Goal: Contribute content: Contribute content

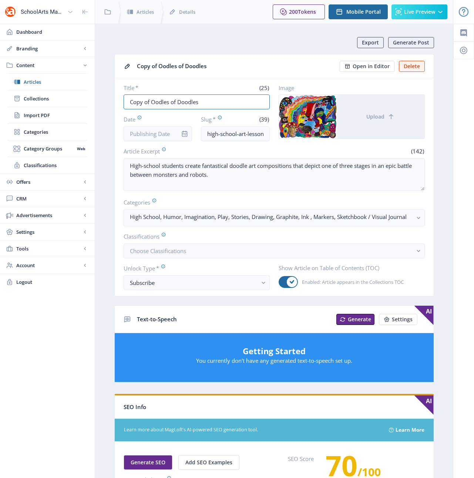
drag, startPoint x: 206, startPoint y: 104, endPoint x: 99, endPoint y: 105, distance: 106.6
click at [99, 105] on nb-layout-column "Export Generate Post Copy of Oodles of Doodles Open in Editor Delete Title * (2…" at bounding box center [274, 379] width 359 height 711
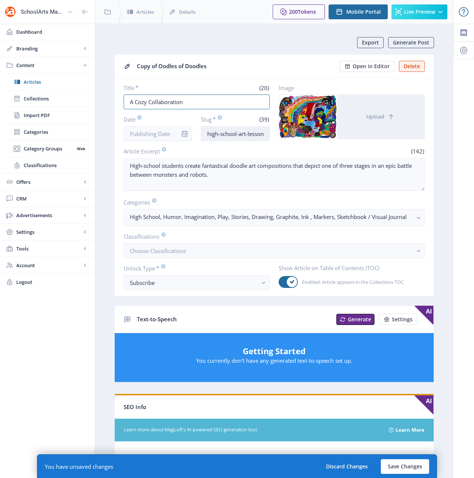
type input "A Cozy Collaboration"
drag, startPoint x: 238, startPoint y: 133, endPoint x: 174, endPoint y: 129, distance: 64.5
click at [174, 129] on div "Date Slug * (39) high-school-art-lesson-drawing-123-h23g" at bounding box center [197, 128] width 146 height 26
drag, startPoint x: 260, startPoint y: 135, endPoint x: 279, endPoint y: 135, distance: 19.3
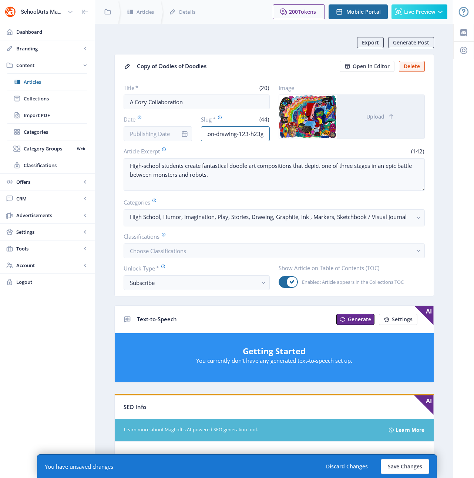
click at [279, 135] on div "Title * (20) A Cozy Collaboration Date Slug * (44) earlly-childhood-art-lesson-…" at bounding box center [274, 112] width 301 height 57
click at [265, 135] on input "earlly-childhood-art-lesson-drawing-123-h23g" at bounding box center [235, 133] width 69 height 15
drag, startPoint x: 256, startPoint y: 134, endPoint x: 217, endPoint y: 135, distance: 38.9
click at [217, 135] on input "earlly-childhood-art-lesson-drawing-123-h23g" at bounding box center [235, 133] width 69 height 15
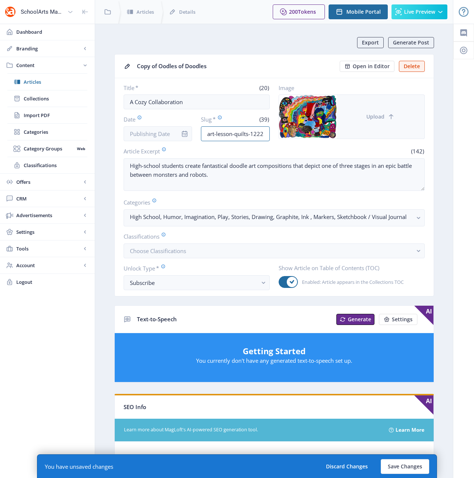
type input "earlly-childhood-art-lesson-quilts-1222"
click at [388, 121] on button "Upload" at bounding box center [380, 117] width 87 height 44
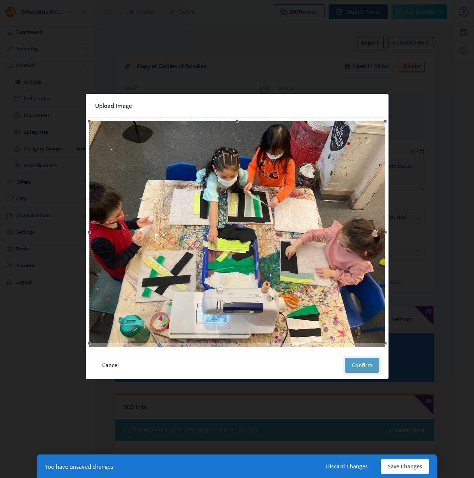
click at [354, 366] on button "Confirm" at bounding box center [362, 365] width 34 height 15
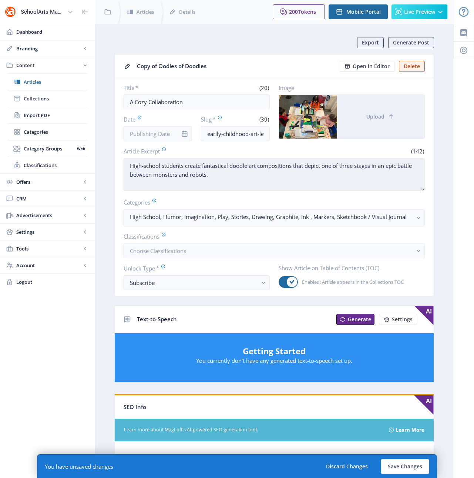
click at [198, 179] on textarea "High-school students create fantastical doodle art compositions that depict one…" at bounding box center [274, 174] width 301 height 33
paste textarea "Young students learn about the improvisational, abstract quilts of Gee’s Bend, …"
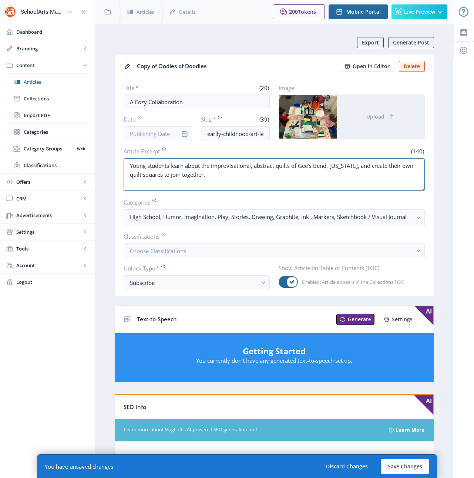
type textarea "Young students learn about the improvisational, abstract quilts of Gee’s Bend, …"
click at [416, 217] on rect "button" at bounding box center [419, 218] width 9 height 9
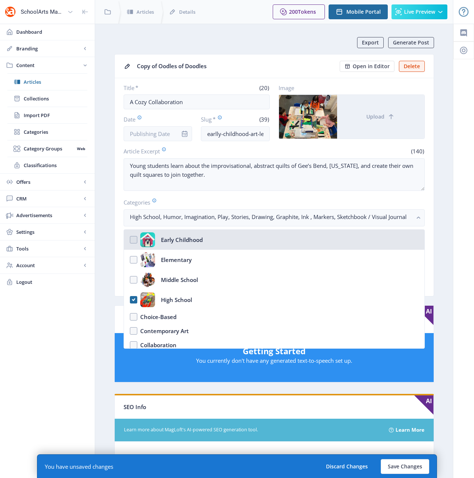
click at [135, 239] on nb-option "Early Childhood" at bounding box center [274, 240] width 301 height 20
checkbox input "true"
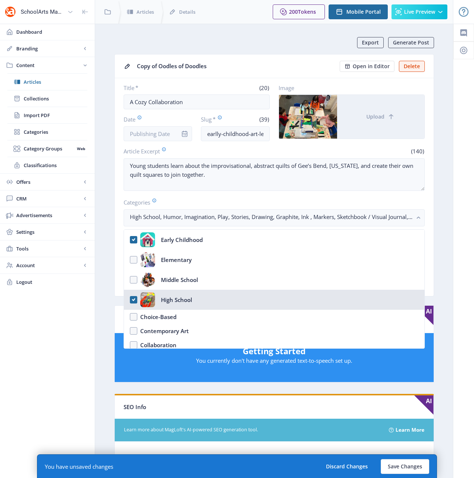
drag, startPoint x: 131, startPoint y: 299, endPoint x: 137, endPoint y: 300, distance: 6.3
click at [131, 300] on nb-option "High School" at bounding box center [274, 299] width 301 height 20
checkbox input "false"
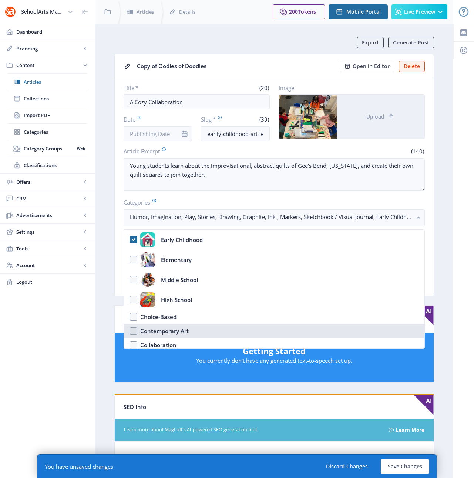
click at [173, 332] on div "Contemporary Art" at bounding box center [164, 330] width 48 height 9
checkbox input "true"
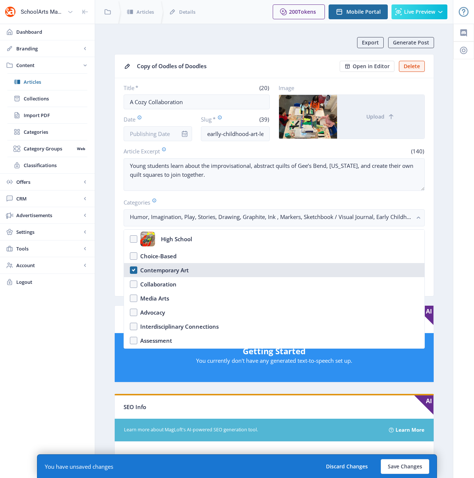
scroll to position [70, 0]
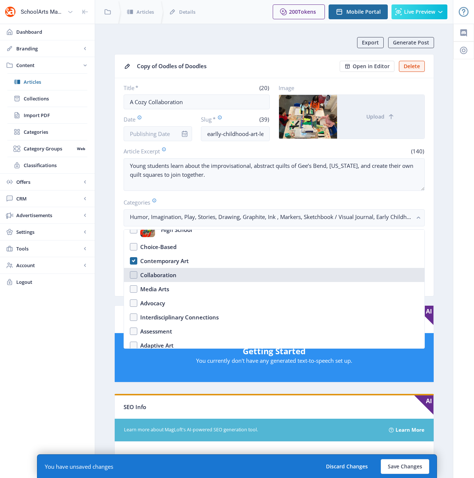
click at [161, 276] on div "Collaboration" at bounding box center [158, 274] width 36 height 9
checkbox input "true"
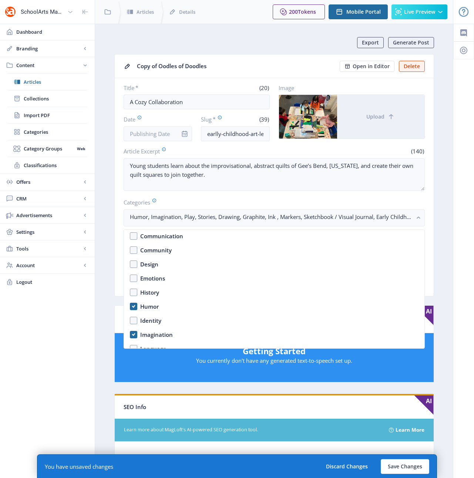
scroll to position [375, 0]
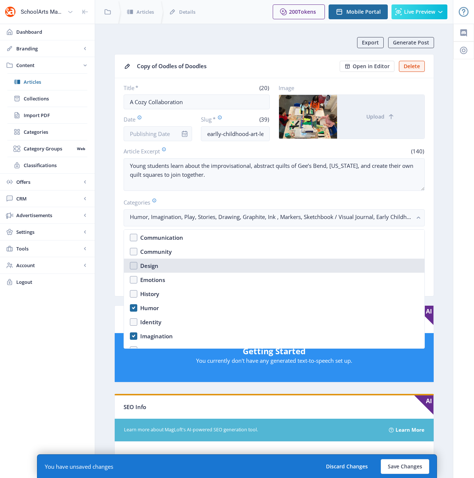
click at [148, 267] on div "Design" at bounding box center [149, 265] width 18 height 9
checkbox input "true"
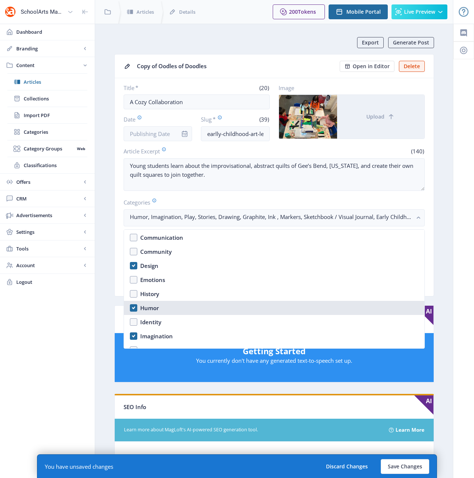
click at [150, 309] on div "Humor" at bounding box center [149, 307] width 19 height 9
checkbox input "false"
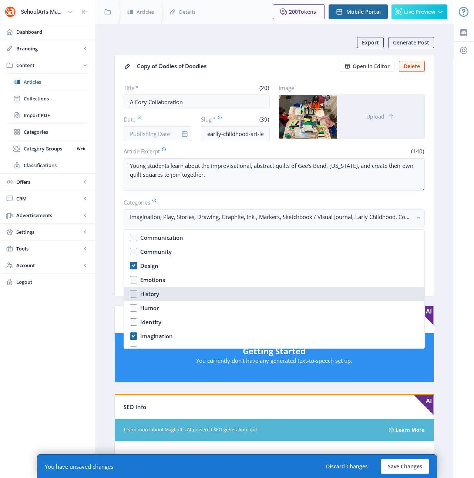
click at [148, 295] on div "History" at bounding box center [149, 293] width 19 height 9
checkbox input "true"
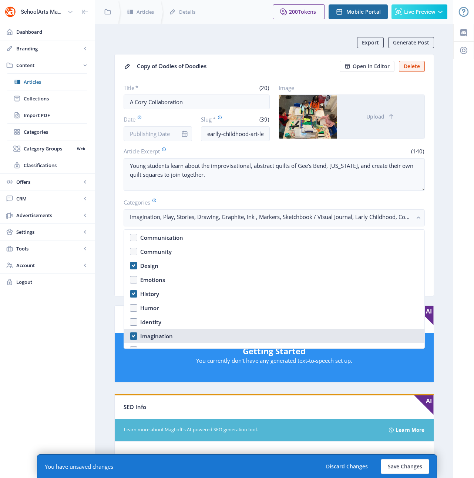
click at [154, 337] on div "Imagination" at bounding box center [156, 335] width 33 height 9
checkbox input "false"
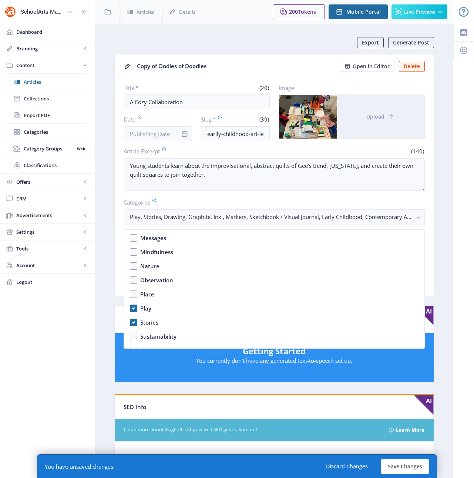
scroll to position [534, 0]
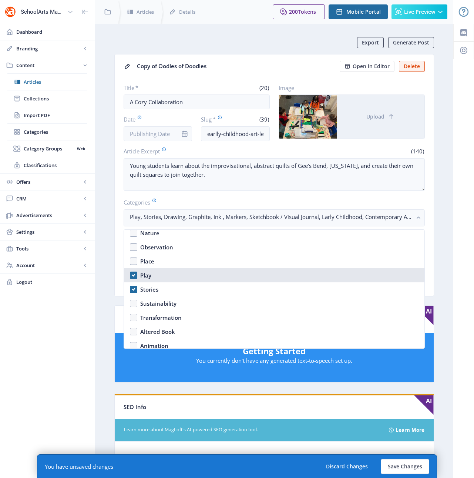
click at [143, 273] on div "Play" at bounding box center [145, 275] width 11 height 9
checkbox input "false"
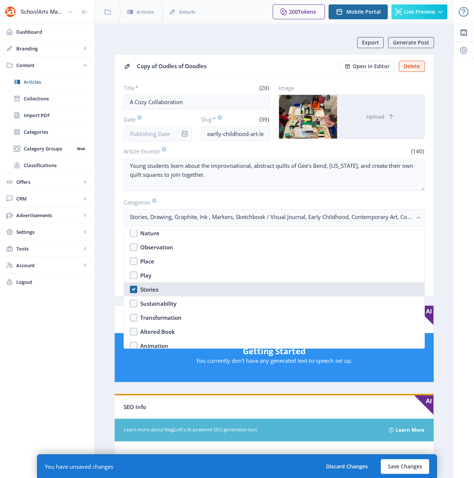
click at [145, 285] on div "Stories" at bounding box center [149, 289] width 18 height 9
checkbox input "false"
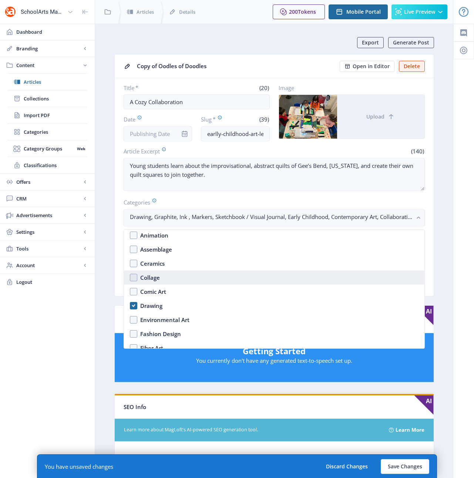
scroll to position [649, 0]
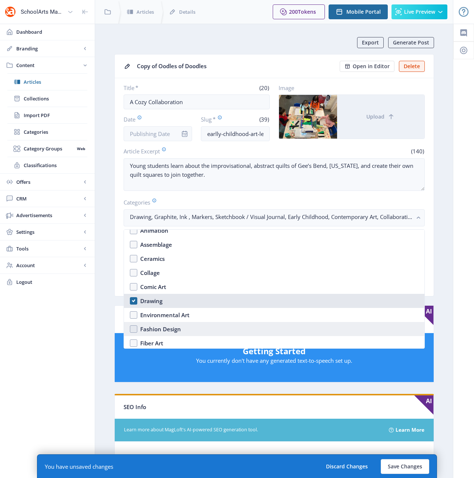
drag, startPoint x: 152, startPoint y: 301, endPoint x: 155, endPoint y: 327, distance: 26.5
click at [151, 300] on div "Drawing" at bounding box center [151, 300] width 22 height 9
checkbox input "false"
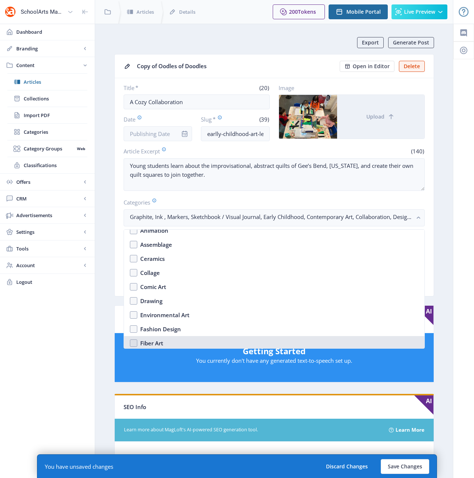
drag, startPoint x: 157, startPoint y: 343, endPoint x: 159, endPoint y: 339, distance: 4.8
click at [157, 342] on div "Fiber Art" at bounding box center [151, 342] width 23 height 9
checkbox input "true"
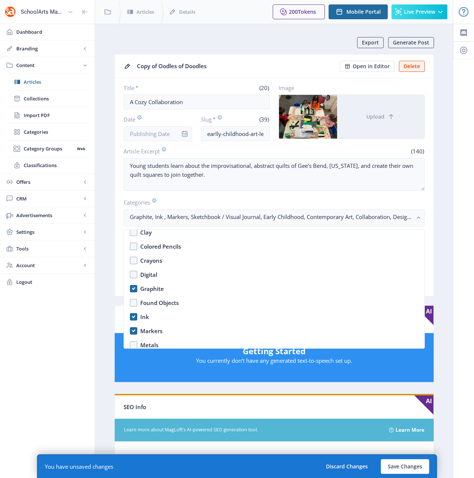
scroll to position [986, 0]
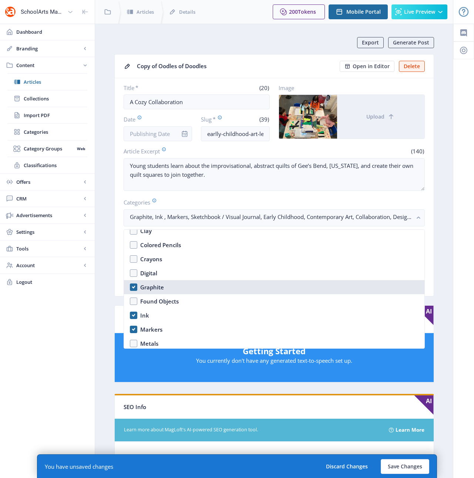
click at [151, 287] on div "Graphite" at bounding box center [152, 286] width 24 height 9
checkbox input "false"
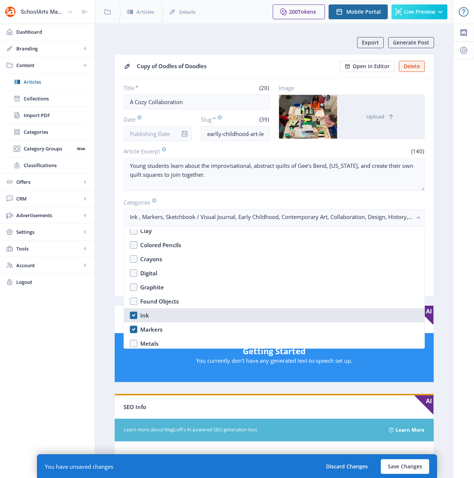
click at [145, 314] on div "Ink" at bounding box center [144, 315] width 9 height 9
checkbox input "false"
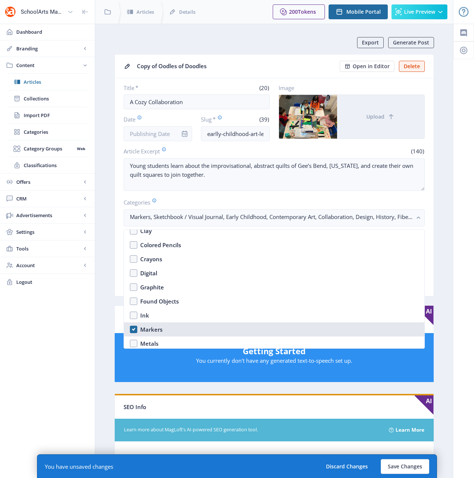
click at [147, 330] on div "Markers" at bounding box center [151, 329] width 22 height 9
checkbox input "false"
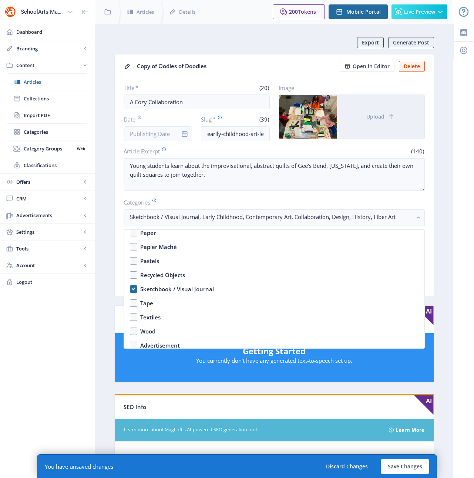
scroll to position [1157, 0]
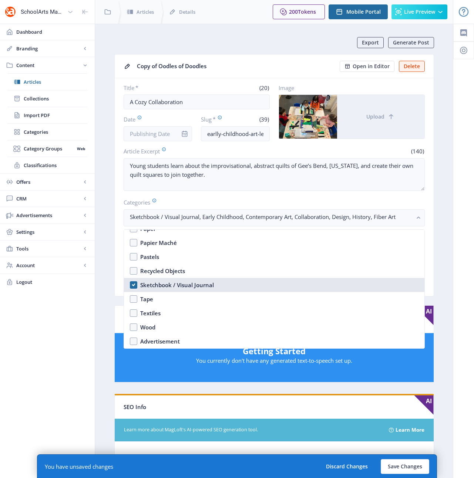
click at [161, 283] on div "Sketchbook / Visual Journal" at bounding box center [177, 284] width 74 height 9
checkbox input "false"
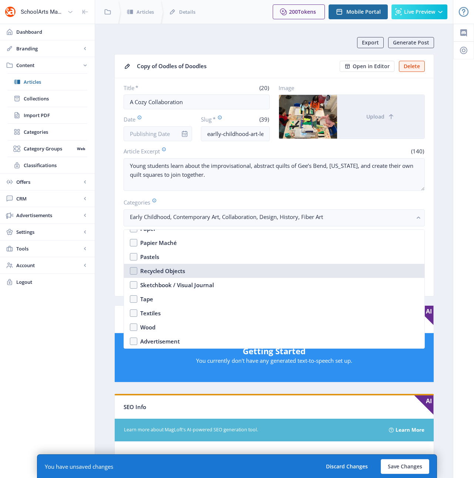
click at [158, 271] on div "Recycled Objects" at bounding box center [162, 270] width 45 height 9
checkbox input "true"
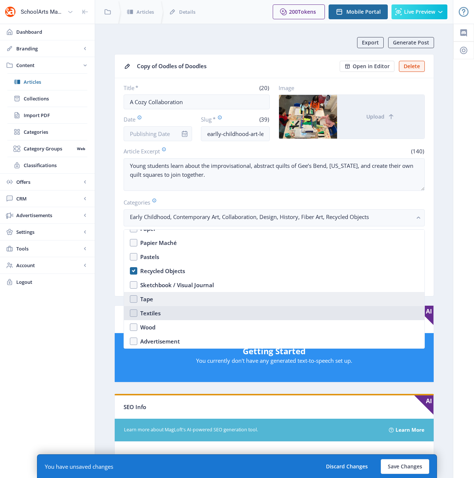
drag, startPoint x: 153, startPoint y: 314, endPoint x: 177, endPoint y: 300, distance: 27.7
click at [153, 313] on div "Textiles" at bounding box center [150, 312] width 20 height 9
checkbox input "true"
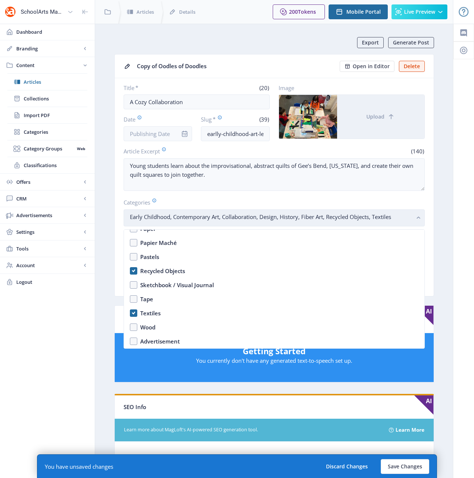
click at [416, 217] on rect "button" at bounding box center [419, 218] width 9 height 9
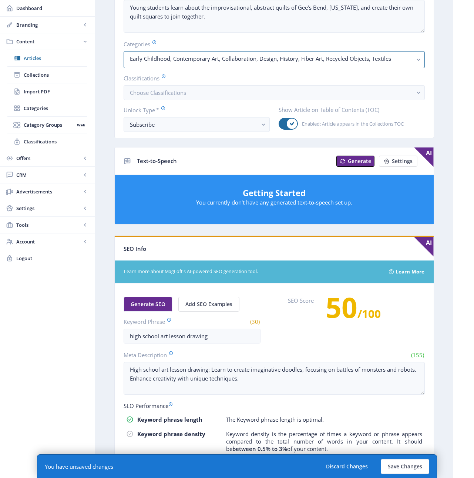
scroll to position [158, 0]
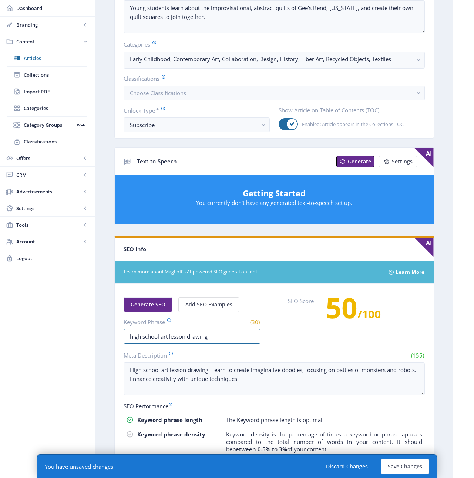
drag, startPoint x: 159, startPoint y: 335, endPoint x: 94, endPoint y: 329, distance: 65.4
click at [94, 329] on div "SchoolArts Magazine Dashboard Branding App Appearance Brand Brief Pages SEO Web…" at bounding box center [237, 216] width 474 height 749
click at [209, 336] on input "early childhood art lesson drawing" at bounding box center [192, 336] width 137 height 15
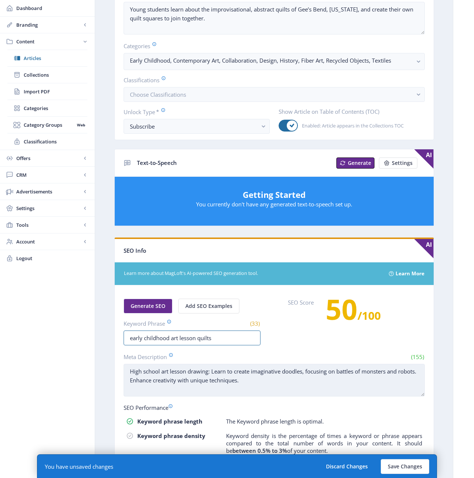
type input "early childhood art lesson quilts"
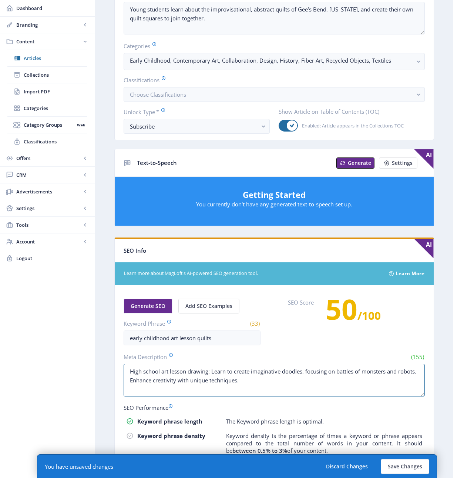
drag, startPoint x: 284, startPoint y: 385, endPoint x: 108, endPoint y: 358, distance: 177.1
click at [108, 358] on app-content-article "Export Generate Post Copy of Oodles of Doodles Open in Editor Delete Title * (2…" at bounding box center [274, 229] width 332 height 697
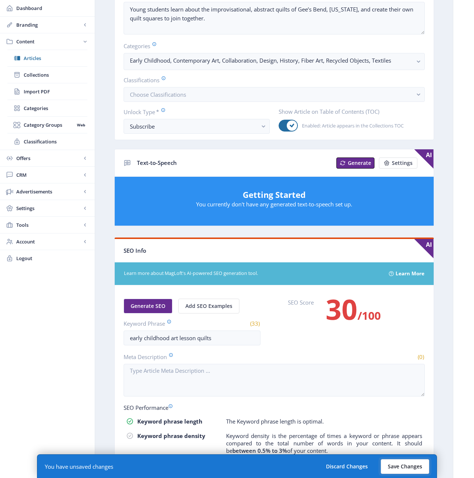
click at [405, 468] on button "Save Changes" at bounding box center [405, 466] width 48 height 15
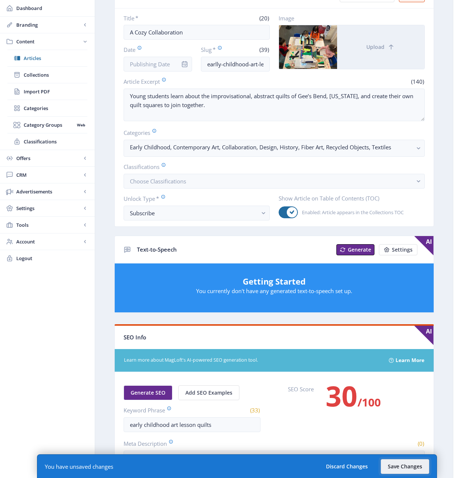
scroll to position [0, 0]
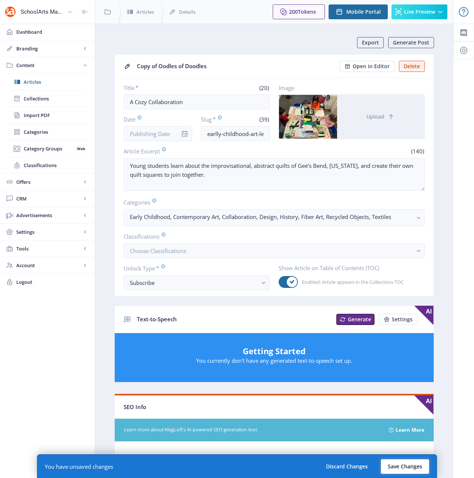
click at [401, 470] on button "Save Changes" at bounding box center [405, 466] width 48 height 15
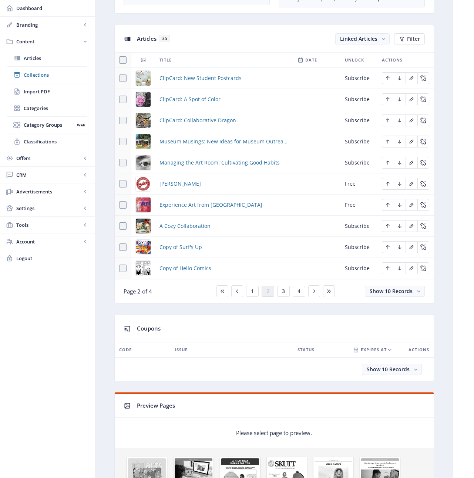
scroll to position [336, 0]
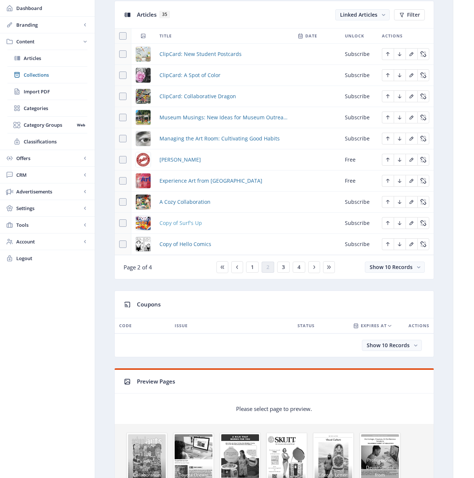
click at [176, 225] on span "Copy of Surf's Up" at bounding box center [181, 222] width 43 height 9
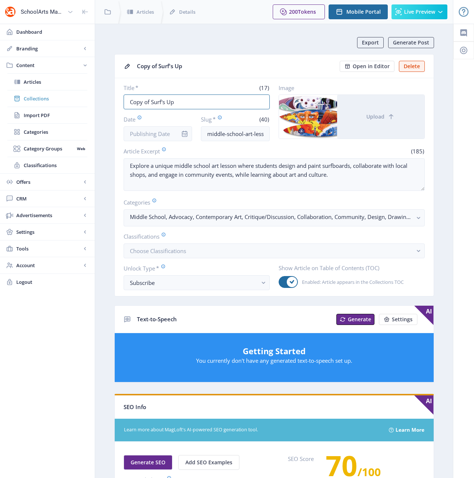
drag, startPoint x: 194, startPoint y: 102, endPoint x: 83, endPoint y: 98, distance: 110.4
click at [83, 98] on div "SchoolArts Magazine Dashboard Branding App Appearance Brand Brief Pages SEO Web…" at bounding box center [237, 367] width 474 height 735
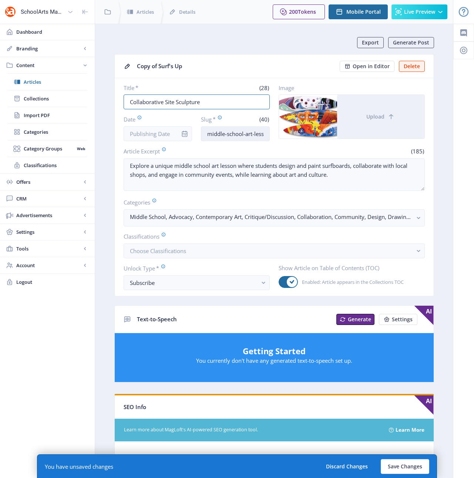
type input "Collaborative Site Sculpture"
click at [214, 137] on input "middle-school-art-lesson-design-123-jq4s" at bounding box center [235, 133] width 69 height 15
drag, startPoint x: 255, startPoint y: 134, endPoint x: 287, endPoint y: 135, distance: 31.1
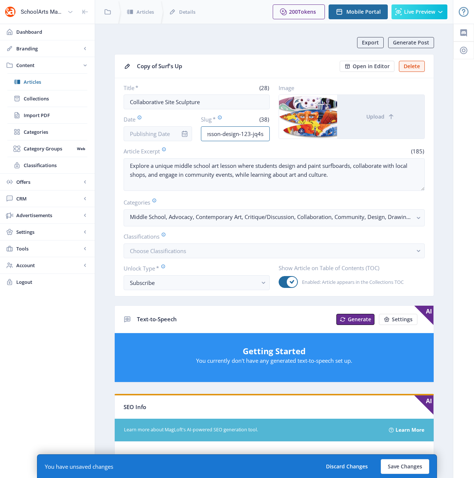
click at [287, 135] on div "Title * (28) Collaborative Site Sculpture Date Slug * (38) high-school-art-less…" at bounding box center [274, 112] width 301 height 57
click at [265, 134] on input "high-school-art-lesson-design-123-jq4s" at bounding box center [235, 133] width 69 height 15
drag, startPoint x: 264, startPoint y: 133, endPoint x: 222, endPoint y: 134, distance: 41.1
click at [222, 134] on input "high-school-art-lesson-design-123-jq4s" at bounding box center [235, 133] width 69 height 15
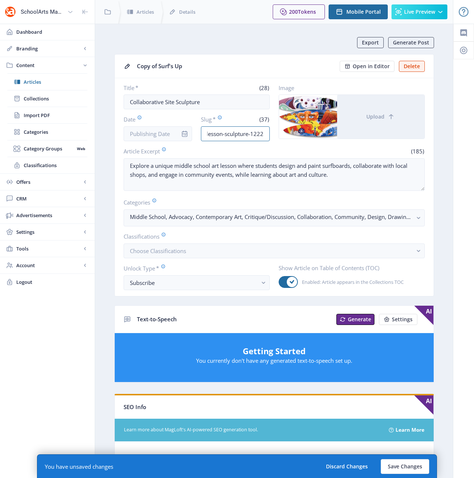
type input "high-school-art-lesson-sculpture-1222"
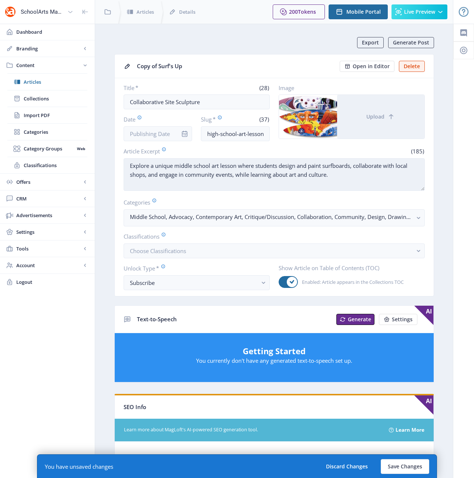
click at [324, 173] on textarea "Explore a unique middle school art lesson where students design and paint surfb…" at bounding box center [274, 174] width 301 height 33
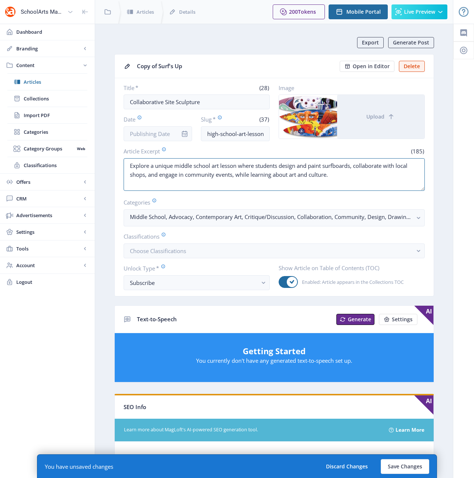
drag, startPoint x: 335, startPoint y: 176, endPoint x: 88, endPoint y: 141, distance: 249.7
click at [88, 141] on div "SchoolArts Magazine Dashboard Branding App Appearance Brand Brief Pages SEO Web…" at bounding box center [237, 374] width 474 height 749
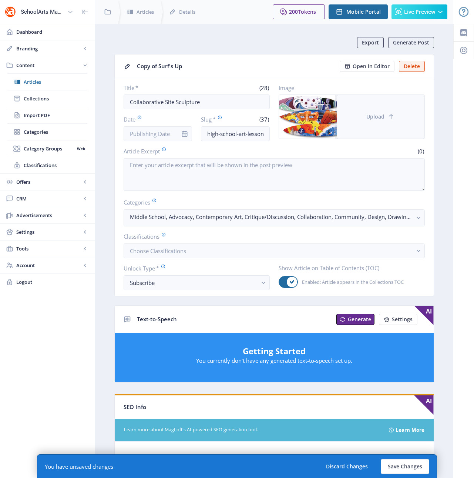
click at [374, 114] on span "Upload" at bounding box center [375, 117] width 18 height 6
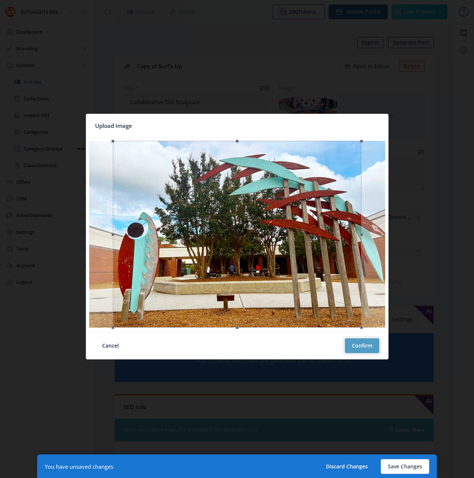
click at [354, 345] on button "Confirm" at bounding box center [362, 345] width 34 height 15
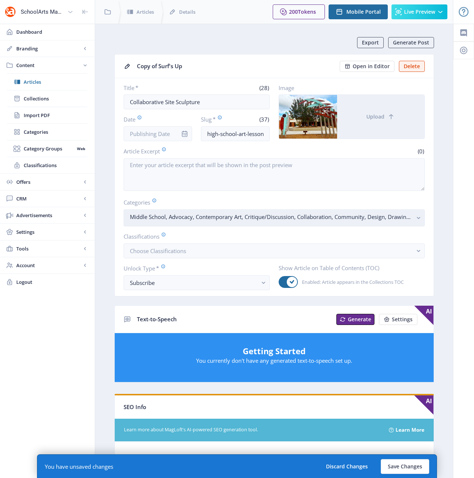
click at [415, 220] on rect "button" at bounding box center [419, 218] width 9 height 9
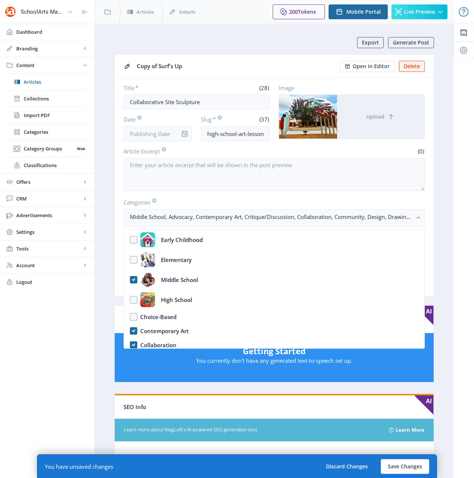
click at [131, 279] on nb-option "Middle School" at bounding box center [274, 280] width 301 height 20
checkbox input "false"
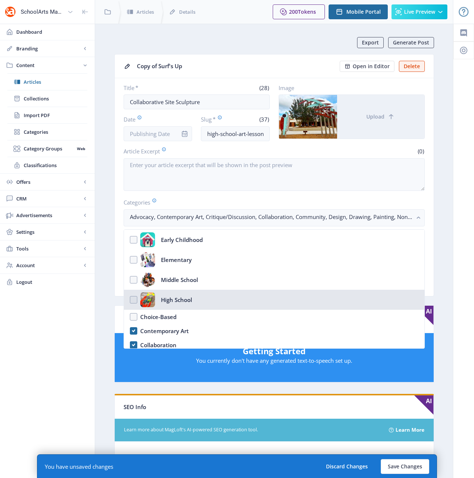
click at [134, 299] on nb-option "High School" at bounding box center [274, 299] width 301 height 20
checkbox input "true"
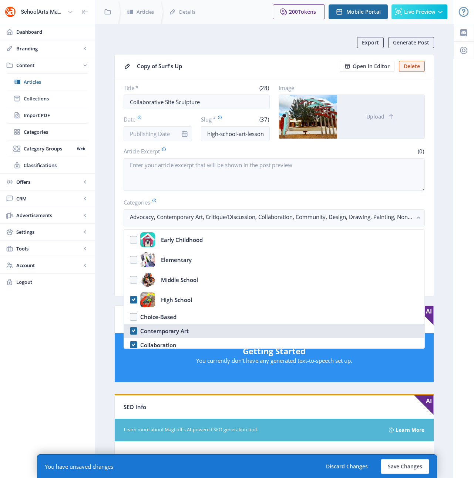
click at [134, 332] on nb-option "Contemporary Art" at bounding box center [274, 331] width 301 height 14
click at [135, 332] on nb-option "Contemporary Art" at bounding box center [274, 331] width 301 height 14
checkbox input "true"
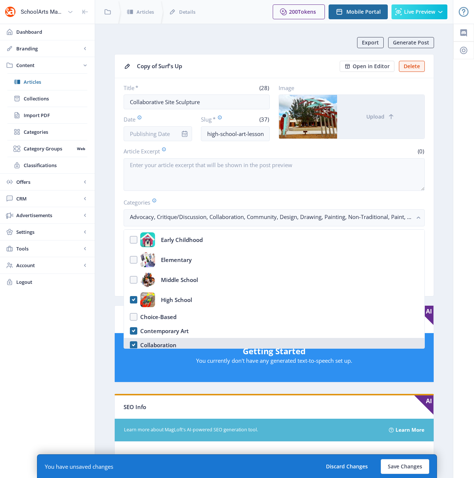
click at [133, 343] on nb-option "Collaboration" at bounding box center [274, 345] width 301 height 14
checkbox input "true"
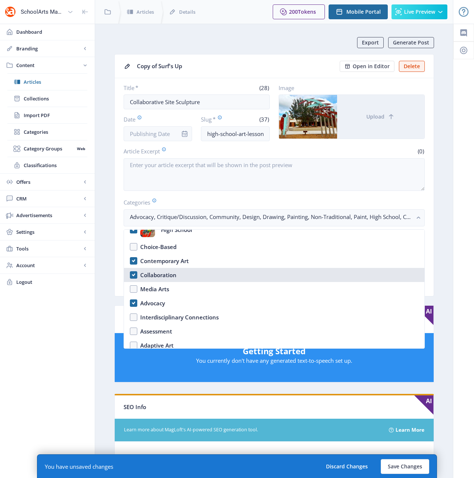
scroll to position [81, 0]
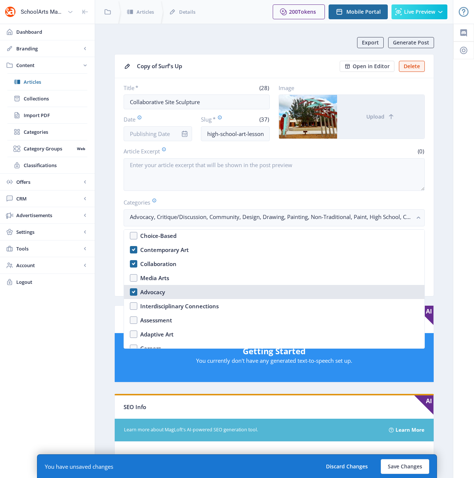
click at [132, 291] on nb-option "Advocacy" at bounding box center [274, 292] width 301 height 14
checkbox input "false"
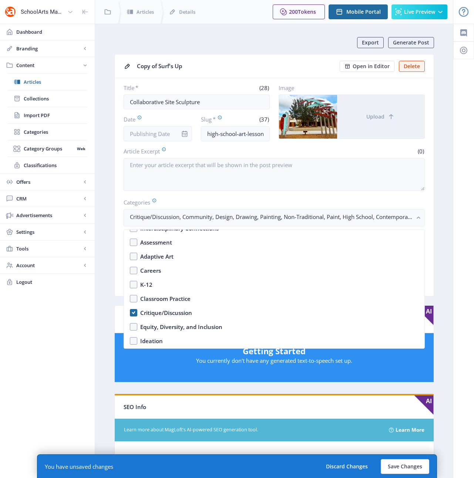
scroll to position [159, 0]
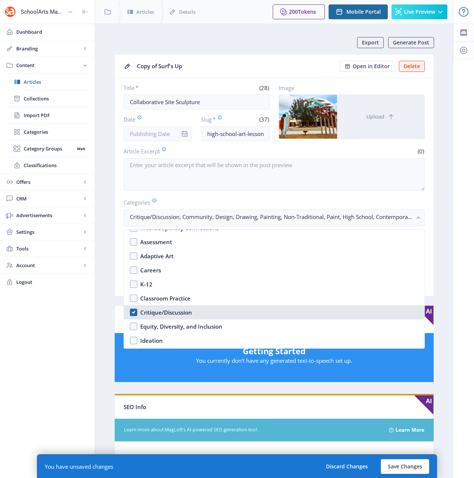
click at [159, 311] on div "Critique/Discussion" at bounding box center [166, 312] width 52 height 9
checkbox input "false"
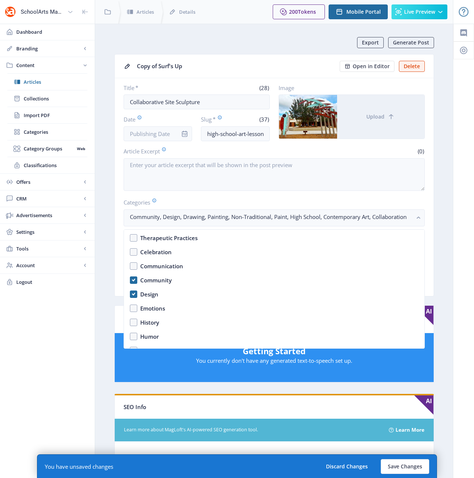
scroll to position [338, 0]
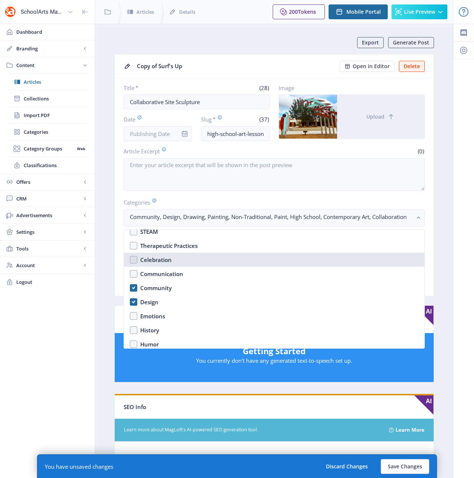
click at [158, 259] on div "Celebration" at bounding box center [155, 259] width 31 height 9
checkbox input "true"
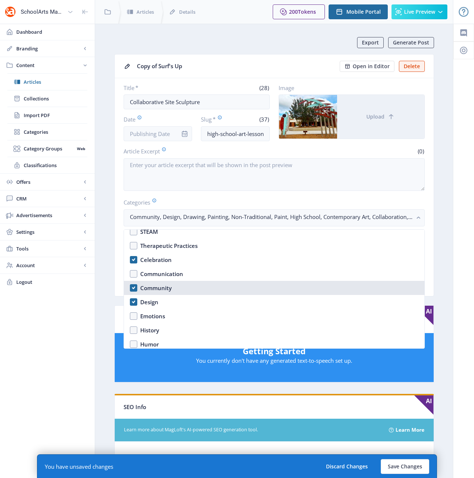
click at [157, 288] on div "Community" at bounding box center [155, 287] width 31 height 9
checkbox input "true"
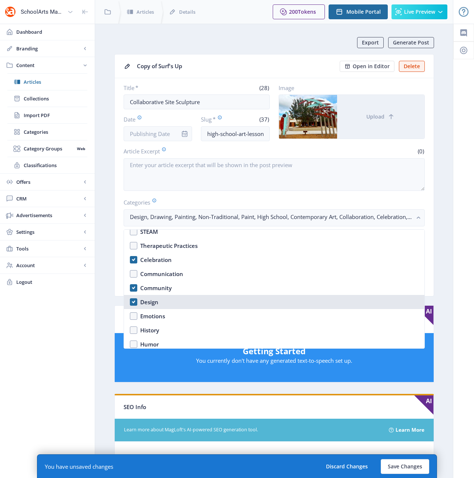
click at [151, 300] on div "Design" at bounding box center [149, 301] width 18 height 9
click at [151, 299] on div "Design" at bounding box center [149, 301] width 18 height 9
checkbox input "true"
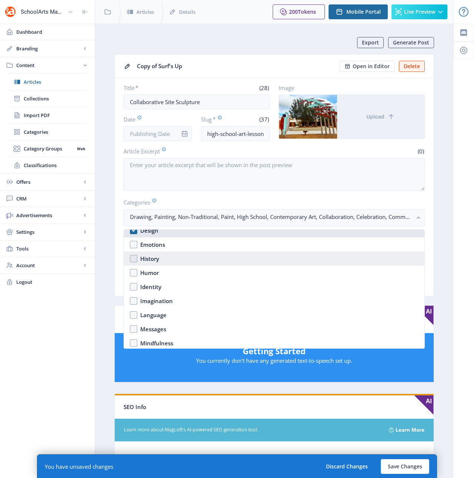
scroll to position [438, 0]
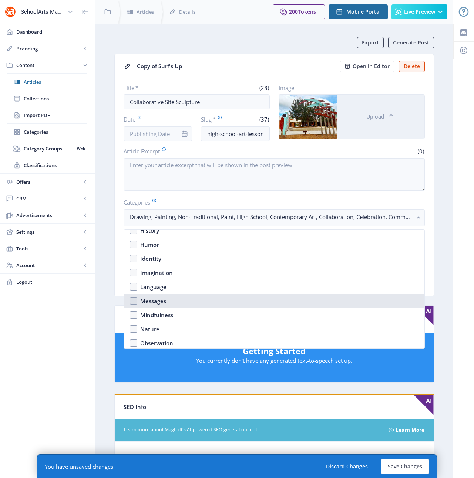
click at [144, 299] on div "Messages" at bounding box center [153, 300] width 26 height 9
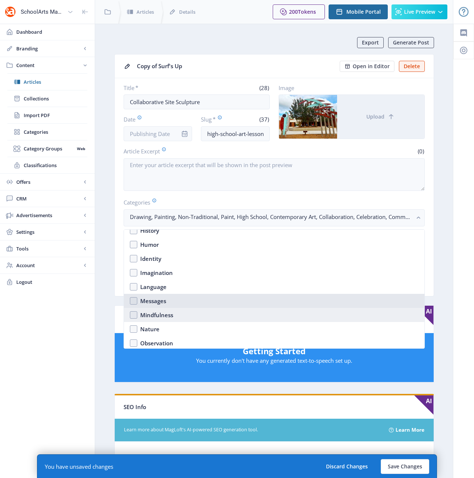
checkbox input "true"
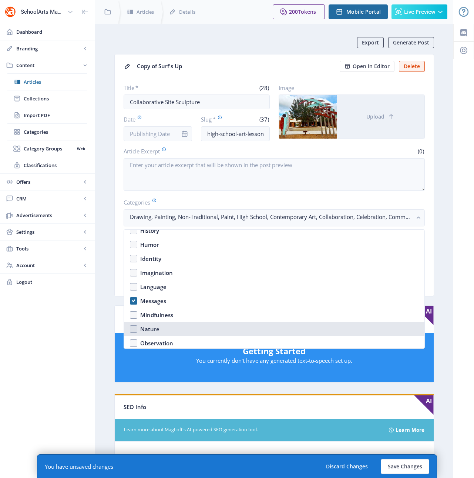
click at [145, 326] on div "Nature" at bounding box center [149, 328] width 19 height 9
checkbox input "true"
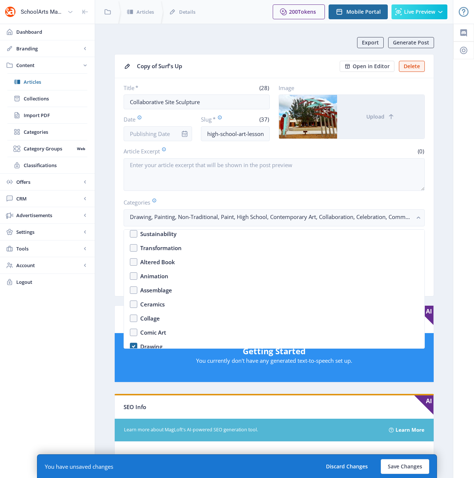
scroll to position [636, 0]
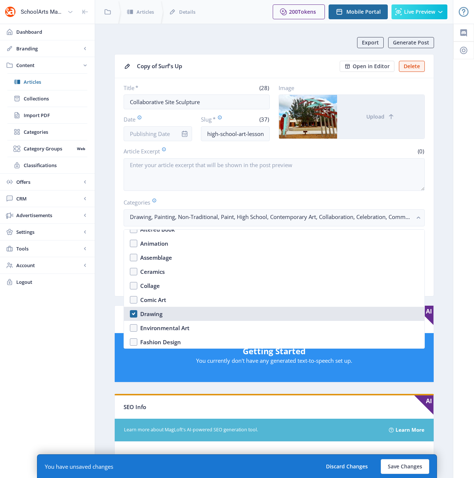
click at [150, 314] on div "Drawing" at bounding box center [151, 313] width 22 height 9
click at [151, 313] on div "Drawing" at bounding box center [151, 313] width 22 height 9
checkbox input "true"
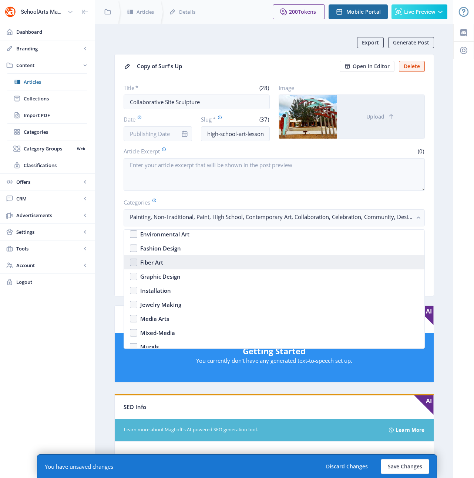
scroll to position [732, 0]
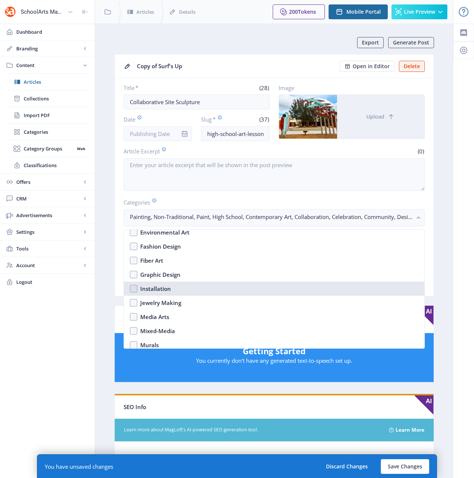
click at [150, 289] on div "Installation" at bounding box center [155, 288] width 31 height 9
checkbox input "true"
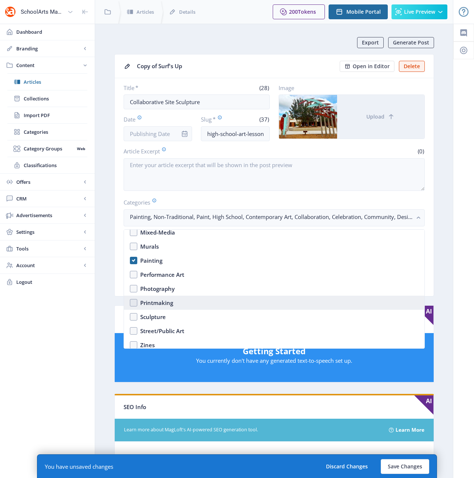
scroll to position [821, 0]
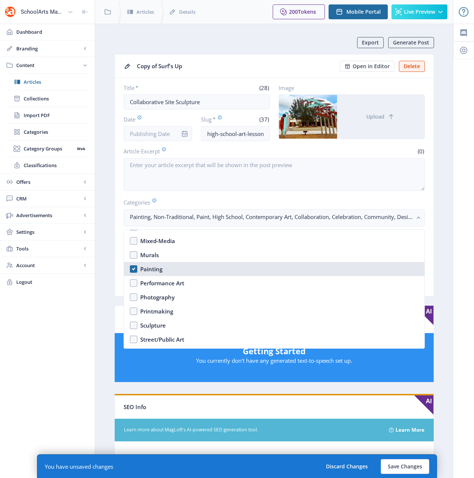
click at [153, 270] on div "Painting" at bounding box center [151, 268] width 22 height 9
checkbox input "false"
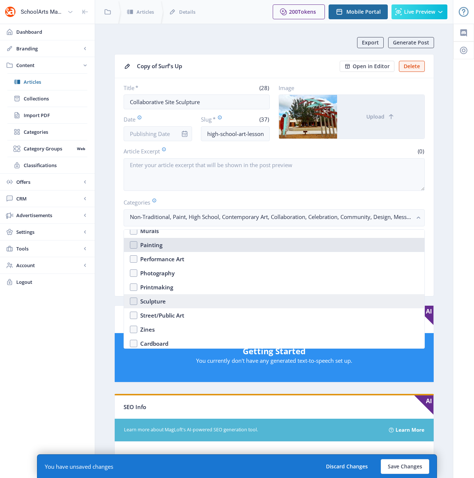
scroll to position [845, 0]
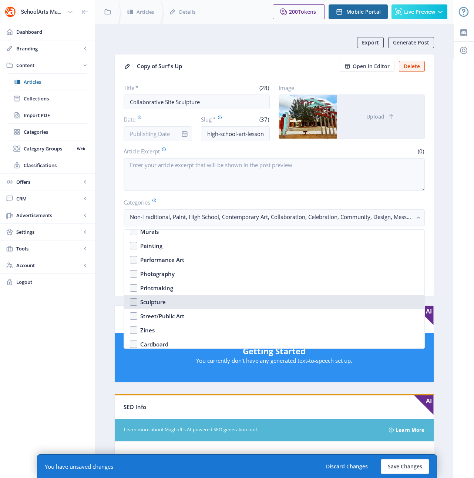
click at [159, 302] on div "Sculpture" at bounding box center [153, 301] width 26 height 9
checkbox input "true"
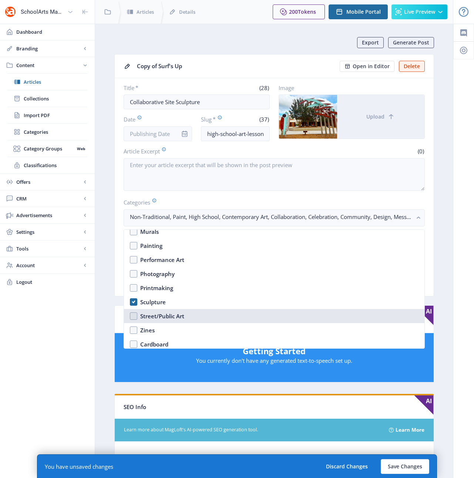
click at [162, 317] on div "Street/Public Art" at bounding box center [162, 315] width 44 height 9
checkbox input "true"
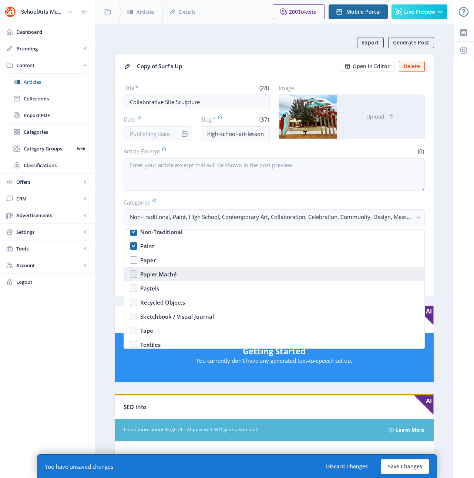
scroll to position [1050, 0]
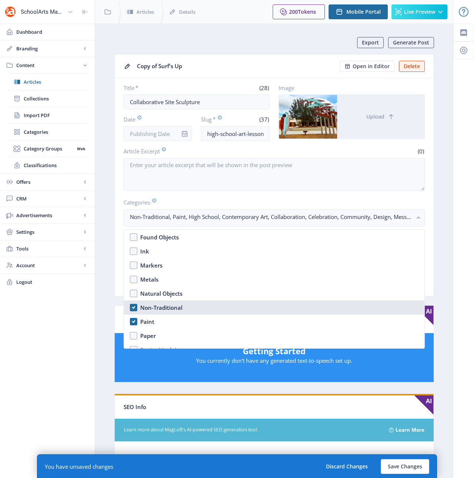
drag, startPoint x: 165, startPoint y: 307, endPoint x: 150, endPoint y: 319, distance: 19.5
click at [165, 307] on div "Non-Traditional" at bounding box center [161, 307] width 42 height 9
checkbox input "false"
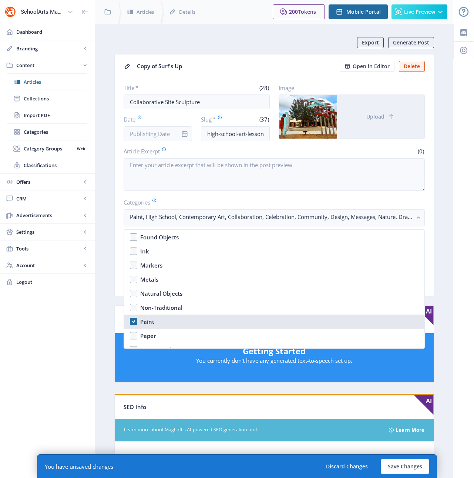
click at [149, 321] on div "Paint" at bounding box center [147, 321] width 14 height 9
checkbox input "false"
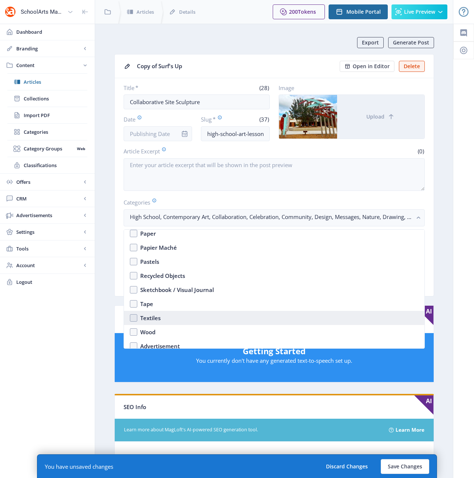
scroll to position [1157, 0]
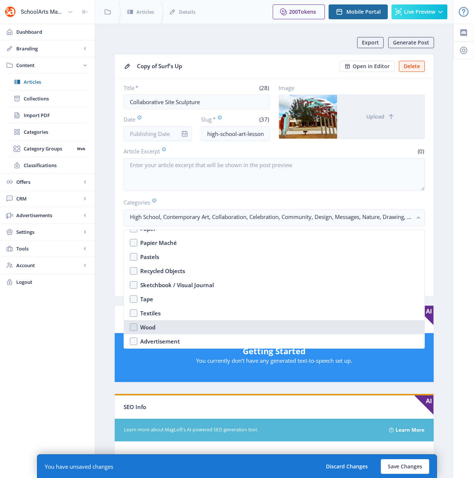
click at [149, 323] on div "Wood" at bounding box center [147, 326] width 15 height 9
checkbox input "true"
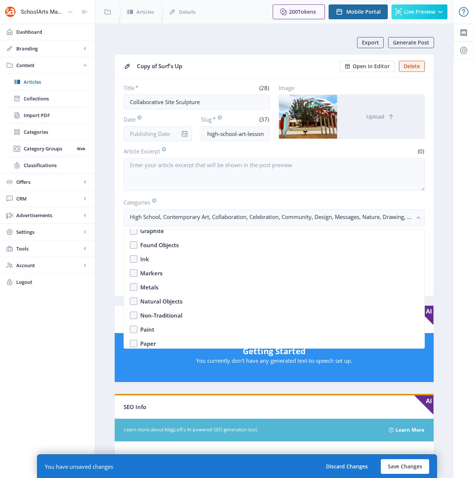
scroll to position [1042, 0]
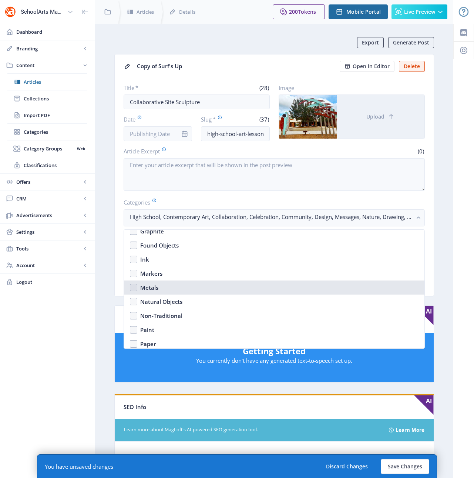
click at [151, 286] on div "Metals" at bounding box center [149, 287] width 18 height 9
checkbox input "true"
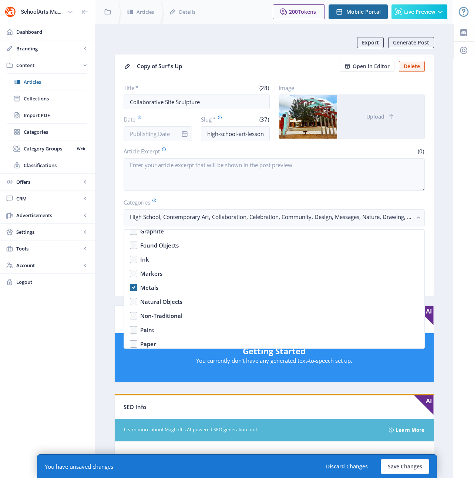
click at [447, 270] on nb-layout-column "Export Generate Post Copy of Surf's Up Open in Editor Delete Title * (28) Colla…" at bounding box center [274, 387] width 359 height 726
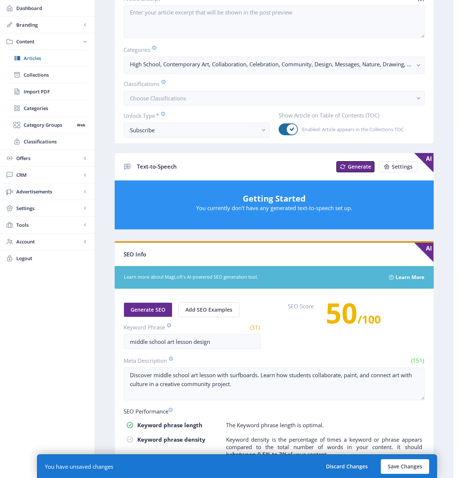
scroll to position [240, 0]
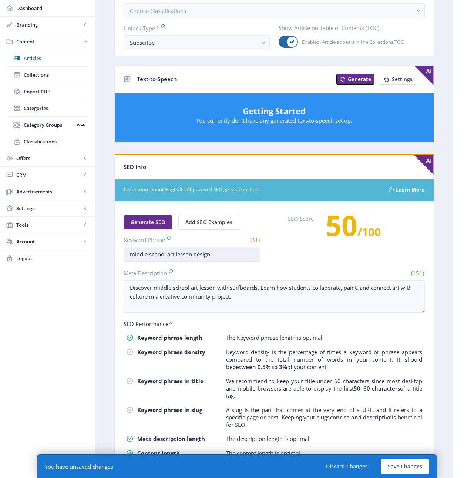
click at [135, 256] on input "middle school art lesson design" at bounding box center [192, 254] width 137 height 15
click at [195, 254] on input "high school art lesson design" at bounding box center [192, 254] width 137 height 15
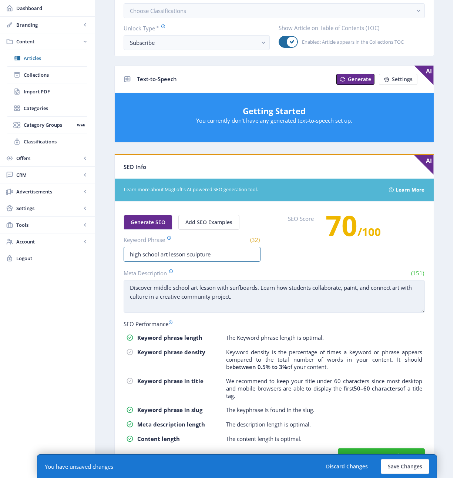
type input "high school art lesson sculpture"
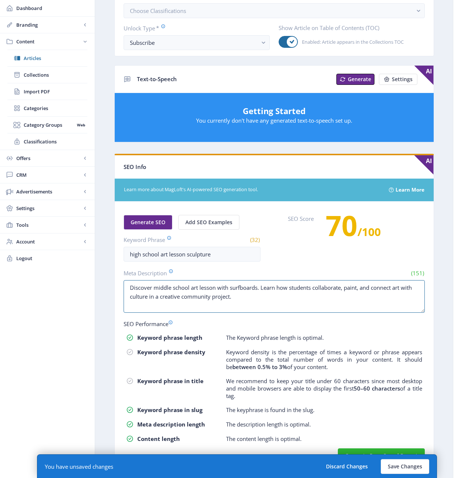
drag, startPoint x: 241, startPoint y: 300, endPoint x: 73, endPoint y: 267, distance: 171.3
click at [73, 267] on div "SchoolArts Magazine Dashboard Branding App Appearance Brand Brief Pages SEO Web…" at bounding box center [237, 127] width 474 height 735
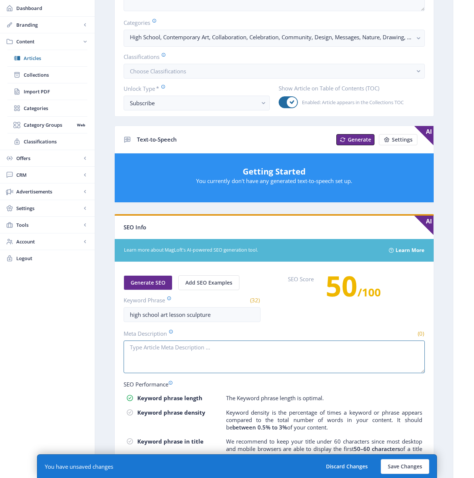
scroll to position [0, 0]
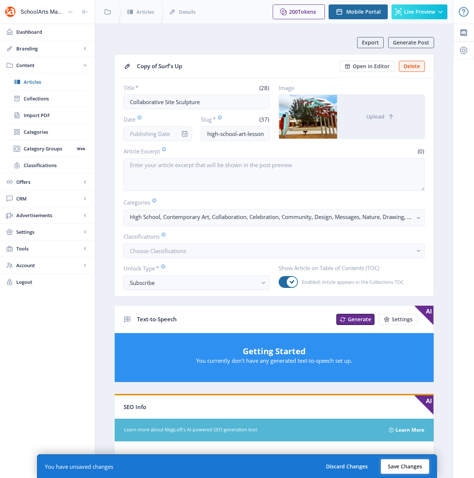
click at [407, 466] on button "Save Changes" at bounding box center [405, 466] width 48 height 15
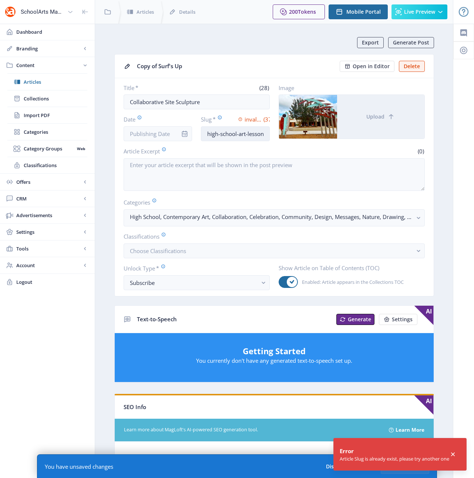
click at [219, 135] on input "high-school-art-lesson-sculpture-1222" at bounding box center [235, 133] width 69 height 15
drag, startPoint x: 237, startPoint y: 131, endPoint x: 287, endPoint y: 131, distance: 50.0
click at [287, 131] on div "Title * (28) Collaborative Site Sculpture Date Slug * invalid value (37) high-s…" at bounding box center [274, 112] width 301 height 57
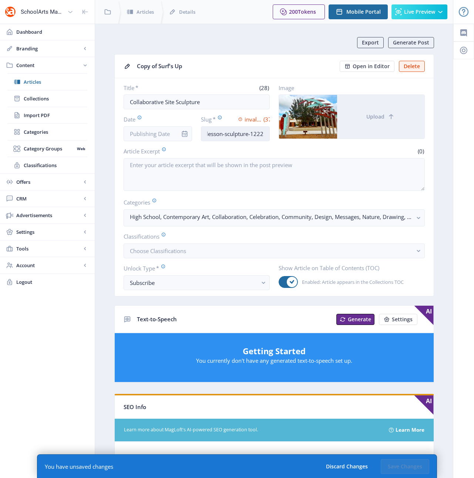
click at [238, 135] on input "high-school-art-lesson-sculpture-1222" at bounding box center [235, 133] width 69 height 15
click at [250, 134] on input "high-school-art-lesson-sculpture-1222" at bounding box center [235, 133] width 69 height 15
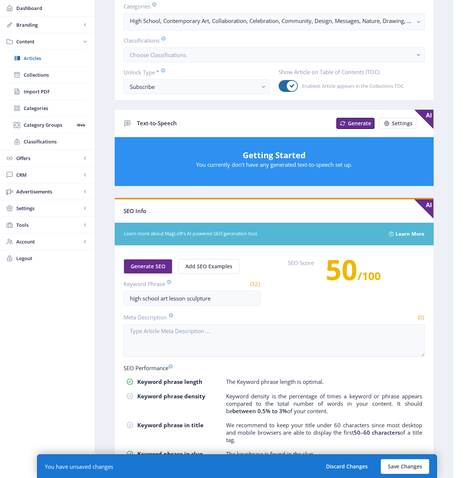
scroll to position [227, 0]
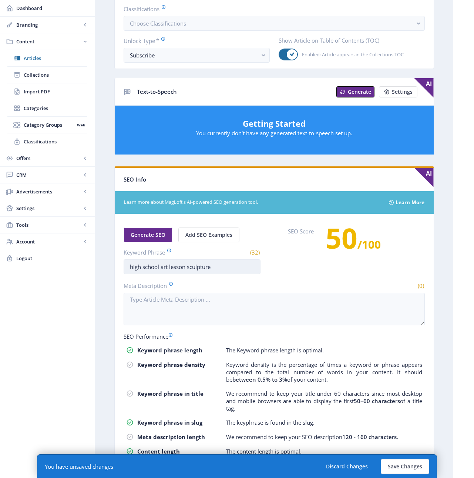
type input "high-school-art-lesson-sculpture-design-1222"
click at [228, 266] on input "high school art lesson sculpture" at bounding box center [192, 266] width 137 height 15
type input "high school art lesson sculpture design"
click at [414, 466] on button "Save Changes" at bounding box center [405, 466] width 48 height 15
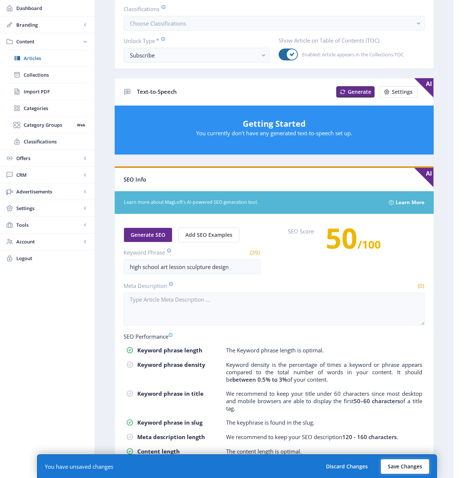
click at [398, 468] on button "Save Changes" at bounding box center [405, 466] width 48 height 15
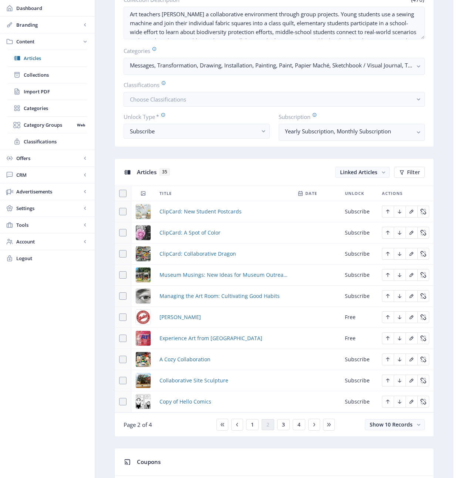
scroll to position [191, 0]
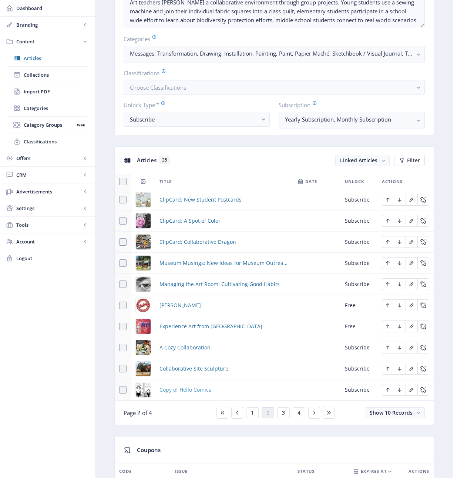
click at [185, 390] on span "Copy of Hello Comics" at bounding box center [186, 389] width 52 height 9
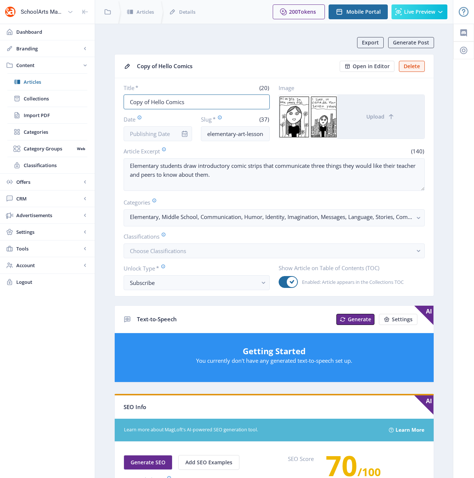
drag, startPoint x: 193, startPoint y: 103, endPoint x: 89, endPoint y: 93, distance: 104.5
click at [89, 93] on div "SchoolArts Magazine Dashboard Branding App Appearance Brand Brief Pages SEO Web…" at bounding box center [237, 367] width 474 height 735
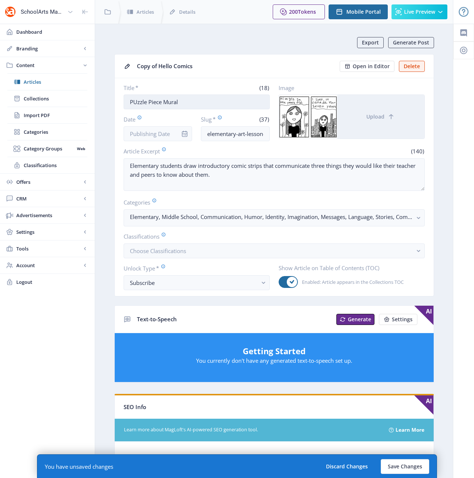
click at [137, 101] on input "PUzzle Piece Mural" at bounding box center [197, 101] width 146 height 15
type input "Puzzle Piece Mural"
click at [220, 134] on input "elementary-art-lesson-comics-123-u3t8" at bounding box center [235, 133] width 69 height 15
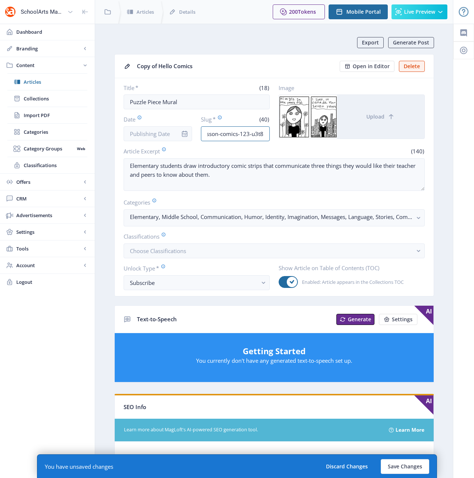
drag, startPoint x: 248, startPoint y: 132, endPoint x: 305, endPoint y: 132, distance: 57.4
click at [305, 132] on div "Title * (18) Puzzle Piece Mural Date Slug * (40) middle-school-art-lesson-comic…" at bounding box center [274, 112] width 301 height 57
click at [266, 133] on input "middle-school-art-lesson-comics-123-u3t8" at bounding box center [235, 133] width 69 height 15
drag, startPoint x: 265, startPoint y: 133, endPoint x: 221, endPoint y: 134, distance: 44.1
click at [221, 134] on input "middle-school-art-lesson-comics-123-u3t8" at bounding box center [235, 133] width 69 height 15
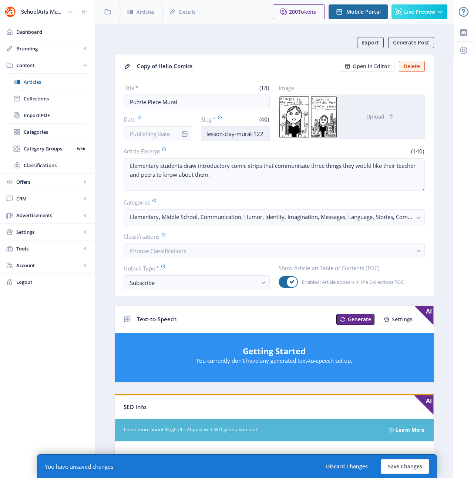
scroll to position [0, 51]
type input "middle-school-art-lesson-clay-mural-1222"
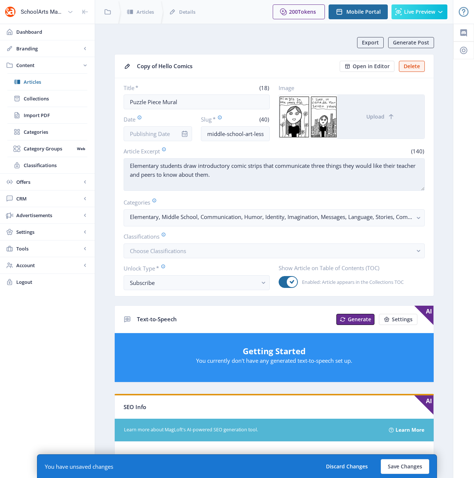
click at [332, 173] on textarea "Elementary students draw introductory comic strips that communicate three thing…" at bounding box center [274, 174] width 301 height 33
paste textarea "Middle-school students share their memories and experiences during the COVID-19…"
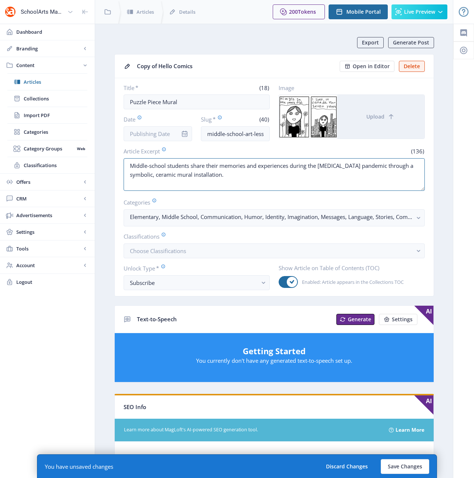
type textarea "Middle-school students share their memories and experiences during the COVID-19…"
click at [384, 119] on button "Upload" at bounding box center [380, 117] width 87 height 44
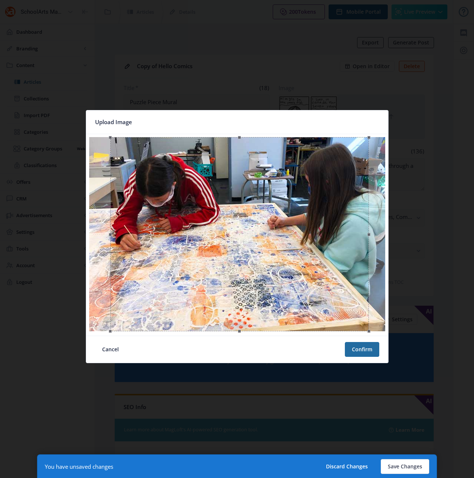
click at [298, 245] on div at bounding box center [239, 234] width 259 height 194
click at [359, 349] on button "Confirm" at bounding box center [362, 349] width 34 height 15
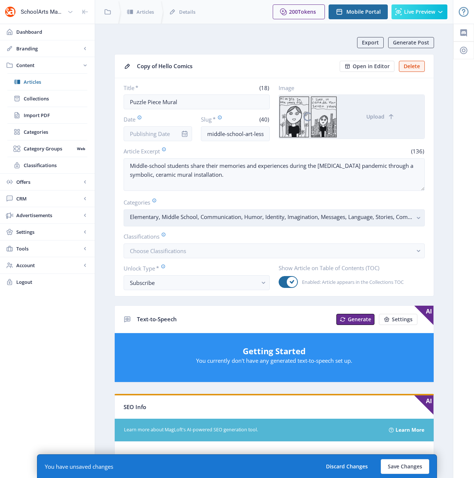
click at [416, 218] on rect "button" at bounding box center [419, 218] width 9 height 9
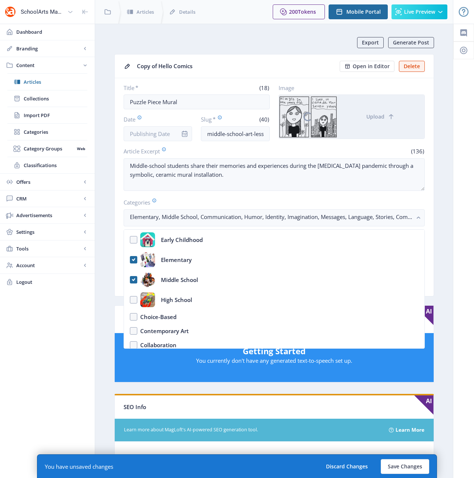
click at [133, 261] on nb-option "Elementary" at bounding box center [274, 260] width 301 height 20
checkbox input "false"
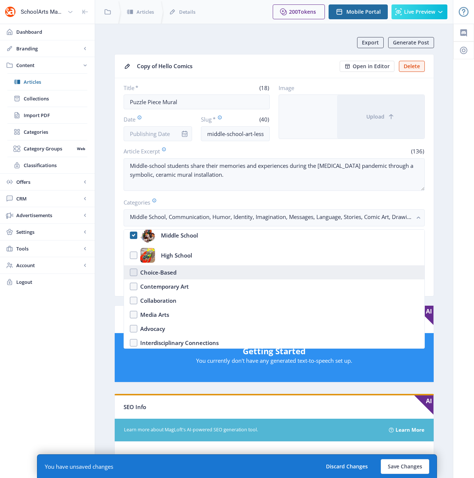
scroll to position [48, 0]
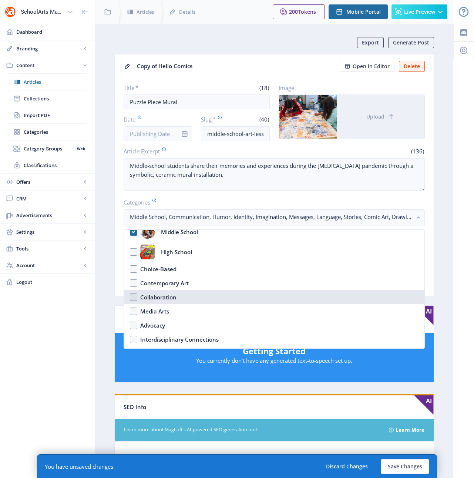
click at [148, 295] on div "Collaboration" at bounding box center [158, 296] width 36 height 9
checkbox input "true"
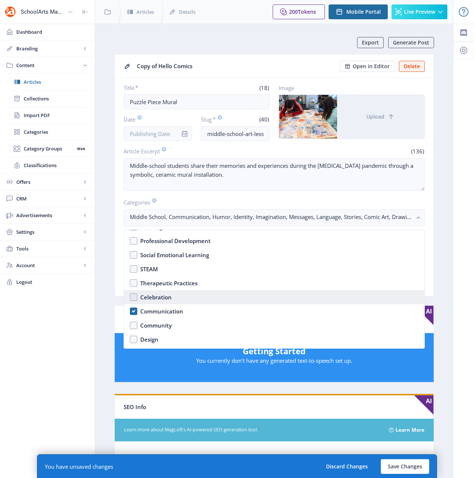
scroll to position [307, 0]
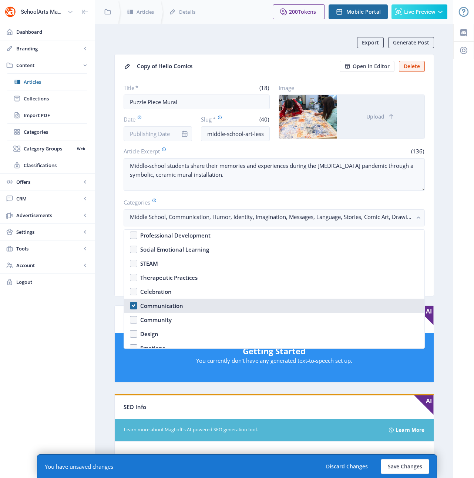
click at [164, 306] on div "Communication" at bounding box center [161, 305] width 43 height 9
checkbox input "false"
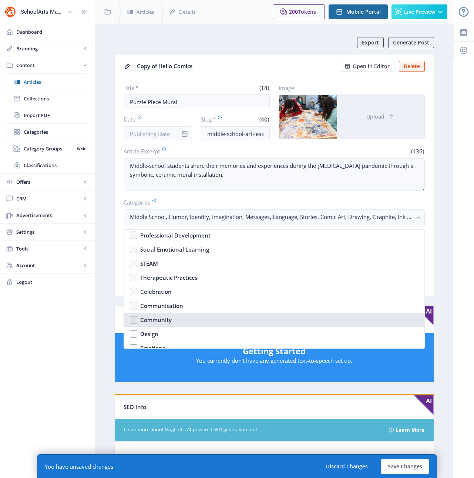
click at [154, 317] on div "Community" at bounding box center [155, 319] width 31 height 9
checkbox input "true"
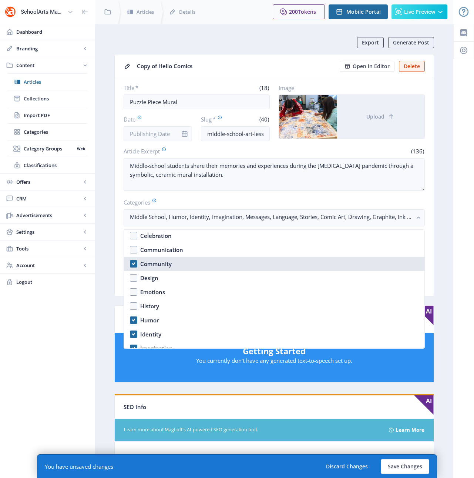
scroll to position [394, 0]
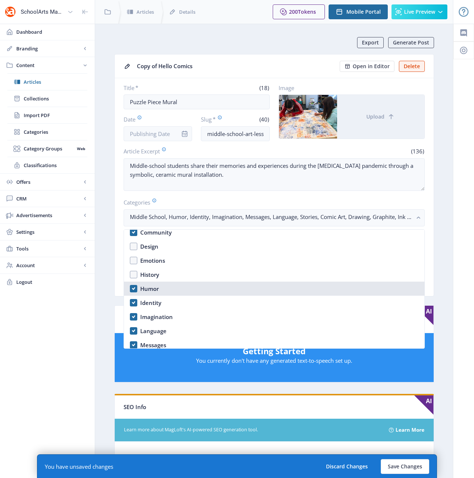
click at [147, 288] on div "Humor" at bounding box center [149, 288] width 19 height 9
checkbox input "false"
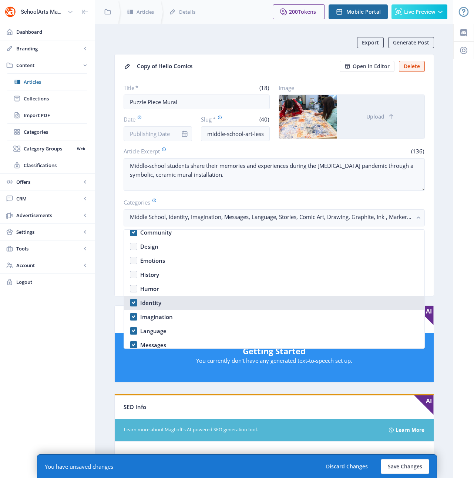
click at [147, 301] on div "Identity" at bounding box center [150, 302] width 21 height 9
checkbox input "false"
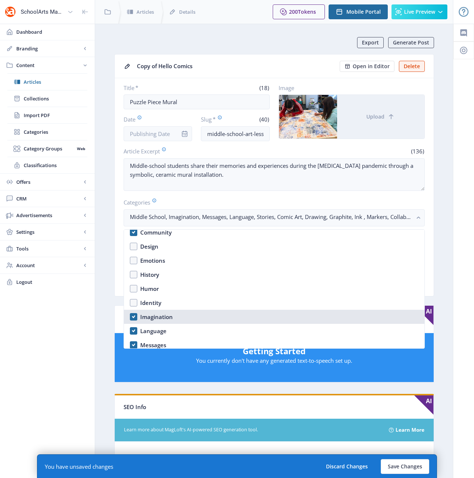
click at [150, 316] on div "Imagination" at bounding box center [156, 316] width 33 height 9
checkbox input "false"
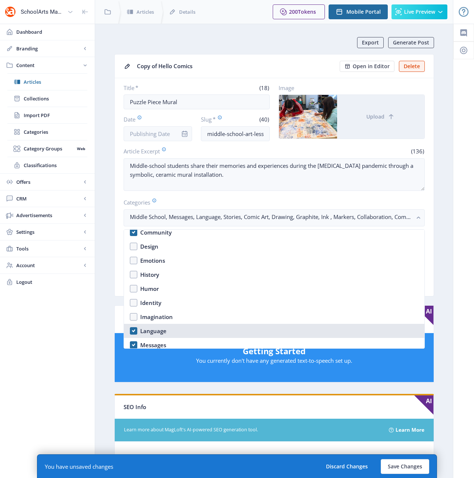
click at [150, 330] on div "Language" at bounding box center [153, 330] width 26 height 9
checkbox input "true"
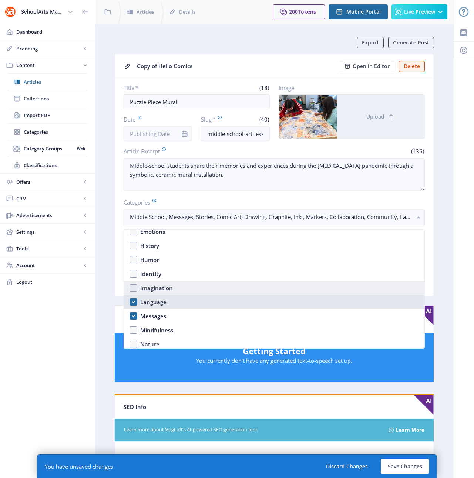
scroll to position [429, 0]
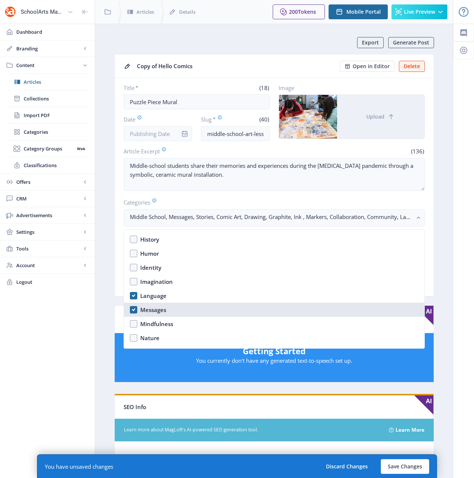
click at [152, 311] on div "Messages" at bounding box center [153, 309] width 26 height 9
checkbox input "false"
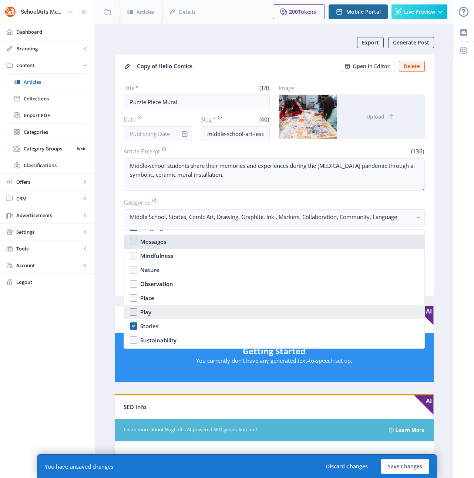
scroll to position [498, 0]
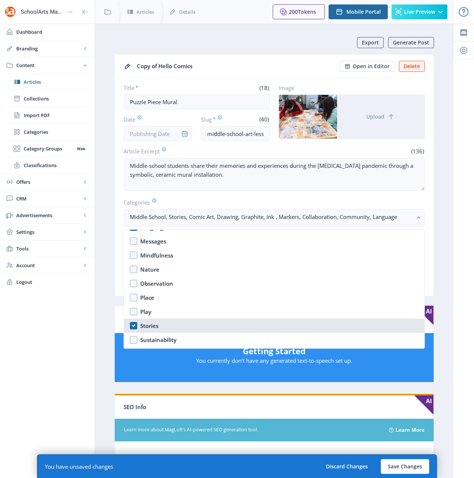
click at [147, 326] on div "Stories" at bounding box center [149, 325] width 18 height 9
checkbox input "false"
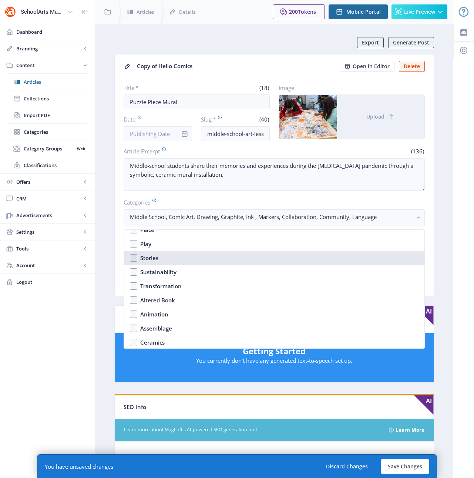
scroll to position [576, 0]
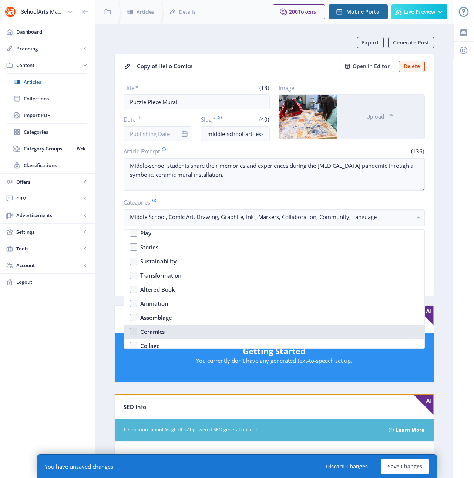
click at [146, 329] on div "Ceramics" at bounding box center [152, 331] width 24 height 9
checkbox input "true"
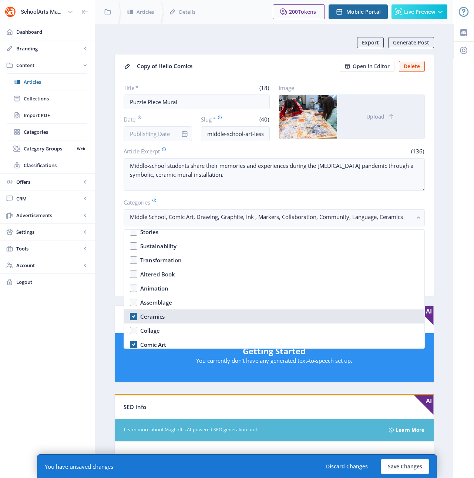
scroll to position [638, 0]
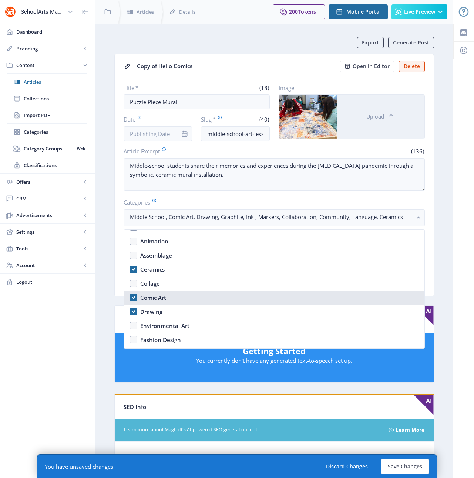
click at [145, 297] on div "Comic Art" at bounding box center [153, 297] width 26 height 9
checkbox input "false"
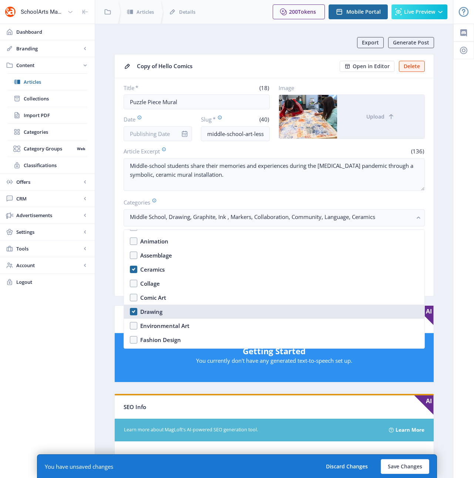
click at [147, 313] on div "Drawing" at bounding box center [151, 311] width 22 height 9
checkbox input "false"
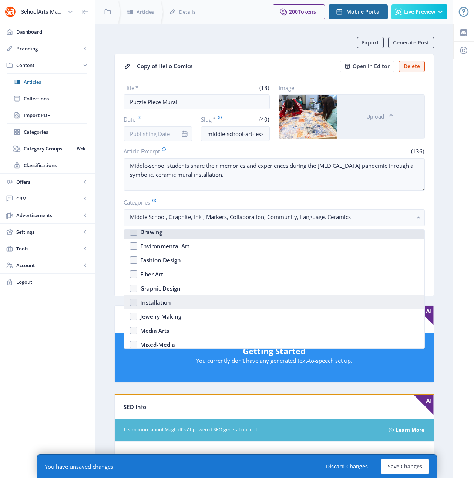
scroll to position [719, 0]
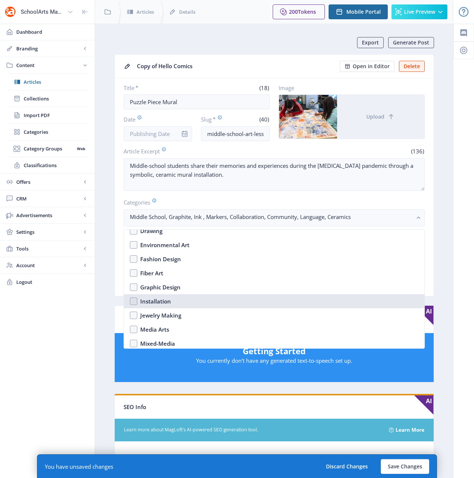
click at [148, 303] on div "Installation" at bounding box center [155, 301] width 31 height 9
checkbox input "true"
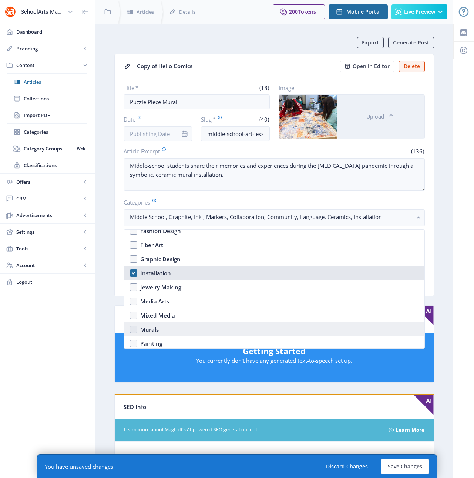
scroll to position [749, 0]
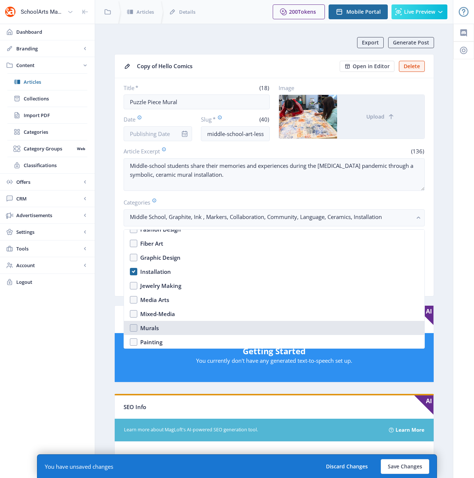
click at [150, 328] on div "Murals" at bounding box center [149, 327] width 19 height 9
checkbox input "true"
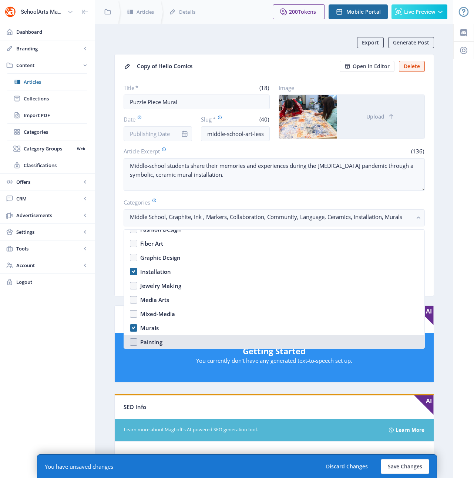
click at [148, 341] on div "Painting" at bounding box center [151, 341] width 22 height 9
checkbox input "true"
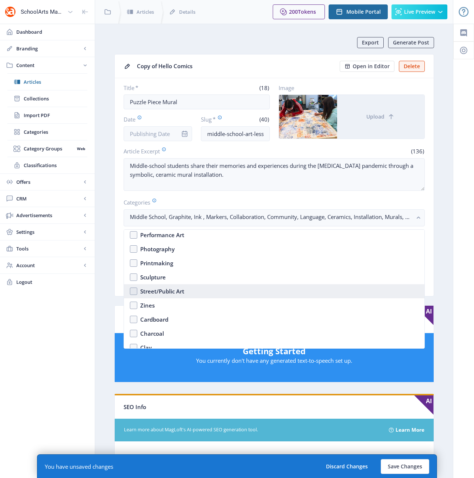
scroll to position [877, 0]
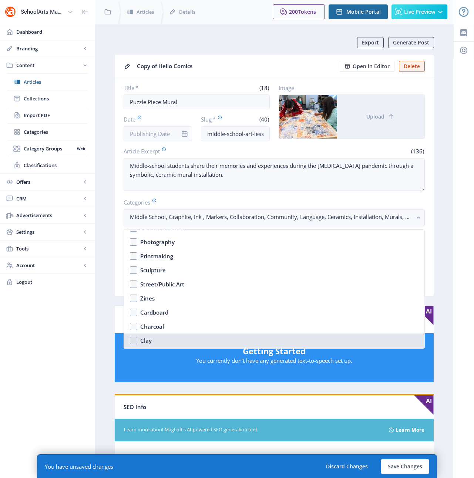
click at [143, 341] on div "Clay" at bounding box center [145, 340] width 11 height 9
checkbox input "true"
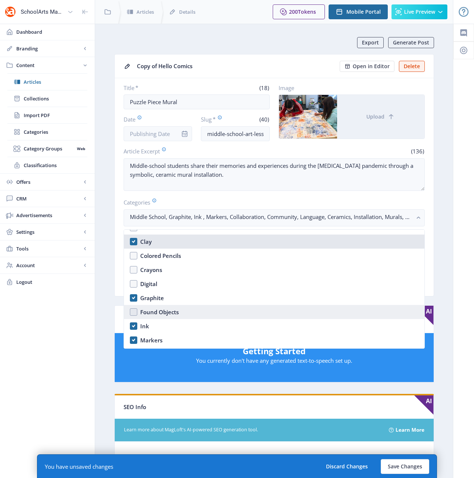
scroll to position [981, 0]
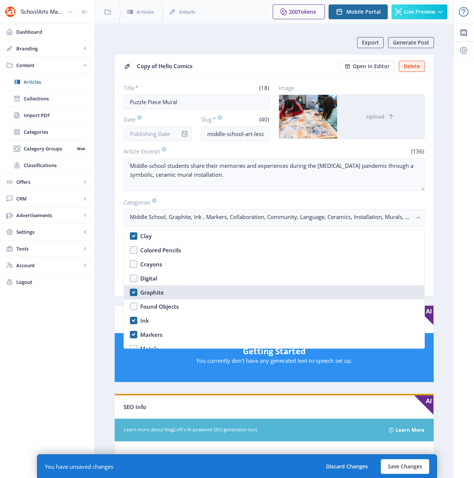
click at [150, 292] on div "Graphite" at bounding box center [152, 292] width 24 height 9
checkbox input "false"
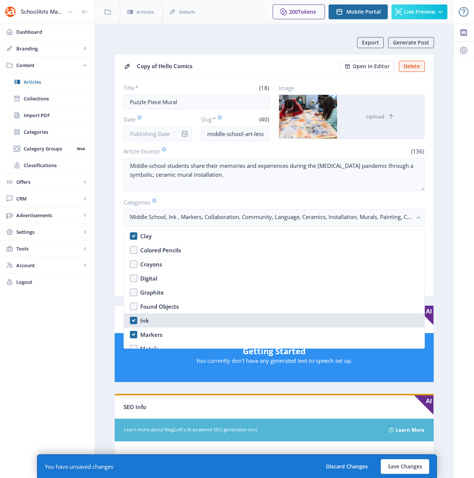
click at [139, 320] on nb-option "Ink" at bounding box center [274, 320] width 301 height 14
checkbox input "false"
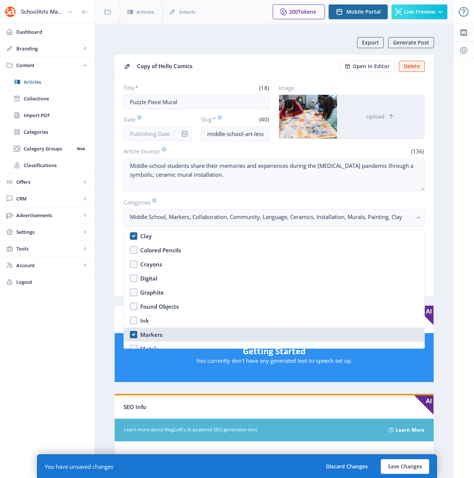
click at [143, 335] on div "Markers" at bounding box center [151, 334] width 22 height 9
checkbox input "false"
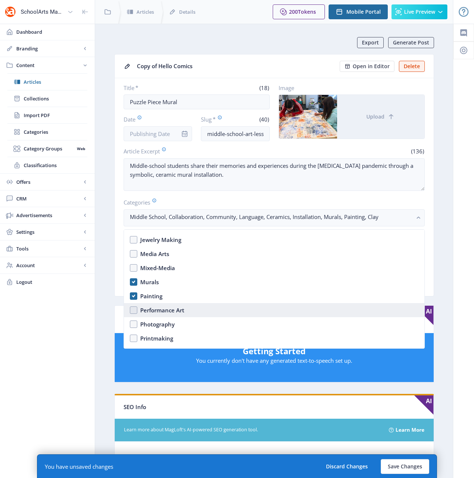
scroll to position [789, 0]
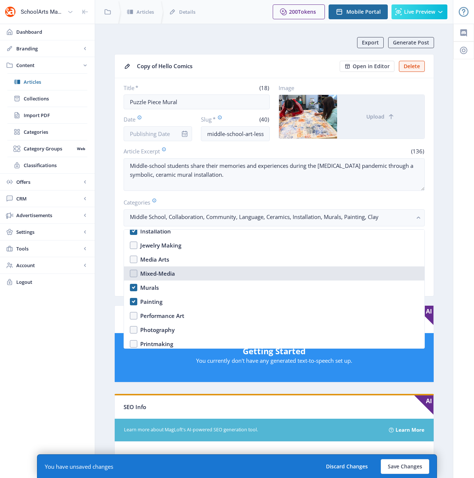
click at [150, 272] on div "Mixed-Media" at bounding box center [157, 273] width 35 height 9
checkbox input "true"
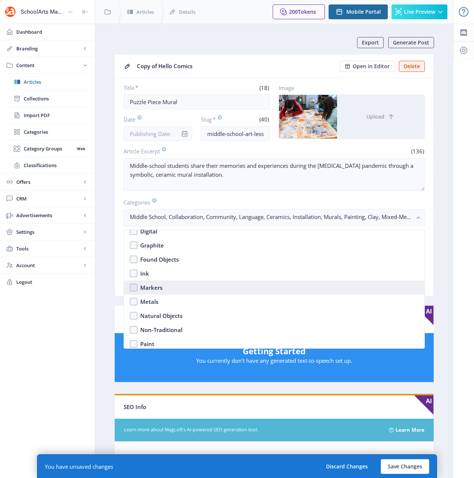
scroll to position [1063, 0]
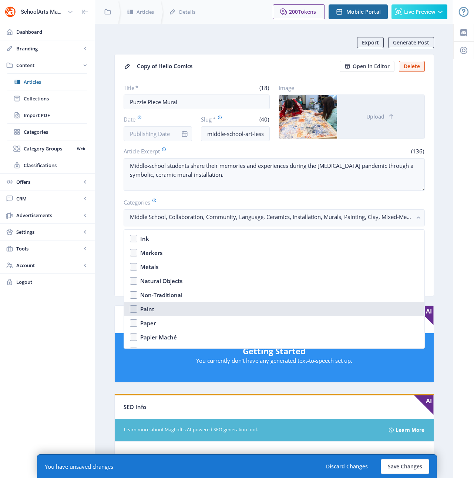
click at [148, 311] on div "Paint" at bounding box center [147, 308] width 14 height 9
checkbox input "true"
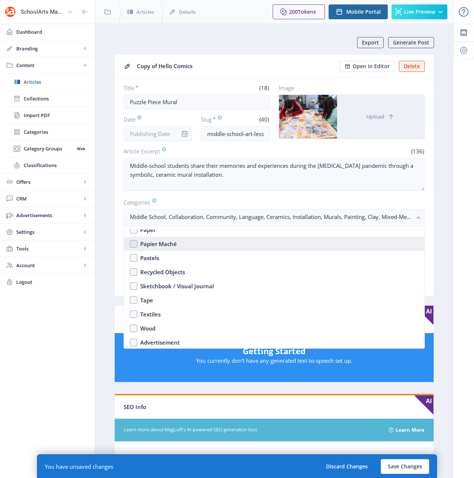
scroll to position [1157, 0]
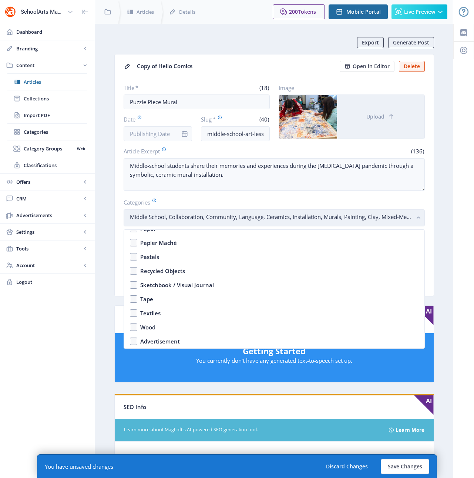
click at [416, 218] on rect "button" at bounding box center [419, 218] width 9 height 9
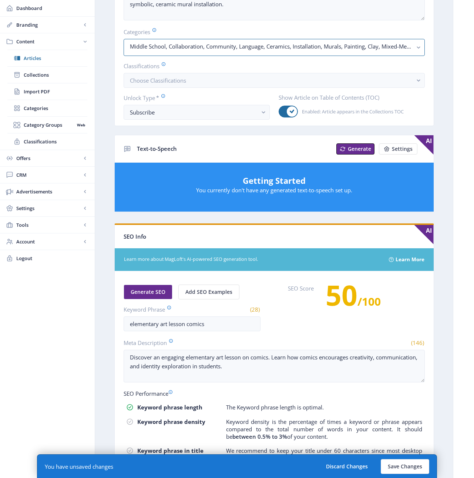
scroll to position [184, 0]
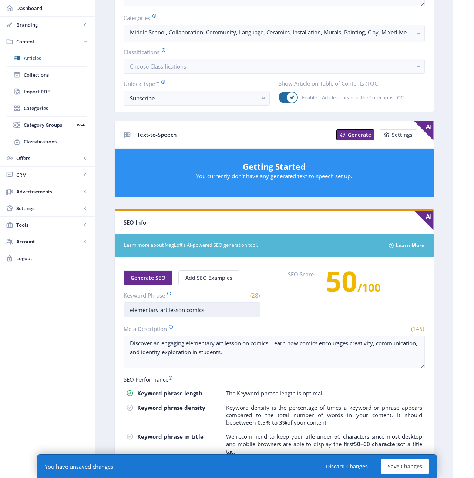
click at [138, 311] on input "elementary art lesson comics" at bounding box center [192, 309] width 137 height 15
drag, startPoint x: 215, startPoint y: 309, endPoint x: 194, endPoint y: 311, distance: 20.8
click at [194, 311] on input "middle school art lesson comics" at bounding box center [192, 309] width 137 height 15
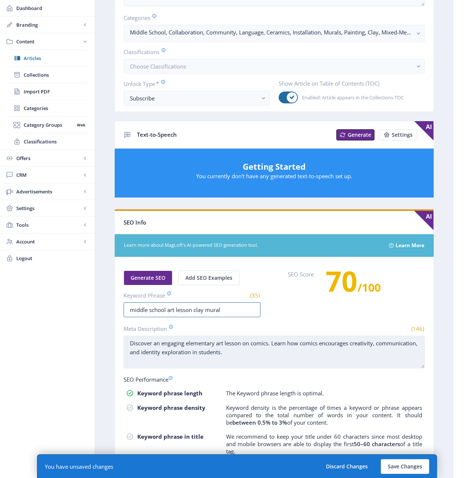
type input "middle school art lesson clay mural"
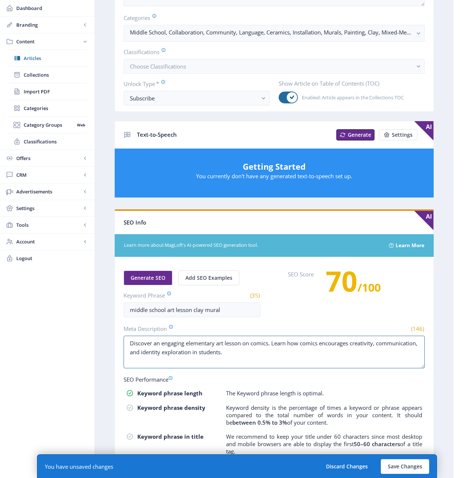
drag, startPoint x: 282, startPoint y: 358, endPoint x: 106, endPoint y: 343, distance: 176.8
click at [106, 343] on nb-layout-column "Export Generate Post Copy of Hello Comics Open in Editor Delete Title * (18) Pu…" at bounding box center [274, 194] width 359 height 711
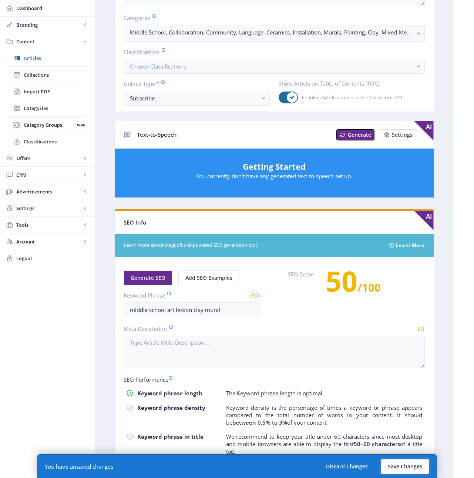
click at [401, 466] on button "Save Changes" at bounding box center [405, 466] width 48 height 15
click at [400, 464] on button "Save Changes" at bounding box center [405, 466] width 48 height 15
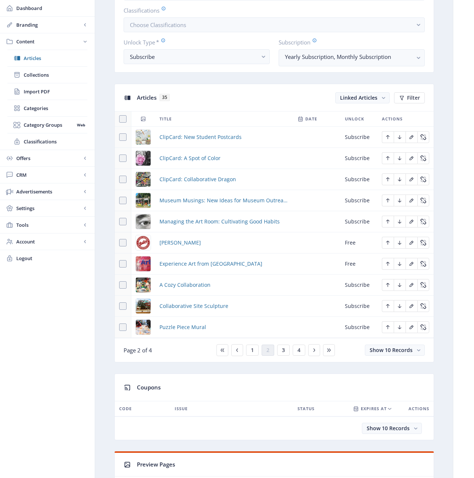
scroll to position [296, 0]
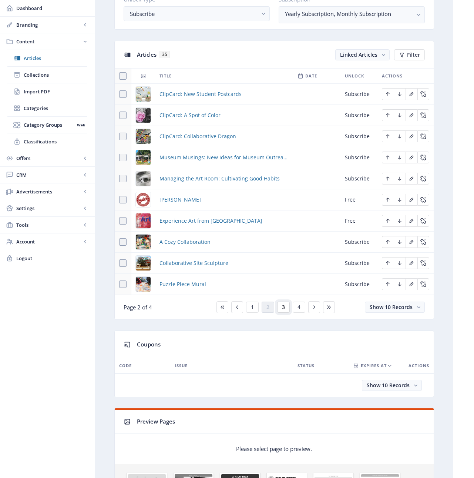
click at [282, 307] on span "3" at bounding box center [283, 307] width 3 height 6
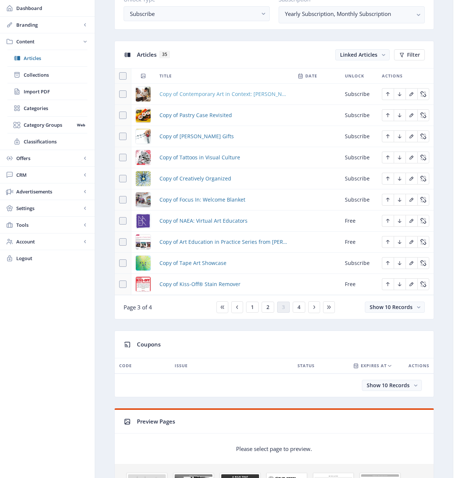
click at [197, 97] on span "Copy of Contemporary Art in Context: Sopheap Pich" at bounding box center [224, 94] width 129 height 9
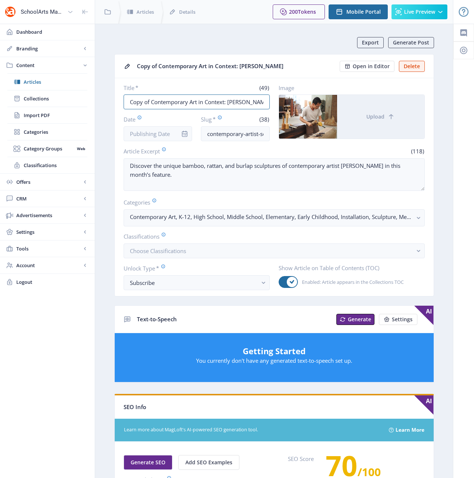
drag, startPoint x: 151, startPoint y: 101, endPoint x: 98, endPoint y: 101, distance: 52.9
click at [98, 101] on nb-layout-column "Export Generate Post Copy of Contemporary Art in Context: Sopheap Pich Open in …" at bounding box center [274, 379] width 359 height 711
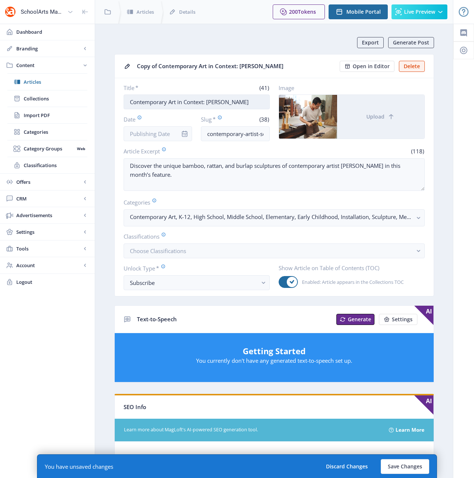
drag, startPoint x: 245, startPoint y: 104, endPoint x: 207, endPoint y: 104, distance: 37.4
click at [207, 104] on input "Contemporary Art in Context: [PERSON_NAME]" at bounding box center [197, 101] width 146 height 15
type input "Contemporary Art in Context: Cressa Maeve Beer"
drag, startPoint x: 251, startPoint y: 133, endPoint x: 305, endPoint y: 134, distance: 54.0
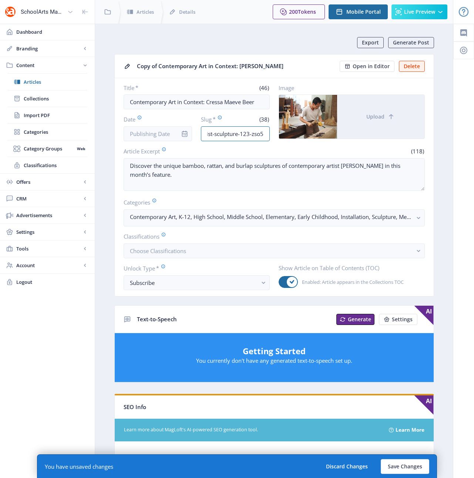
click at [305, 134] on div "Title * (46) Contemporary Art in Context: Cressa Maeve Beer Date Slug * (38) co…" at bounding box center [274, 112] width 301 height 57
click at [254, 133] on input "contemporary-artist-sculpture-123-zso5" at bounding box center [235, 133] width 69 height 15
drag, startPoint x: 263, startPoint y: 134, endPoint x: 214, endPoint y: 134, distance: 48.9
click at [214, 134] on input "contemporary-artist-sculpture-123-zso5" at bounding box center [235, 133] width 69 height 15
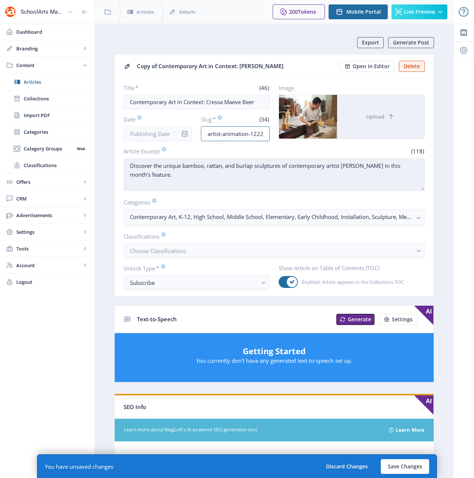
type input "contemporary-artist-animation-1222"
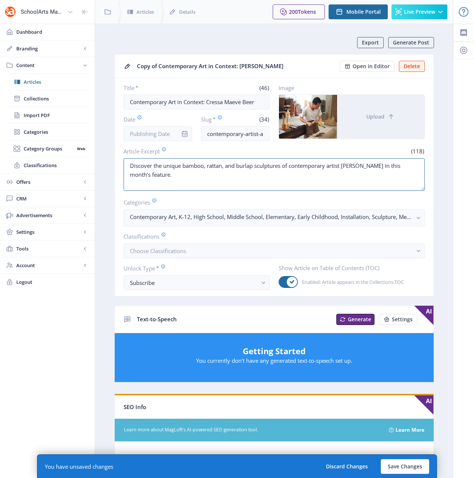
drag, startPoint x: 137, startPoint y: 172, endPoint x: 123, endPoint y: 165, distance: 15.6
click at [123, 165] on nb-card-body "Title * (46) Contemporary Art in Context: Cressa Maeve Beer Date Slug * (34) co…" at bounding box center [274, 187] width 319 height 218
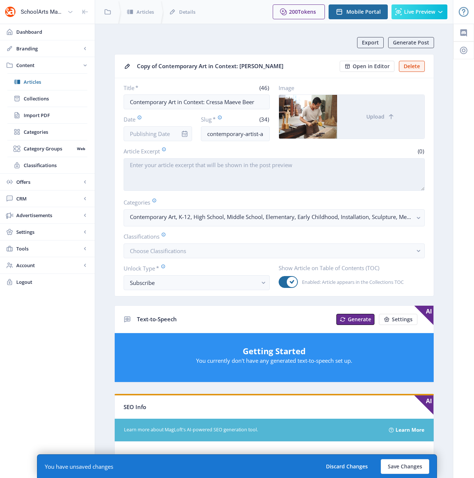
paste textarea "Stop-motion artist Cressa Maeve Beer shares animated works that celebrate trans…"
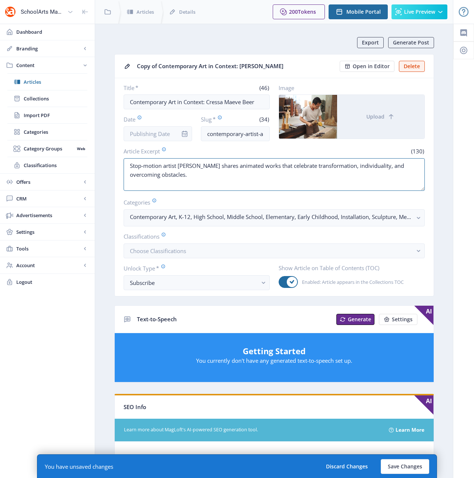
type textarea "Stop-motion artist Cressa Maeve Beer shares animated works that celebrate trans…"
click at [417, 217] on icon "button" at bounding box center [418, 218] width 3 height 2
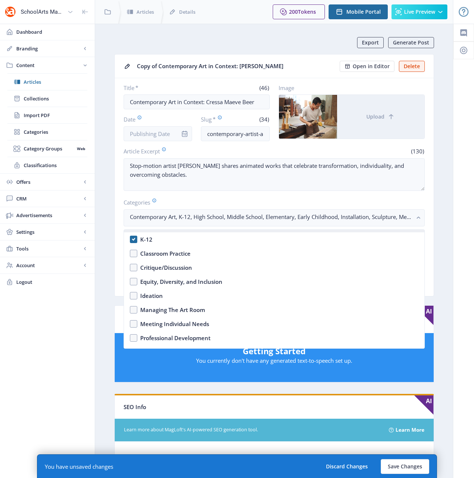
scroll to position [234, 0]
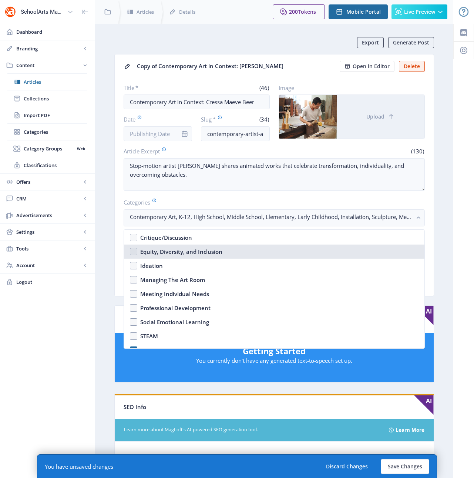
click at [189, 250] on div "Equity, Diversity, and Inclusion" at bounding box center [181, 251] width 82 height 9
checkbox input "true"
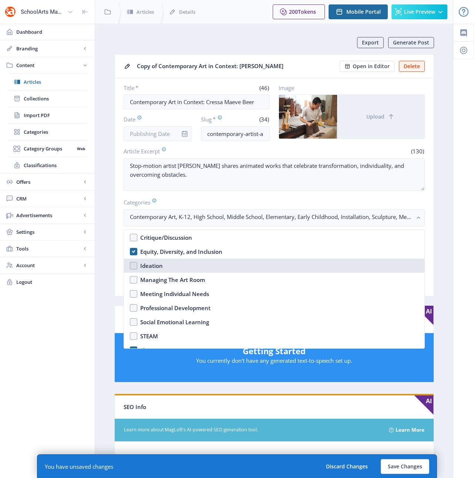
click at [155, 265] on div "Ideation" at bounding box center [151, 265] width 23 height 9
checkbox input "true"
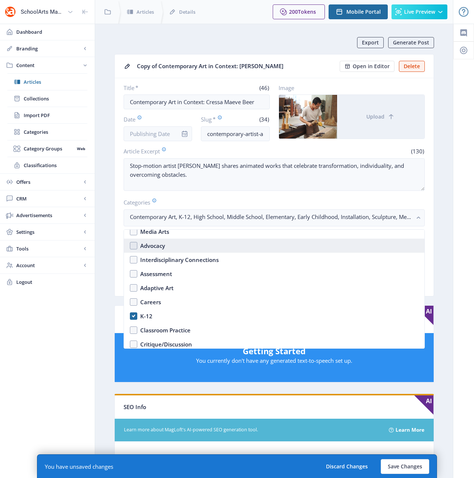
scroll to position [108, 0]
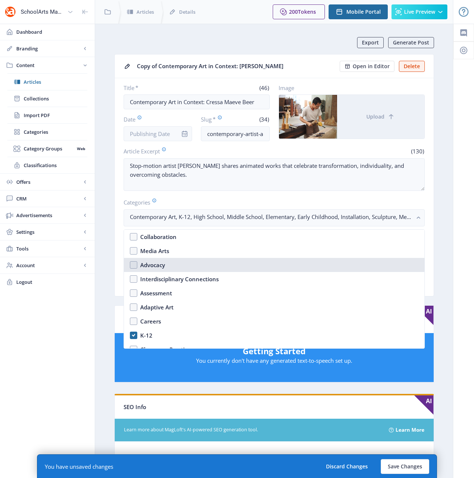
click at [160, 265] on div "Advocacy" at bounding box center [152, 264] width 25 height 9
checkbox input "true"
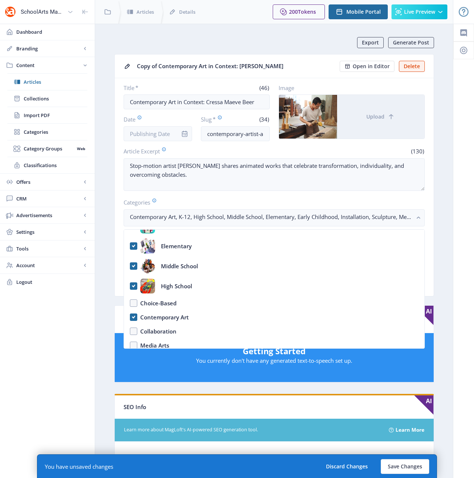
scroll to position [100, 0]
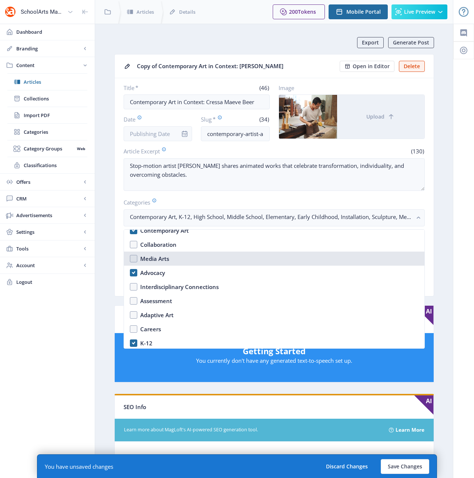
click at [150, 258] on div "Media Arts" at bounding box center [154, 258] width 29 height 9
checkbox input "true"
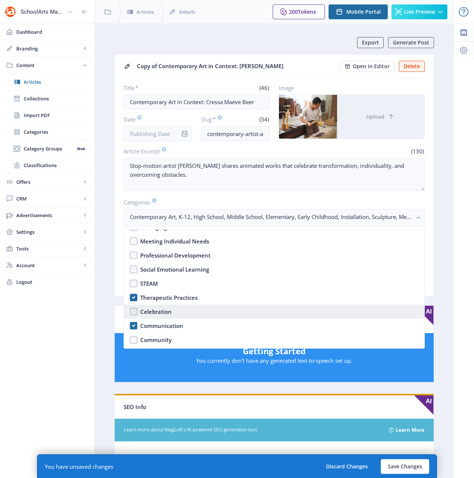
scroll to position [288, 0]
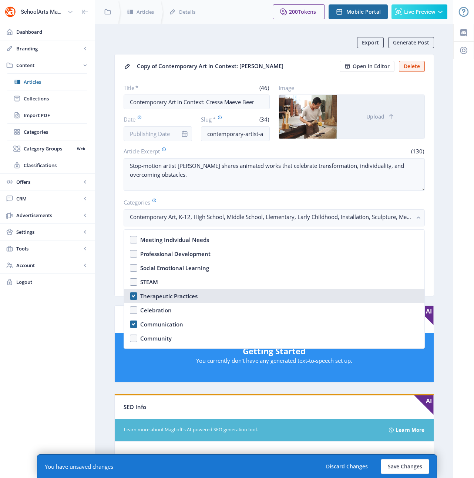
click at [172, 294] on div "Therapeutic Practices" at bounding box center [168, 295] width 57 height 9
checkbox input "false"
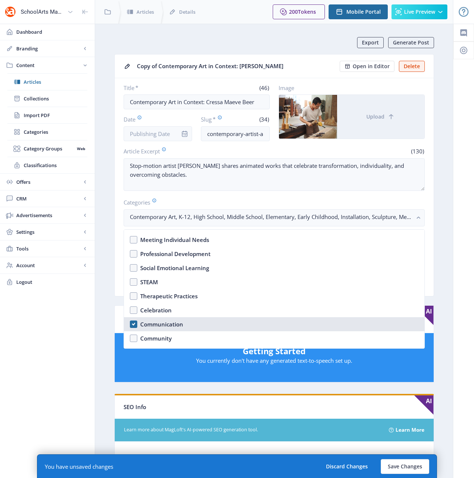
drag, startPoint x: 164, startPoint y: 321, endPoint x: 165, endPoint y: 318, distance: 4.1
click at [164, 322] on div "Communication" at bounding box center [161, 323] width 43 height 9
checkbox input "false"
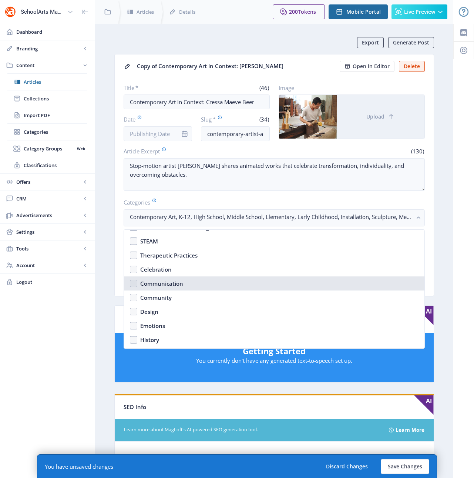
scroll to position [384, 0]
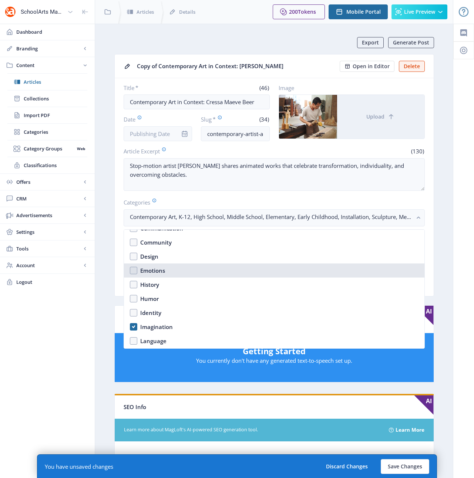
click at [154, 269] on div "Emotions" at bounding box center [152, 270] width 25 height 9
checkbox input "true"
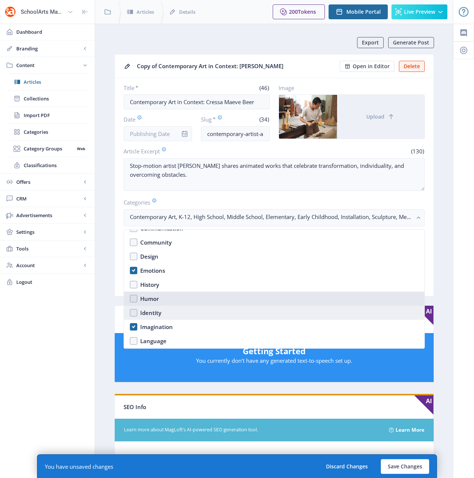
drag, startPoint x: 150, startPoint y: 300, endPoint x: 150, endPoint y: 305, distance: 5.2
click at [150, 299] on div "Humor" at bounding box center [149, 298] width 19 height 9
checkbox input "true"
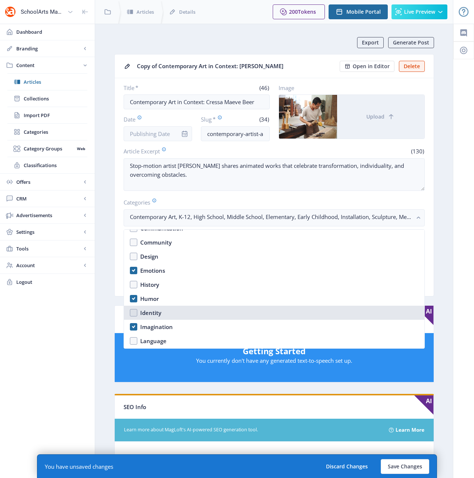
click at [148, 312] on div "Identity" at bounding box center [150, 312] width 21 height 9
checkbox input "true"
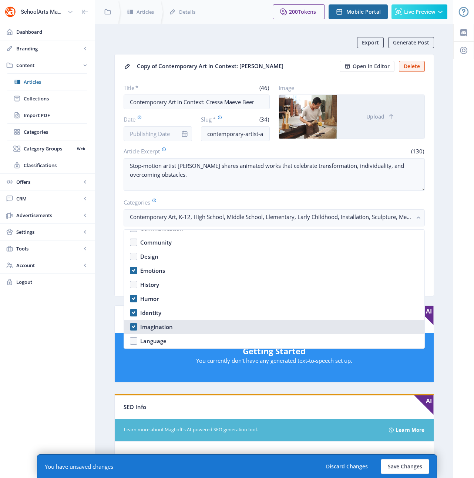
click at [154, 325] on div "Imagination" at bounding box center [156, 326] width 33 height 9
checkbox input "true"
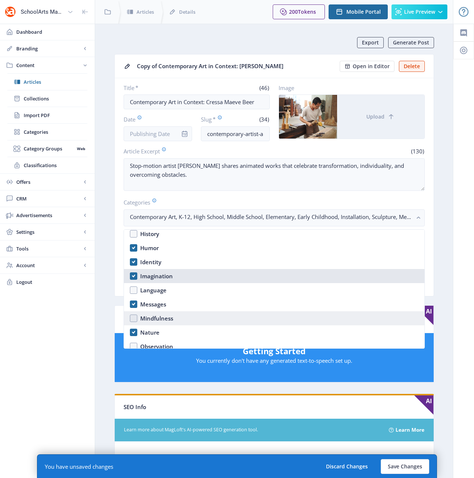
scroll to position [435, 0]
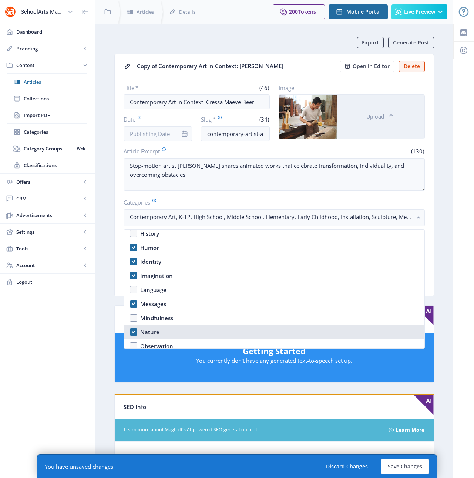
click at [144, 333] on div "Nature" at bounding box center [149, 331] width 19 height 9
checkbox input "false"
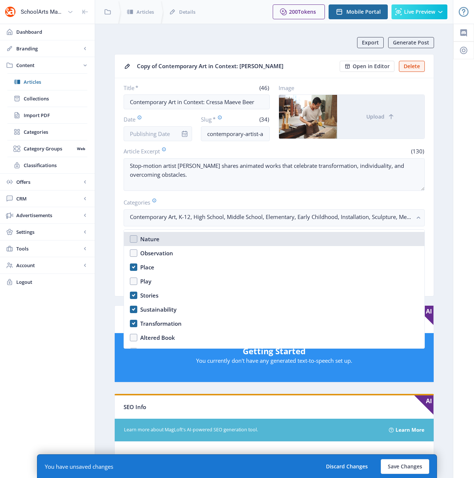
scroll to position [529, 0]
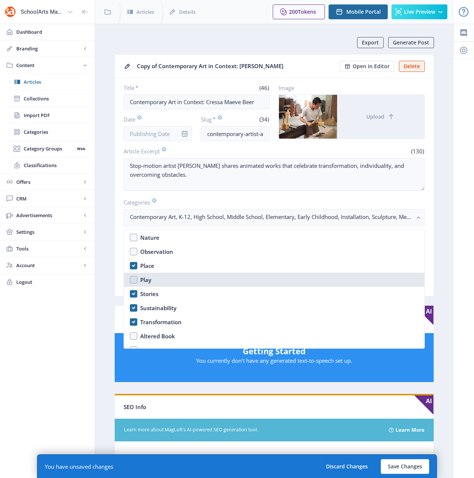
click at [145, 277] on div "Play" at bounding box center [145, 279] width 11 height 9
checkbox input "true"
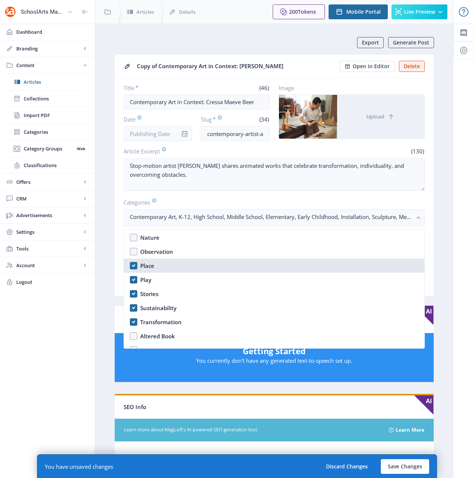
click at [148, 267] on div "Place" at bounding box center [147, 265] width 14 height 9
checkbox input "false"
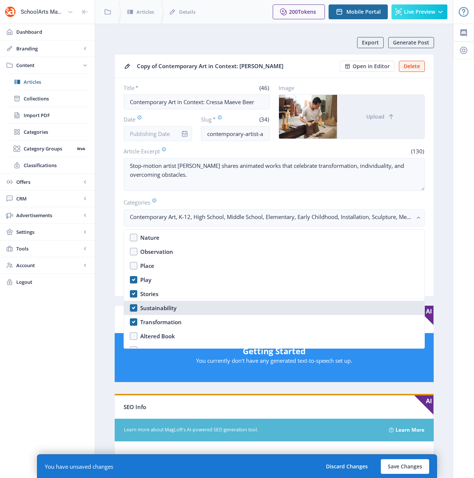
click at [153, 307] on div "Sustainability" at bounding box center [158, 307] width 36 height 9
checkbox input "false"
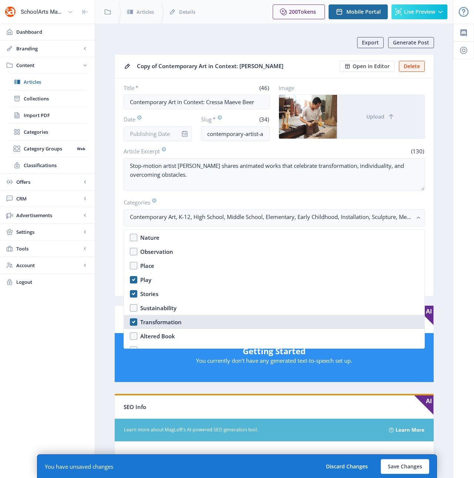
click at [153, 323] on div "Transformation" at bounding box center [160, 321] width 41 height 9
checkbox input "false"
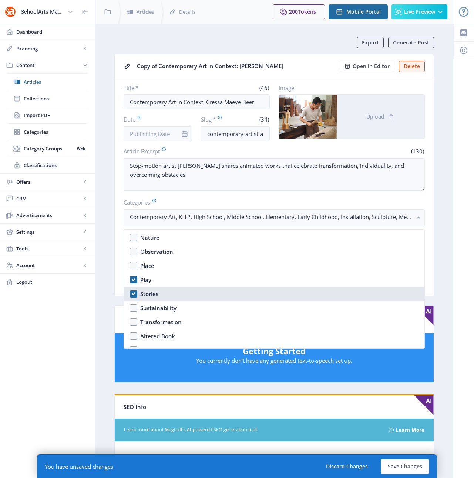
click at [151, 295] on div "Stories" at bounding box center [149, 293] width 18 height 9
checkbox input "true"
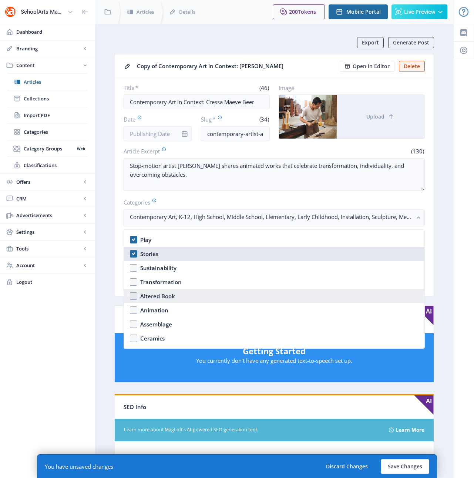
scroll to position [581, 0]
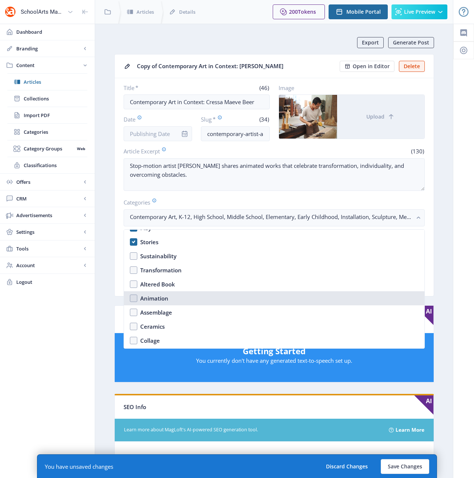
click at [153, 296] on div "Animation" at bounding box center [154, 298] width 28 height 9
checkbox input "true"
click at [167, 299] on div "Environmental Art" at bounding box center [164, 298] width 49 height 9
checkbox input "false"
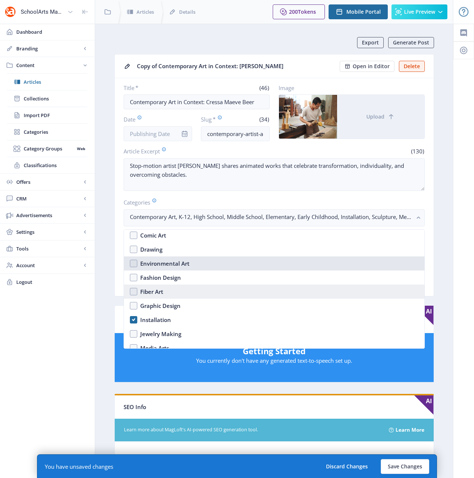
scroll to position [703, 0]
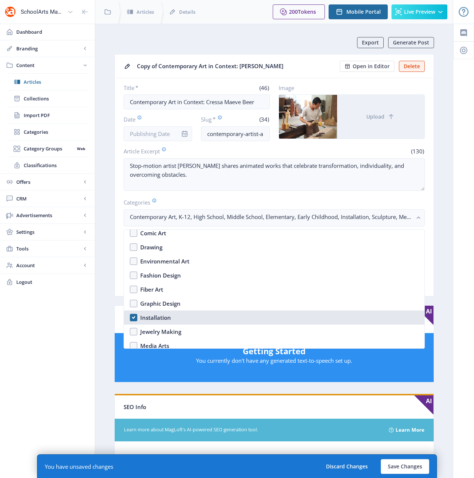
click at [161, 318] on div "Installation" at bounding box center [155, 317] width 31 height 9
checkbox input "false"
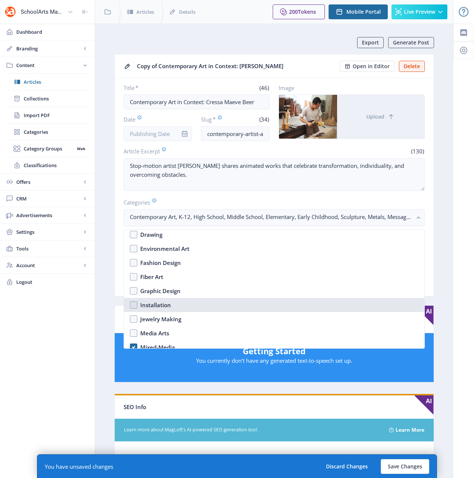
scroll to position [729, 0]
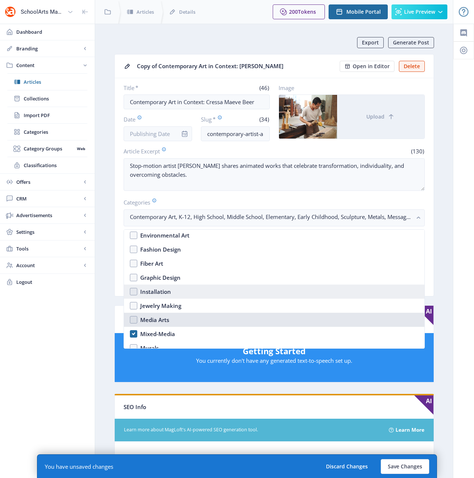
click at [162, 317] on div "Media Arts" at bounding box center [154, 319] width 29 height 9
checkbox input "true"
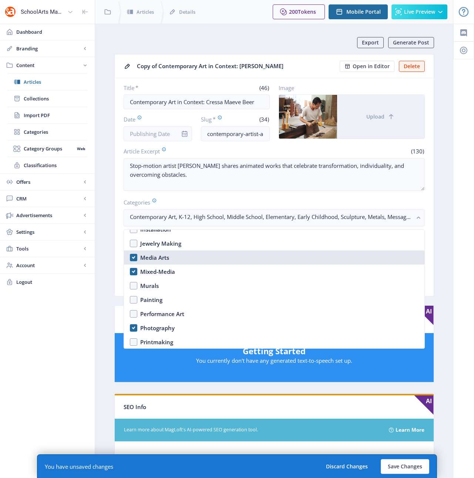
scroll to position [792, 0]
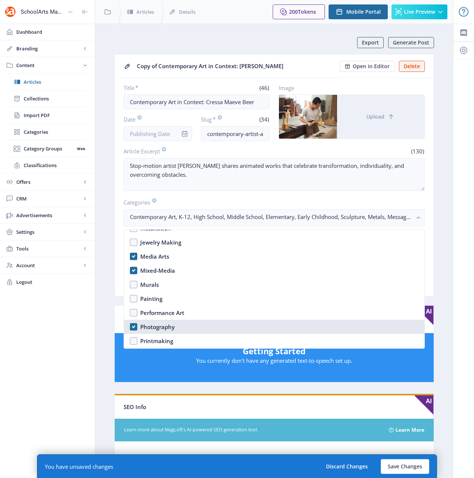
click at [156, 327] on div "Photography" at bounding box center [157, 326] width 34 height 9
checkbox input "false"
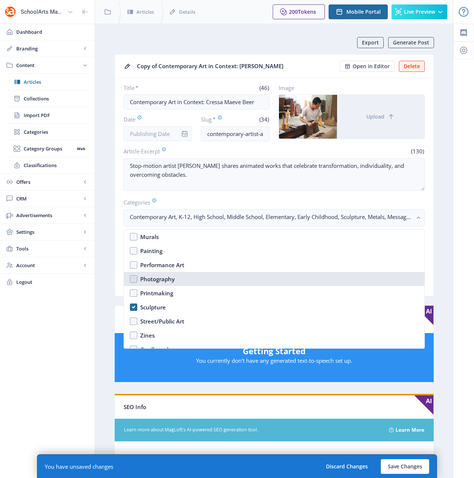
scroll to position [866, 0]
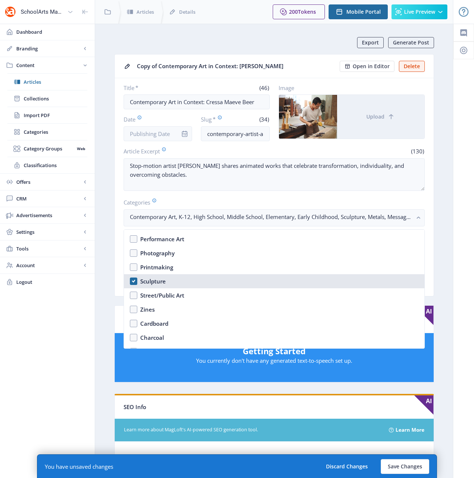
click at [155, 281] on div "Sculpture" at bounding box center [153, 281] width 26 height 9
checkbox input "false"
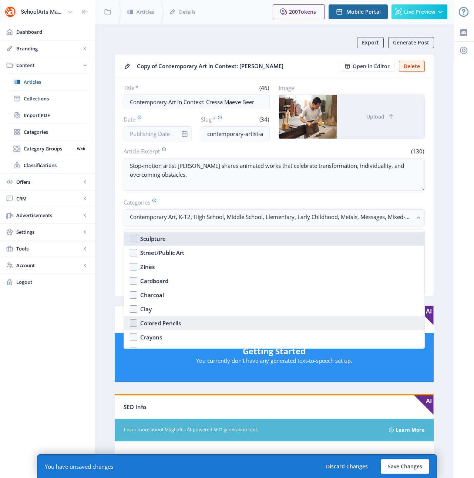
scroll to position [910, 0]
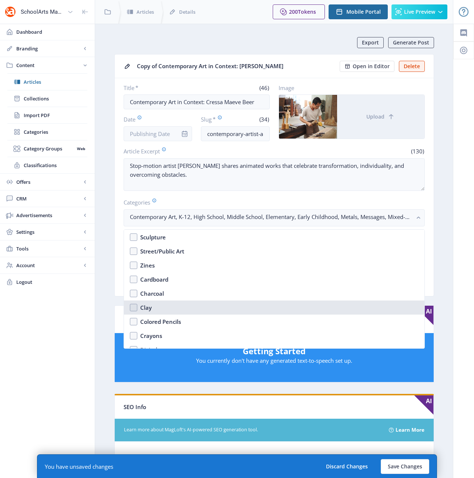
click at [145, 308] on div "Clay" at bounding box center [145, 307] width 11 height 9
checkbox input "true"
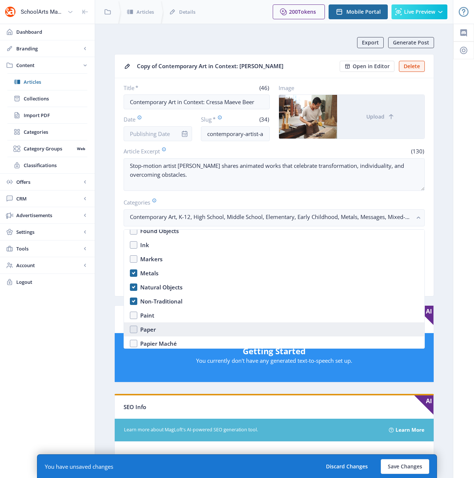
scroll to position [1056, 0]
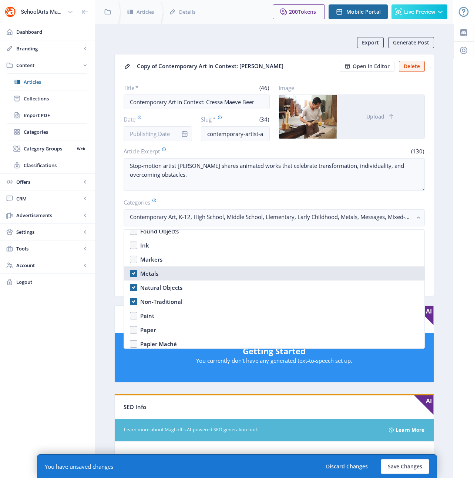
click at [154, 274] on div "Metals" at bounding box center [149, 273] width 18 height 9
checkbox input "false"
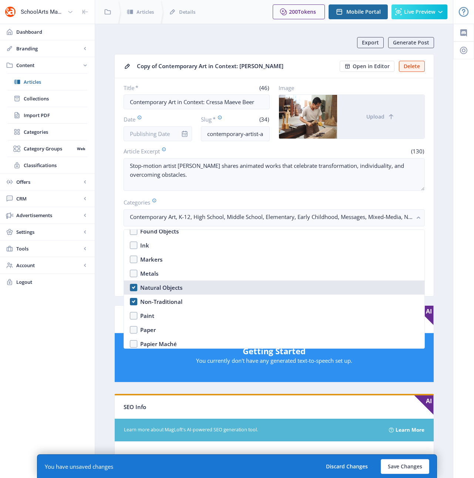
click at [161, 289] on div "Natural Objects" at bounding box center [161, 287] width 42 height 9
checkbox input "false"
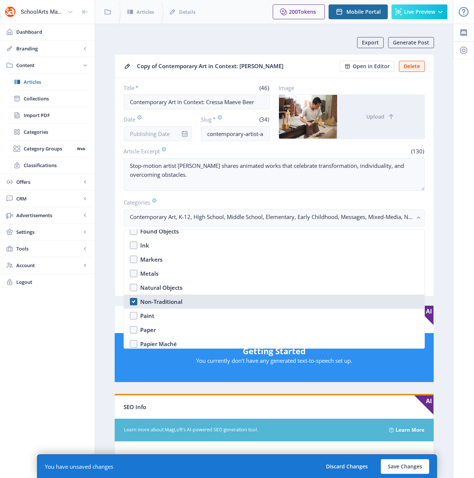
click at [163, 302] on div "Non-Traditional" at bounding box center [161, 301] width 42 height 9
checkbox input "false"
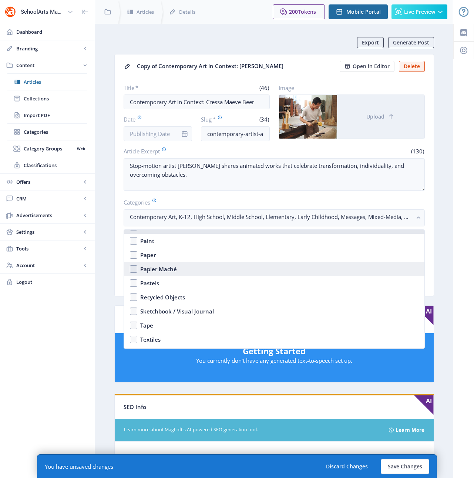
scroll to position [1157, 0]
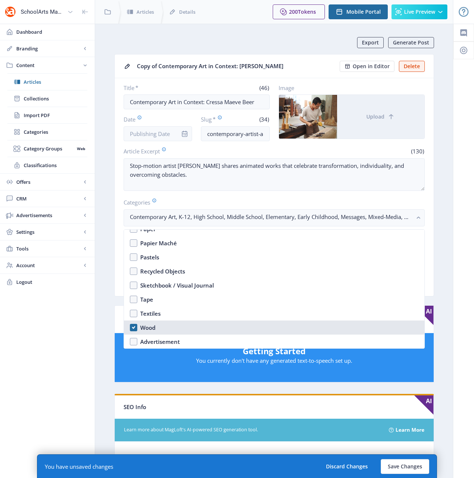
click at [148, 328] on div "Wood" at bounding box center [147, 327] width 15 height 9
checkbox input "false"
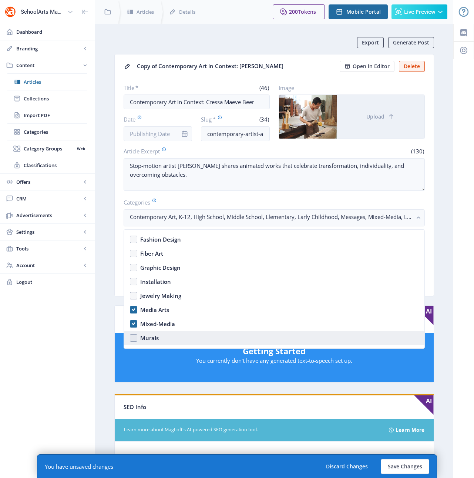
scroll to position [636, 0]
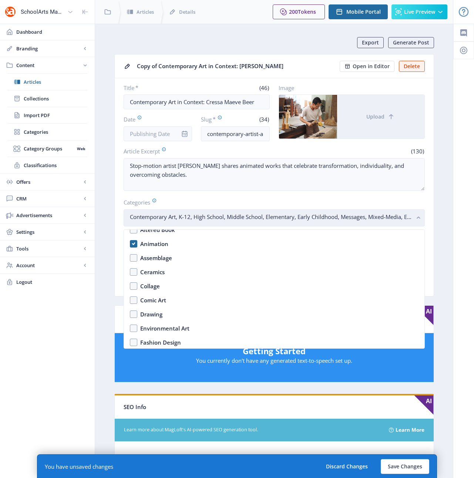
click at [418, 216] on rect "button" at bounding box center [419, 218] width 9 height 9
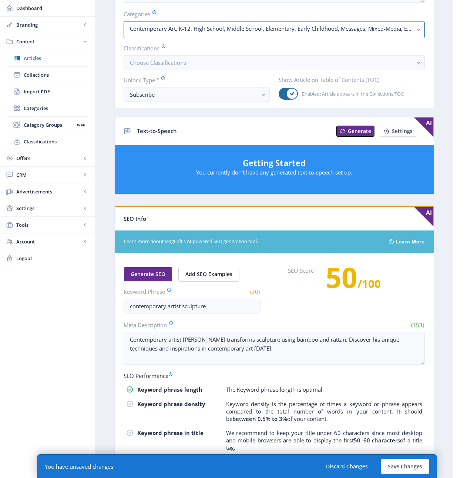
scroll to position [188, 0]
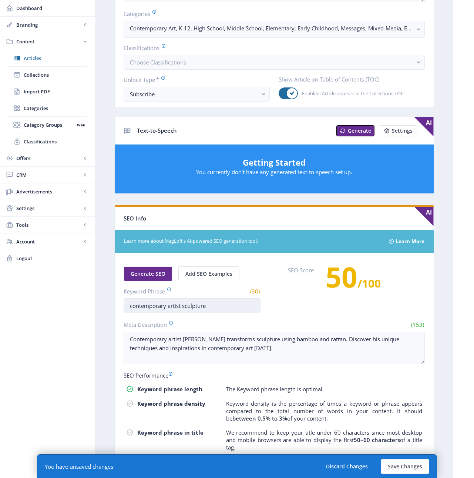
drag, startPoint x: 207, startPoint y: 305, endPoint x: 184, endPoint y: 306, distance: 22.6
click at [184, 306] on input "contemporary artist sculpture" at bounding box center [192, 305] width 137 height 15
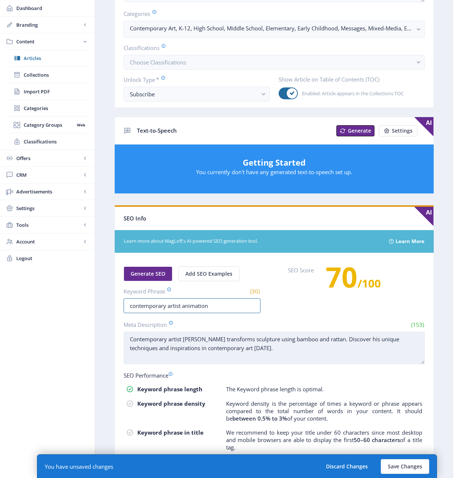
type input "contemporary artist animation"
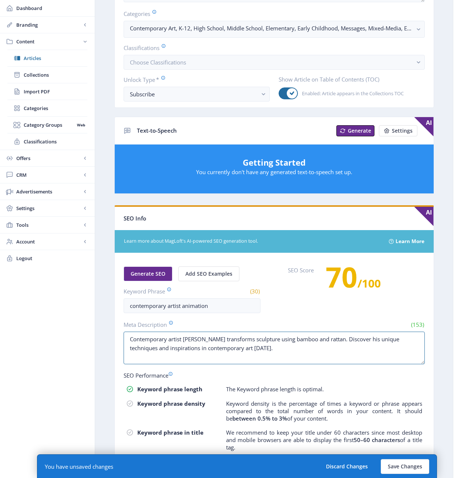
drag, startPoint x: 288, startPoint y: 352, endPoint x: 109, endPoint y: 324, distance: 181.3
click at [104, 326] on nb-layout-column "Export Generate Post Copy of Contemporary Art in Context: Sopheap Pich Open in …" at bounding box center [274, 190] width 359 height 711
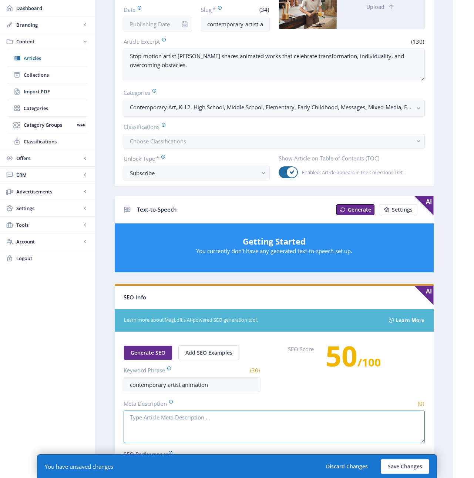
scroll to position [114, 0]
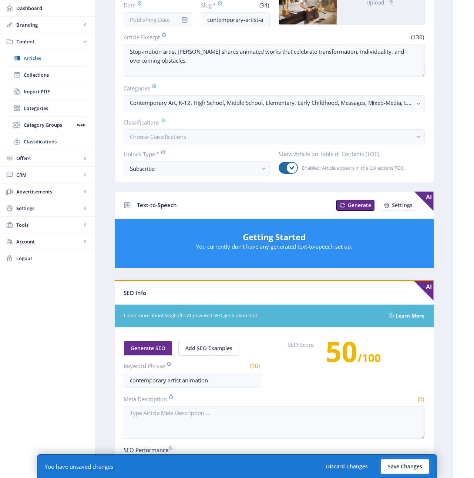
click at [408, 468] on button "Save Changes" at bounding box center [405, 466] width 48 height 15
click at [398, 465] on button "Save Changes" at bounding box center [405, 466] width 48 height 15
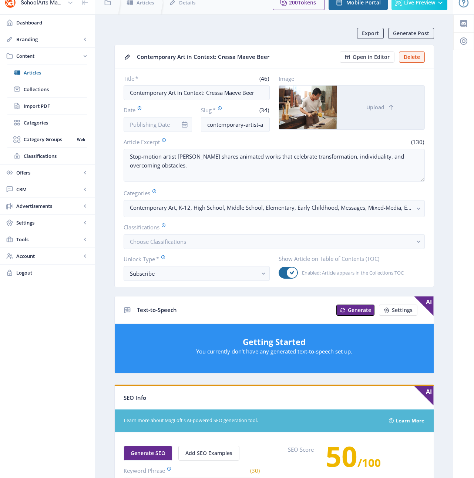
scroll to position [0, 0]
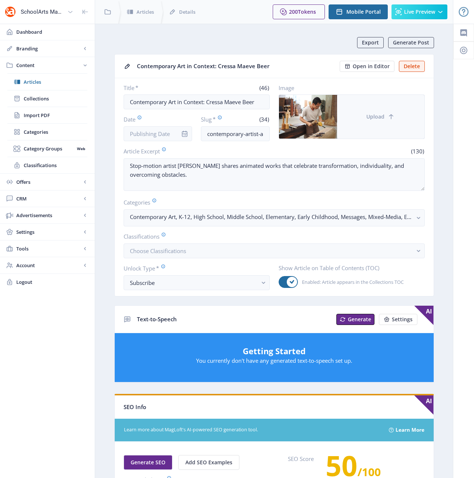
click at [369, 125] on button "Upload" at bounding box center [380, 117] width 87 height 44
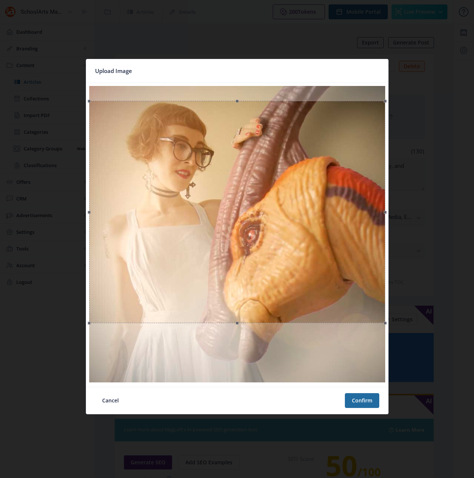
drag, startPoint x: 177, startPoint y: 194, endPoint x: 180, endPoint y: 209, distance: 15.1
click at [180, 209] on div at bounding box center [237, 212] width 296 height 222
click at [356, 396] on button "Confirm" at bounding box center [362, 400] width 34 height 15
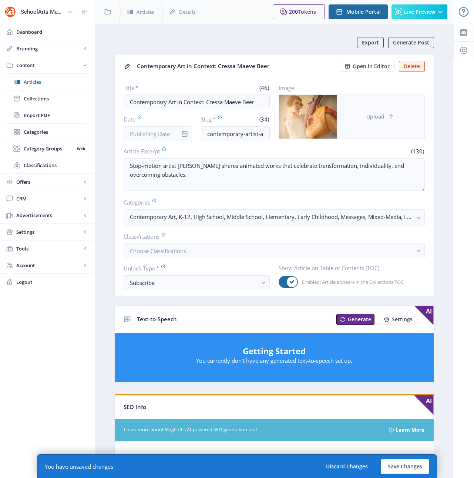
click at [391, 124] on button "Upload" at bounding box center [380, 117] width 87 height 44
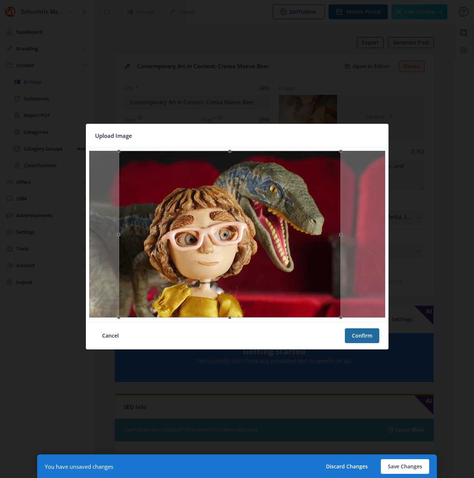
drag, startPoint x: 275, startPoint y: 294, endPoint x: 269, endPoint y: 296, distance: 6.6
click at [269, 296] on div at bounding box center [230, 234] width 222 height 167
click at [366, 338] on button "Confirm" at bounding box center [362, 335] width 34 height 15
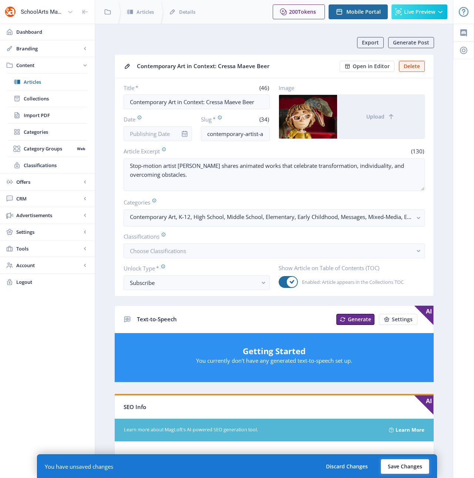
click at [399, 467] on button "Save Changes" at bounding box center [405, 466] width 48 height 15
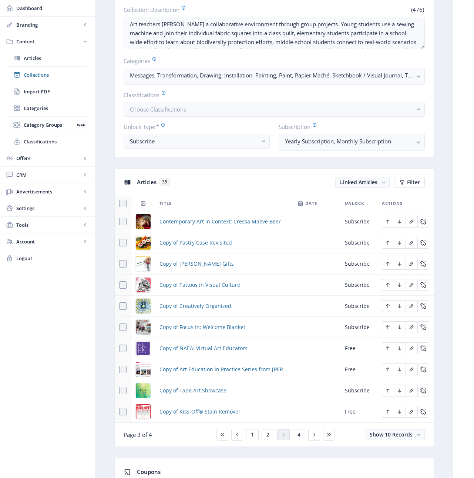
scroll to position [200, 0]
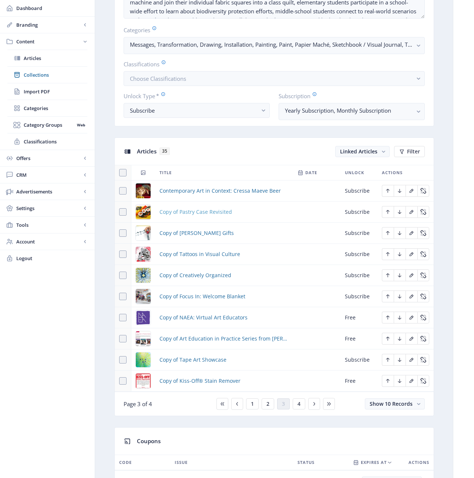
click at [202, 213] on span "Copy of Pastry Case Revisited" at bounding box center [196, 211] width 73 height 9
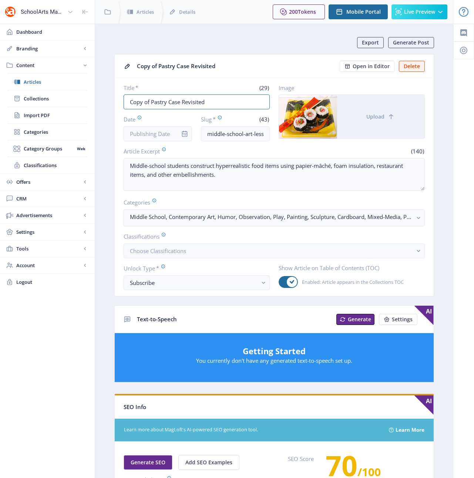
drag, startPoint x: 175, startPoint y: 106, endPoint x: 116, endPoint y: 104, distance: 58.9
click at [116, 104] on nb-card-body "Title * (29) Copy of Pastry Case Revisited Date Slug * (43) middle-school-art-l…" at bounding box center [274, 187] width 319 height 218
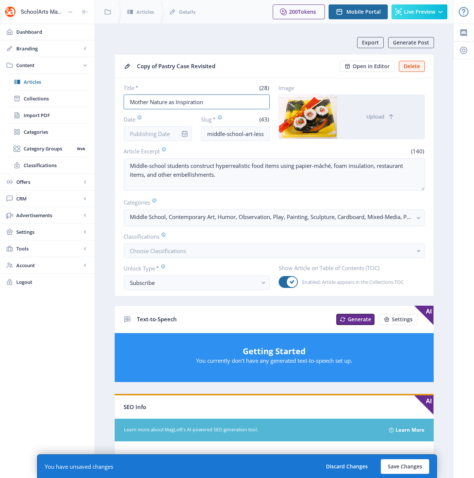
scroll to position [1, 0]
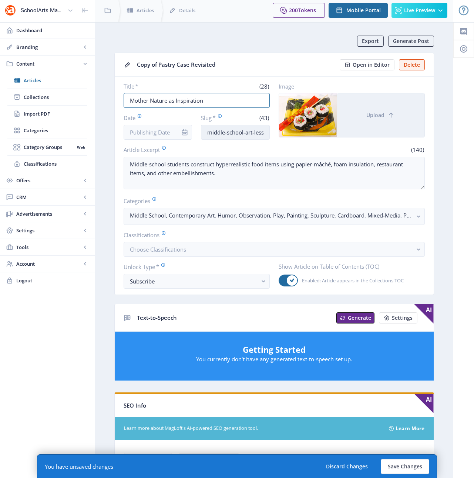
type input "Mother Nature as Inspiration"
click at [216, 134] on input "middle-school-art-lesson-sculpture-123-nfgx" at bounding box center [235, 132] width 69 height 15
drag, startPoint x: 242, startPoint y: 131, endPoint x: 293, endPoint y: 132, distance: 51.1
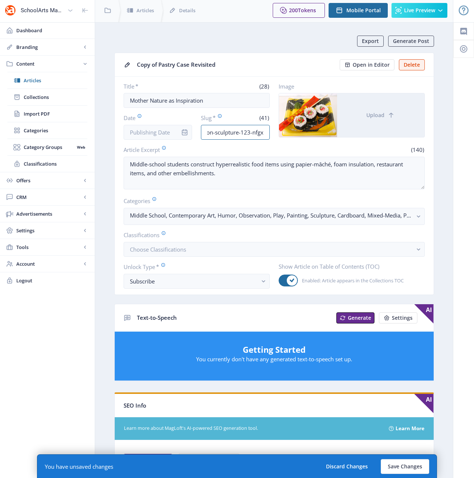
click at [293, 132] on div "Title * (28) Mother Nature as Inspiration Date Slug * (41) high-school-art-less…" at bounding box center [274, 111] width 301 height 57
click at [264, 131] on input "high-school-art-lesson-sculpture-123-nfgx" at bounding box center [235, 132] width 69 height 15
drag, startPoint x: 248, startPoint y: 132, endPoint x: 215, endPoint y: 133, distance: 33.3
click at [215, 133] on input "high-school-art-lesson-sculpture-123-nfgx" at bounding box center [235, 132] width 69 height 15
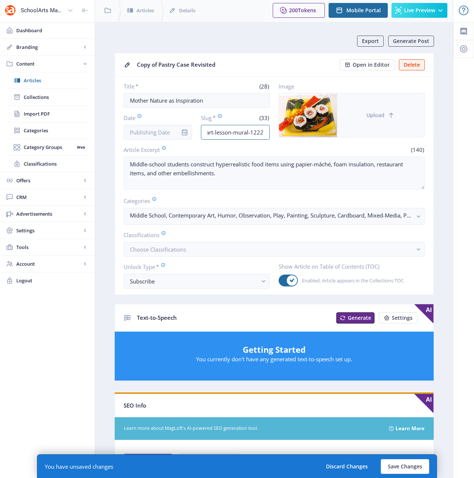
type input "high-school-art-lesson-mural-1222"
click at [377, 116] on span "Upload" at bounding box center [375, 115] width 18 height 6
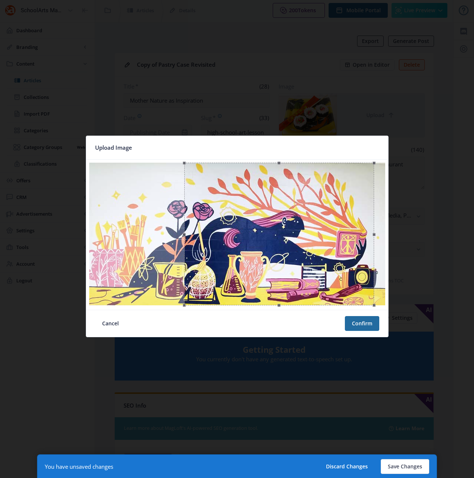
drag, startPoint x: 234, startPoint y: 259, endPoint x: 329, endPoint y: 271, distance: 95.8
click at [329, 271] on div at bounding box center [279, 234] width 190 height 143
click at [359, 325] on button "Confirm" at bounding box center [362, 323] width 34 height 15
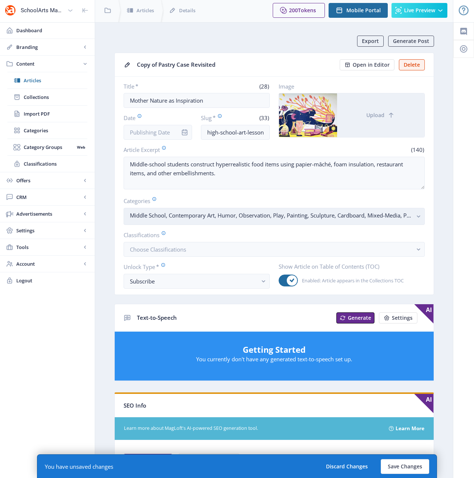
click at [415, 214] on rect "button" at bounding box center [419, 216] width 9 height 9
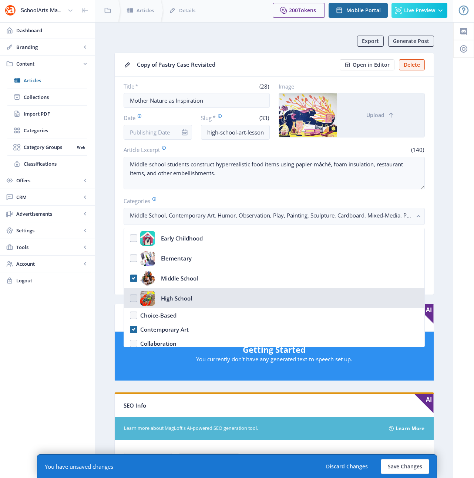
click at [132, 296] on nb-option "High School" at bounding box center [274, 298] width 301 height 20
checkbox input "true"
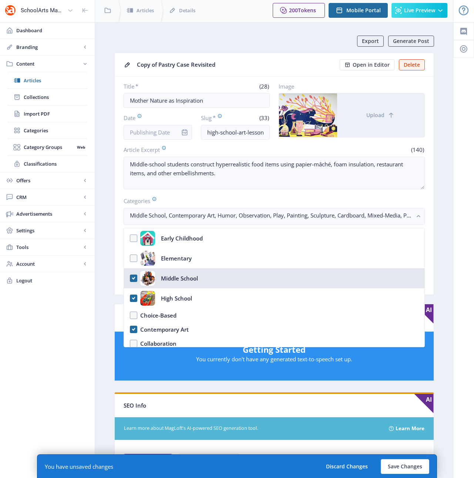
click at [134, 278] on nb-option "Middle School" at bounding box center [274, 278] width 301 height 20
checkbox input "false"
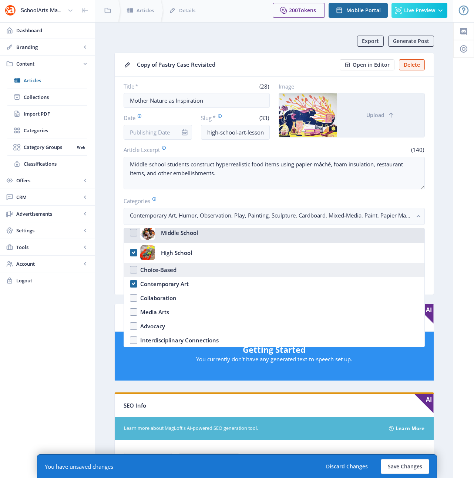
scroll to position [43, 0]
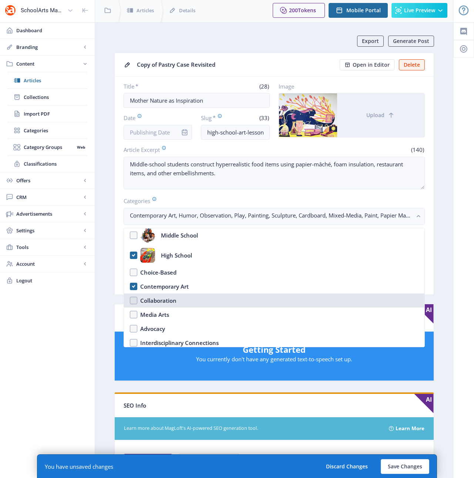
click at [161, 301] on div "Collaboration" at bounding box center [158, 300] width 36 height 9
checkbox input "true"
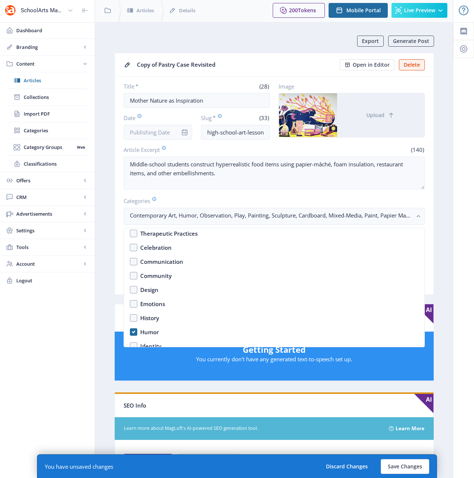
scroll to position [356, 0]
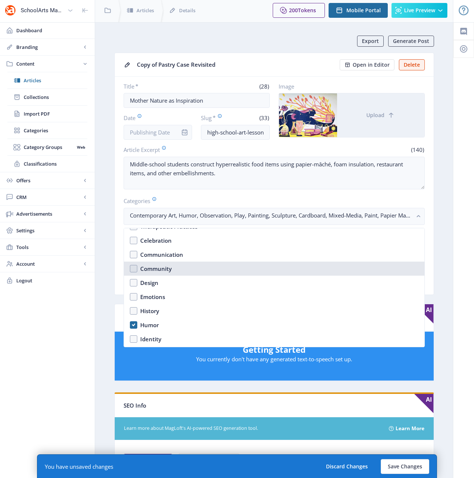
click at [144, 267] on div "Community" at bounding box center [155, 268] width 31 height 9
checkbox input "true"
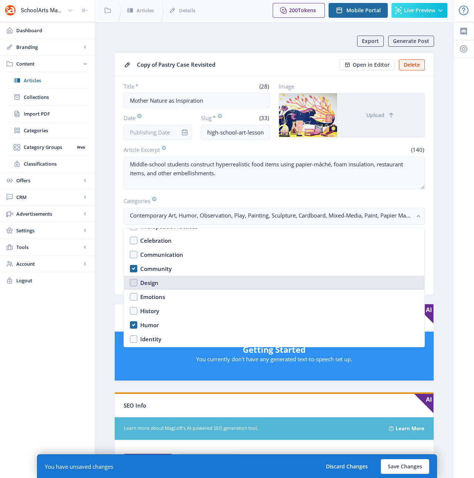
click at [146, 281] on div "Design" at bounding box center [149, 282] width 18 height 9
checkbox input "true"
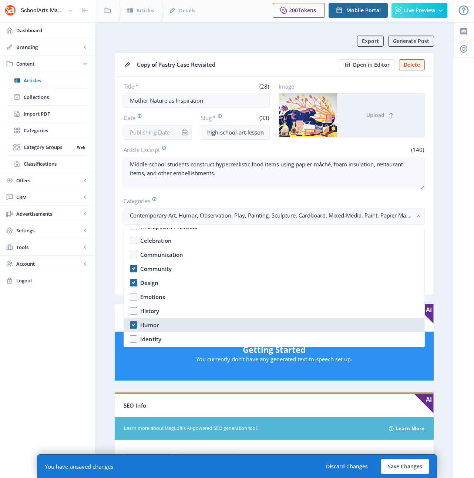
click at [151, 326] on div "Humor" at bounding box center [149, 324] width 19 height 9
checkbox input "false"
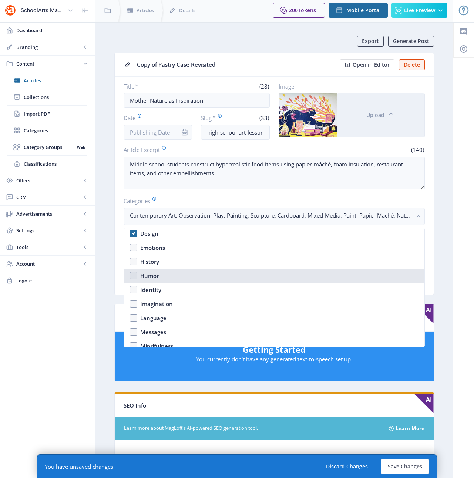
scroll to position [407, 0]
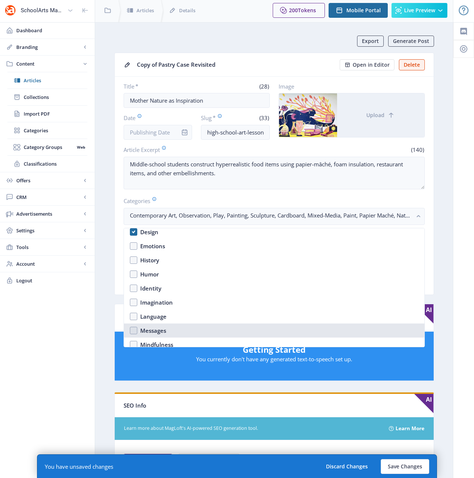
click at [144, 330] on div "Messages" at bounding box center [153, 330] width 26 height 9
checkbox input "true"
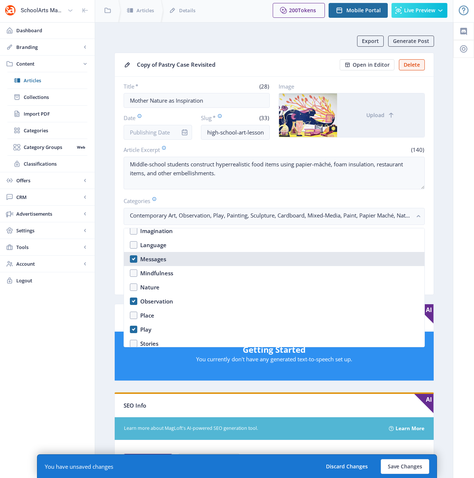
scroll to position [484, 0]
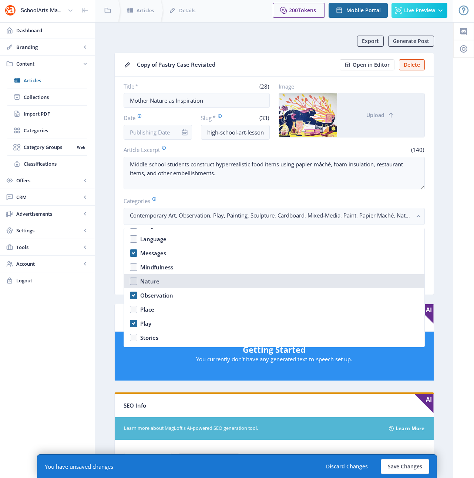
click at [145, 280] on div "Nature" at bounding box center [149, 281] width 19 height 9
checkbox input "true"
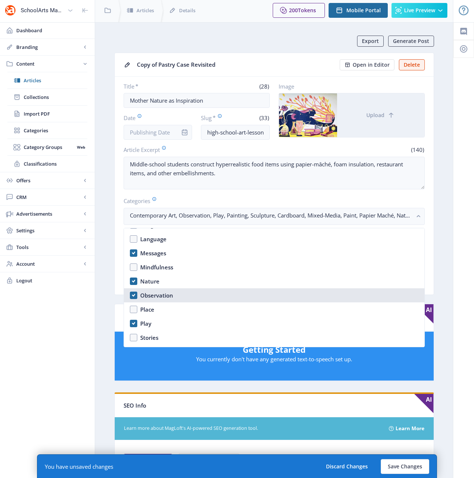
click at [150, 295] on div "Observation" at bounding box center [156, 295] width 33 height 9
checkbox input "false"
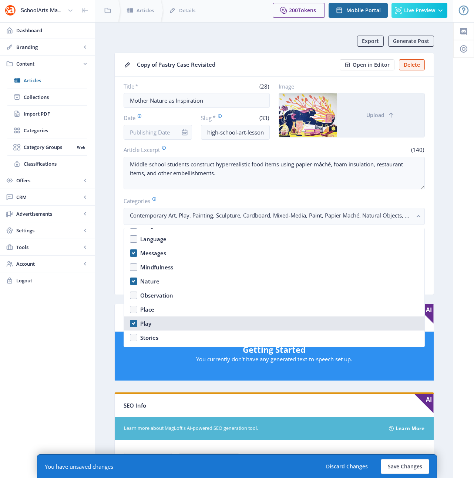
click at [143, 325] on div "Play" at bounding box center [145, 323] width 11 height 9
checkbox input "false"
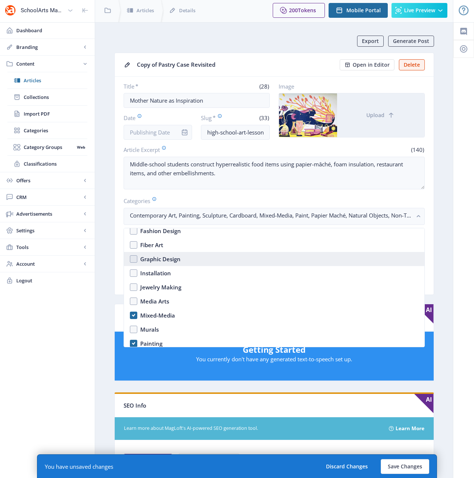
scroll to position [751, 0]
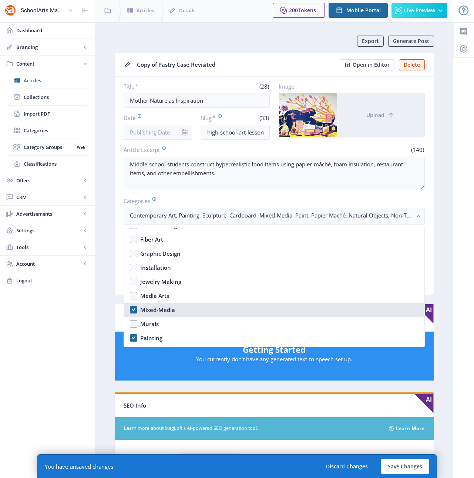
click at [145, 309] on div "Mixed-Media" at bounding box center [157, 309] width 35 height 9
checkbox input "false"
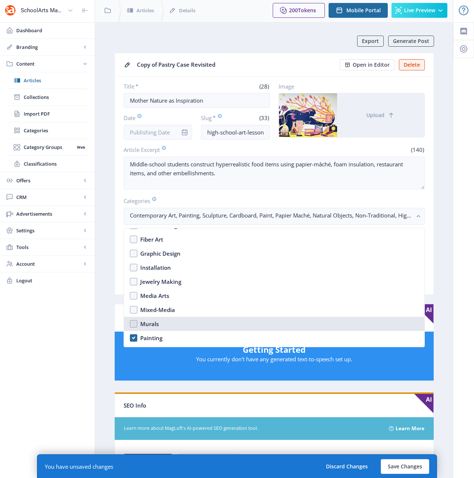
click at [147, 322] on div "Murals" at bounding box center [149, 323] width 19 height 9
checkbox input "true"
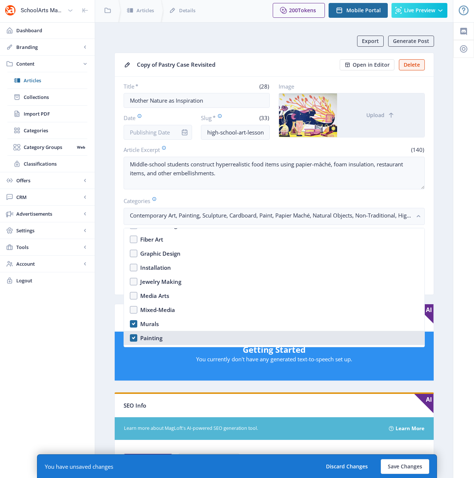
click at [146, 338] on div "Painting" at bounding box center [151, 337] width 22 height 9
click at [145, 338] on div "Painting" at bounding box center [151, 337] width 22 height 9
checkbox input "true"
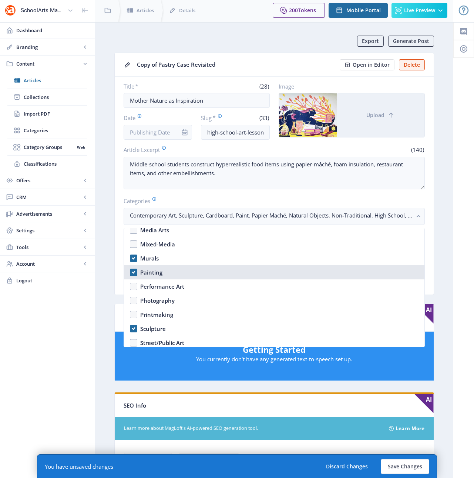
scroll to position [823, 0]
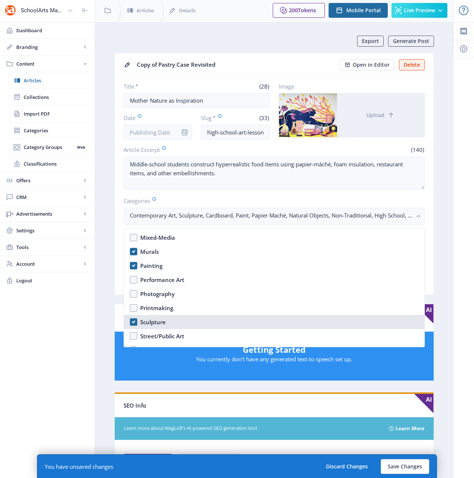
click at [147, 321] on div "Sculpture" at bounding box center [153, 321] width 26 height 9
checkbox input "false"
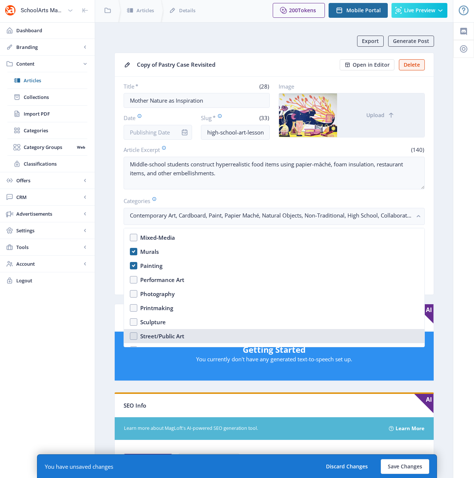
click at [152, 336] on div "Street/Public Art" at bounding box center [162, 335] width 44 height 9
checkbox input "true"
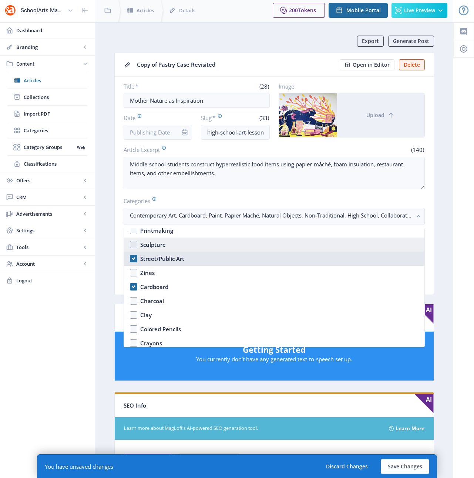
scroll to position [901, 0]
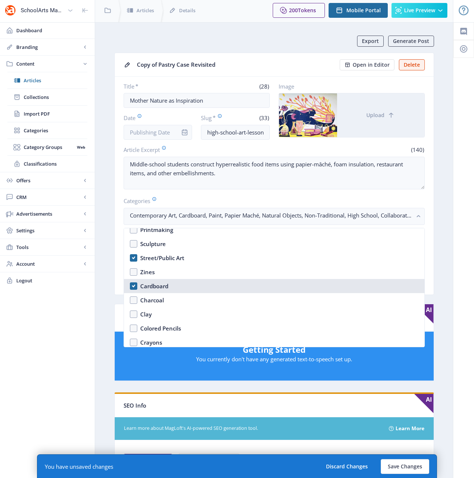
click at [151, 288] on div "Cardboard" at bounding box center [154, 285] width 28 height 9
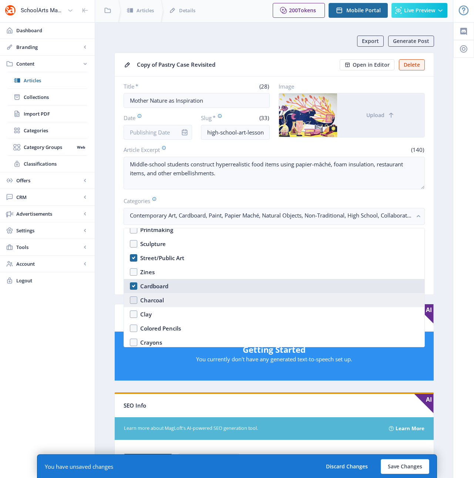
checkbox input "false"
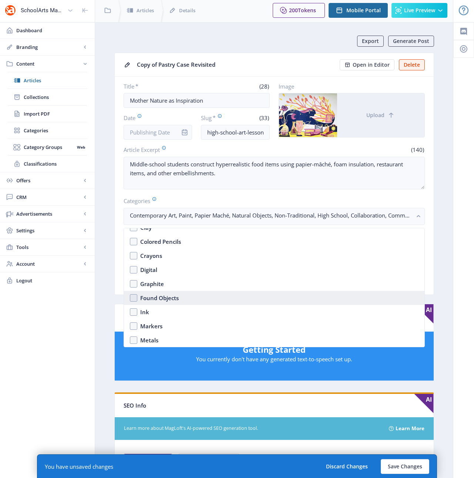
scroll to position [1021, 0]
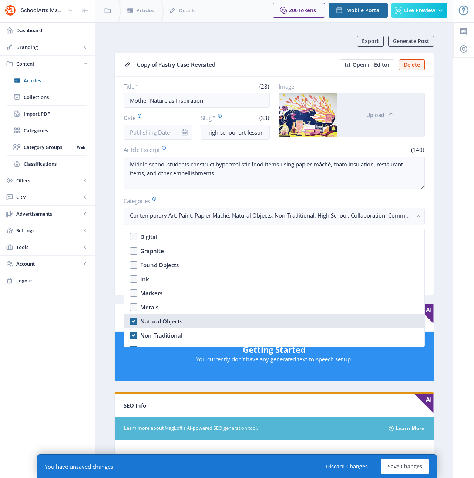
click at [153, 322] on div "Natural Objects" at bounding box center [161, 321] width 42 height 9
checkbox input "false"
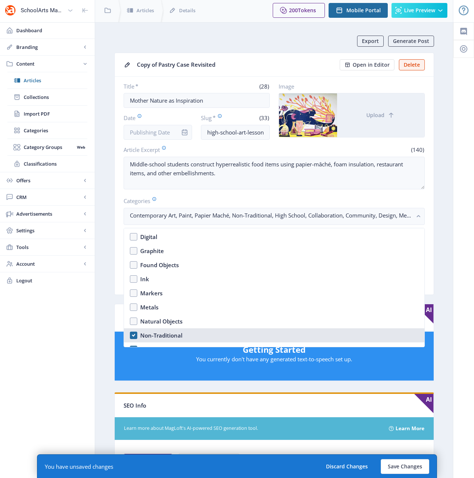
click at [151, 336] on div "Non-Traditional" at bounding box center [161, 335] width 42 height 9
checkbox input "false"
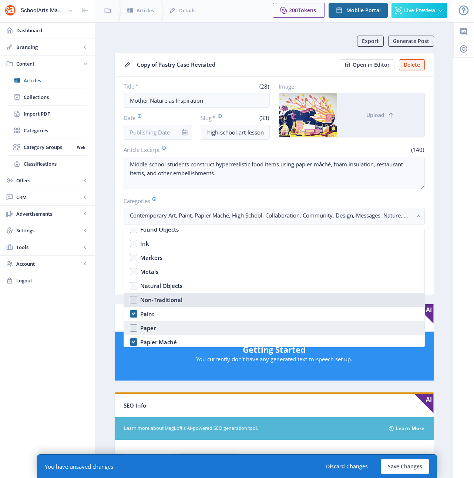
scroll to position [1057, 0]
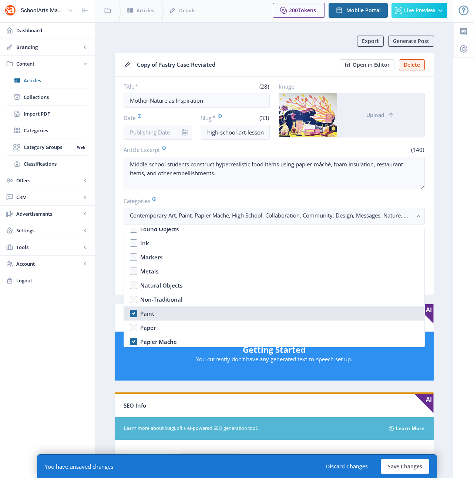
click at [145, 313] on div "Paint" at bounding box center [147, 313] width 14 height 9
checkbox input "true"
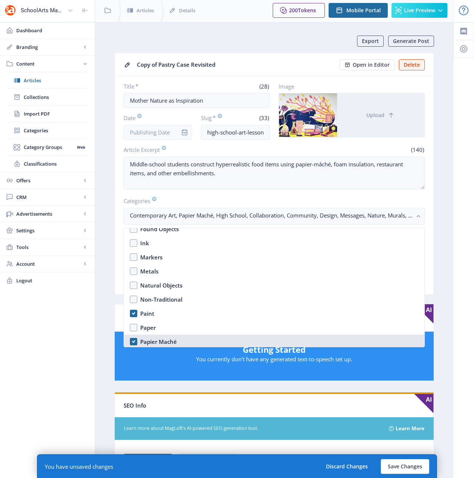
click at [146, 342] on div "Papier Maché" at bounding box center [158, 341] width 37 height 9
checkbox input "false"
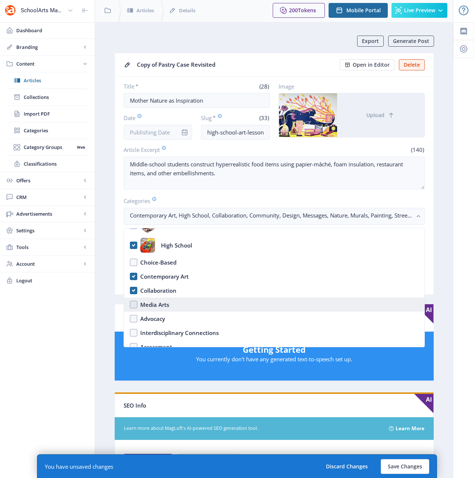
scroll to position [53, 0]
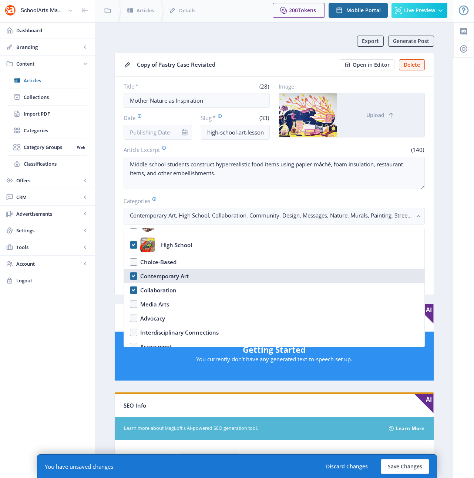
click at [160, 278] on div "Contemporary Art" at bounding box center [164, 275] width 48 height 9
checkbox input "true"
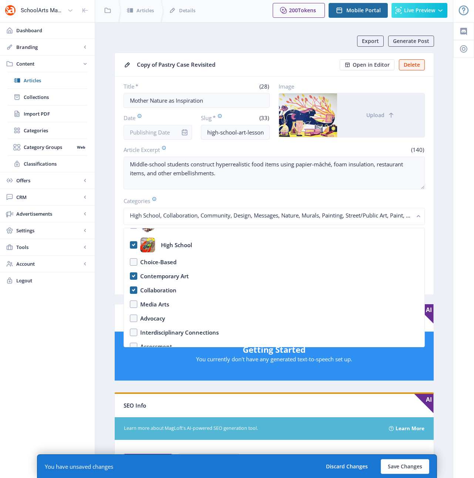
drag, startPoint x: 417, startPoint y: 217, endPoint x: 410, endPoint y: 238, distance: 22.8
click at [396, 259] on nb-layout "SchoolArts Magazine Dashboard Branding App Appearance Brand Brief Pages SEO Web…" at bounding box center [237, 373] width 474 height 749
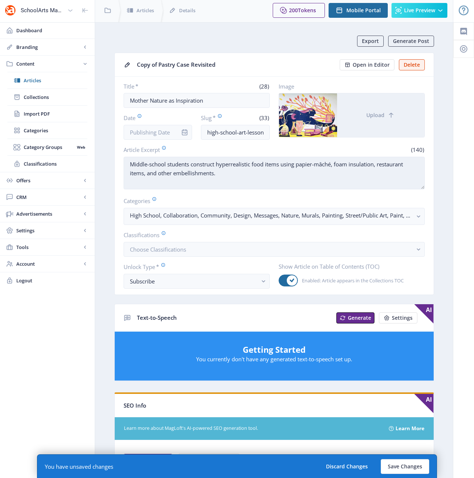
click at [222, 174] on textarea "Middle-school students construct hyperrealistic food items using papier-mâché, …" at bounding box center [274, 173] width 301 height 33
click at [383, 174] on textarea "Middle-school students construct hyperrealistic food items using papier-mâché, …" at bounding box center [274, 173] width 301 height 33
paste textarea "High-school students collaborate with a former art student to develop a mural t…"
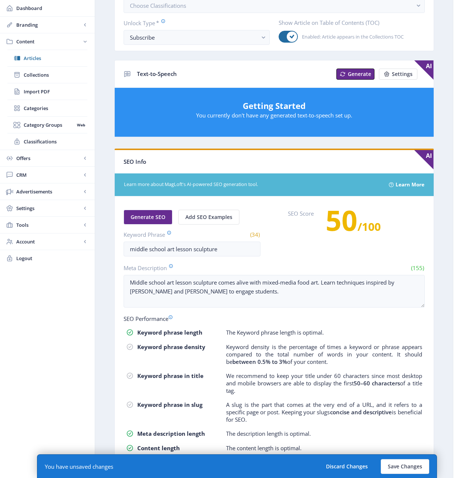
scroll to position [272, 0]
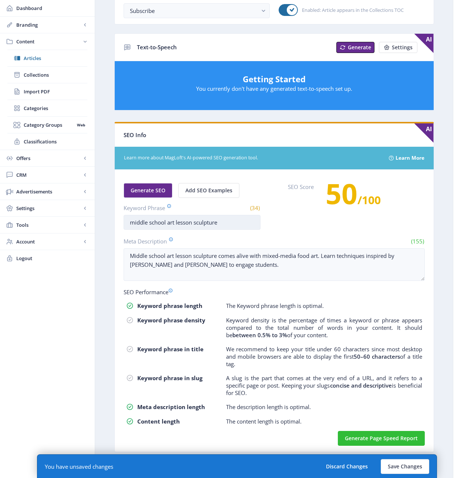
type textarea "High-school students collaborate with a former art student to develop a mural t…"
click at [136, 224] on input "middle school art lesson sculpture" at bounding box center [192, 222] width 137 height 15
click at [204, 221] on input "high school art lesson sculpture" at bounding box center [192, 222] width 137 height 15
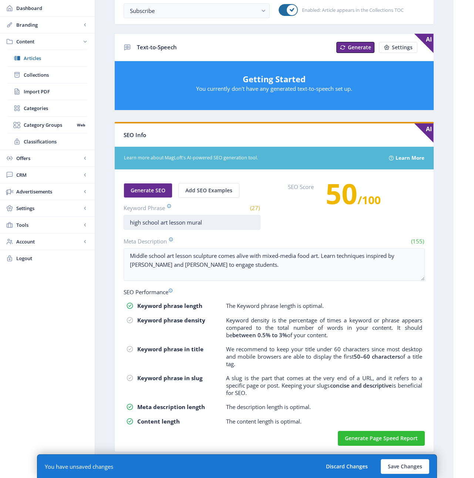
scroll to position [257, 0]
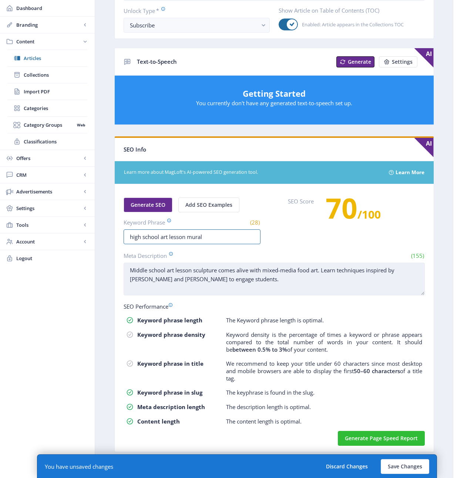
type input "high school art lesson mural"
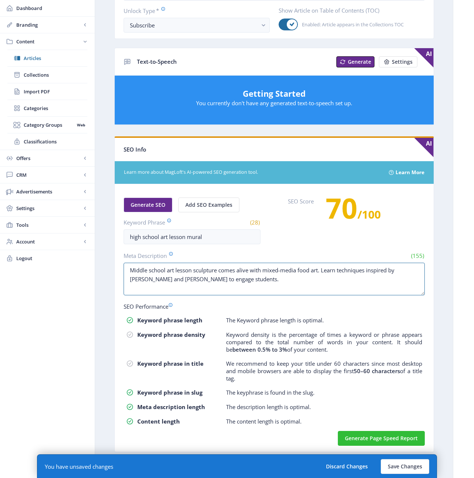
drag, startPoint x: 246, startPoint y: 281, endPoint x: 100, endPoint y: 258, distance: 147.4
click at [100, 258] on nb-layout-column "Export Generate Post Copy of Pastry Case Revisited Open in Editor Delete Title …" at bounding box center [274, 121] width 359 height 711
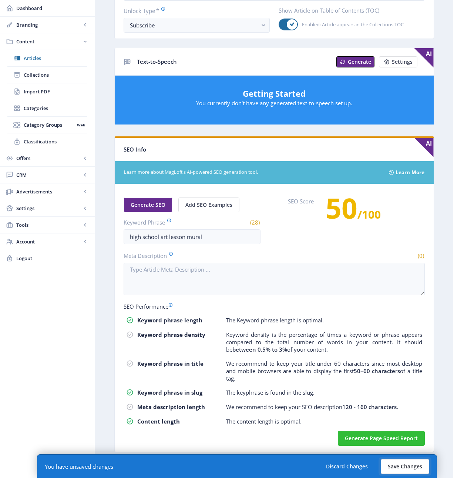
click at [411, 461] on button "Save Changes" at bounding box center [405, 466] width 48 height 15
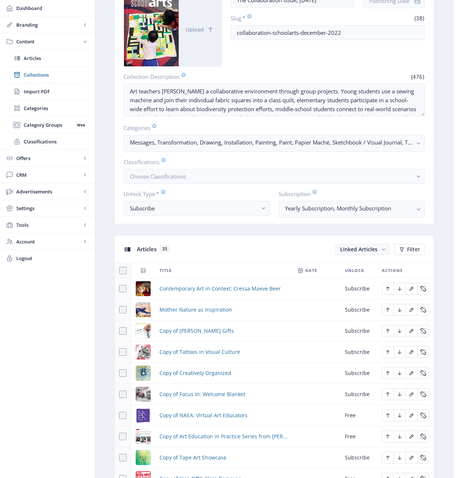
scroll to position [264, 0]
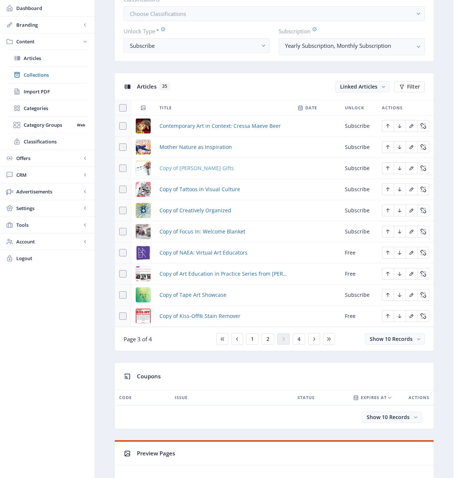
click at [187, 168] on span "Copy of Froebel's Gifts" at bounding box center [197, 168] width 74 height 9
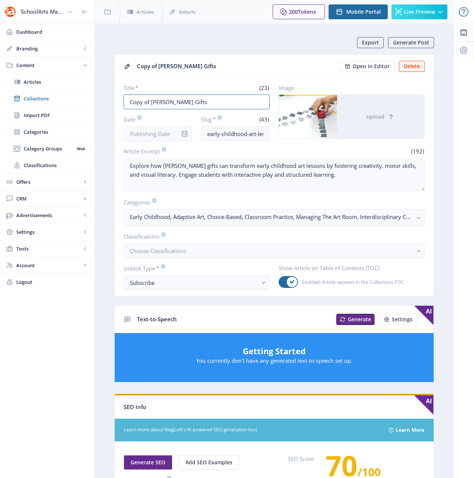
drag, startPoint x: 193, startPoint y: 100, endPoint x: 96, endPoint y: 98, distance: 96.3
click at [96, 98] on nb-layout-column "Export Generate Post Copy of Froebel's Gifts Open in Editor Delete Title * (23)…" at bounding box center [274, 379] width 359 height 711
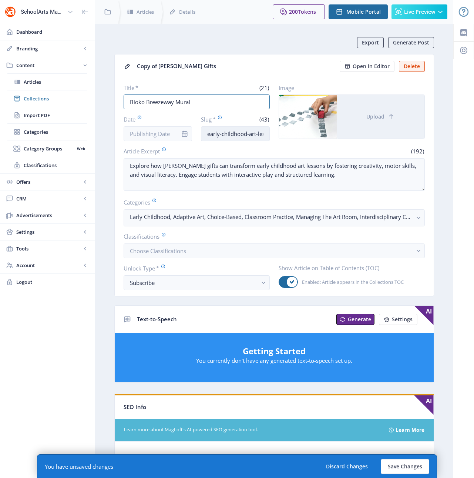
type input "Bioko Breezeway Mural"
drag, startPoint x: 243, startPoint y: 133, endPoint x: 192, endPoint y: 132, distance: 51.5
click at [192, 132] on div "Date Slug * (43) early-childhood-art-lesson-froebel-123-qu8h" at bounding box center [197, 128] width 146 height 26
drag, startPoint x: 251, startPoint y: 134, endPoint x: 272, endPoint y: 134, distance: 21.5
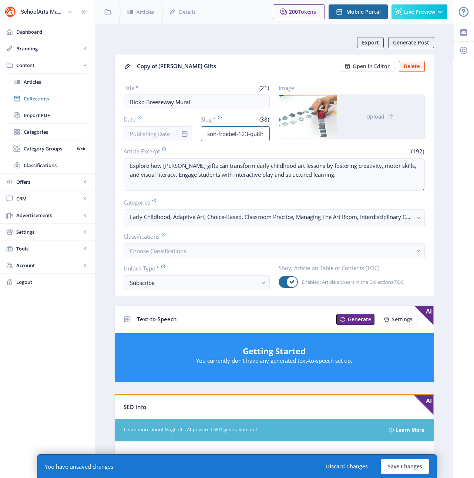
click at [272, 134] on div "Title * (21) Bioko Breezeway Mural Date Slug * (38) elementary-art-lesson-froeb…" at bounding box center [274, 112] width 301 height 57
click at [265, 134] on input "elementary-art-lesson-froebel-123-qu8h" at bounding box center [235, 133] width 69 height 15
drag, startPoint x: 265, startPoint y: 134, endPoint x: 217, endPoint y: 134, distance: 48.5
click at [217, 134] on input "elementary-art-lesson-froebel-123-qu8h" at bounding box center [235, 133] width 69 height 15
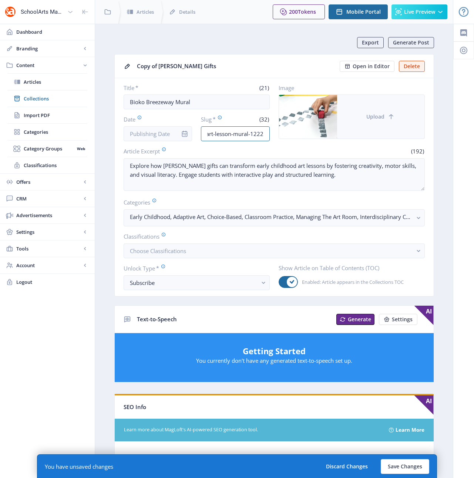
type input "elementary-art-lesson-mural-1222"
click at [366, 121] on button "Upload" at bounding box center [380, 117] width 87 height 44
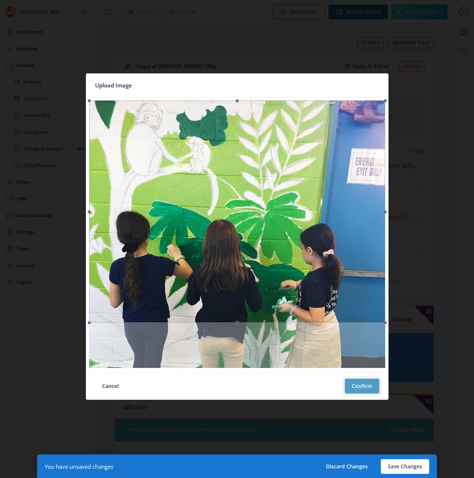
click at [360, 385] on button "Confirm" at bounding box center [362, 385] width 34 height 15
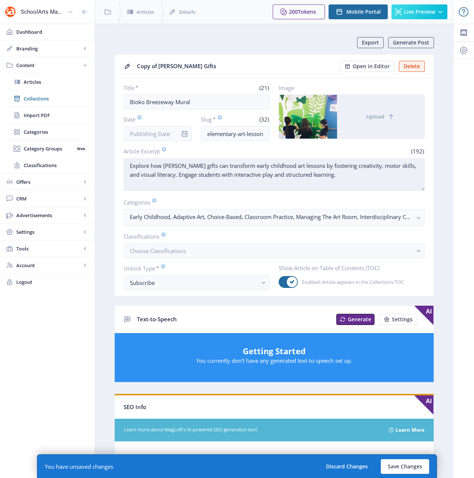
click at [351, 179] on textarea "Explore how Froebel's gifts can transform early childhood art lessons by foster…" at bounding box center [274, 174] width 301 height 33
paste textarea "lementary students participate in a schoolwide effort to increase awareness of …"
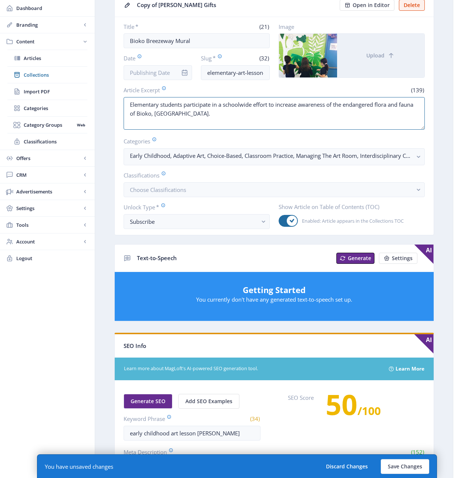
scroll to position [61, 0]
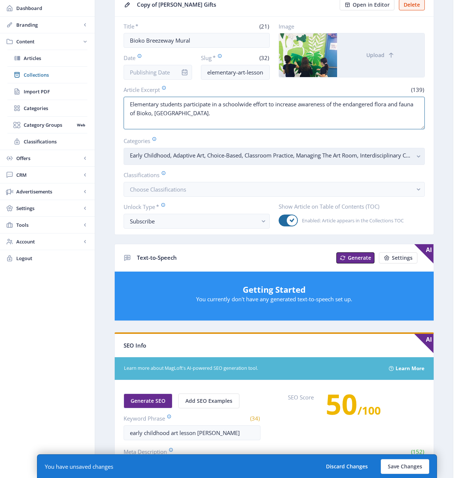
type textarea "Elementary students participate in a schoolwide effort to increase awareness of…"
click at [419, 157] on rect "button" at bounding box center [419, 156] width 9 height 9
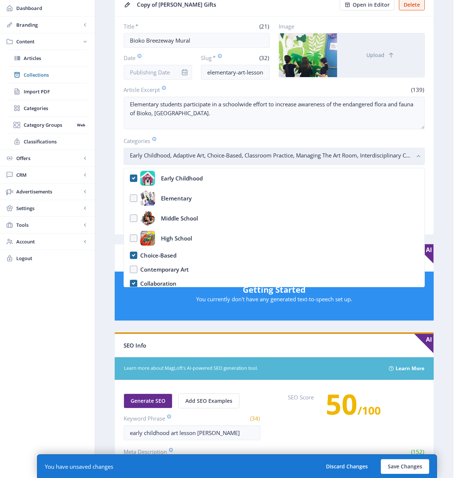
scroll to position [0, 0]
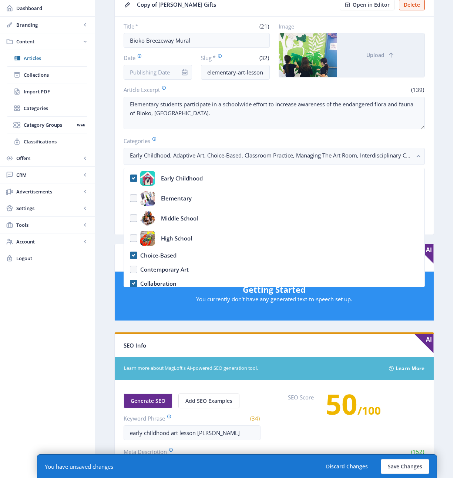
click at [134, 178] on nb-option "Early Childhood" at bounding box center [274, 178] width 301 height 20
checkbox input "false"
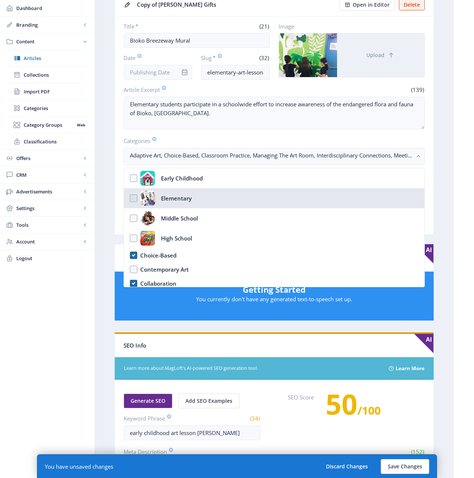
click at [132, 199] on nb-option "Elementary" at bounding box center [274, 198] width 301 height 20
checkbox input "true"
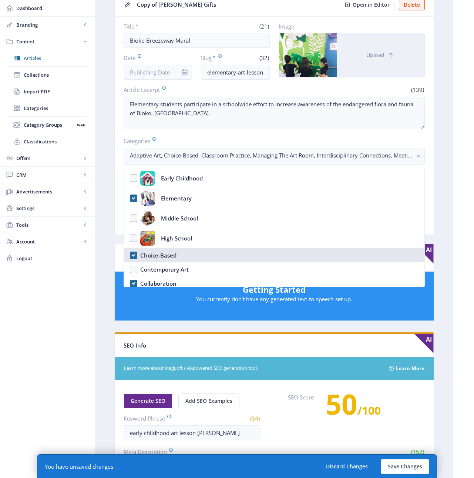
click at [135, 255] on nb-option "Choice-Based" at bounding box center [274, 255] width 301 height 14
checkbox input "false"
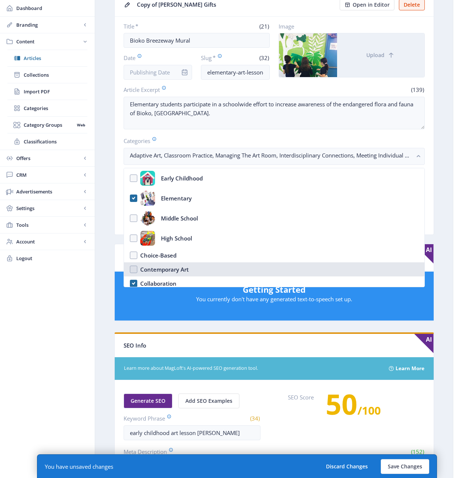
click at [135, 268] on nb-option "Contemporary Art" at bounding box center [274, 269] width 301 height 14
checkbox input "true"
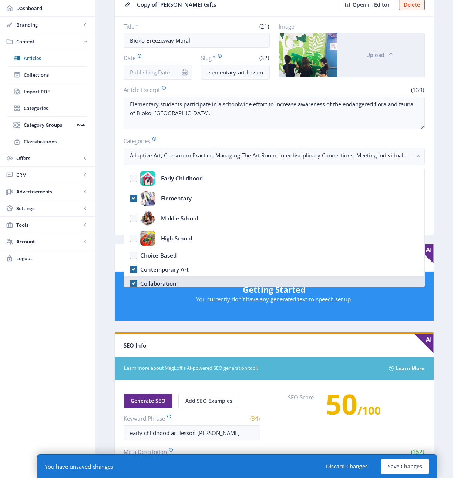
click at [133, 283] on nb-option "Collaboration" at bounding box center [274, 283] width 301 height 14
checkbox input "true"
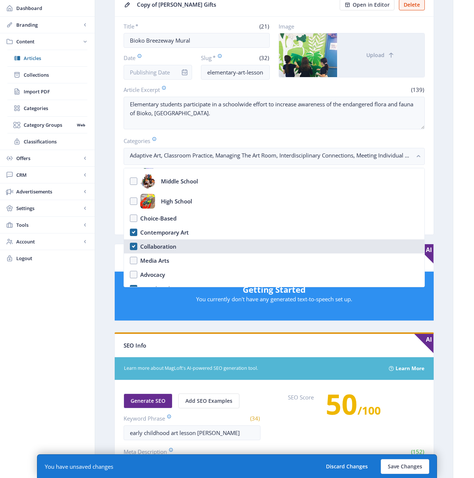
scroll to position [72, 0]
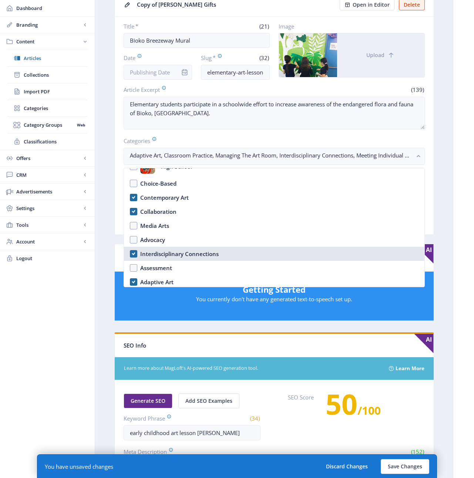
click at [163, 252] on div "Interdisciplinary Connections" at bounding box center [179, 253] width 78 height 9
checkbox input "true"
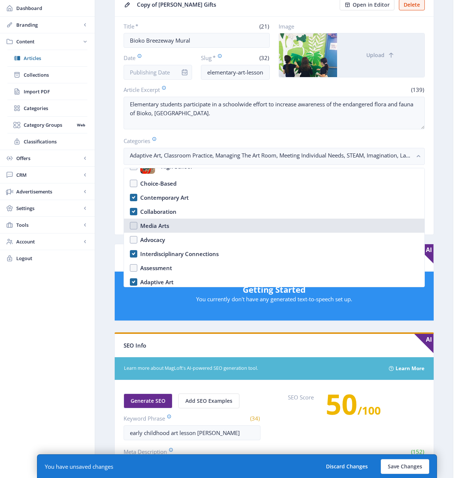
click at [151, 226] on div "Media Arts" at bounding box center [154, 225] width 29 height 9
checkbox input "true"
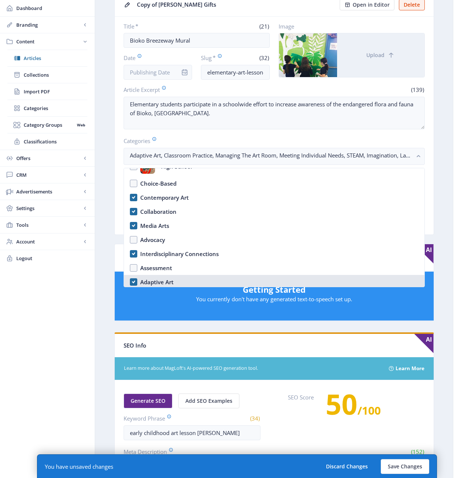
click at [154, 281] on div "Adaptive Art" at bounding box center [156, 281] width 33 height 9
checkbox input "false"
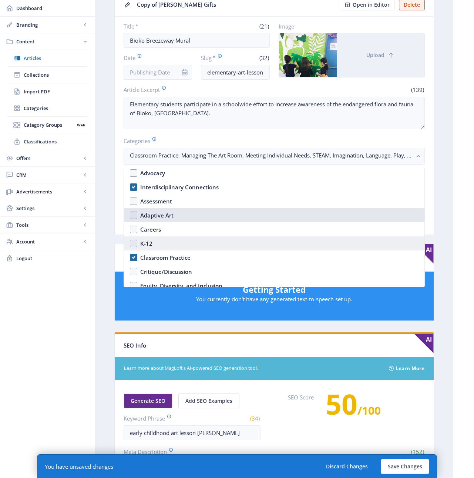
scroll to position [140, 0]
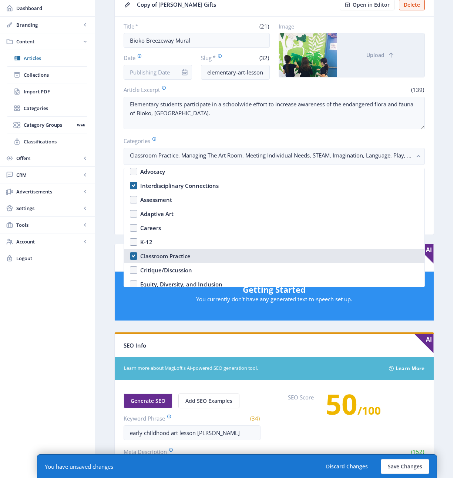
click at [160, 257] on div "Classroom Practice" at bounding box center [165, 255] width 50 height 9
checkbox input "false"
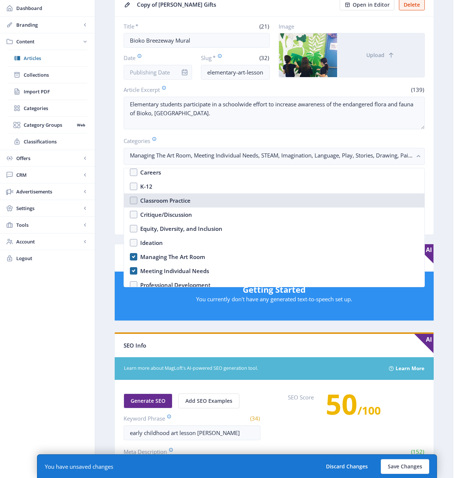
scroll to position [197, 0]
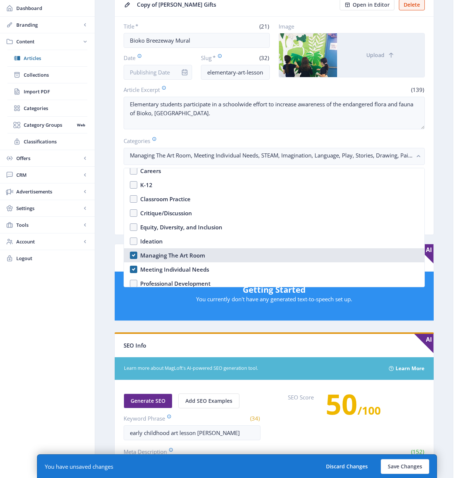
click at [160, 256] on div "Managing The Art Room" at bounding box center [172, 255] width 65 height 9
checkbox input "false"
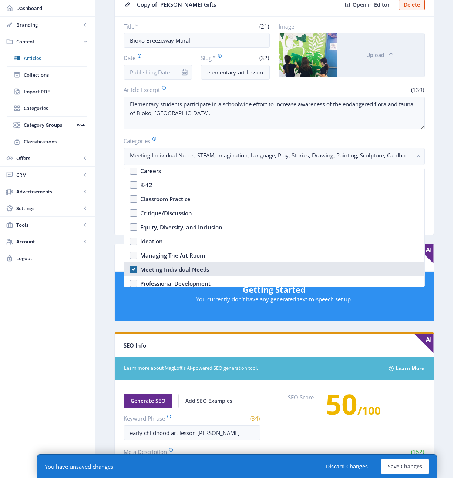
click at [158, 268] on div "Meeting Individual Needs" at bounding box center [174, 269] width 69 height 9
checkbox input "false"
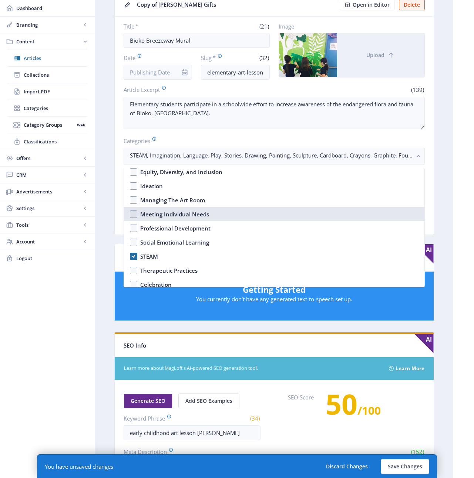
scroll to position [254, 0]
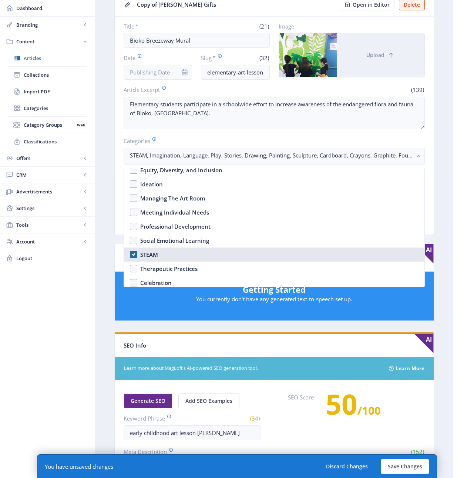
click at [147, 254] on div "STEAM" at bounding box center [149, 254] width 18 height 9
checkbox input "false"
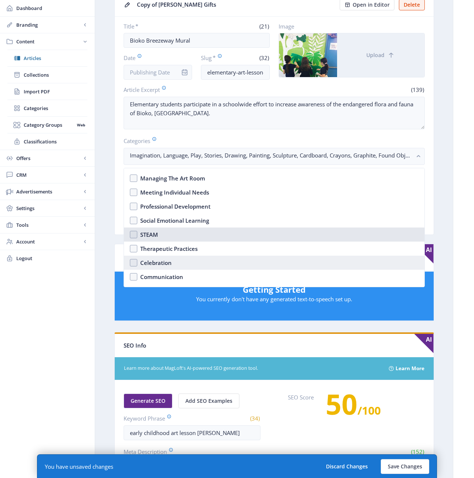
scroll to position [288, 0]
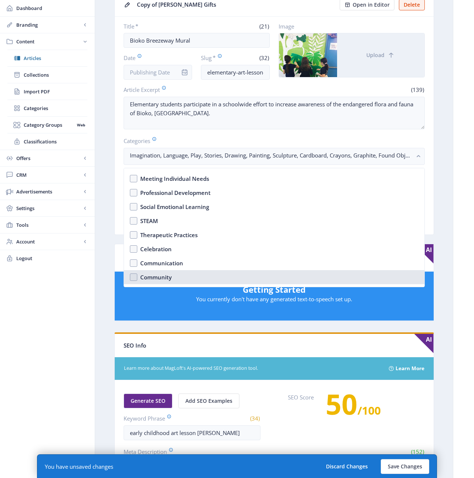
click at [154, 278] on div "Community" at bounding box center [155, 276] width 31 height 9
checkbox input "true"
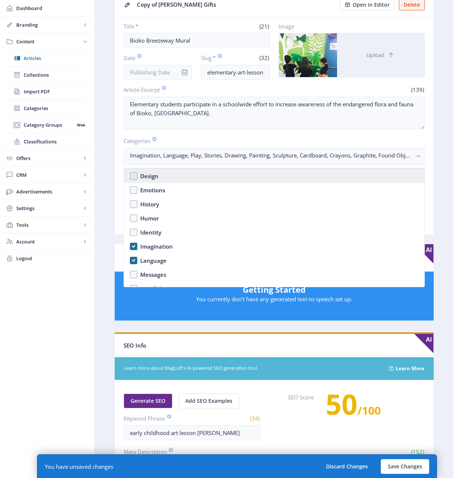
scroll to position [386, 0]
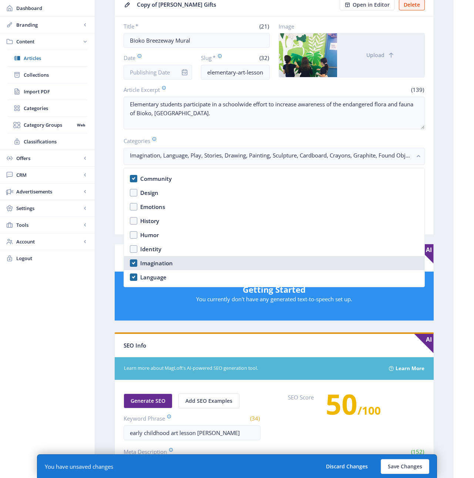
click at [156, 264] on div "Imagination" at bounding box center [156, 262] width 33 height 9
checkbox input "false"
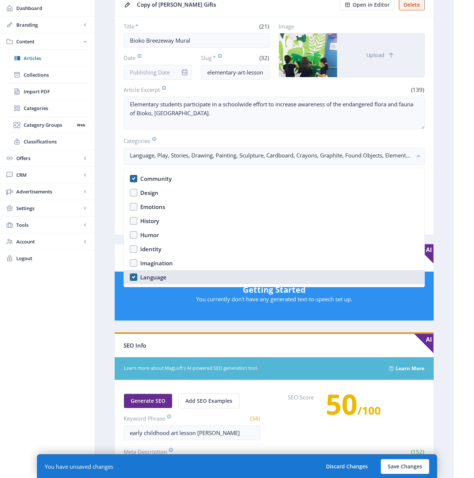
click at [148, 277] on div "Language" at bounding box center [153, 276] width 26 height 9
checkbox input "true"
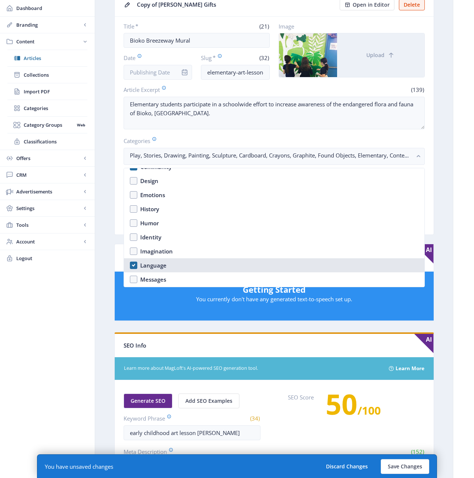
scroll to position [468, 0]
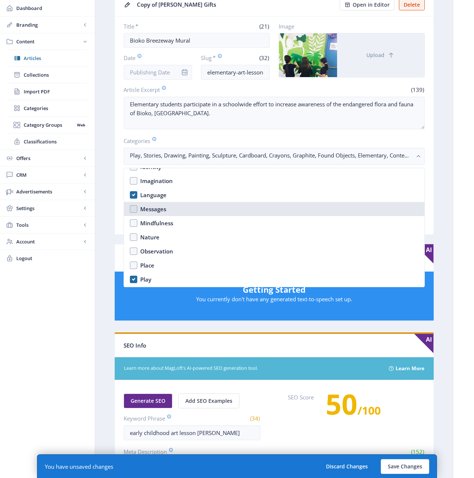
click at [150, 208] on div "Messages" at bounding box center [153, 208] width 26 height 9
checkbox input "true"
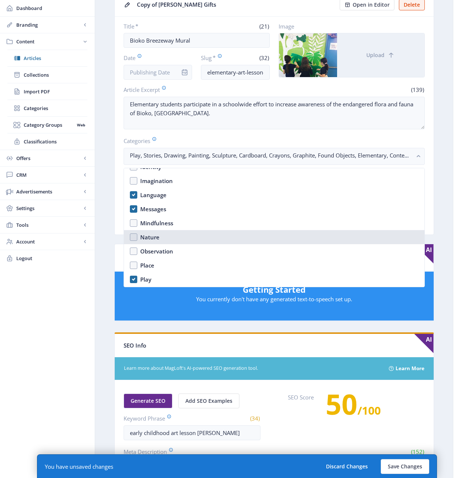
click at [151, 235] on div "Nature" at bounding box center [149, 236] width 19 height 9
checkbox input "true"
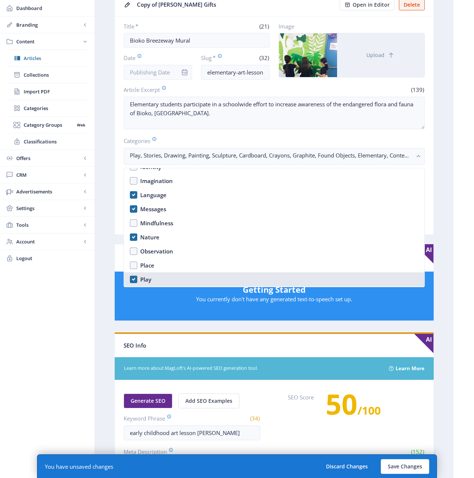
click at [146, 278] on div "Play" at bounding box center [145, 279] width 11 height 9
checkbox input "false"
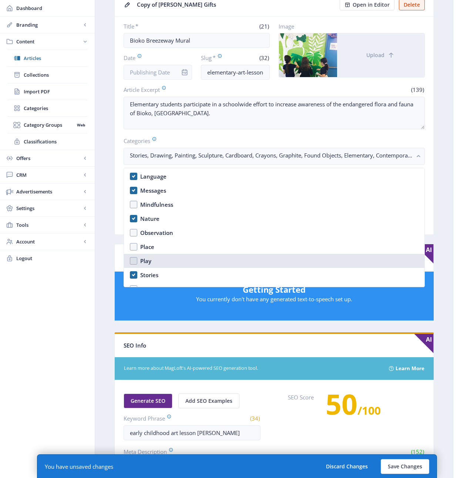
scroll to position [487, 0]
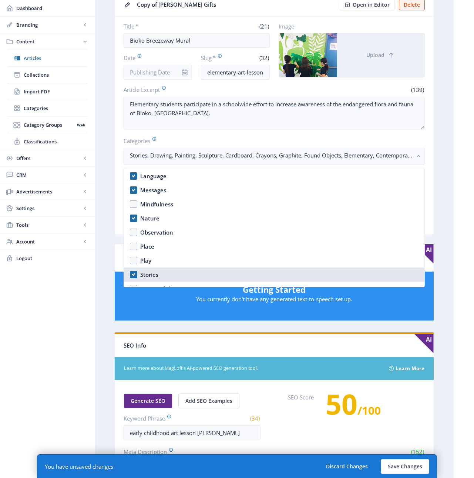
click at [142, 273] on div "Stories" at bounding box center [149, 274] width 18 height 9
click at [143, 273] on div "Stories" at bounding box center [149, 274] width 18 height 9
checkbox input "true"
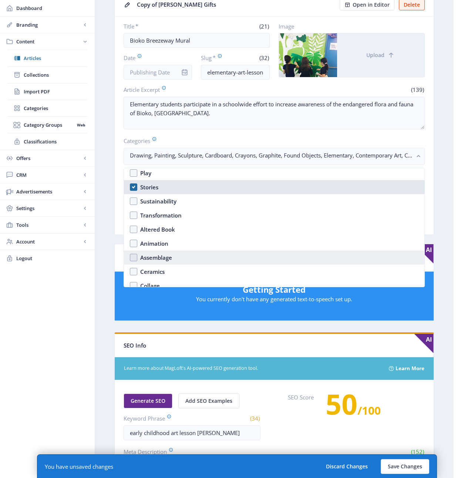
scroll to position [576, 0]
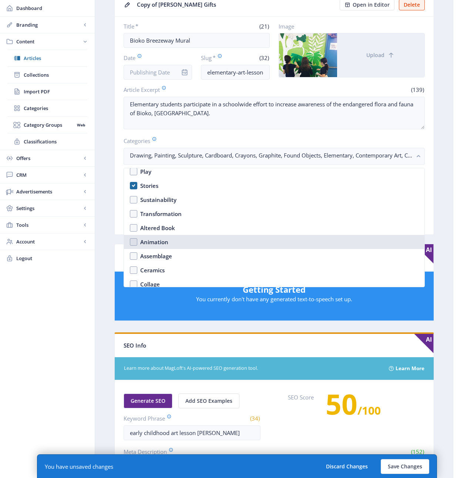
click at [152, 242] on div "Animation" at bounding box center [154, 241] width 28 height 9
checkbox input "true"
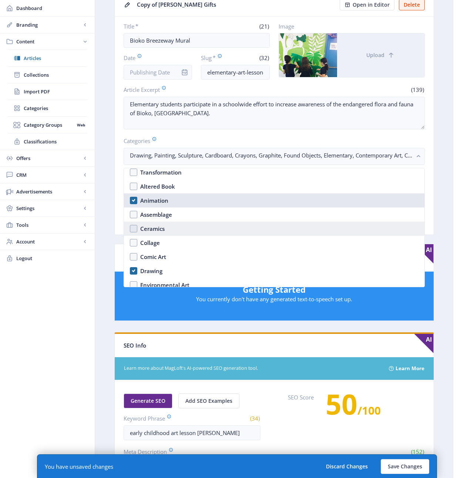
scroll to position [619, 0]
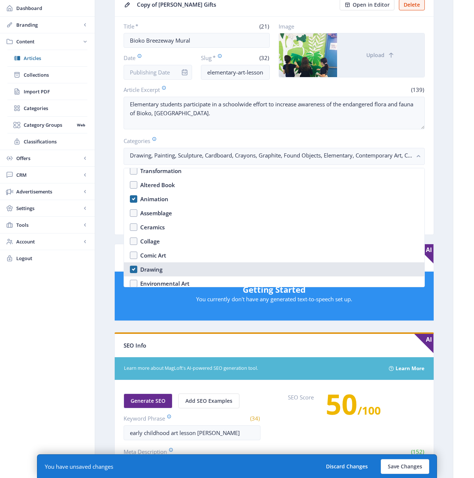
click at [145, 267] on div "Drawing" at bounding box center [151, 269] width 22 height 9
checkbox input "false"
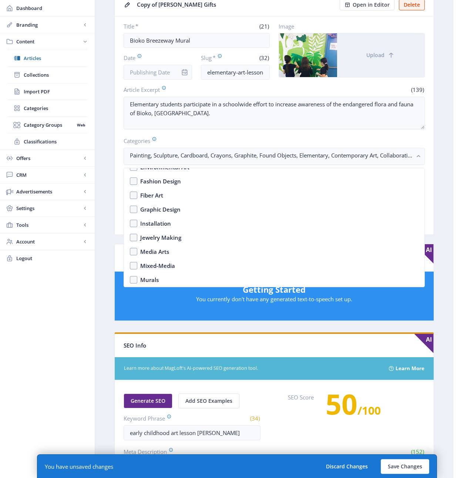
scroll to position [748, 0]
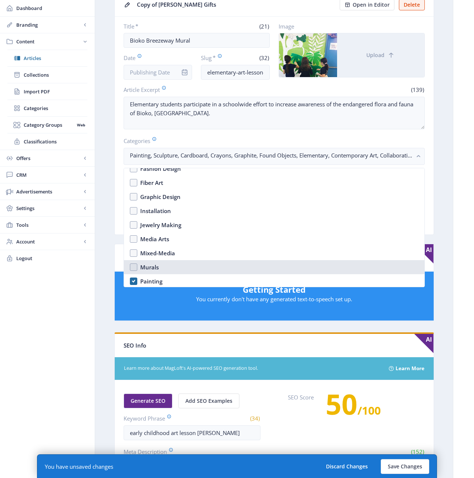
drag, startPoint x: 133, startPoint y: 267, endPoint x: 132, endPoint y: 272, distance: 5.4
click at [133, 267] on nb-option "Murals" at bounding box center [274, 267] width 301 height 14
checkbox input "true"
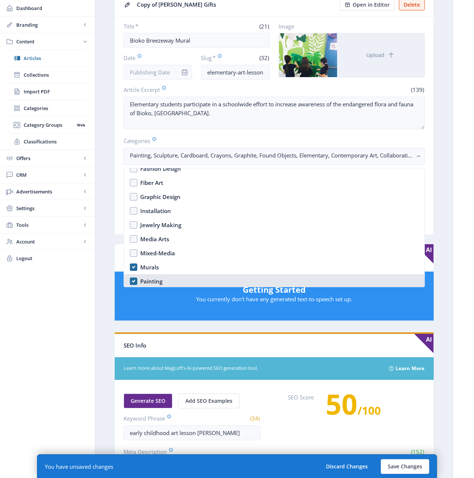
click at [133, 281] on nb-option "Painting" at bounding box center [274, 281] width 301 height 14
checkbox input "true"
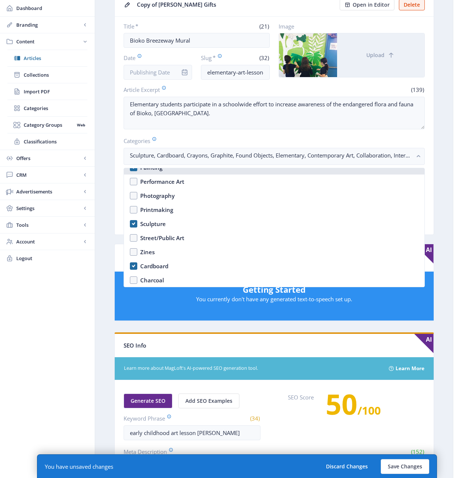
scroll to position [863, 0]
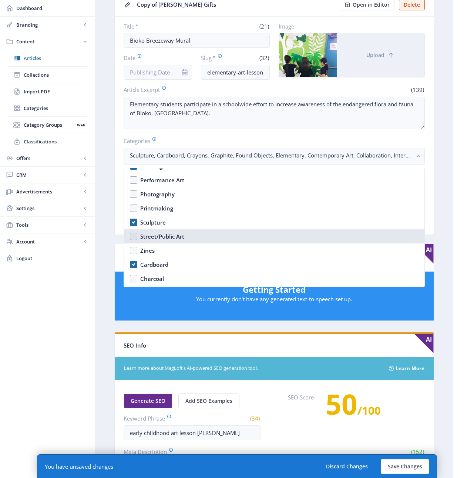
click at [160, 235] on div "Street/Public Art" at bounding box center [162, 236] width 44 height 9
checkbox input "true"
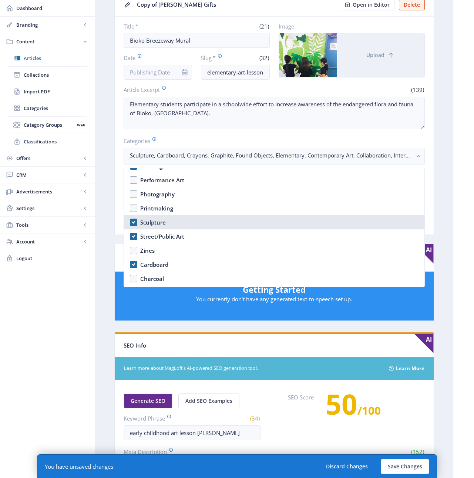
click at [143, 221] on div "Sculpture" at bounding box center [153, 222] width 26 height 9
checkbox input "false"
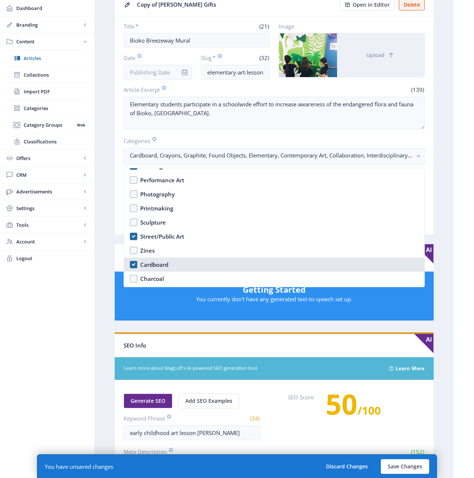
click at [148, 264] on div "Cardboard" at bounding box center [154, 264] width 28 height 9
checkbox input "false"
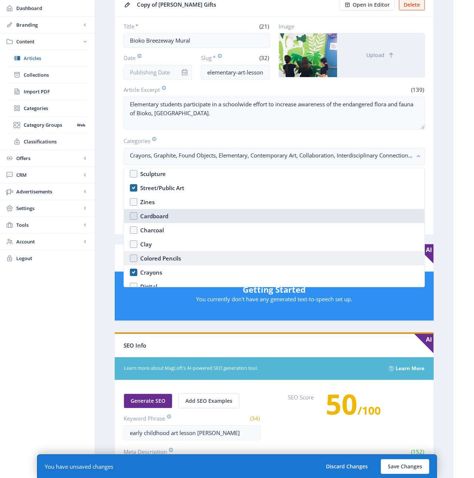
scroll to position [915, 0]
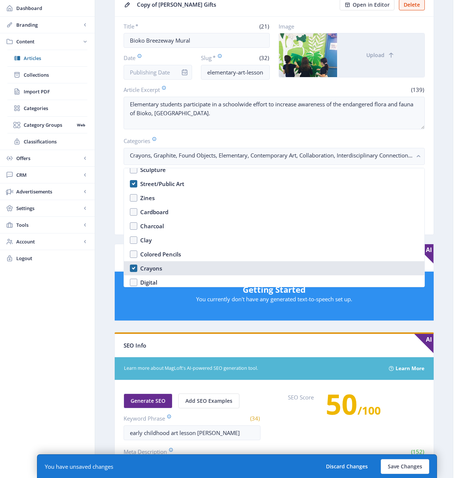
click at [147, 267] on div "Crayons" at bounding box center [151, 268] width 22 height 9
checkbox input "false"
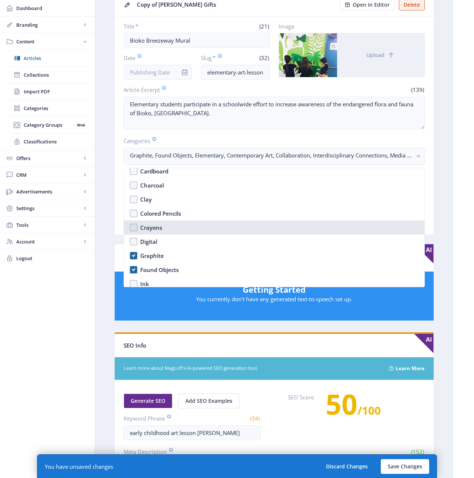
scroll to position [959, 0]
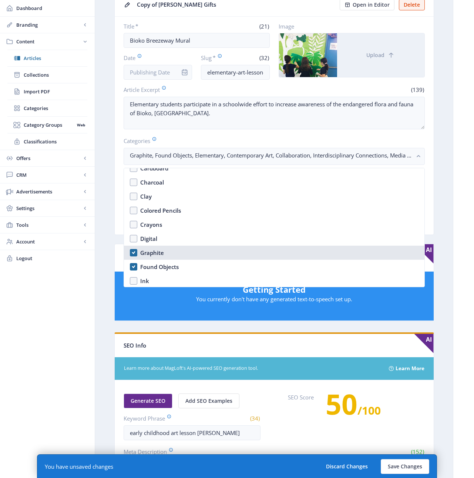
drag, startPoint x: 148, startPoint y: 254, endPoint x: 147, endPoint y: 267, distance: 13.4
click at [148, 254] on div "Graphite" at bounding box center [152, 252] width 24 height 9
checkbox input "false"
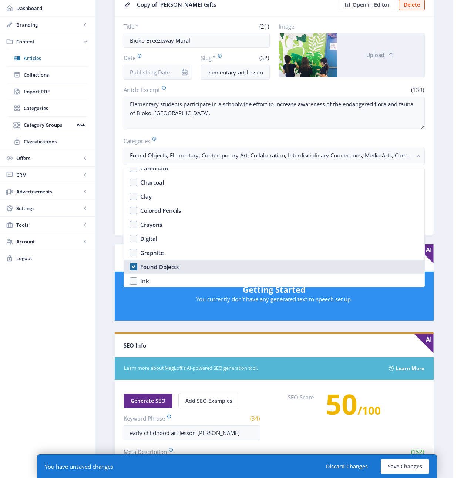
click at [147, 268] on div "Found Objects" at bounding box center [159, 266] width 39 height 9
checkbox input "false"
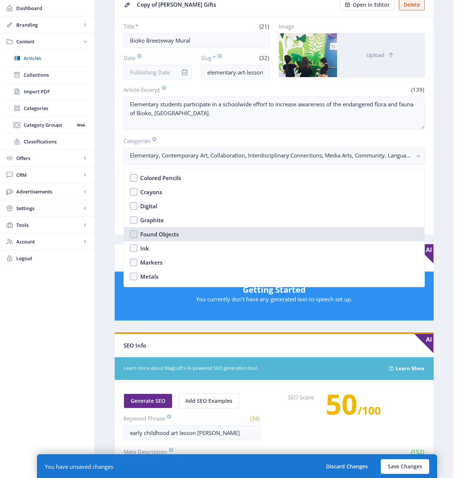
scroll to position [995, 0]
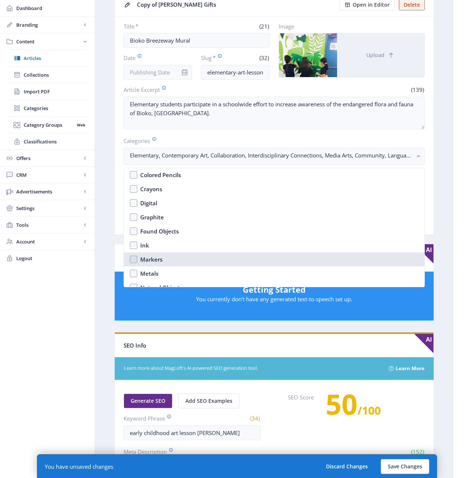
click at [147, 258] on div "Markers" at bounding box center [151, 259] width 22 height 9
checkbox input "true"
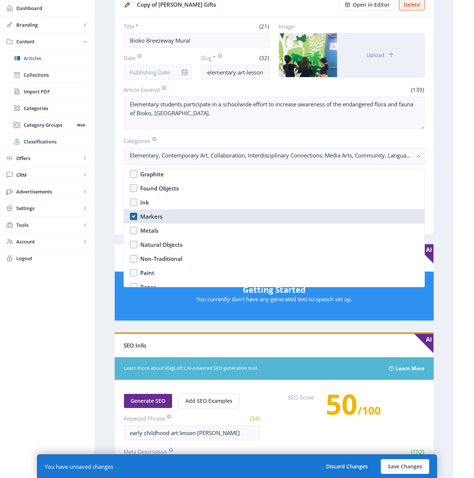
scroll to position [1118, 0]
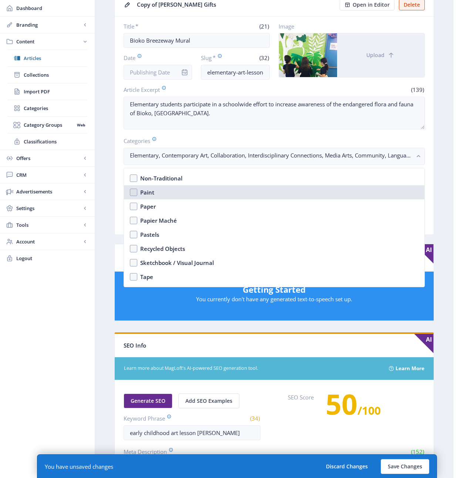
click at [134, 192] on nb-option "Paint" at bounding box center [274, 192] width 301 height 14
checkbox input "true"
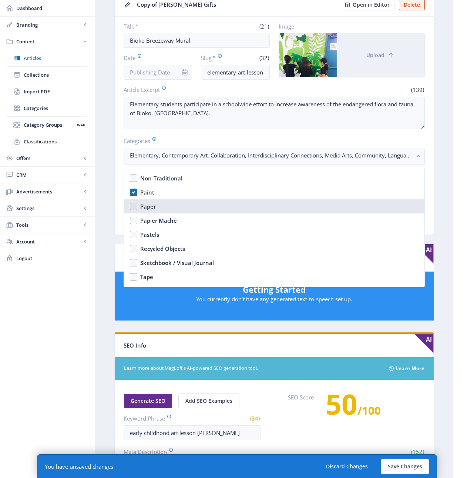
click at [132, 204] on nb-option "Paper" at bounding box center [274, 206] width 301 height 14
checkbox input "true"
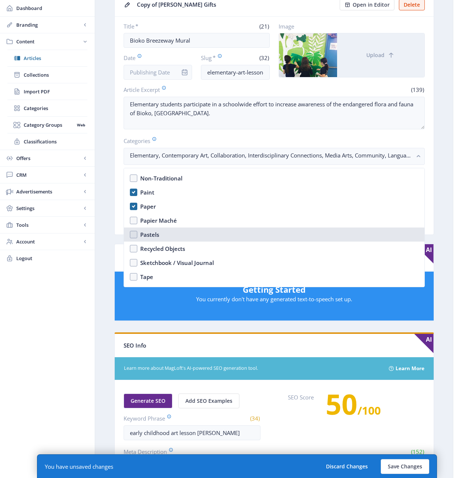
click at [133, 235] on nb-option "Pastels" at bounding box center [274, 234] width 301 height 14
checkbox input "true"
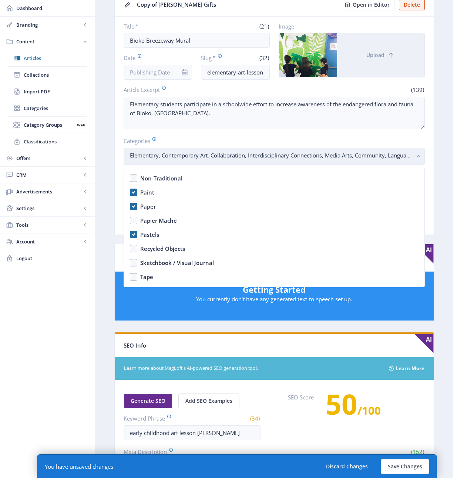
click at [418, 158] on rect "button" at bounding box center [419, 156] width 9 height 9
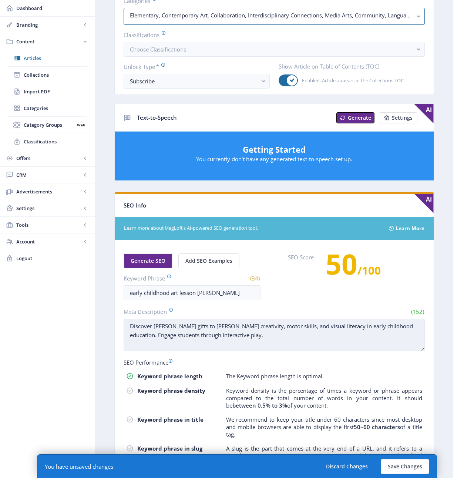
scroll to position [165, 0]
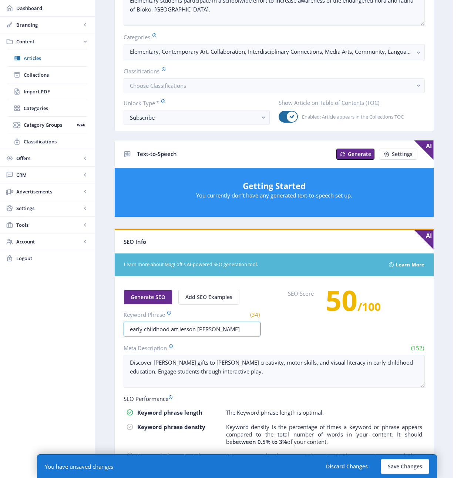
drag, startPoint x: 170, startPoint y: 329, endPoint x: 107, endPoint y: 324, distance: 62.8
click at [107, 324] on nb-layout-column "Export Generate Post Copy of Froebel's Gifts Open in Editor Delete Title * (21)…" at bounding box center [274, 222] width 359 height 726
drag, startPoint x: 215, startPoint y: 329, endPoint x: 187, endPoint y: 331, distance: 27.8
click at [187, 331] on input "elementary art lesson froebel" at bounding box center [192, 328] width 137 height 15
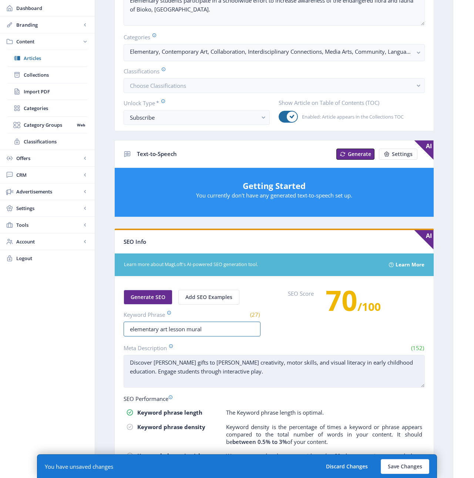
type input "elementary art lesson mural"
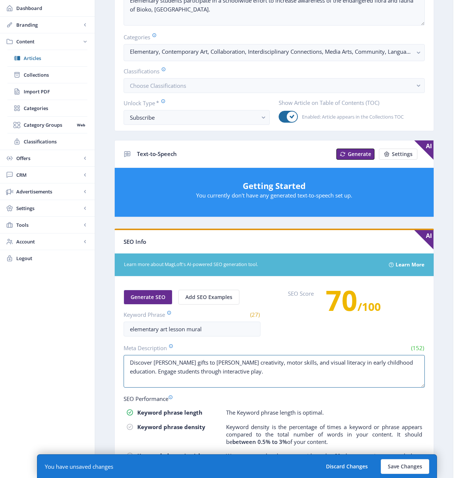
drag, startPoint x: 212, startPoint y: 372, endPoint x: 111, endPoint y: 364, distance: 101.7
click at [111, 364] on app-content-article "Export Generate Post Copy of Froebel's Gifts Open in Editor Delete Title * (21)…" at bounding box center [274, 213] width 332 height 683
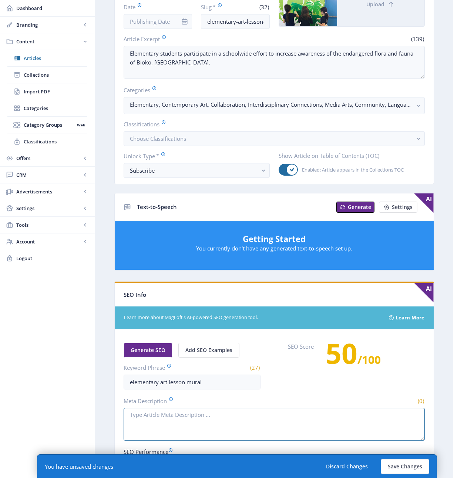
scroll to position [257, 0]
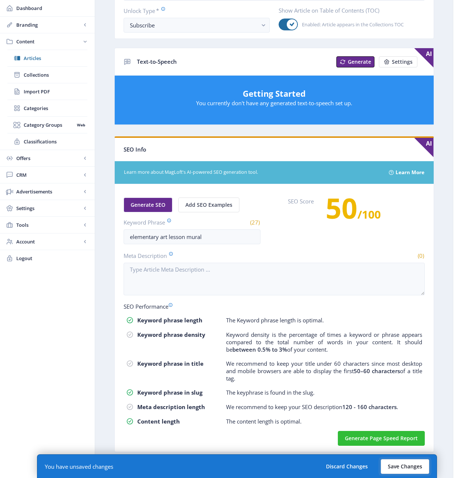
click at [398, 465] on button "Save Changes" at bounding box center [405, 466] width 48 height 15
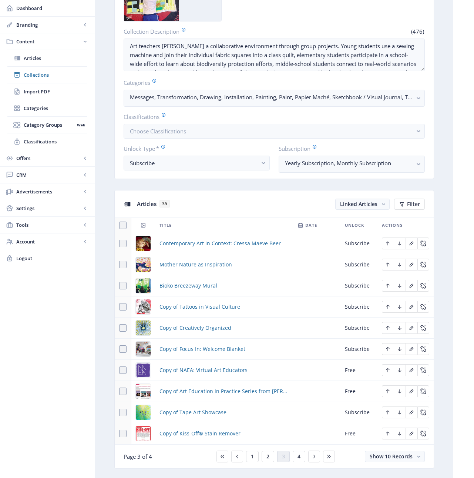
scroll to position [155, 0]
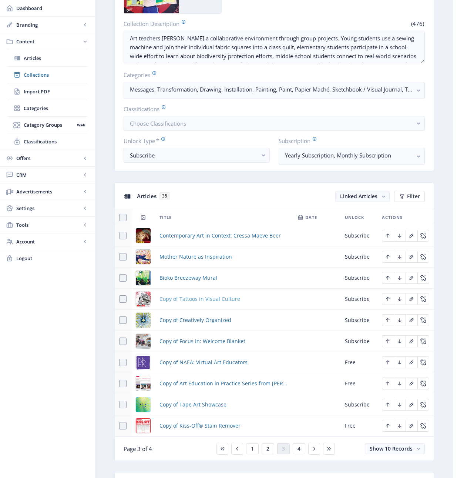
click at [205, 298] on span "Copy of Tattoos in Visual Culture" at bounding box center [200, 298] width 81 height 9
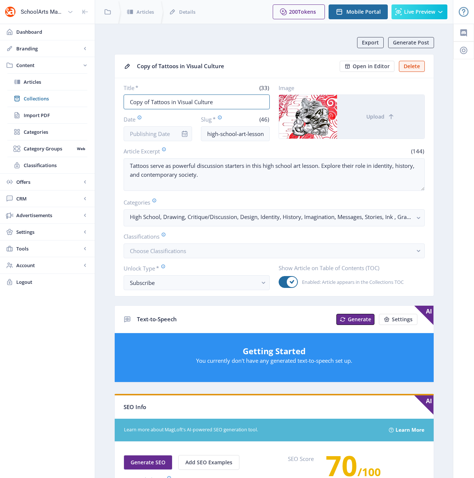
drag, startPoint x: 218, startPoint y: 103, endPoint x: 104, endPoint y: 103, distance: 114.4
click at [104, 103] on nb-layout-column "Export Generate Post Copy of Tattoos in Visual Culture Open in Editor Delete Ti…" at bounding box center [274, 379] width 359 height 711
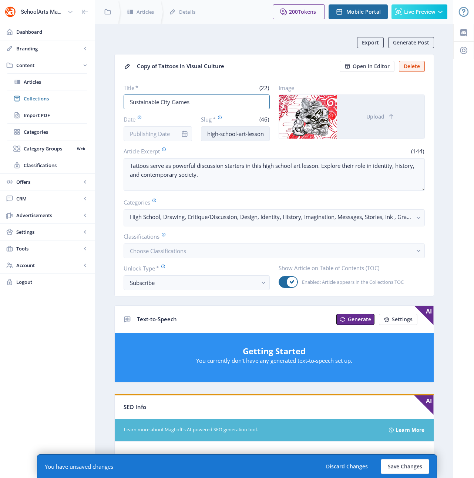
type input "Sustainable City Games"
click at [212, 134] on input "high-school-art-lesson-visual-culture-123-zfcl" at bounding box center [235, 133] width 69 height 15
drag, startPoint x: 231, startPoint y: 134, endPoint x: 289, endPoint y: 135, distance: 57.8
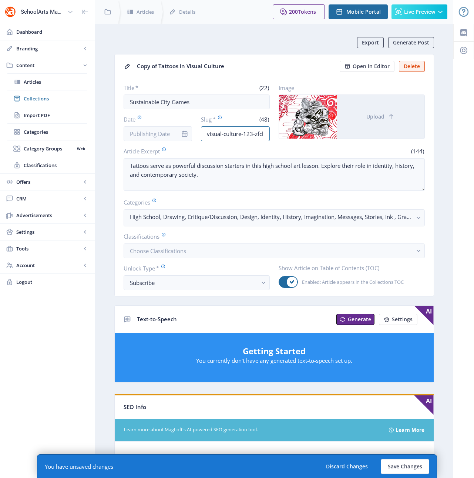
click at [289, 135] on div "Title * (22) Sustainable City Games Date Slug * (48) middle-school-art-lesson-v…" at bounding box center [274, 112] width 301 height 57
click at [267, 134] on input "middle-school-art-lesson-visual-culture-123-zfcl" at bounding box center [235, 133] width 69 height 15
drag, startPoint x: 265, startPoint y: 133, endPoint x: 216, endPoint y: 135, distance: 48.9
click at [216, 135] on input "middle-school-art-lesson-visual-culture-123-zfcl" at bounding box center [235, 133] width 69 height 15
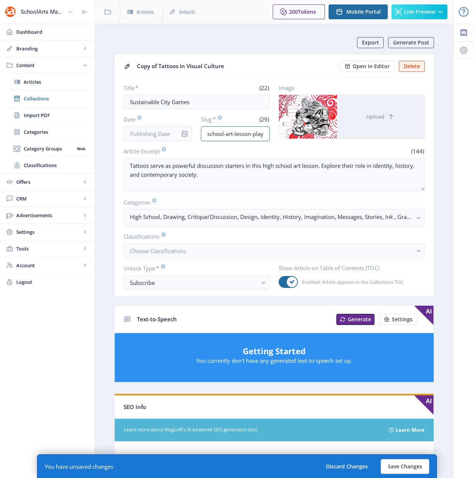
type input "middle-school-art-lesson-play"
click at [374, 122] on button "Upload" at bounding box center [380, 117] width 87 height 44
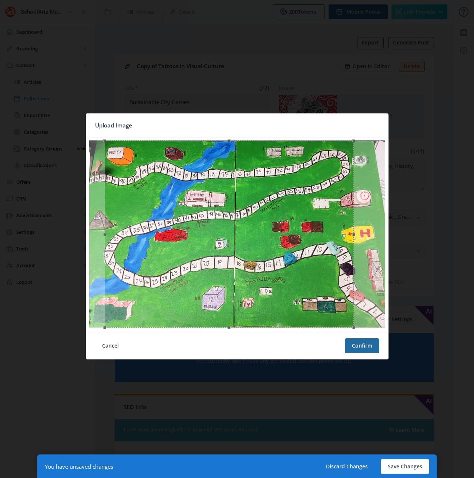
drag, startPoint x: 280, startPoint y: 248, endPoint x: 296, endPoint y: 252, distance: 16.0
click at [296, 252] on div at bounding box center [229, 233] width 249 height 187
click at [370, 347] on button "Confirm" at bounding box center [362, 345] width 34 height 15
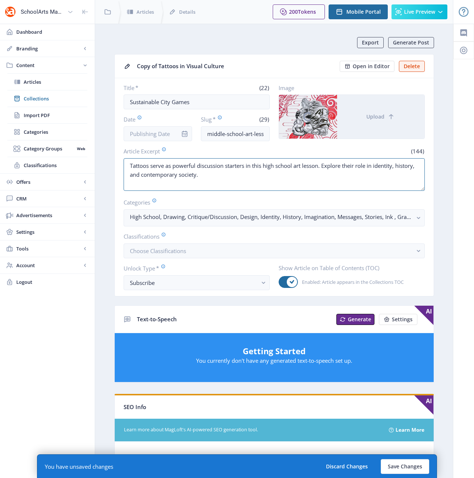
drag, startPoint x: 210, startPoint y: 175, endPoint x: 126, endPoint y: 155, distance: 86.7
click at [126, 155] on app-form-field "Article Excerpt (144) Tattoos serve as powerful discussion starters in this hig…" at bounding box center [274, 169] width 301 height 45
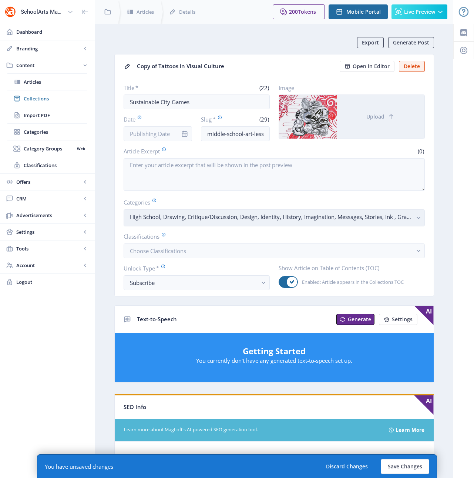
click at [412, 217] on nb-select-label "High School, Drawing, Critique/Discussion, Design, Identity, History, Imaginati…" at bounding box center [271, 216] width 283 height 9
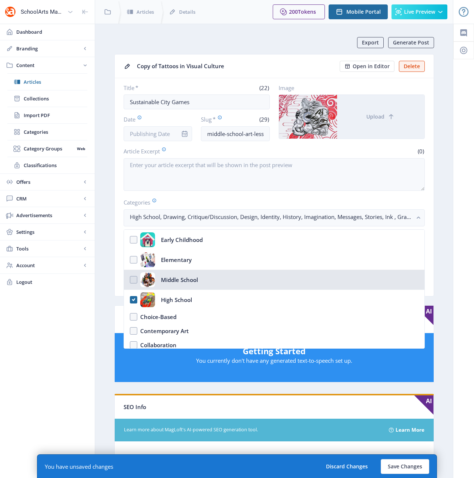
click at [134, 278] on nb-option "Middle School" at bounding box center [274, 280] width 301 height 20
checkbox input "true"
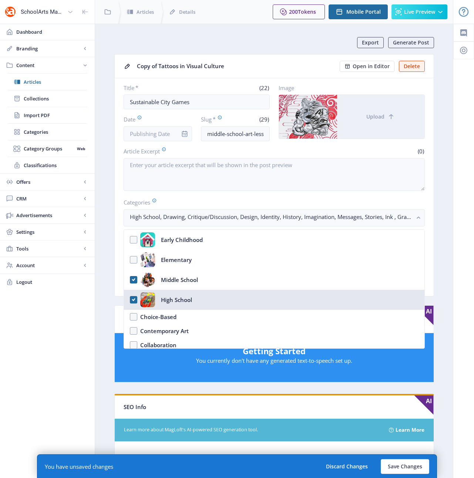
click at [135, 300] on nb-option "High School" at bounding box center [274, 299] width 301 height 20
checkbox input "false"
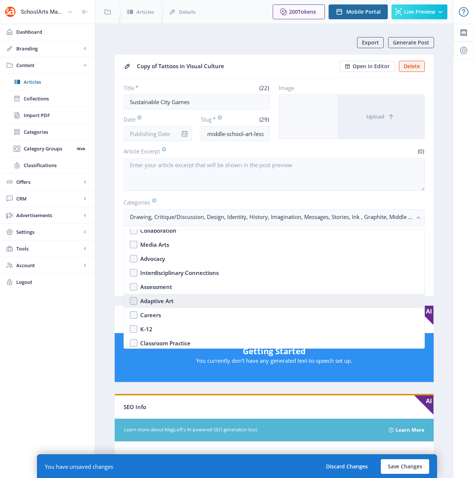
scroll to position [127, 0]
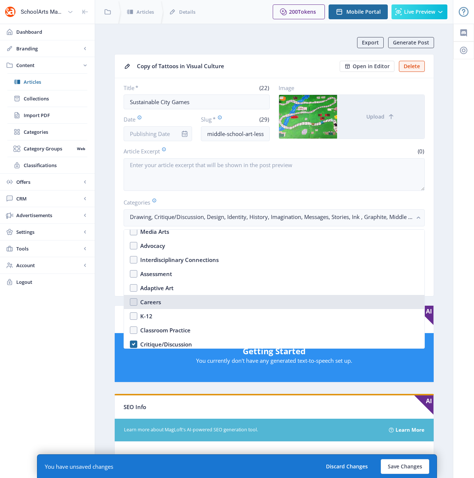
click at [145, 301] on div "Careers" at bounding box center [150, 301] width 21 height 9
checkbox input "true"
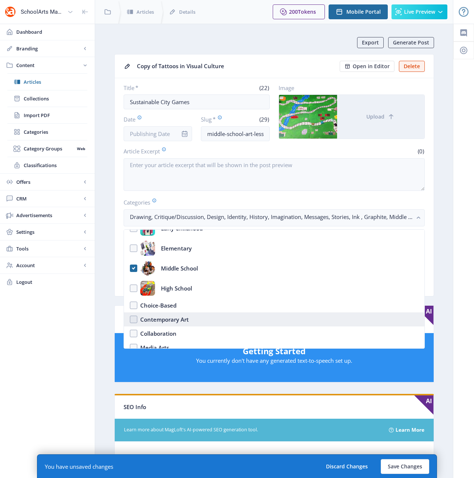
scroll to position [12, 0]
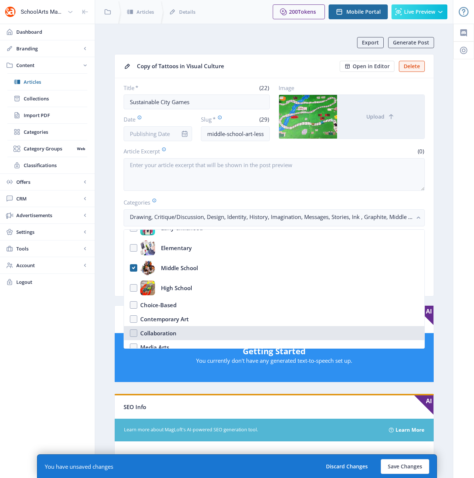
click at [145, 331] on div "Collaboration" at bounding box center [158, 332] width 36 height 9
checkbox input "true"
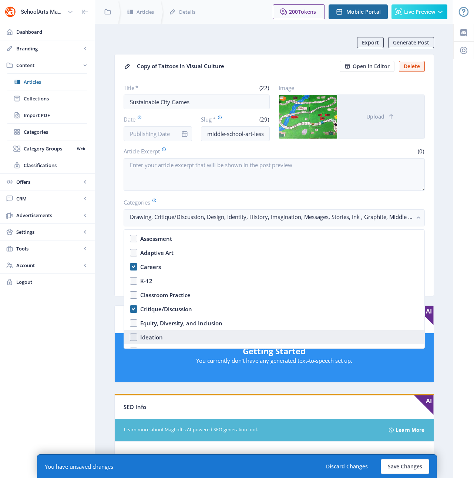
scroll to position [163, 0]
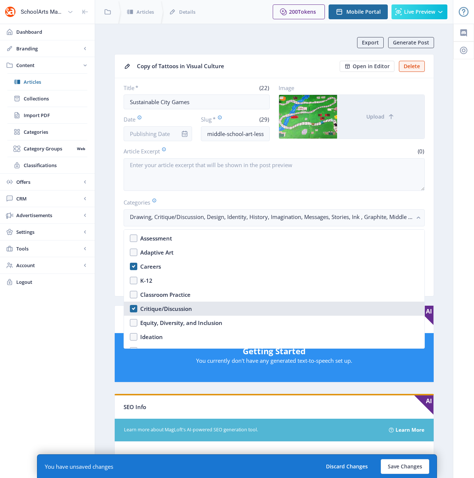
click at [147, 309] on div "Critique/Discussion" at bounding box center [166, 308] width 52 height 9
checkbox input "true"
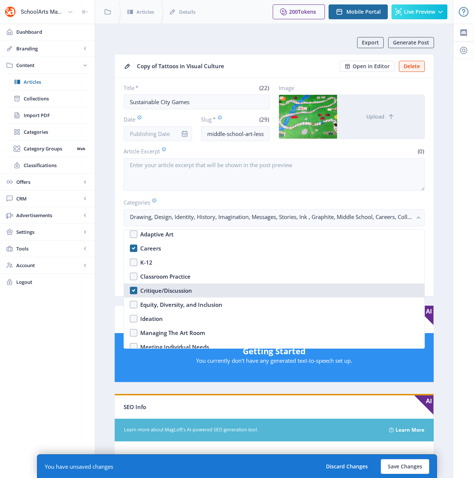
scroll to position [189, 0]
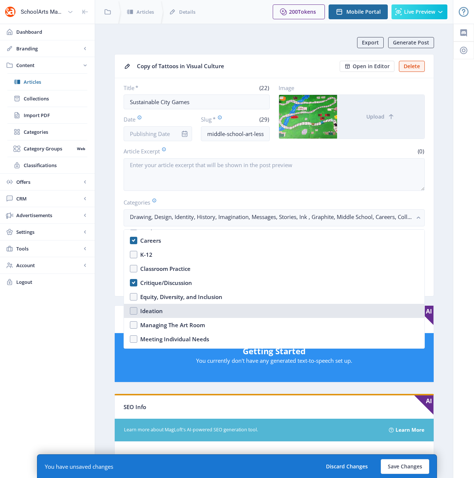
click at [147, 312] on div "Ideation" at bounding box center [151, 310] width 23 height 9
checkbox input "true"
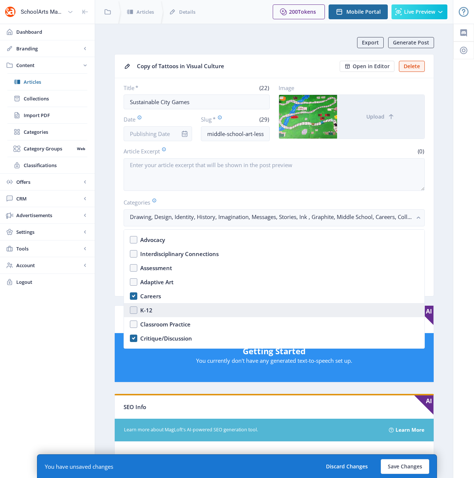
scroll to position [132, 0]
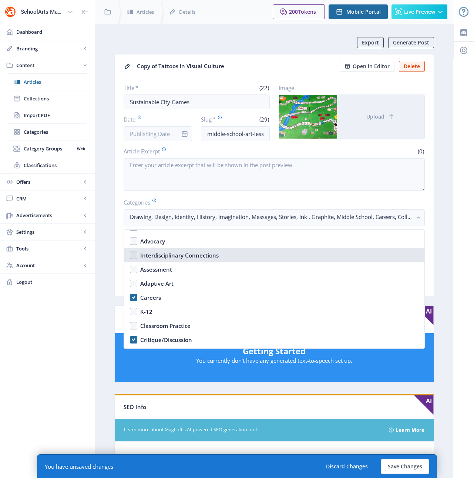
click at [150, 254] on div "Interdisciplinary Connections" at bounding box center [179, 255] width 78 height 9
checkbox input "true"
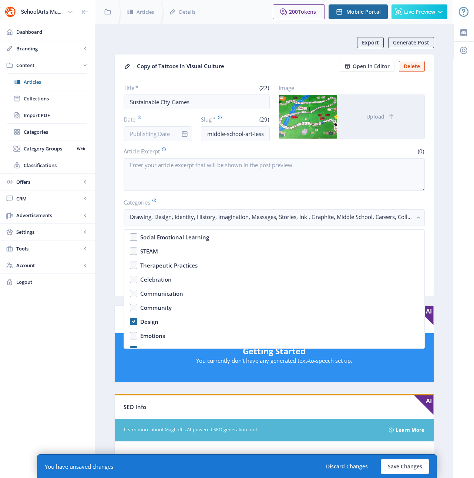
scroll to position [319, 0]
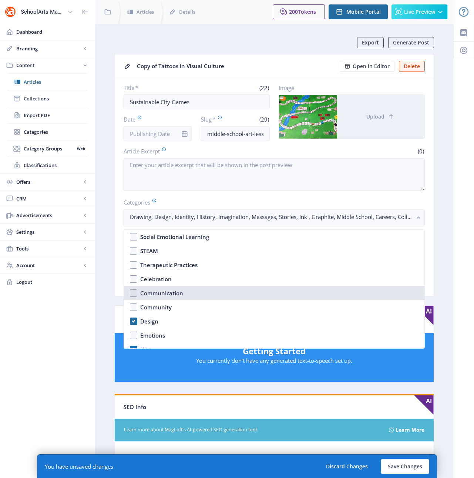
click at [147, 291] on div "Communication" at bounding box center [161, 292] width 43 height 9
checkbox input "true"
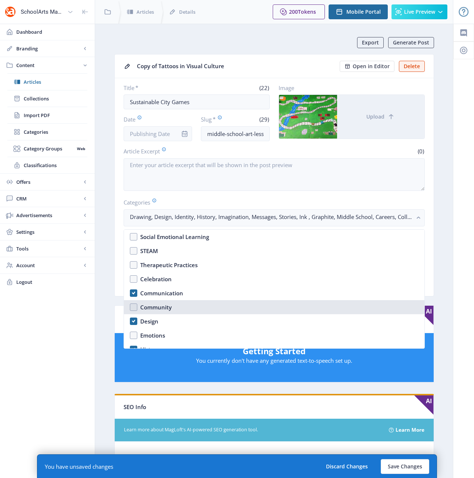
drag, startPoint x: 150, startPoint y: 306, endPoint x: 148, endPoint y: 319, distance: 13.8
click at [150, 309] on div "Community" at bounding box center [155, 306] width 31 height 9
checkbox input "true"
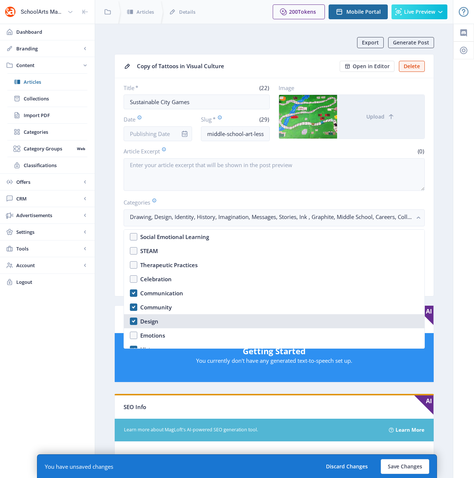
click at [148, 320] on div "Design" at bounding box center [149, 321] width 18 height 9
click at [149, 320] on div "Design" at bounding box center [149, 321] width 18 height 9
checkbox input "true"
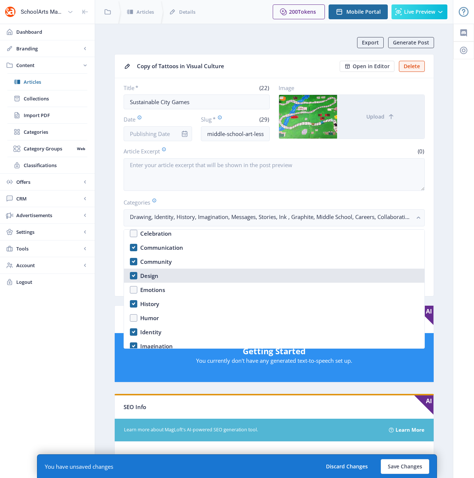
scroll to position [368, 0]
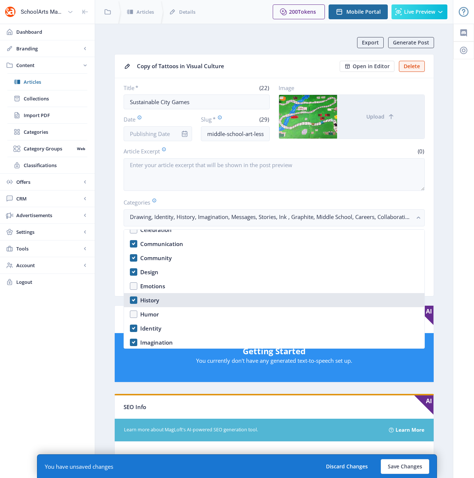
click at [148, 300] on div "History" at bounding box center [149, 299] width 19 height 9
checkbox input "false"
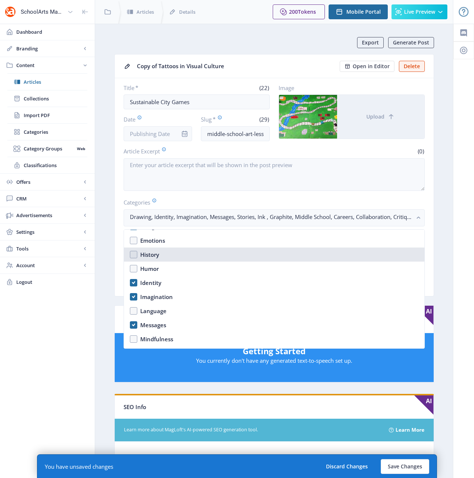
scroll to position [416, 0]
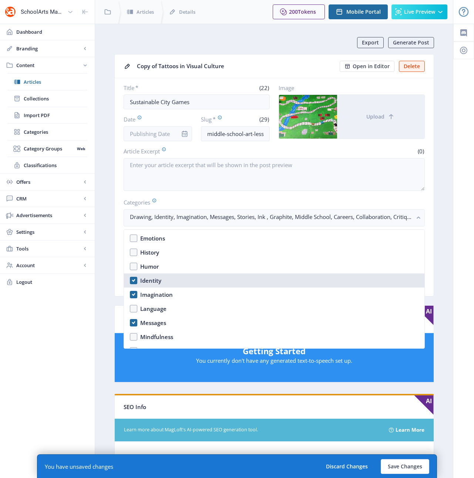
click at [144, 282] on div "Identity" at bounding box center [150, 280] width 21 height 9
checkbox input "false"
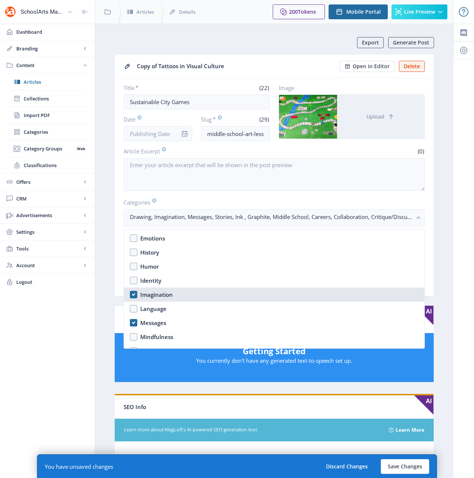
click at [148, 294] on div "Imagination" at bounding box center [156, 294] width 33 height 9
checkbox input "true"
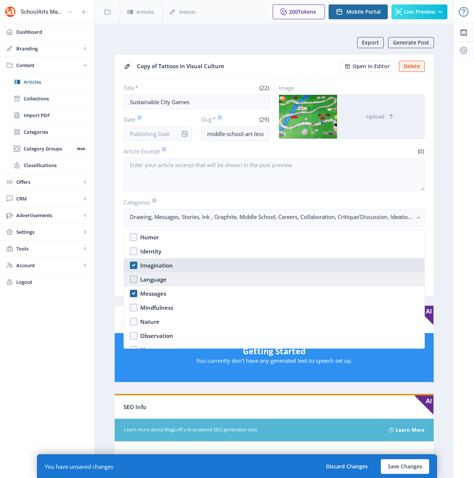
scroll to position [457, 0]
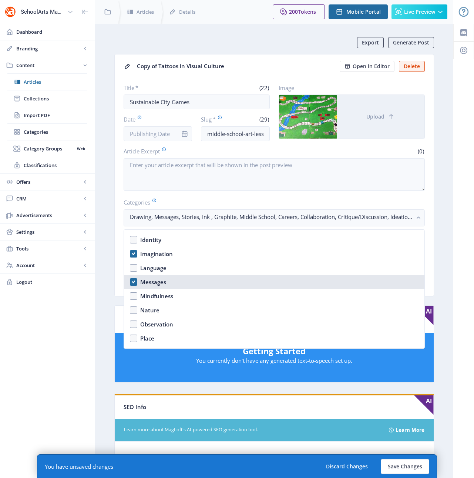
click at [148, 283] on div "Messages" at bounding box center [153, 281] width 26 height 9
checkbox input "false"
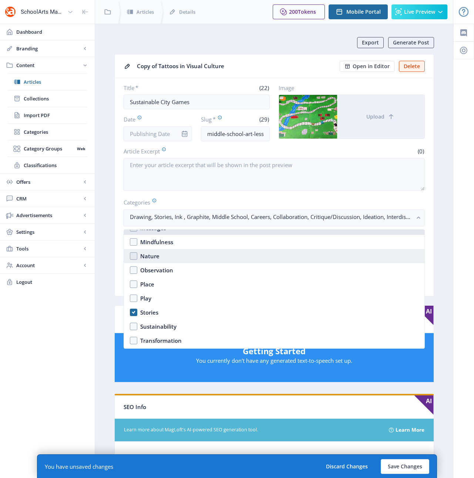
scroll to position [514, 0]
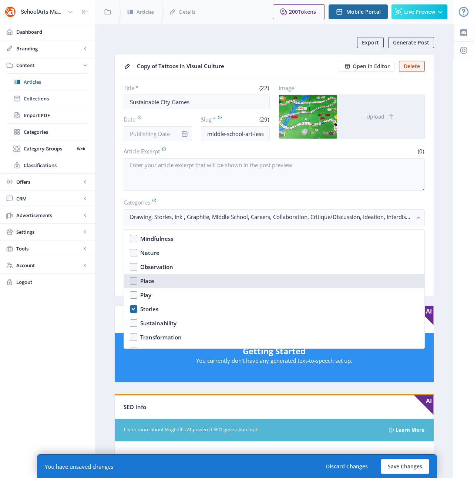
click at [145, 281] on div "Place" at bounding box center [147, 280] width 14 height 9
checkbox input "true"
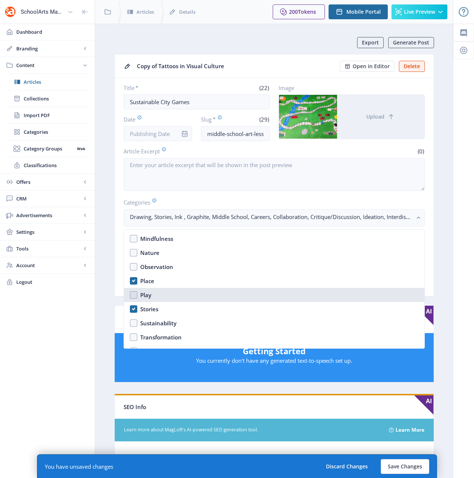
click at [144, 296] on div "Play" at bounding box center [145, 294] width 11 height 9
checkbox input "true"
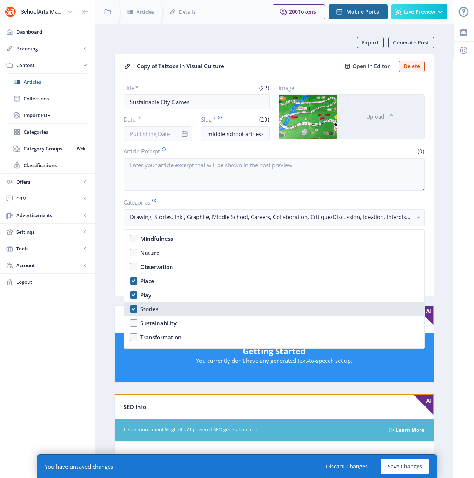
click at [148, 311] on div "Stories" at bounding box center [149, 308] width 18 height 9
checkbox input "false"
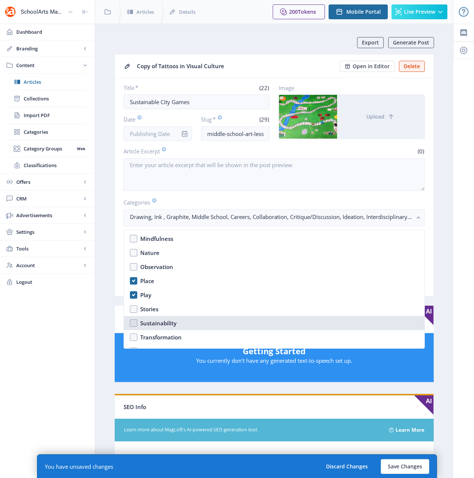
click at [147, 324] on div "Sustainability" at bounding box center [158, 322] width 36 height 9
checkbox input "true"
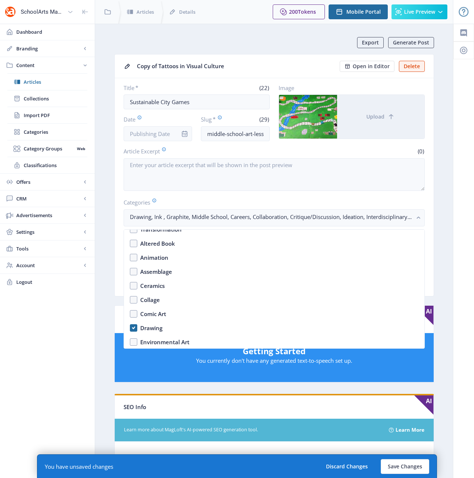
scroll to position [624, 0]
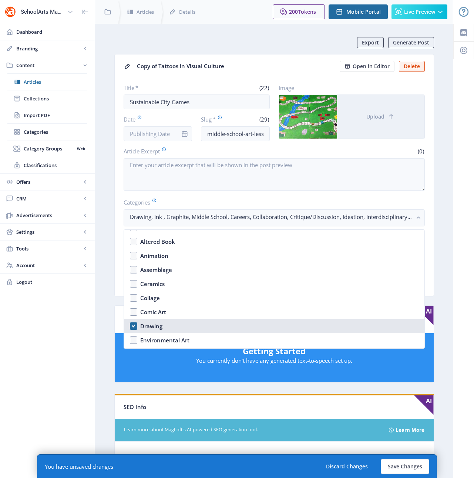
click at [151, 327] on div "Drawing" at bounding box center [151, 325] width 22 height 9
checkbox input "true"
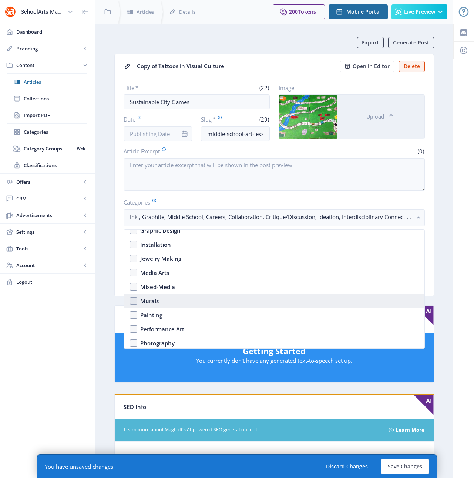
scroll to position [781, 0]
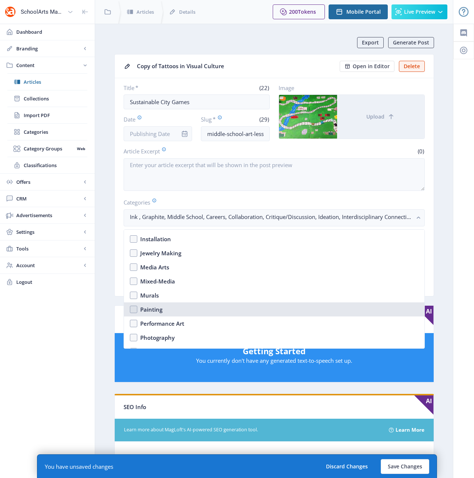
click at [150, 307] on div "Painting" at bounding box center [151, 309] width 22 height 9
checkbox input "true"
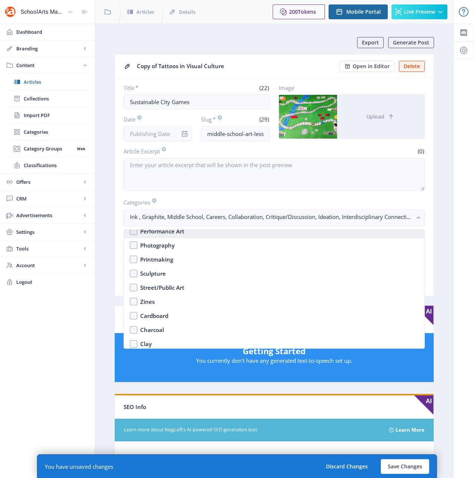
scroll to position [874, 0]
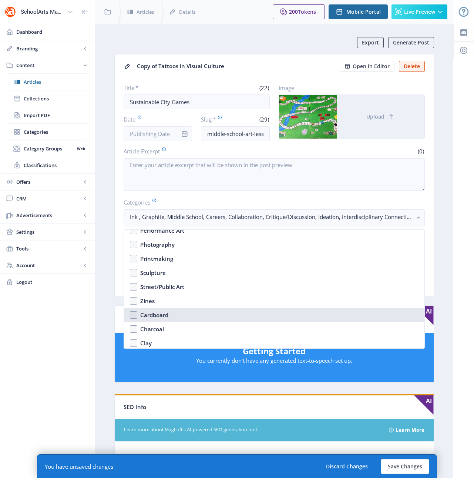
click at [152, 317] on div "Cardboard" at bounding box center [154, 314] width 28 height 9
checkbox input "true"
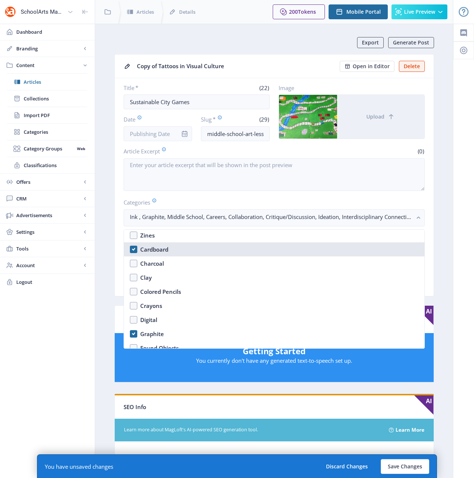
scroll to position [988, 0]
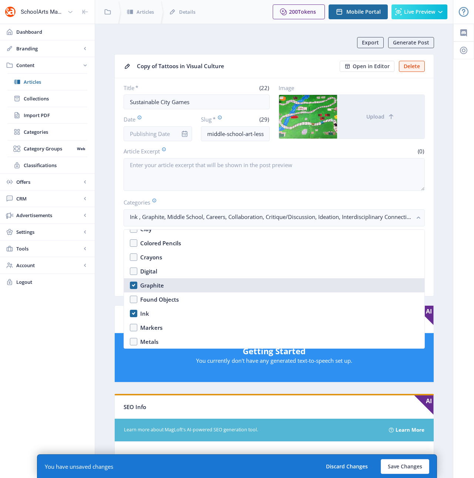
click at [145, 286] on div "Graphite" at bounding box center [152, 285] width 24 height 9
checkbox input "false"
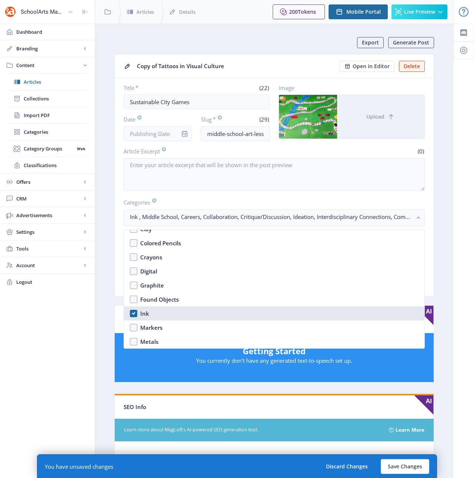
click at [147, 309] on div "Ink" at bounding box center [144, 313] width 9 height 9
checkbox input "false"
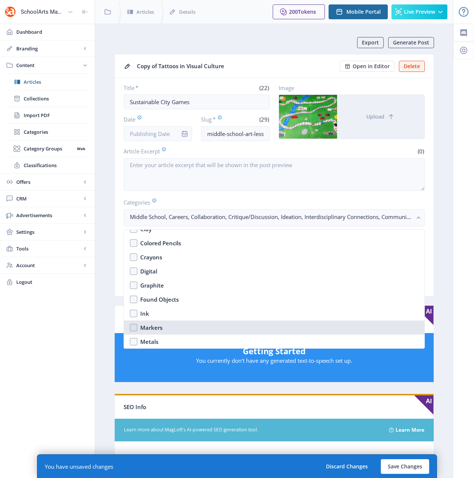
click at [147, 324] on div "Markers" at bounding box center [151, 327] width 22 height 9
checkbox input "true"
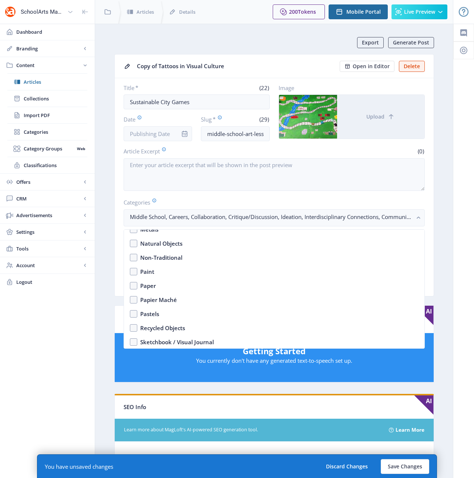
scroll to position [1104, 0]
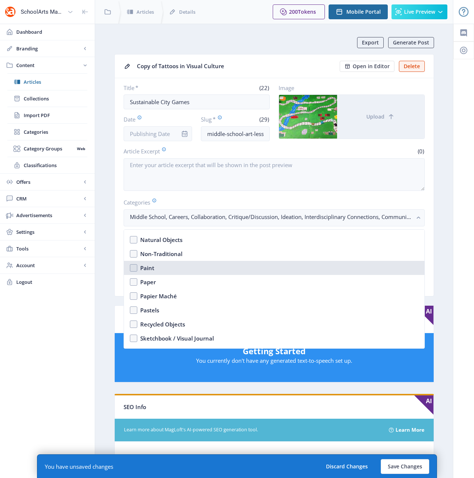
click at [144, 270] on div "Paint" at bounding box center [147, 267] width 14 height 9
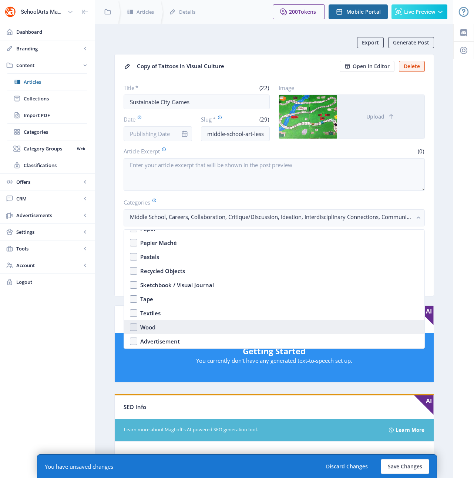
scroll to position [1012, 0]
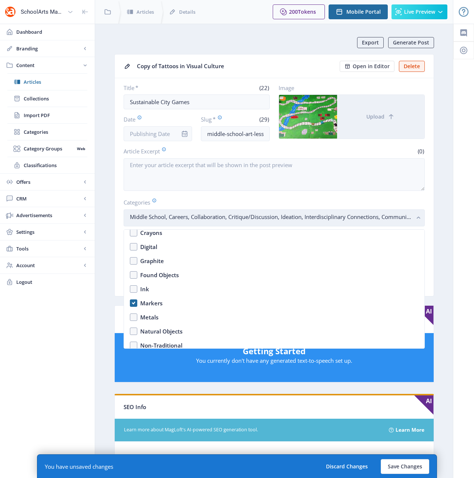
click at [421, 220] on rect "button" at bounding box center [419, 218] width 9 height 9
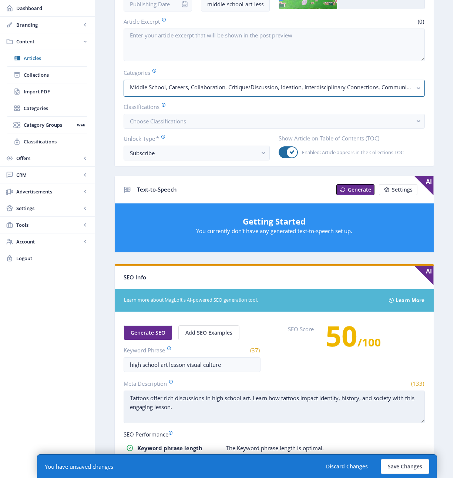
scroll to position [200, 0]
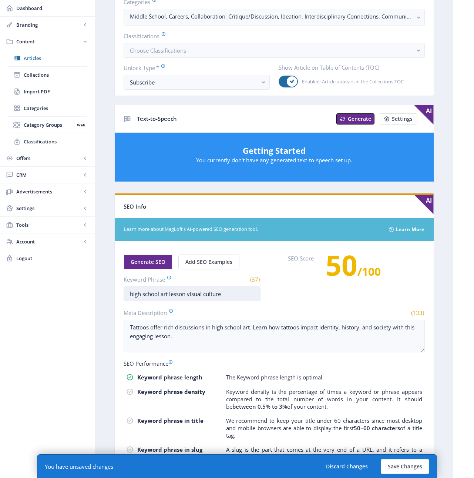
click at [131, 295] on input "high school art lesson visual culture" at bounding box center [192, 293] width 137 height 15
drag, startPoint x: 237, startPoint y: 294, endPoint x: 194, endPoint y: 294, distance: 43.3
click at [194, 294] on input "middle school art lesson visual culture" at bounding box center [192, 293] width 137 height 15
drag, startPoint x: 170, startPoint y: 339, endPoint x: 106, endPoint y: 324, distance: 65.5
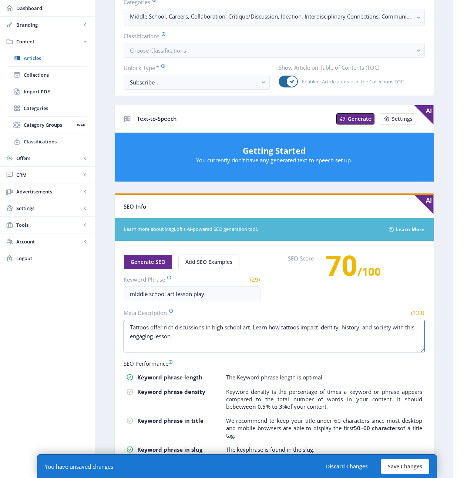
click at [106, 324] on nb-layout-column "Export Generate Post Copy of Tattoos in Visual Culture Open in Editor Delete Ti…" at bounding box center [274, 178] width 359 height 711
click at [406, 465] on button "Save Changes" at bounding box center [405, 466] width 48 height 15
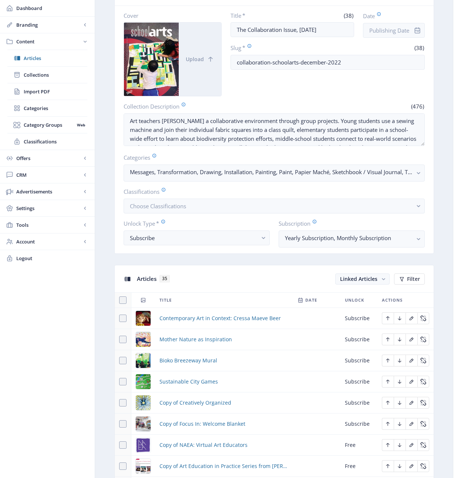
scroll to position [101, 0]
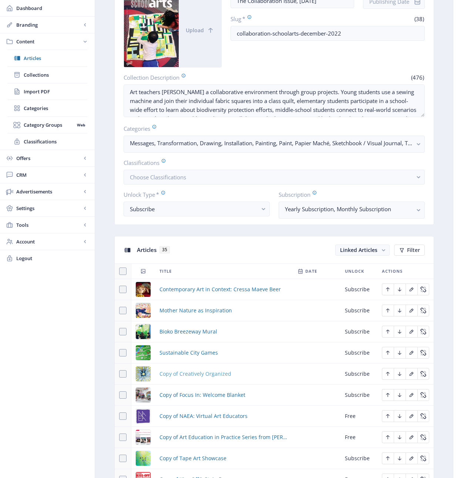
click at [199, 373] on span "Copy of Creatively Organized" at bounding box center [196, 373] width 72 height 9
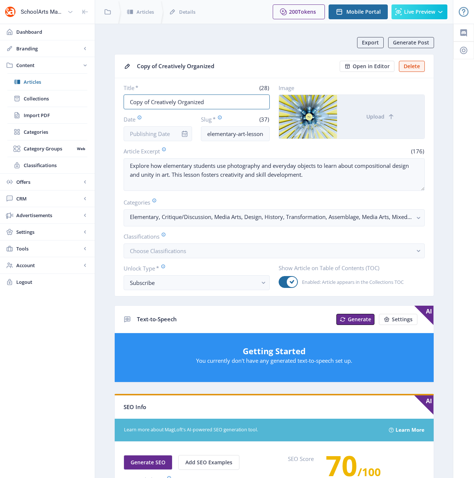
drag, startPoint x: 210, startPoint y: 102, endPoint x: 105, endPoint y: 100, distance: 105.5
click at [105, 100] on nb-layout-column "Export Generate Post Copy of Creatively Organized Open in Editor Delete Title *…" at bounding box center [274, 379] width 359 height 711
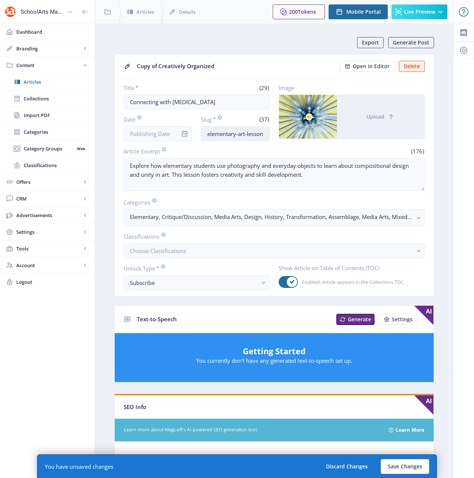
scroll to position [0, 44]
drag, startPoint x: 259, startPoint y: 132, endPoint x: 279, endPoint y: 135, distance: 20.3
click at [279, 135] on div "Title * (29) Connecting with Chromesthesia Date Slug * (37) elementary-art-less…" at bounding box center [274, 112] width 301 height 57
click at [262, 133] on input "elementary-art-lesson-design-123-y4bf" at bounding box center [235, 133] width 69 height 15
drag, startPoint x: 262, startPoint y: 133, endPoint x: 223, endPoint y: 131, distance: 39.3
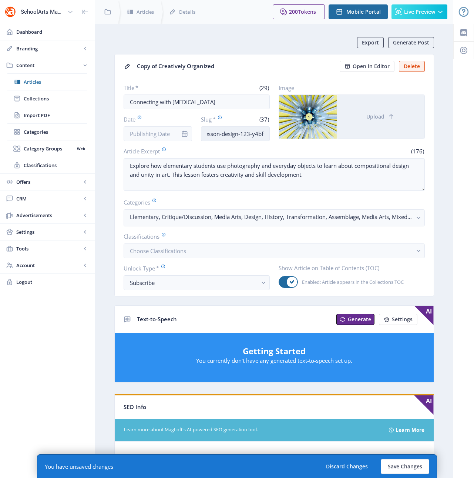
click at [223, 131] on input "elementary-art-lesson-design-123-y4bf" at bounding box center [235, 133] width 69 height 15
click at [234, 135] on input "elementary-art-lesson-music-1222" at bounding box center [235, 133] width 69 height 15
click at [378, 120] on button "Upload" at bounding box center [380, 117] width 87 height 44
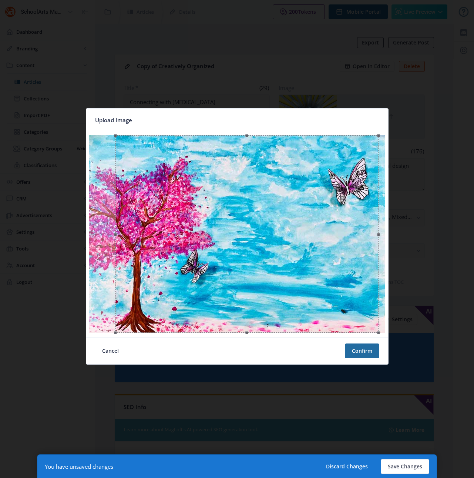
drag, startPoint x: 338, startPoint y: 314, endPoint x: 348, endPoint y: 317, distance: 10.4
click at [348, 317] on div at bounding box center [247, 233] width 263 height 197
click at [360, 352] on button "Confirm" at bounding box center [362, 350] width 34 height 15
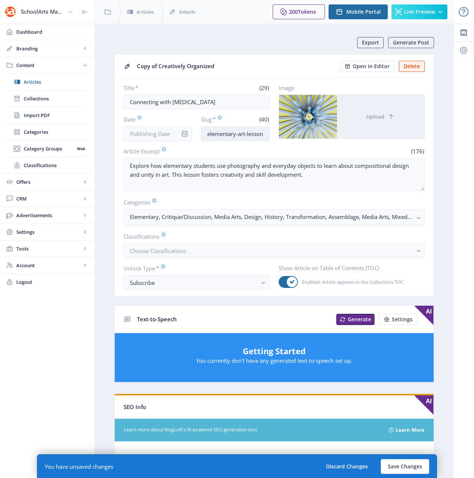
scroll to position [0, 55]
drag, startPoint x: 249, startPoint y: 133, endPoint x: 267, endPoint y: 133, distance: 18.1
click at [267, 133] on input "elementary-art-lesson-drawing-music-1222" at bounding box center [235, 133] width 69 height 15
click at [225, 133] on input "elementary-art-lesson-drawing-music-1222" at bounding box center [235, 133] width 69 height 15
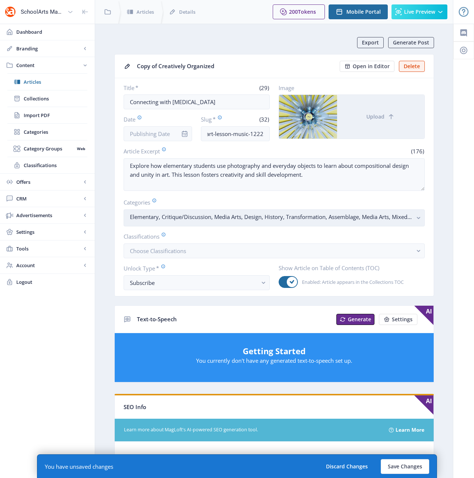
scroll to position [0, 0]
click at [417, 216] on rect "button" at bounding box center [419, 218] width 9 height 9
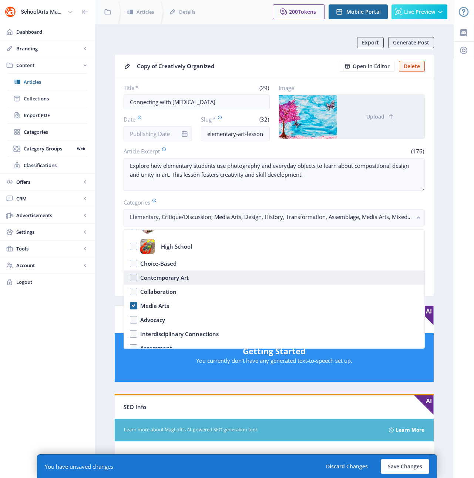
scroll to position [68, 0]
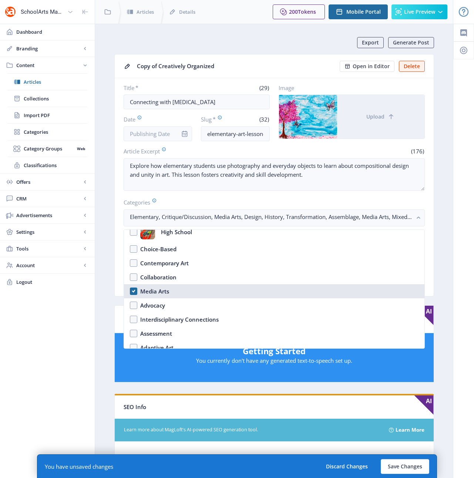
click at [147, 291] on div "Media Arts" at bounding box center [154, 291] width 29 height 9
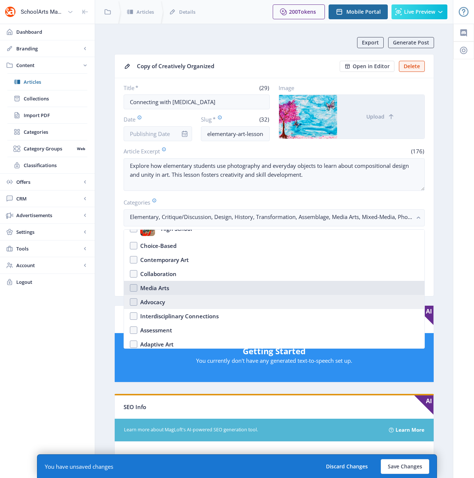
scroll to position [72, 0]
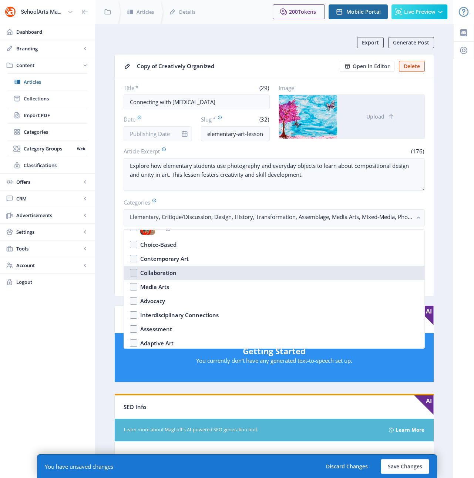
click at [165, 274] on div "Collaboration" at bounding box center [158, 272] width 36 height 9
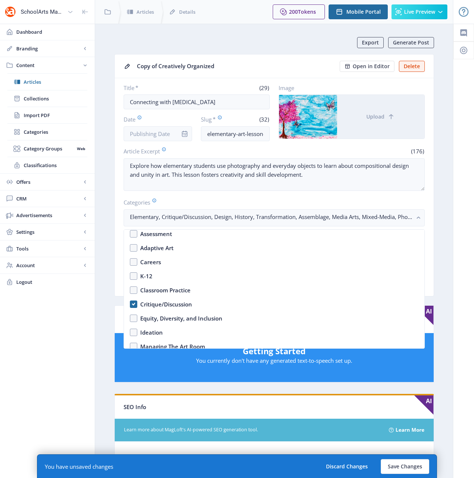
scroll to position [177, 0]
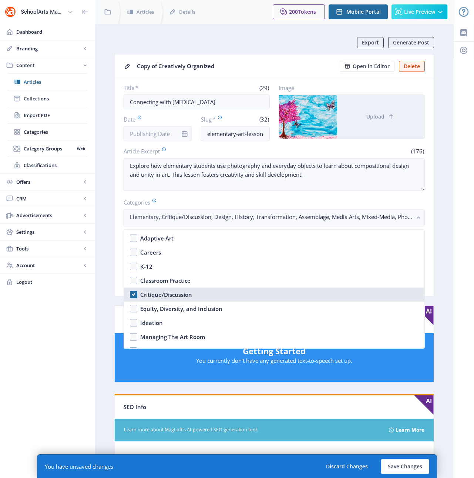
click at [179, 294] on div "Critique/Discussion" at bounding box center [166, 294] width 52 height 9
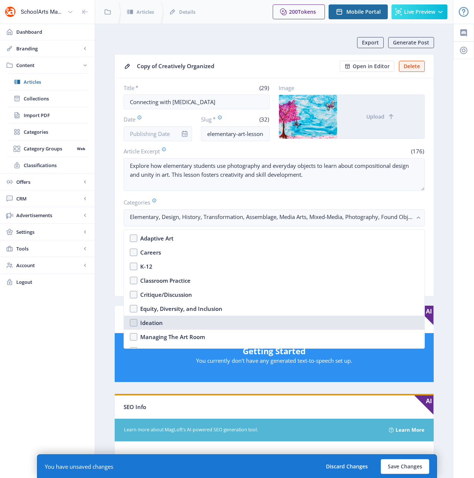
click at [155, 322] on div "Ideation" at bounding box center [151, 322] width 23 height 9
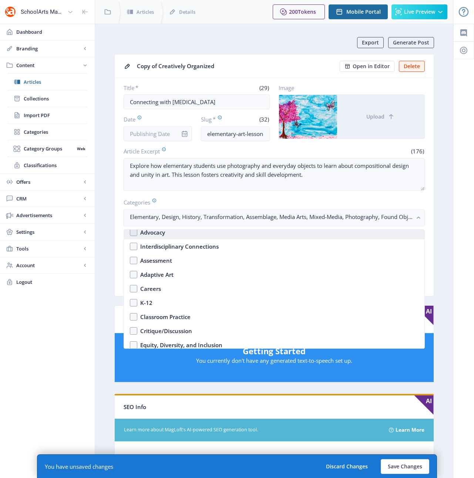
scroll to position [126, 0]
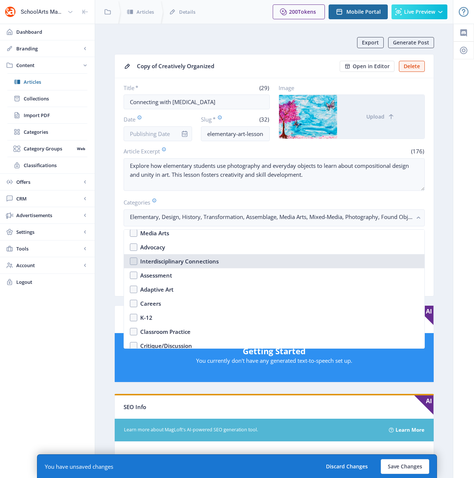
click at [190, 260] on div "Interdisciplinary Connections" at bounding box center [179, 261] width 78 height 9
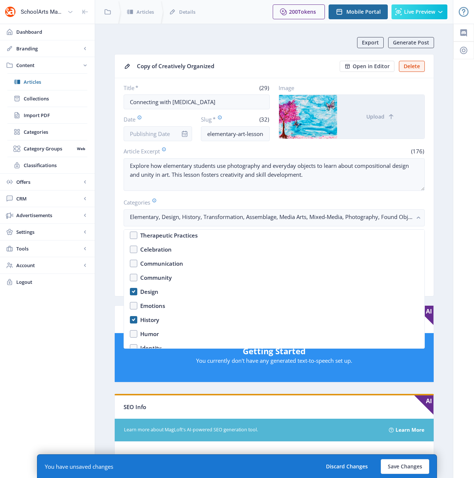
scroll to position [377, 0]
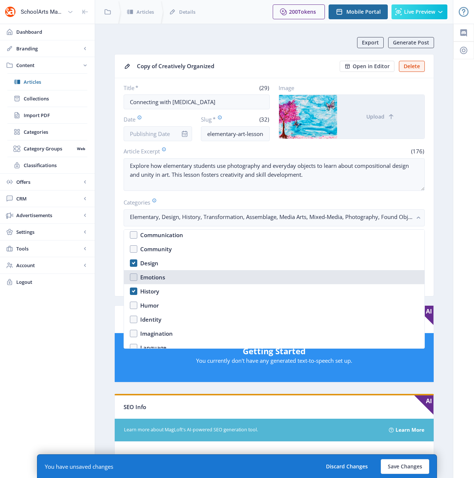
click at [136, 276] on nb-option "Emotions" at bounding box center [274, 277] width 301 height 14
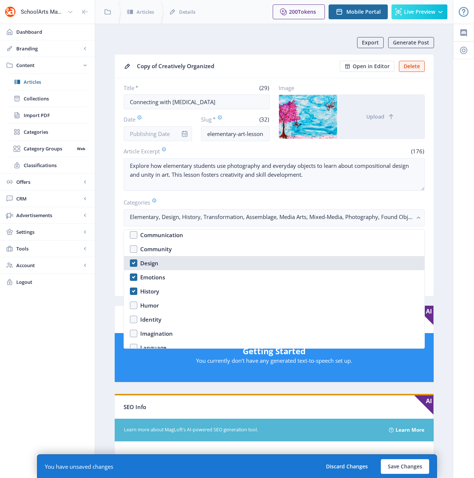
click at [134, 264] on nb-option "Design" at bounding box center [274, 263] width 301 height 14
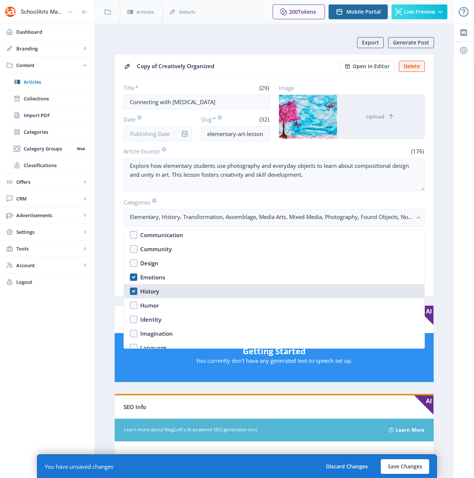
click at [133, 289] on nb-option "History" at bounding box center [274, 291] width 301 height 14
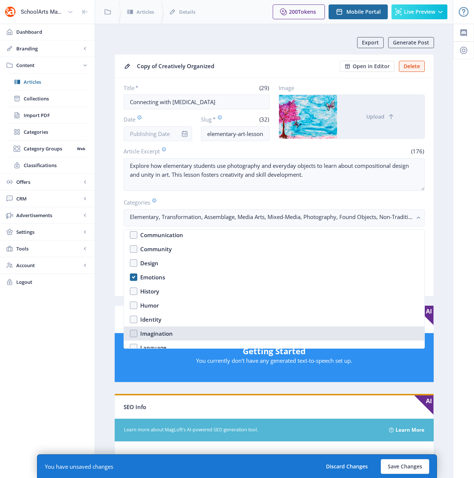
click at [133, 329] on nb-option "Imagination" at bounding box center [274, 333] width 301 height 14
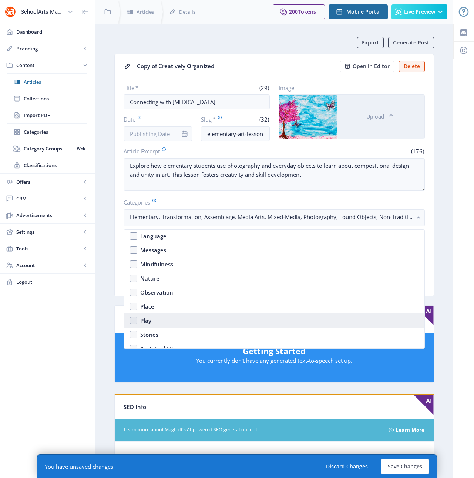
scroll to position [487, 0]
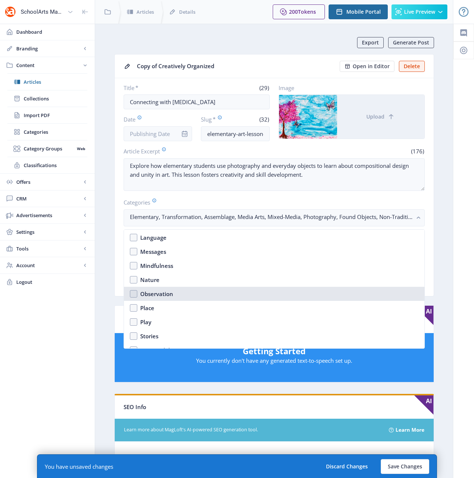
click at [160, 293] on div "Observation" at bounding box center [156, 293] width 33 height 9
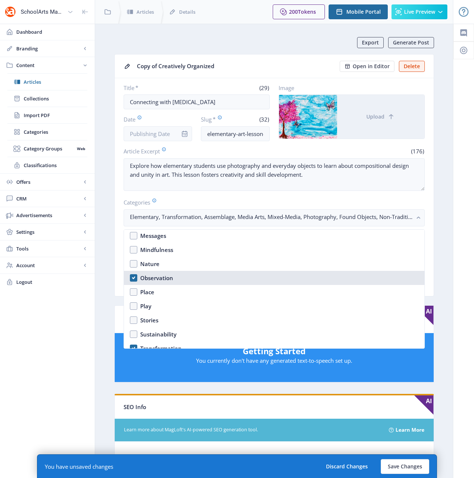
scroll to position [597, 0]
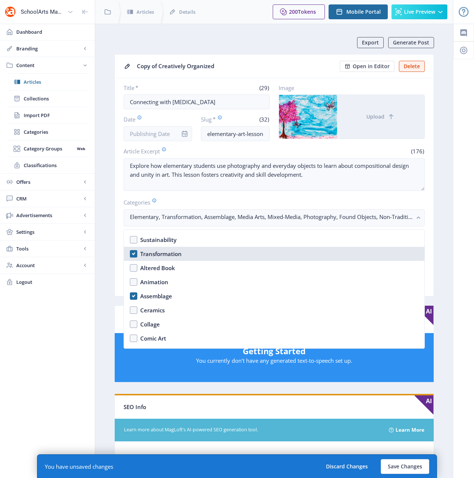
click at [168, 255] on div "Transformation" at bounding box center [160, 253] width 41 height 9
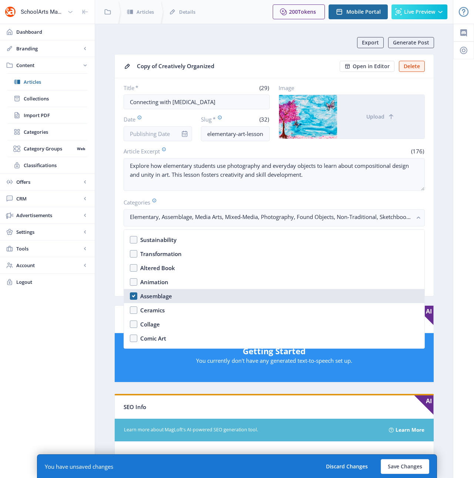
drag, startPoint x: 161, startPoint y: 296, endPoint x: 159, endPoint y: 300, distance: 4.5
click at [160, 298] on div "Assemblage" at bounding box center [156, 295] width 32 height 9
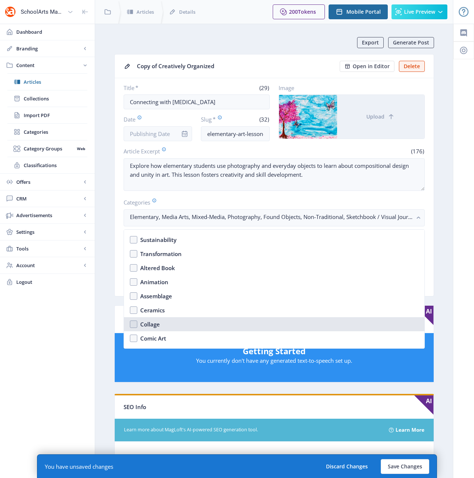
click at [151, 323] on div "Collage" at bounding box center [150, 323] width 20 height 9
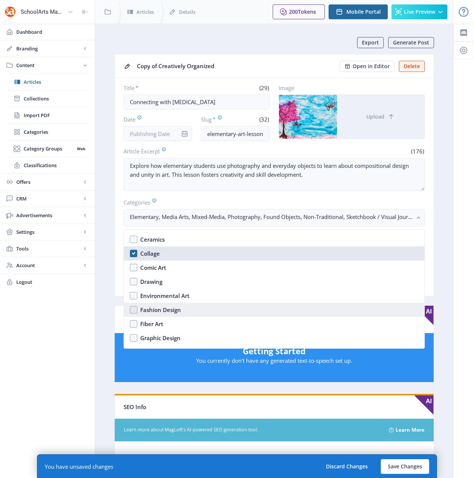
scroll to position [695, 0]
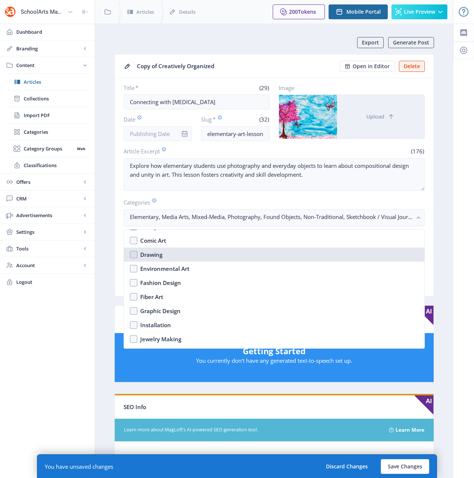
click at [154, 255] on div "Drawing" at bounding box center [151, 254] width 22 height 9
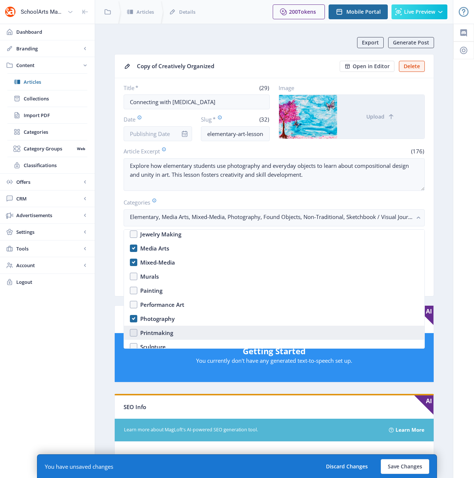
scroll to position [759, 0]
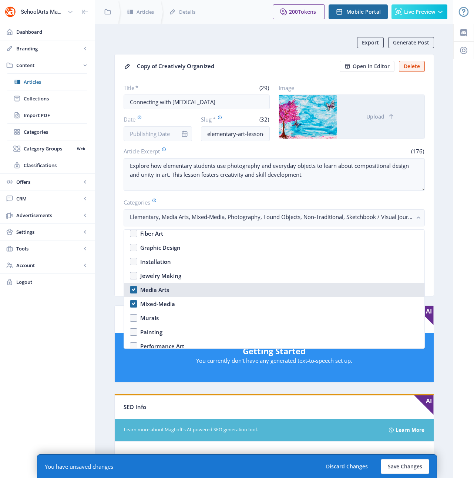
click at [160, 290] on div "Media Arts" at bounding box center [154, 289] width 29 height 9
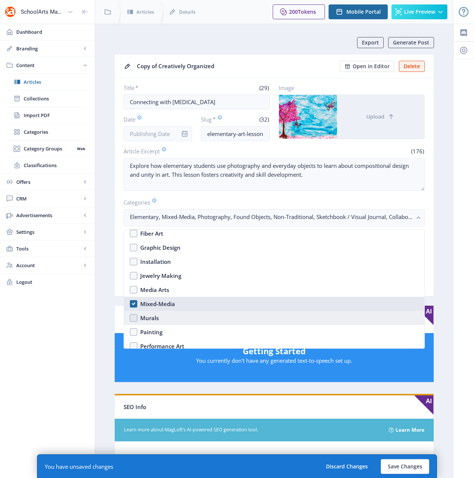
drag, startPoint x: 162, startPoint y: 302, endPoint x: 155, endPoint y: 320, distance: 19.3
click at [161, 303] on div "Mixed-Media" at bounding box center [157, 303] width 35 height 9
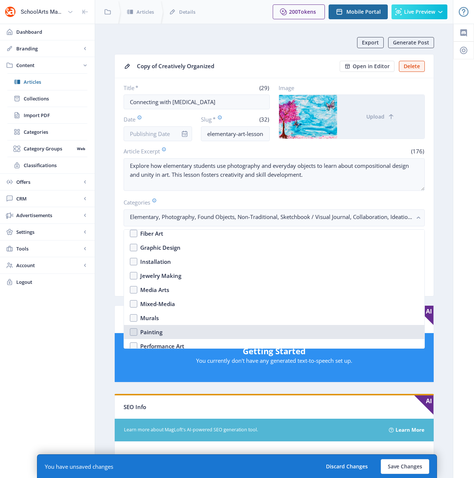
click at [152, 333] on div "Painting" at bounding box center [151, 331] width 22 height 9
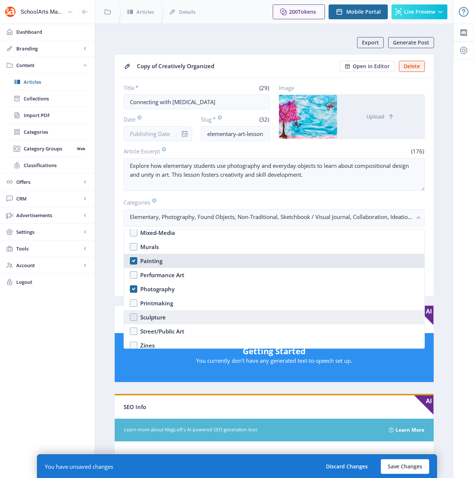
scroll to position [858, 0]
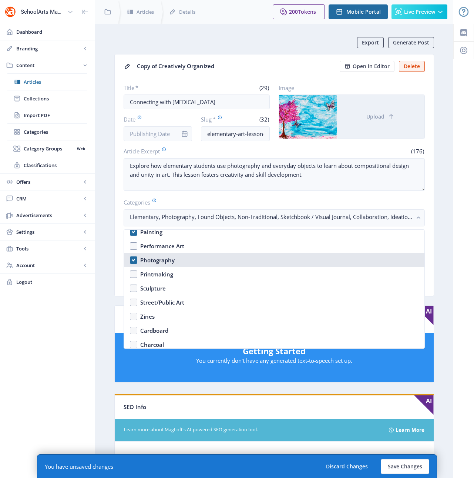
click at [140, 259] on div "Photography" at bounding box center [157, 259] width 34 height 9
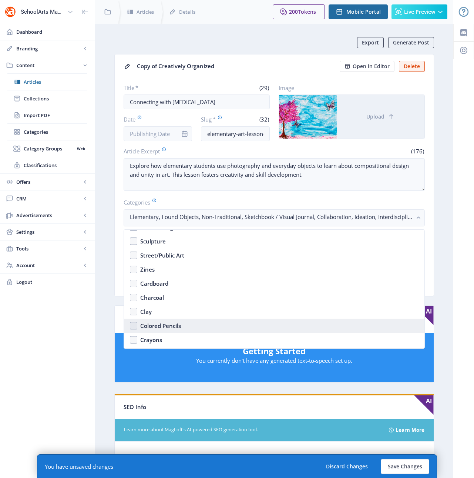
scroll to position [907, 0]
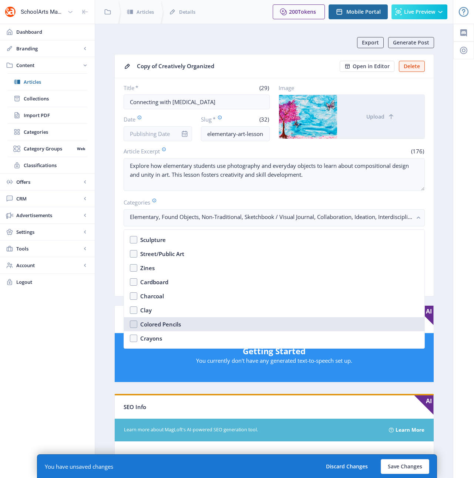
click at [156, 324] on div "Colored Pencils" at bounding box center [160, 323] width 41 height 9
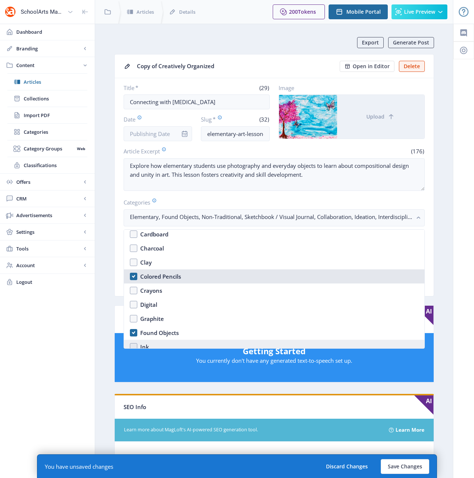
scroll to position [974, 0]
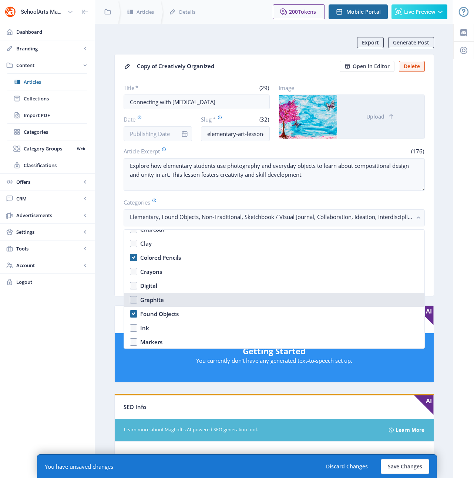
click at [150, 302] on div "Graphite" at bounding box center [152, 299] width 24 height 9
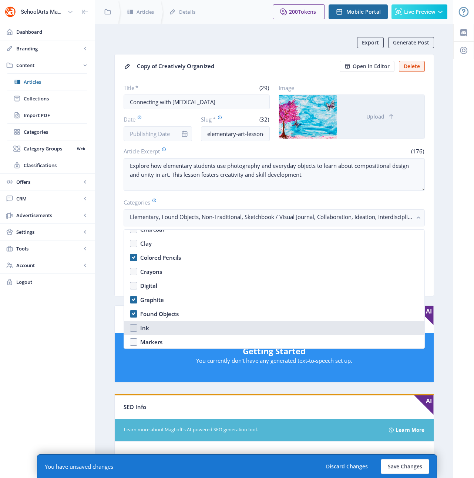
click at [157, 322] on nb-option "Ink" at bounding box center [274, 328] width 301 height 14
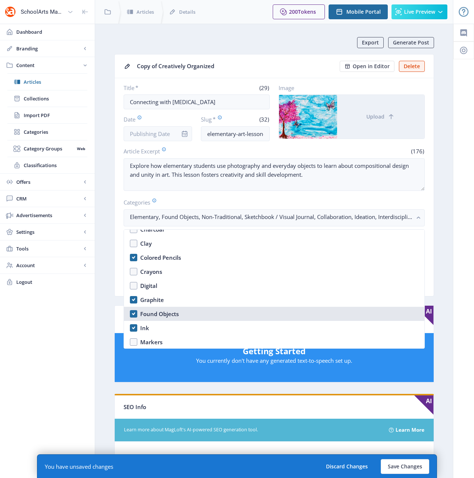
drag, startPoint x: 153, startPoint y: 311, endPoint x: 151, endPoint y: 317, distance: 6.4
click at [152, 313] on div "Found Objects" at bounding box center [159, 313] width 39 height 9
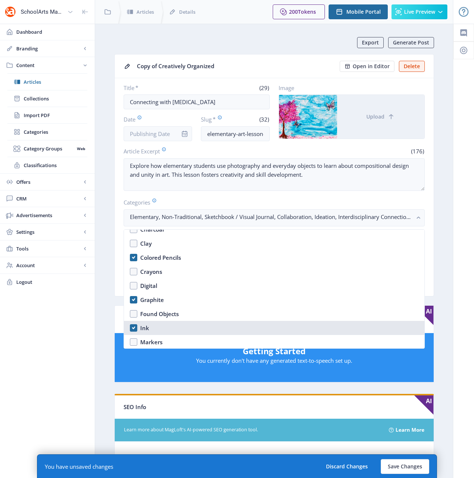
click at [145, 328] on div "Ink" at bounding box center [144, 327] width 9 height 9
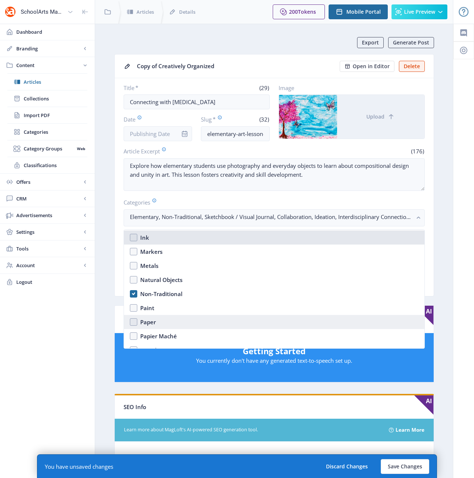
scroll to position [1065, 0]
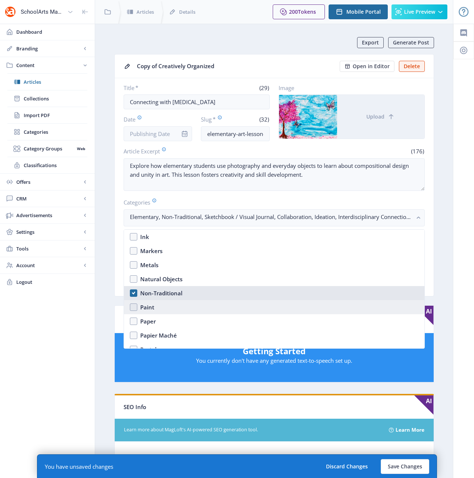
drag, startPoint x: 150, startPoint y: 294, endPoint x: 147, endPoint y: 310, distance: 16.2
click at [150, 295] on div "Non-Traditional" at bounding box center [161, 292] width 42 height 9
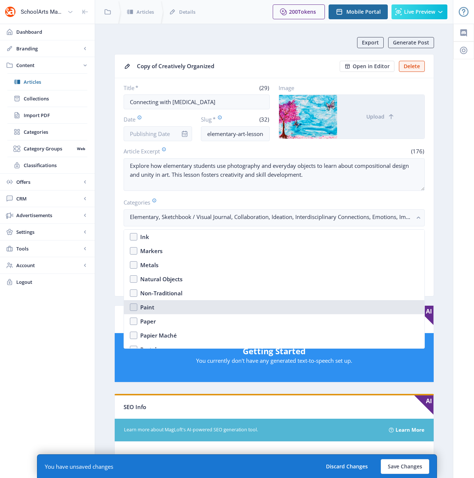
click at [146, 311] on div "Paint" at bounding box center [147, 306] width 14 height 9
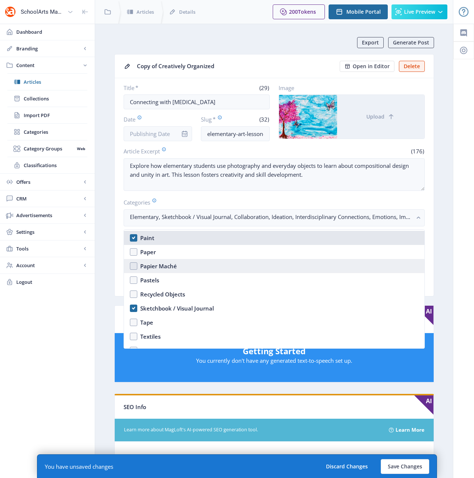
scroll to position [1157, 0]
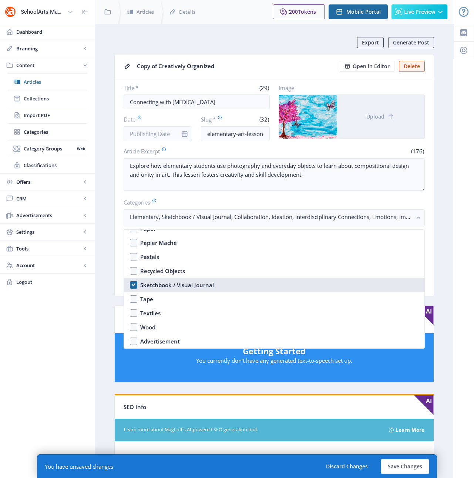
click at [162, 284] on div "Sketchbook / Visual Journal" at bounding box center [177, 284] width 74 height 9
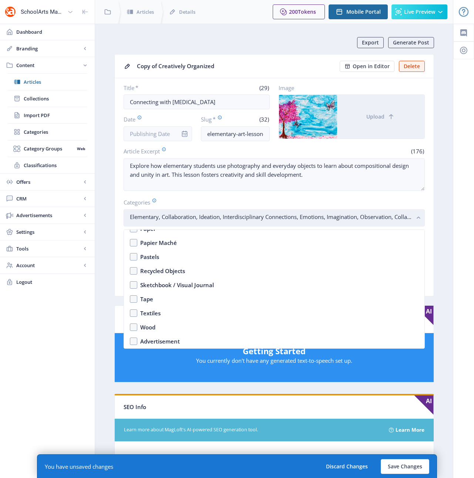
click at [421, 215] on rect "button" at bounding box center [419, 218] width 9 height 9
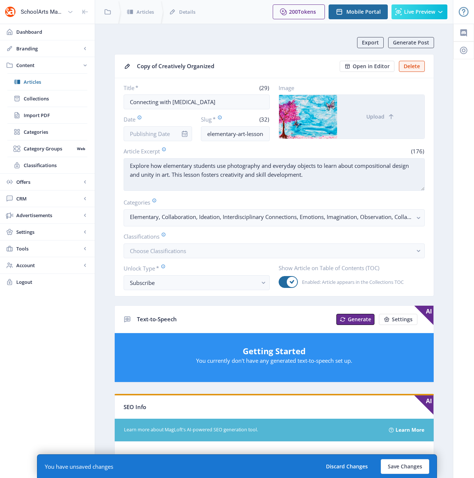
drag, startPoint x: 311, startPoint y: 175, endPoint x: 131, endPoint y: 160, distance: 180.1
click at [131, 160] on textarea "Explore how elementary students use photography and everyday objects to learn a…" at bounding box center [274, 174] width 301 height 33
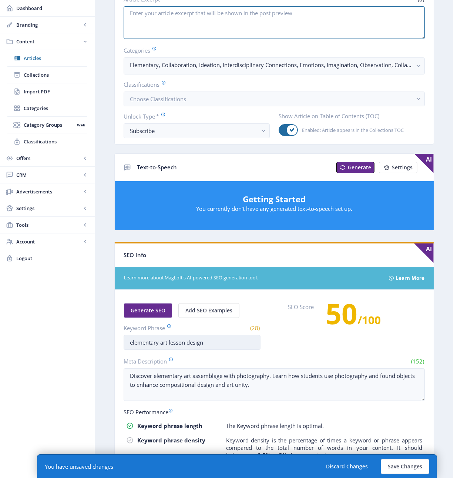
scroll to position [158, 0]
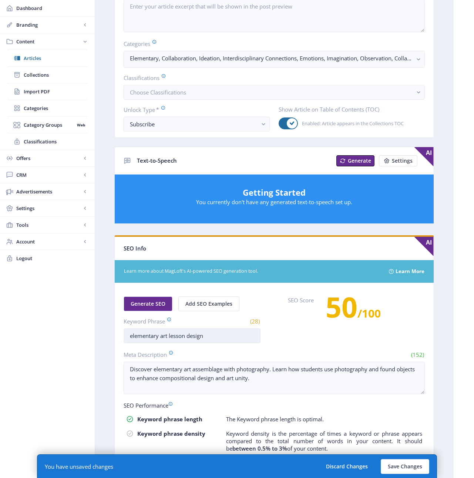
click at [195, 336] on input "elementary art lesson design" at bounding box center [192, 335] width 137 height 15
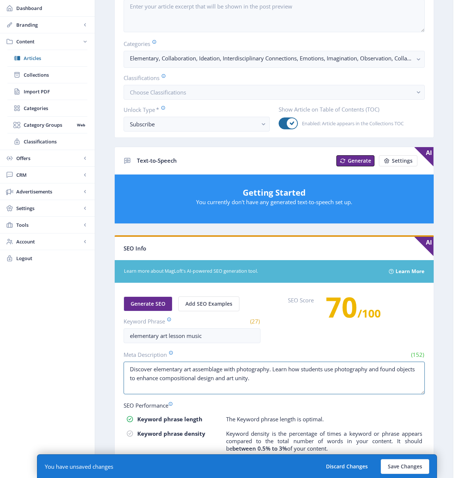
drag, startPoint x: 289, startPoint y: 384, endPoint x: 113, endPoint y: 366, distance: 176.7
click at [113, 366] on app-content-article "Export Generate Post Copy of Creatively Organized Open in Editor Delete Title *…" at bounding box center [274, 220] width 332 height 683
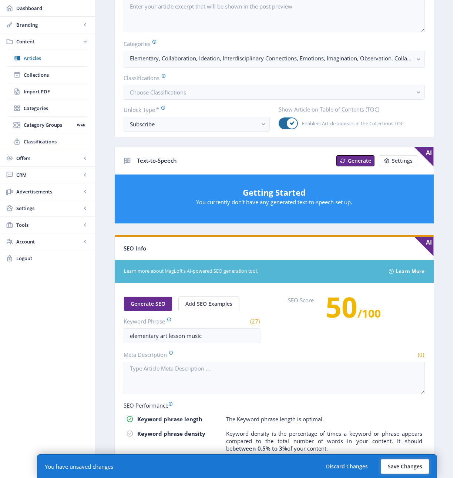
click at [396, 466] on button "Save Changes" at bounding box center [405, 466] width 48 height 15
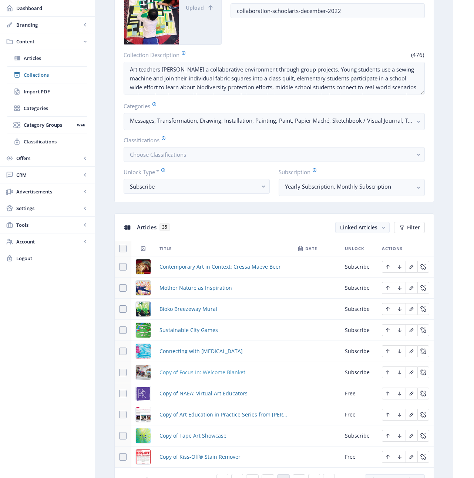
scroll to position [125, 0]
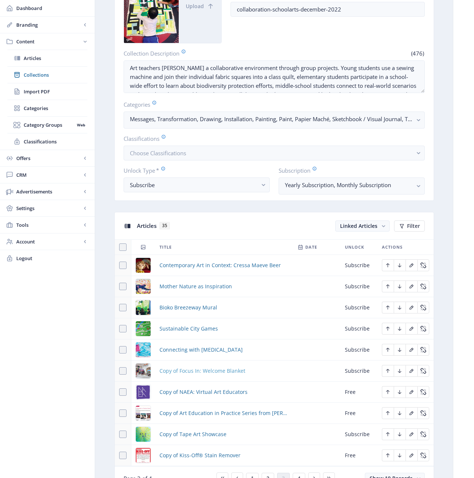
click at [204, 370] on span "Copy of Focus In: Welcome Blanket" at bounding box center [203, 370] width 86 height 9
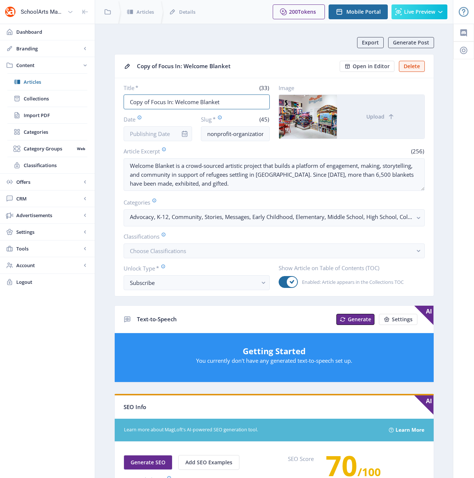
drag, startPoint x: 151, startPoint y: 102, endPoint x: 90, endPoint y: 100, distance: 60.8
click at [90, 100] on div "SchoolArts Magazine Dashboard Branding App Appearance Brand Brief Pages SEO Web…" at bounding box center [237, 367] width 474 height 735
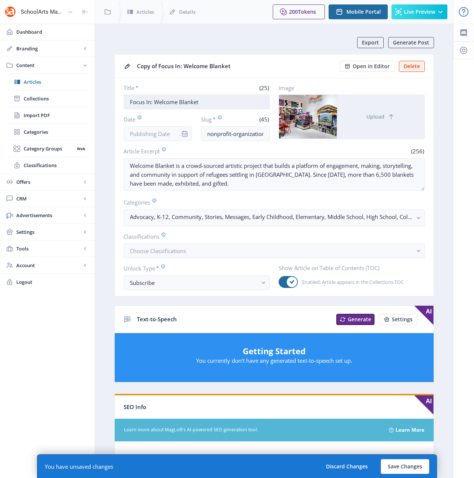
drag, startPoint x: 209, startPoint y: 103, endPoint x: 156, endPoint y: 103, distance: 53.3
click at [156, 103] on input "Focus In: Welcome Blanket" at bounding box center [197, 101] width 146 height 15
click at [170, 103] on input "Focus In: The PIcasso Project" at bounding box center [197, 101] width 146 height 15
drag, startPoint x: 255, startPoint y: 134, endPoint x: 287, endPoint y: 136, distance: 32.7
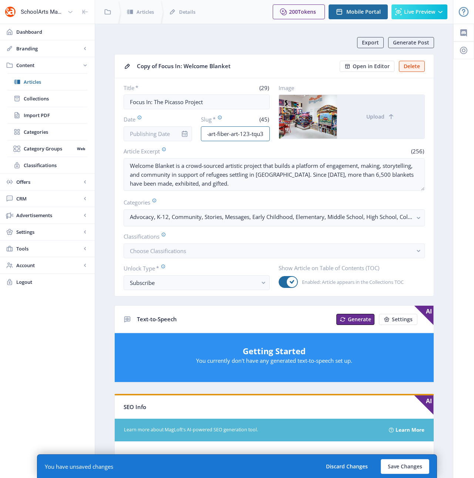
click at [287, 136] on div "Title * (29) Focus In: The Picasso Project Date Slug * (45) nonprofit-organizat…" at bounding box center [274, 112] width 301 height 57
click at [272, 133] on div "Title * (29) Focus In: The Picasso Project Date Slug * (45) nonprofit-organizat…" at bounding box center [274, 112] width 301 height 57
drag, startPoint x: 267, startPoint y: 133, endPoint x: 260, endPoint y: 134, distance: 6.7
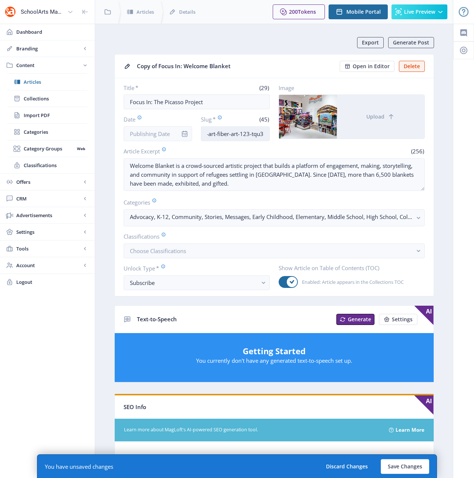
click at [260, 134] on input "nonprofit-organization-art-fiber-art-123-tqu3" at bounding box center [235, 133] width 69 height 15
click at [215, 132] on input "nonprofit-organization-art-fiber-art-123-tqu3" at bounding box center [235, 133] width 69 height 15
drag, startPoint x: 218, startPoint y: 133, endPoint x: 267, endPoint y: 133, distance: 48.9
click at [267, 133] on input "nonprofit-organization-art-fiber-art-123-tqu3" at bounding box center [235, 133] width 69 height 15
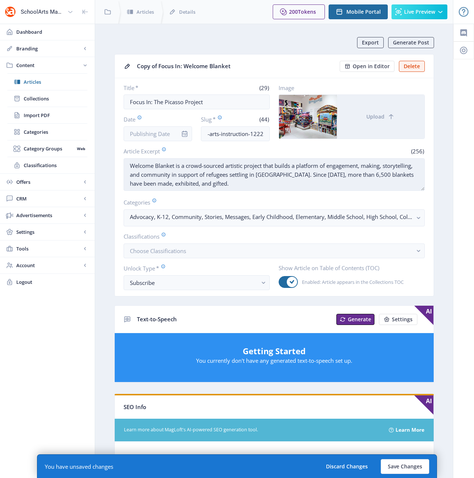
scroll to position [0, 0]
drag, startPoint x: 212, startPoint y: 182, endPoint x: 130, endPoint y: 165, distance: 84.0
click at [130, 165] on textarea "Welcome Blanket is a crowd-sourced artistic project that builds a platform of e…" at bounding box center [274, 174] width 301 height 33
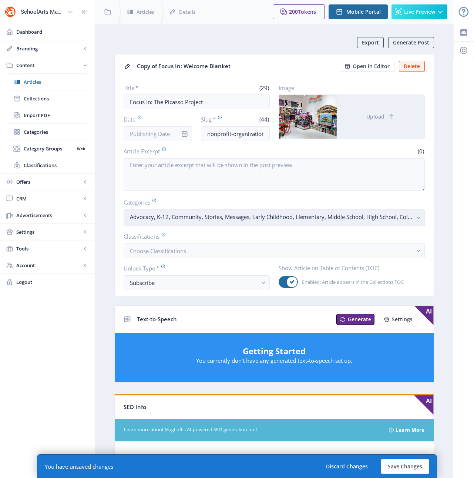
click at [417, 216] on rect "button" at bounding box center [419, 218] width 9 height 9
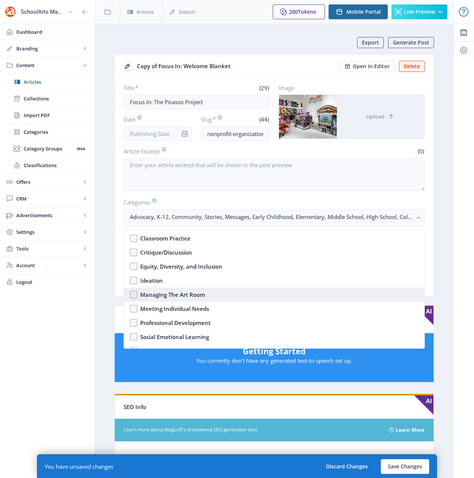
scroll to position [220, 0]
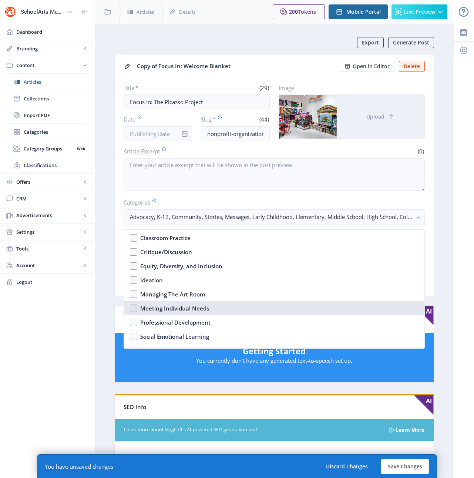
click at [191, 308] on div "Meeting Individual Needs" at bounding box center [174, 308] width 69 height 9
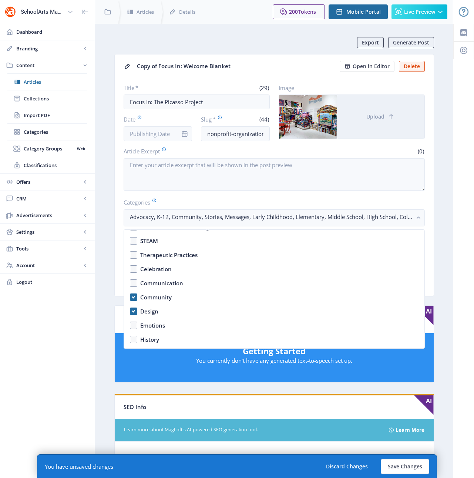
scroll to position [331, 0]
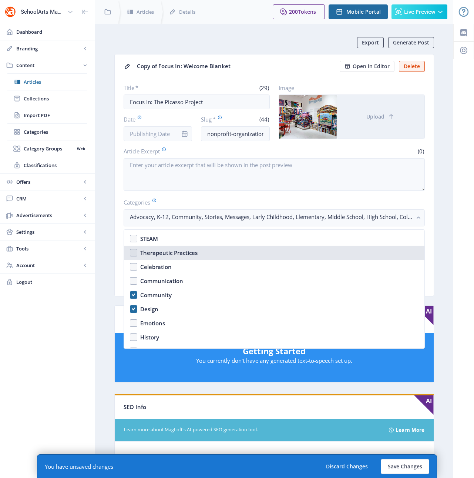
click at [181, 254] on div "Therapeutic Practices" at bounding box center [168, 252] width 57 height 9
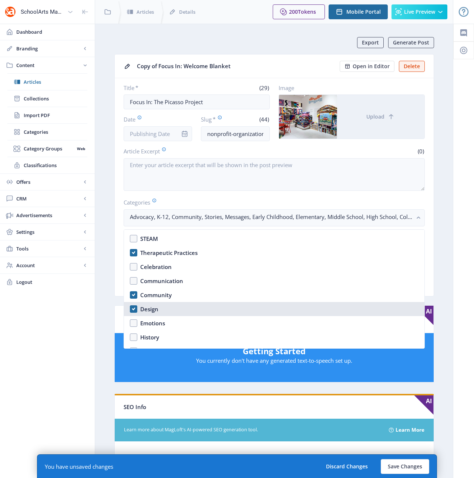
click at [156, 308] on div "Design" at bounding box center [149, 308] width 18 height 9
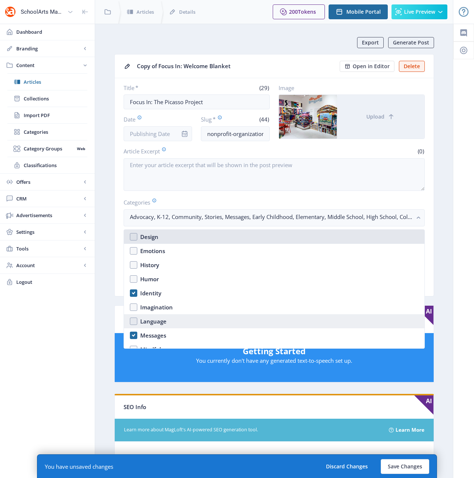
scroll to position [406, 0]
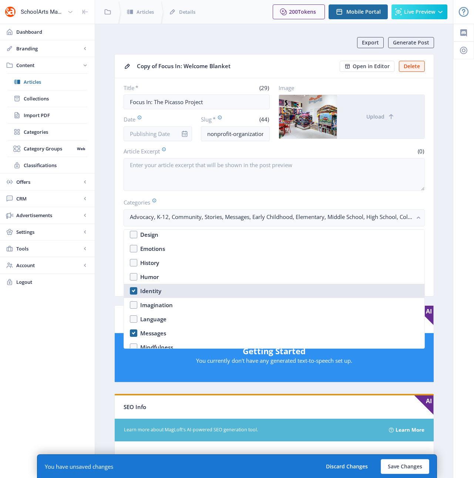
click at [150, 291] on div "Identity" at bounding box center [150, 290] width 21 height 9
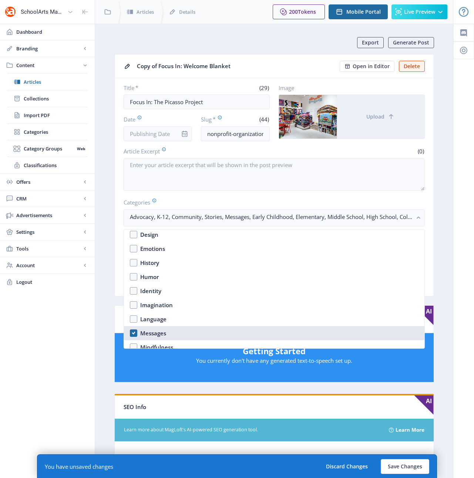
click at [157, 327] on nb-option "Messages" at bounding box center [274, 333] width 301 height 14
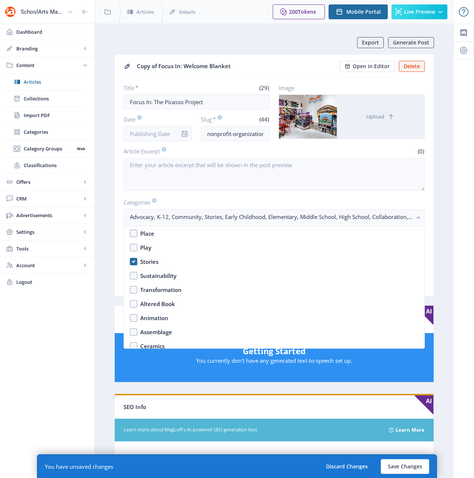
scroll to position [564, 0]
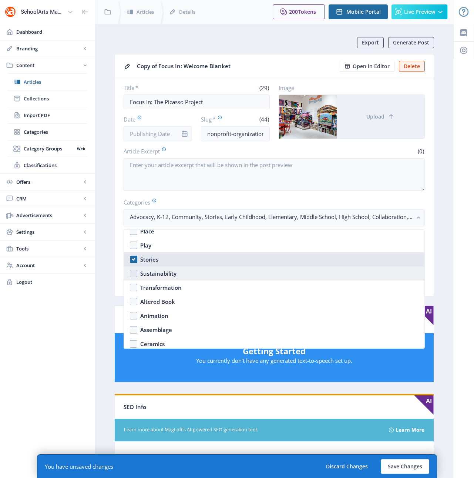
drag, startPoint x: 150, startPoint y: 261, endPoint x: 152, endPoint y: 274, distance: 13.2
click at [150, 261] on div "Stories" at bounding box center [149, 259] width 18 height 9
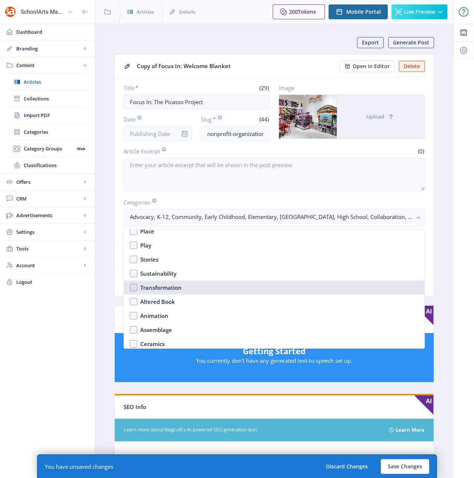
click at [154, 286] on div "Transformation" at bounding box center [160, 287] width 41 height 9
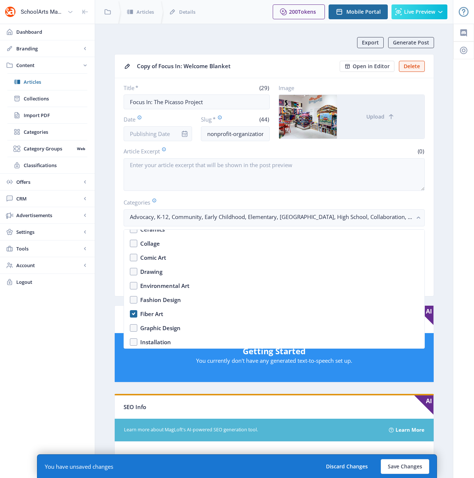
scroll to position [688, 0]
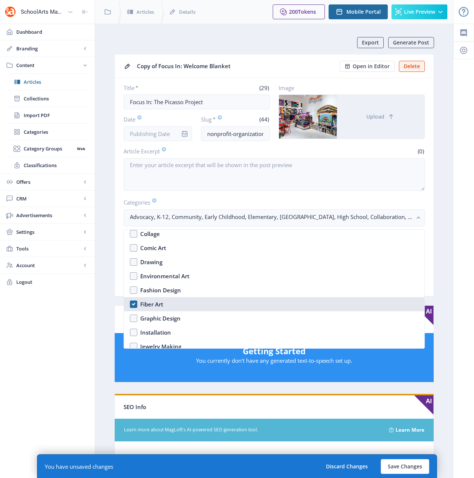
click at [160, 302] on div "Fiber Art" at bounding box center [151, 303] width 23 height 9
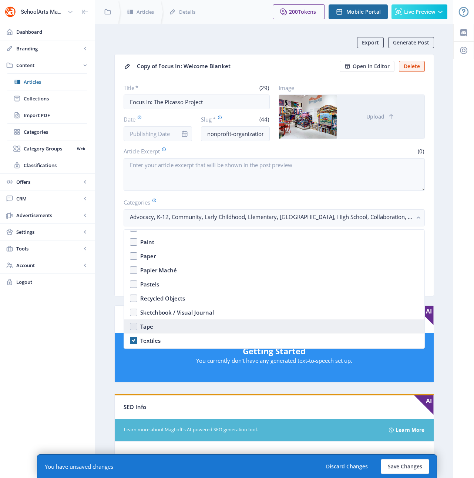
scroll to position [1157, 0]
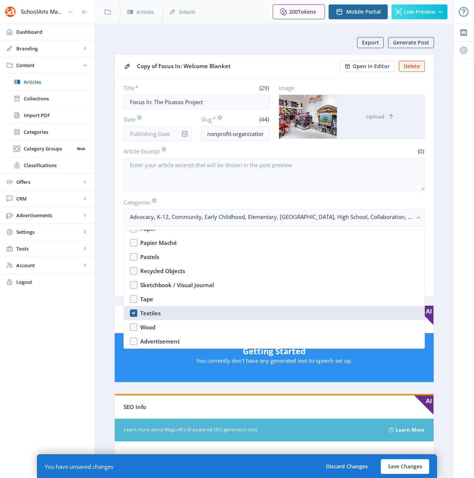
click at [154, 313] on div "Textiles" at bounding box center [150, 312] width 20 height 9
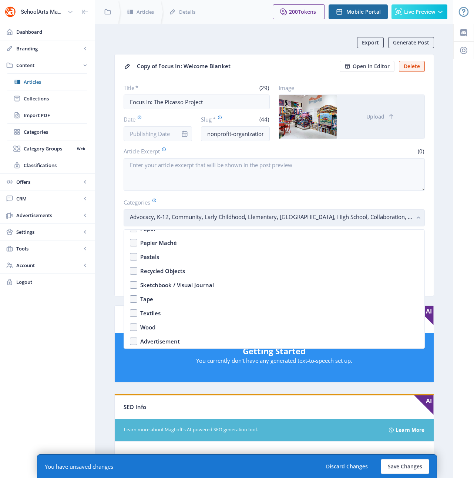
click at [423, 215] on button "Advocacy, K-12, Community, Early Childhood, Elementary, Middle School, High Sch…" at bounding box center [274, 217] width 301 height 17
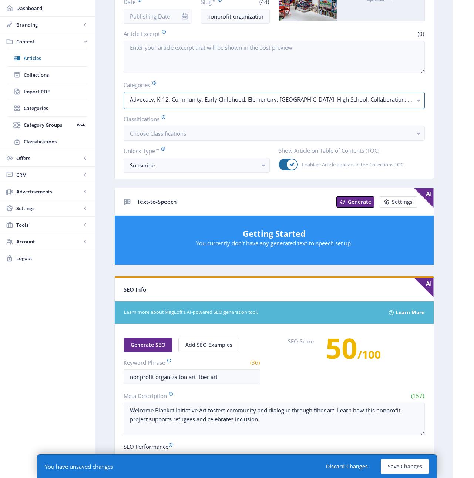
scroll to position [137, 0]
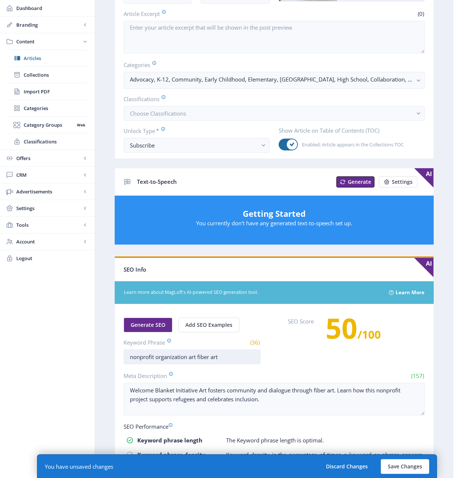
drag, startPoint x: 222, startPoint y: 356, endPoint x: 197, endPoint y: 356, distance: 25.9
click at [197, 356] on input "nonprofit organization art fiber art" at bounding box center [192, 356] width 137 height 15
drag, startPoint x: 278, startPoint y: 403, endPoint x: 111, endPoint y: 389, distance: 167.2
click at [110, 388] on app-content-article "Export Generate Post Copy of Focus In: Welcome Blanket Open in Editor Delete Ti…" at bounding box center [274, 241] width 332 height 683
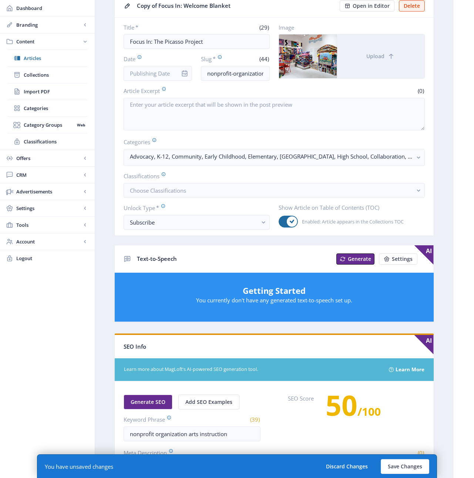
scroll to position [0, 0]
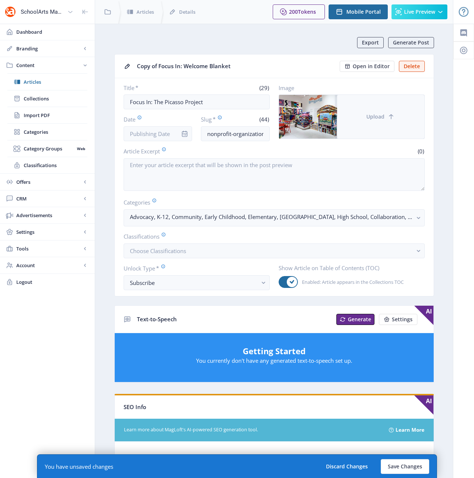
click at [379, 119] on span "Upload" at bounding box center [375, 117] width 18 height 6
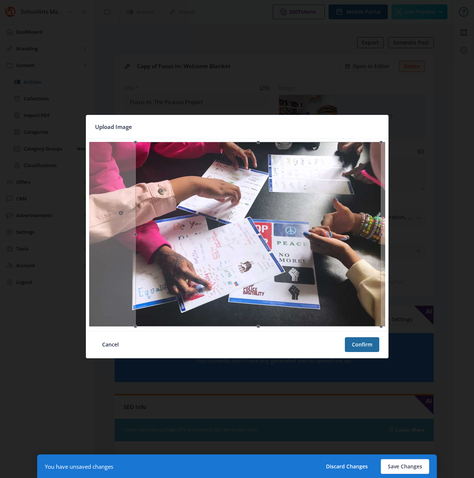
drag, startPoint x: 238, startPoint y: 271, endPoint x: 259, endPoint y: 278, distance: 22.1
click at [259, 278] on div at bounding box center [258, 234] width 246 height 184
click at [361, 341] on button "Confirm" at bounding box center [362, 344] width 34 height 15
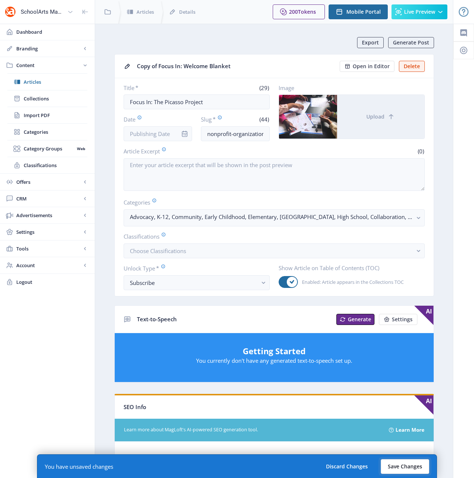
click at [403, 468] on button "Save Changes" at bounding box center [405, 466] width 48 height 15
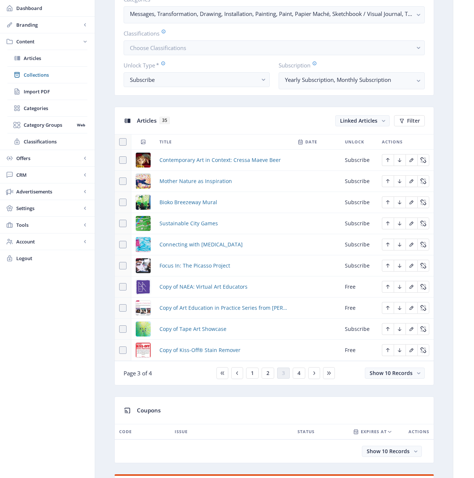
scroll to position [231, 0]
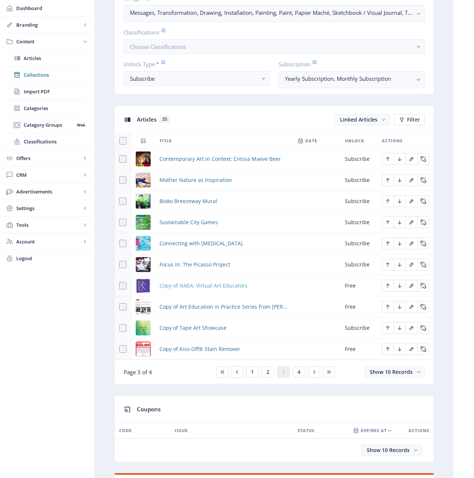
click at [205, 287] on span "Copy of NAEA: Virtual Art Educators" at bounding box center [204, 285] width 88 height 9
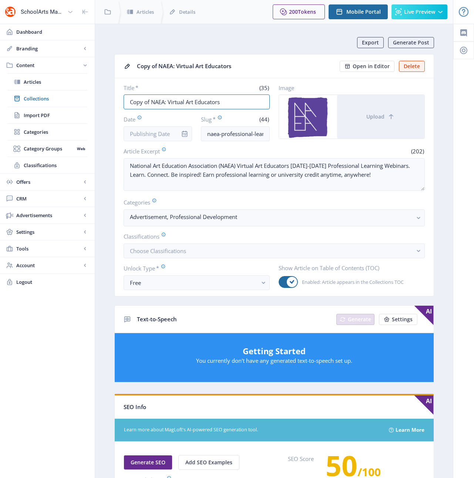
drag, startPoint x: 232, startPoint y: 100, endPoint x: 110, endPoint y: 101, distance: 121.4
click at [110, 101] on app-content-article "Export Generate Post Copy of NAEA: Virtual Art Educators Open in Editor Delete …" at bounding box center [274, 378] width 332 height 683
paste input "NAEA National Convention 2023"
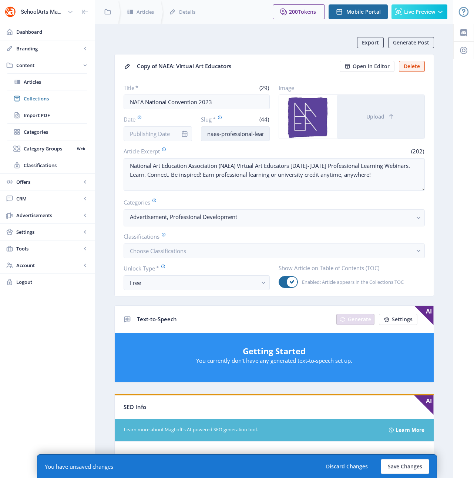
click at [236, 132] on input "naea-professional-learning-webinars-123-ggog" at bounding box center [235, 133] width 69 height 15
click at [241, 135] on input "naea-professional-learning-webinars-123-ggog" at bounding box center [235, 133] width 69 height 15
paste input "national-convention-423"
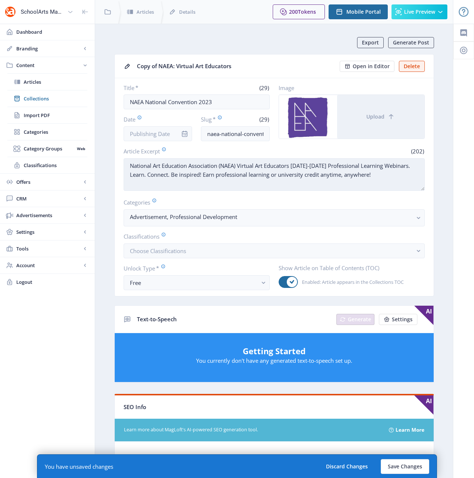
click at [202, 179] on textarea "National Art Education Association (NAEA) Virtual Art Educators 2022-2023 Profe…" at bounding box center [274, 174] width 301 height 33
paste textarea "Convention, San Antonio, April 13-15, 2024. Hundreds of options for professiona…"
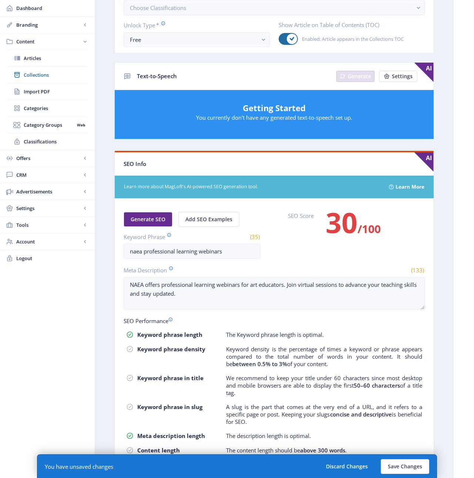
scroll to position [247, 0]
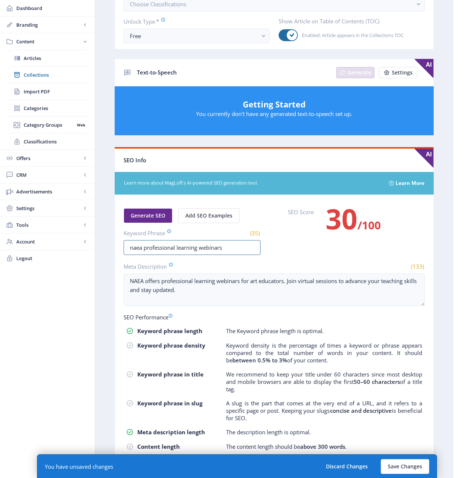
drag, startPoint x: 237, startPoint y: 247, endPoint x: 115, endPoint y: 248, distance: 121.8
click at [115, 248] on nb-card-body "Generate SEO Add SEO Examples Keyword Phrase (35) naea professional learning we…" at bounding box center [274, 336] width 319 height 282
paste input "national convention"
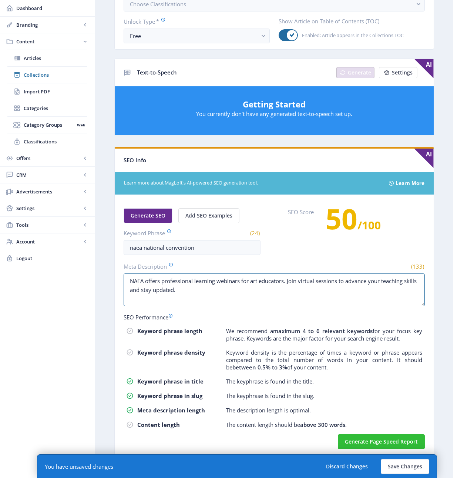
drag, startPoint x: 198, startPoint y: 294, endPoint x: 116, endPoint y: 272, distance: 85.0
click at [116, 272] on nb-card-body "Generate SEO Add SEO Examples Keyword Phrase (24) naea national convention SEO …" at bounding box center [274, 325] width 319 height 260
paste textarea "Join us at the NAEA National Convention 2023 for inspiring sessions, networking…"
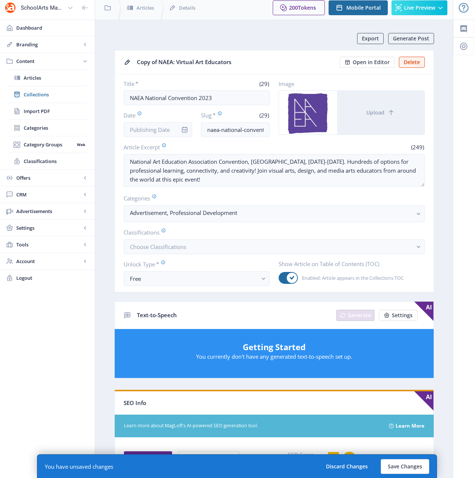
scroll to position [0, 0]
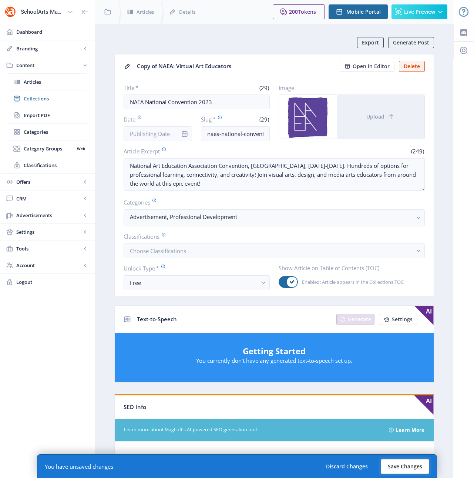
click at [400, 465] on button "Save Changes" at bounding box center [405, 466] width 48 height 15
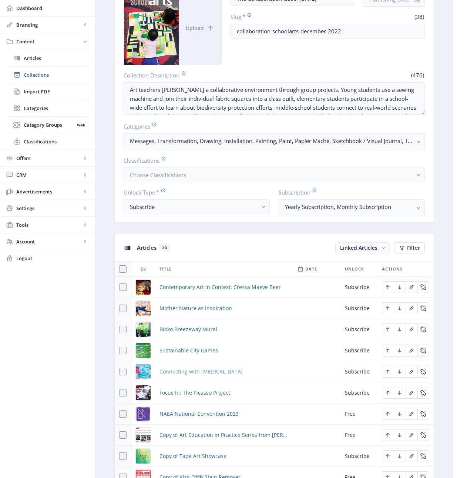
scroll to position [191, 0]
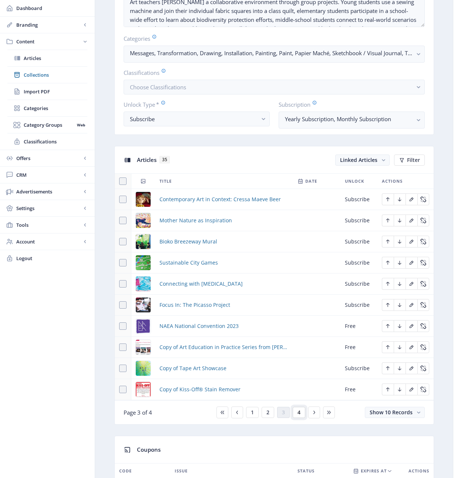
click at [300, 415] on span "4" at bounding box center [299, 412] width 3 height 6
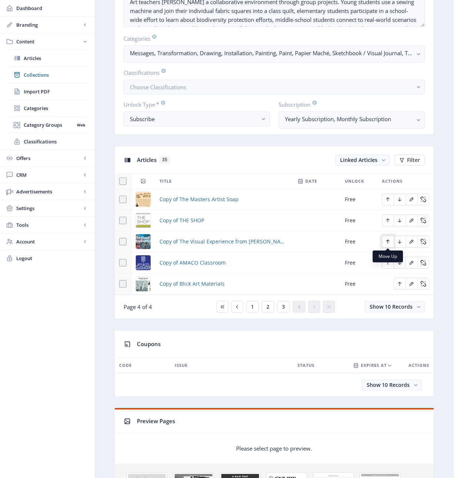
click at [389, 239] on icon "Edit page" at bounding box center [388, 241] width 6 height 6
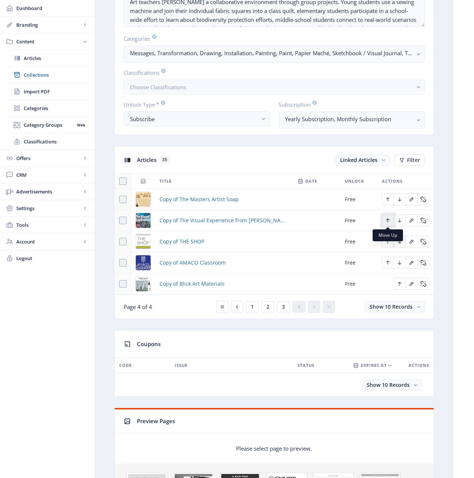
click at [388, 221] on icon "Edit page" at bounding box center [388, 220] width 6 height 6
click at [388, 200] on icon "Edit page" at bounding box center [387, 199] width 3 height 4
click at [285, 306] on button "3" at bounding box center [283, 306] width 13 height 11
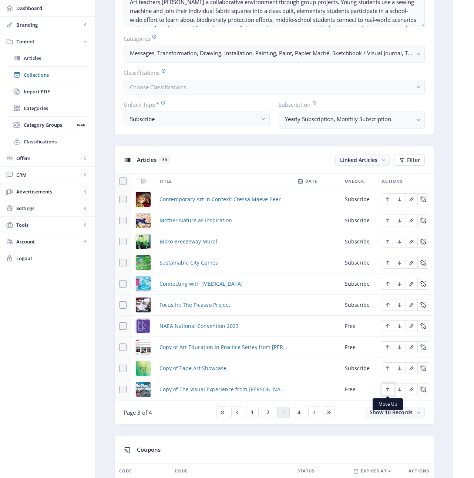
click at [386, 388] on icon "Edit page" at bounding box center [388, 389] width 6 height 6
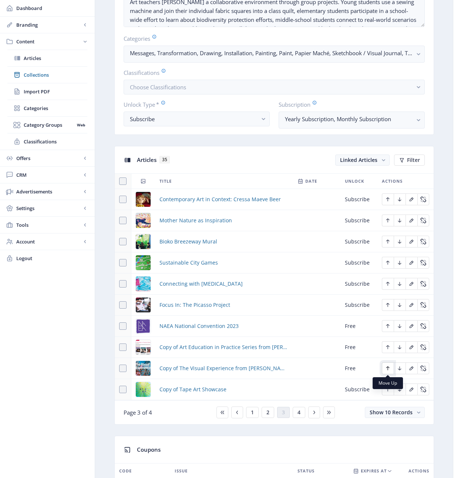
click at [386, 368] on icon "Edit page" at bounding box center [388, 368] width 6 height 6
click at [214, 348] on span "Copy of The Visual Experience from Davis" at bounding box center [224, 346] width 129 height 9
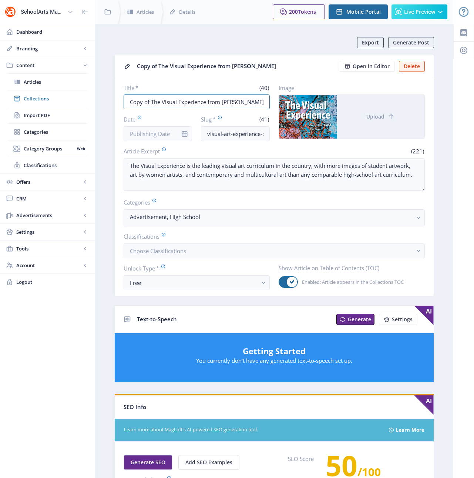
drag, startPoint x: 151, startPoint y: 101, endPoint x: 111, endPoint y: 100, distance: 40.4
click at [111, 100] on app-content-article "Export Generate Post Copy of The Visual Experience from Davis Open in Editor De…" at bounding box center [274, 378] width 332 height 683
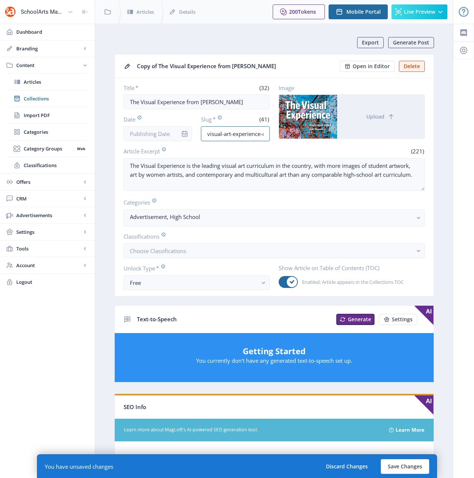
scroll to position [0, 53]
drag, startPoint x: 245, startPoint y: 135, endPoint x: 275, endPoint y: 135, distance: 30.0
click at [275, 135] on div "Title * (32) The Visual Experience from Davis Date Slug * (41) visual-art-exper…" at bounding box center [274, 112] width 301 height 57
click at [267, 134] on input "visual-art-experience-curriculum-123-e5x8" at bounding box center [235, 133] width 69 height 15
drag, startPoint x: 262, startPoint y: 134, endPoint x: 246, endPoint y: 134, distance: 15.6
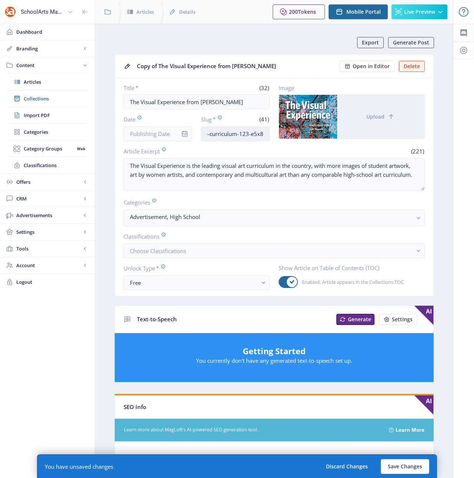
click at [246, 134] on input "visual-art-experience-curriculum-123-e5x8" at bounding box center [235, 133] width 69 height 15
click at [397, 467] on button "Save Changes" at bounding box center [405, 466] width 48 height 15
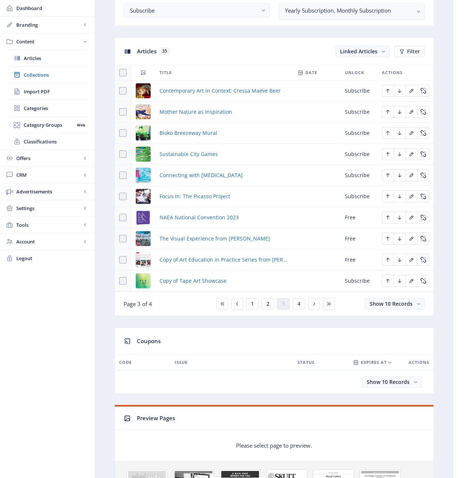
scroll to position [336, 0]
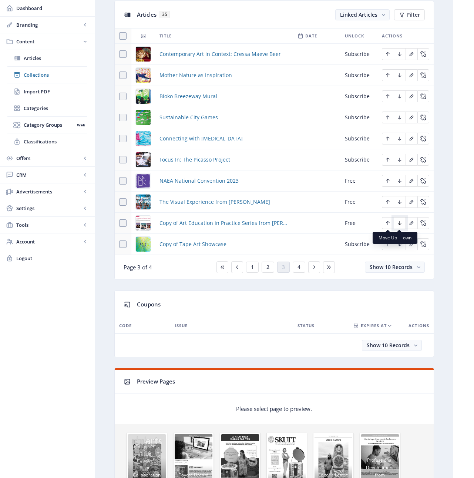
click at [401, 223] on icon "Edit page" at bounding box center [400, 223] width 6 height 6
click at [208, 222] on span "Copy of Tape Art Showcase" at bounding box center [193, 222] width 67 height 9
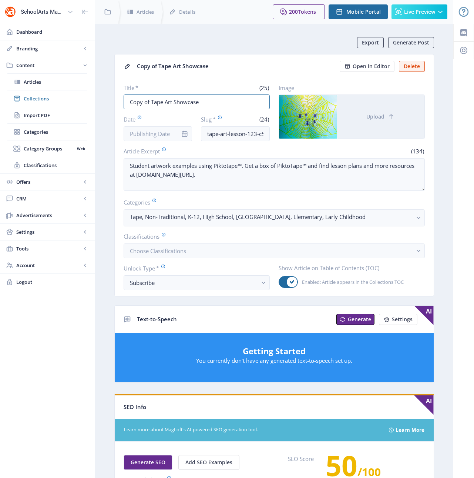
drag, startPoint x: 151, startPoint y: 101, endPoint x: 107, endPoint y: 100, distance: 43.7
click at [107, 100] on nb-layout-column "Export Generate Post Copy of Tape Art Showcase Open in Editor Delete Title * (2…" at bounding box center [274, 379] width 359 height 711
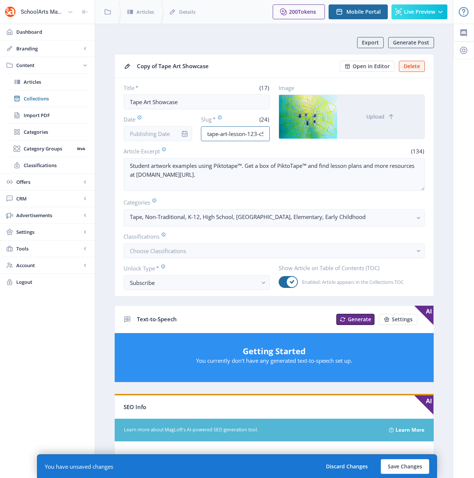
scroll to position [0, 5]
drag, startPoint x: 247, startPoint y: 130, endPoint x: 272, endPoint y: 133, distance: 26.1
click at [272, 133] on div "Title * (17) Tape Art Showcase Date Slug * (24) tape-art-lesson-123-c5lf Image …" at bounding box center [274, 112] width 301 height 57
click at [264, 134] on input "tape-art-lesson-123-c5lf" at bounding box center [235, 133] width 69 height 15
drag, startPoint x: 264, startPoint y: 134, endPoint x: 250, endPoint y: 134, distance: 14.8
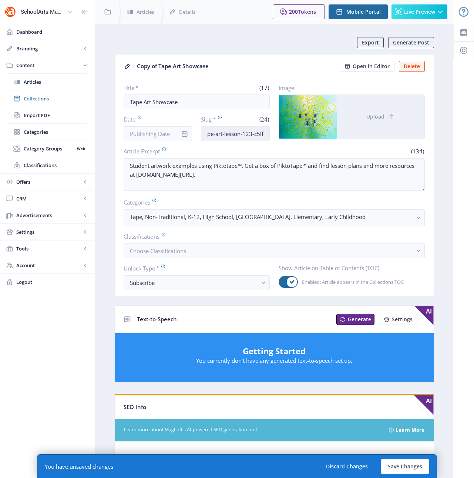
click at [250, 134] on input "tape-art-lesson-123-c5lf" at bounding box center [235, 133] width 69 height 15
click at [366, 125] on button "Upload" at bounding box center [380, 117] width 87 height 44
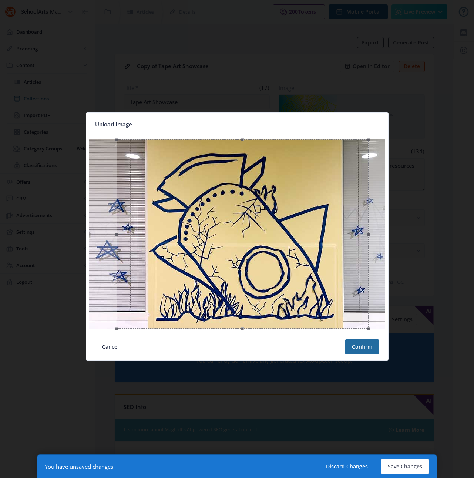
drag, startPoint x: 229, startPoint y: 285, endPoint x: 257, endPoint y: 287, distance: 27.5
click at [257, 287] on div at bounding box center [243, 233] width 252 height 189
click at [268, 289] on div at bounding box center [244, 233] width 252 height 189
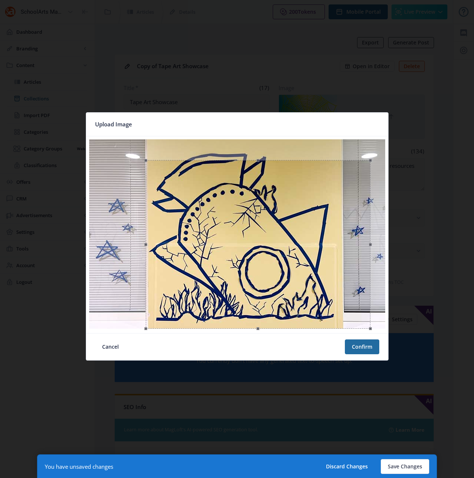
drag, startPoint x: 117, startPoint y: 139, endPoint x: 144, endPoint y: 162, distance: 35.7
click at [144, 162] on span at bounding box center [145, 159] width 9 height 9
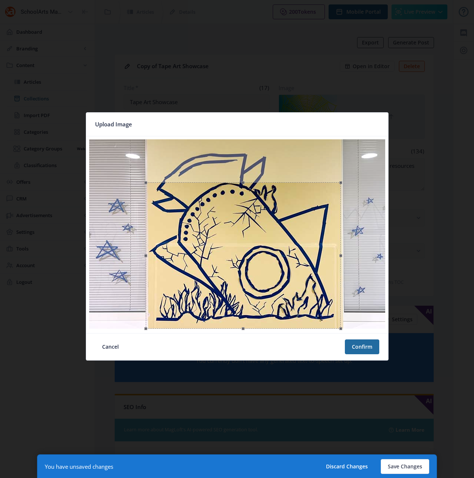
drag, startPoint x: 372, startPoint y: 160, endPoint x: 343, endPoint y: 174, distance: 32.6
click at [343, 174] on div at bounding box center [237, 234] width 296 height 191
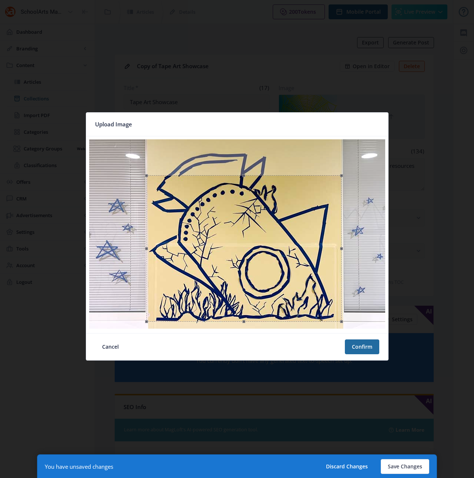
drag, startPoint x: 271, startPoint y: 224, endPoint x: 271, endPoint y: 217, distance: 7.1
click at [271, 217] on div at bounding box center [244, 248] width 195 height 147
click at [362, 344] on button "Confirm" at bounding box center [362, 346] width 34 height 15
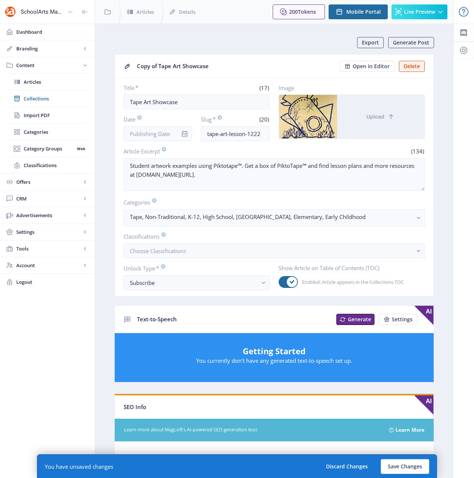
click at [108, 145] on app-content-article "Export Generate Post Copy of Tape Art Showcase Open in Editor Delete Title * (1…" at bounding box center [274, 378] width 332 height 683
click at [200, 103] on input "Tape Art Showcase" at bounding box center [197, 101] width 146 height 15
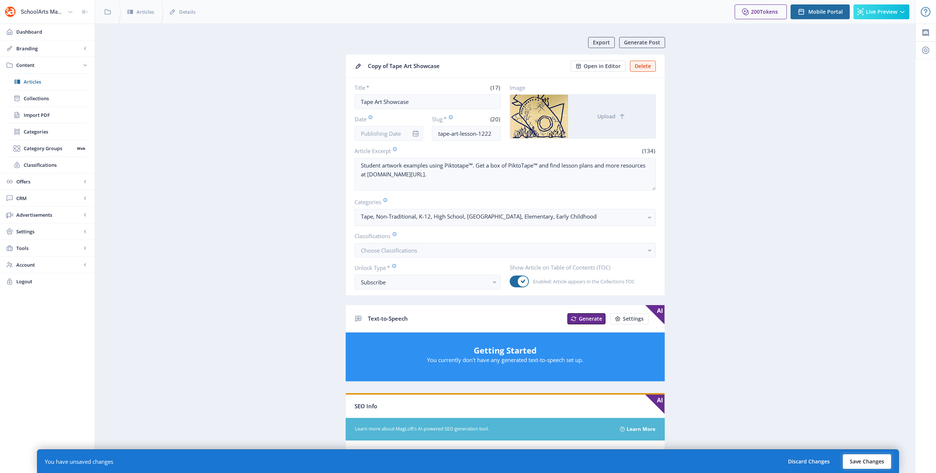
click at [474, 465] on button "Save Changes" at bounding box center [867, 462] width 48 height 15
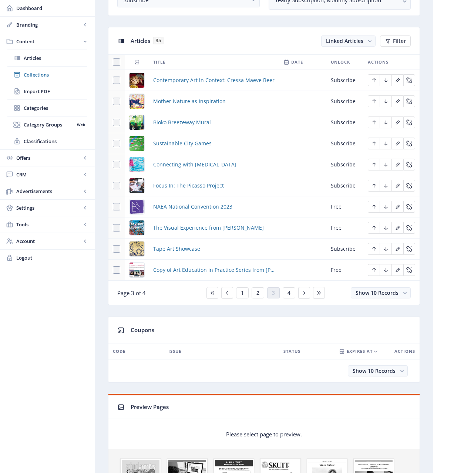
scroll to position [339, 0]
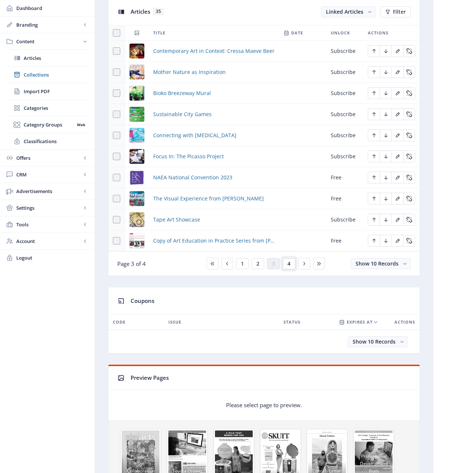
click at [288, 265] on span "4" at bounding box center [289, 264] width 3 height 6
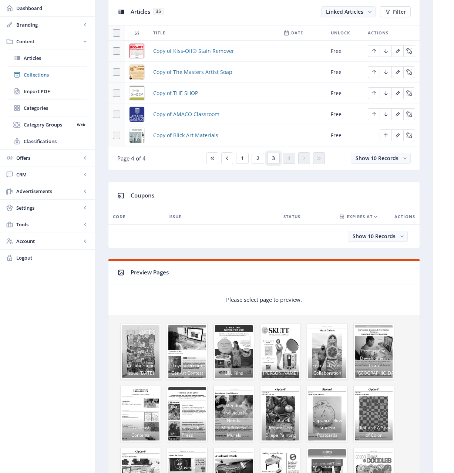
click at [275, 158] on button "3" at bounding box center [273, 158] width 13 height 11
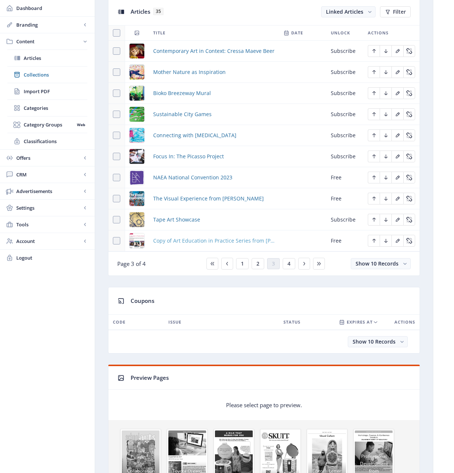
click at [248, 242] on span "Copy of Art Education in Practice Series from Davis" at bounding box center [213, 241] width 121 height 9
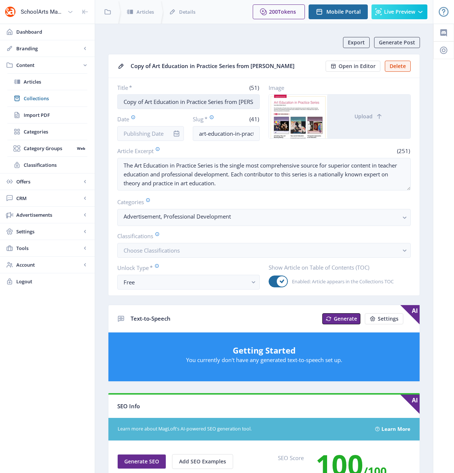
click at [190, 101] on input "Copy of Art Education in Practice Series from Davis" at bounding box center [188, 101] width 143 height 15
paste input "Get Published in SchoolArts!"
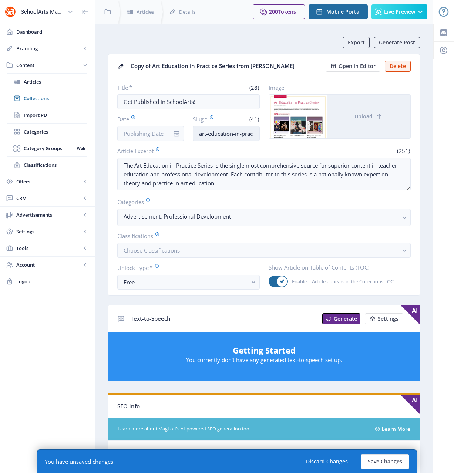
click at [224, 134] on input "art-education-in-practice-series-123-xo0v" at bounding box center [226, 133] width 67 height 15
paste input "get-published-schoolarts-magazine-323"
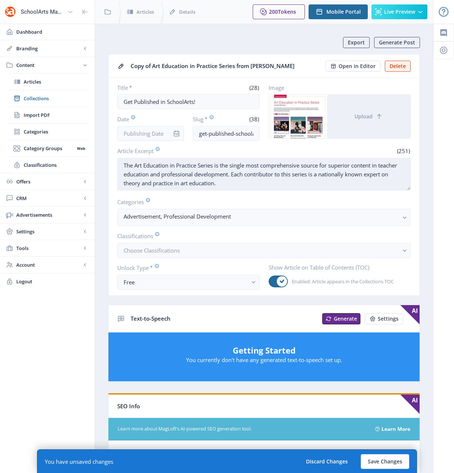
click at [227, 179] on textarea "The Art Education in Practice Series is the single most comprehensive source fo…" at bounding box center [264, 174] width 294 height 33
paste textarea "SchoolArts articles are written by art educators just like you! Your ideas and …"
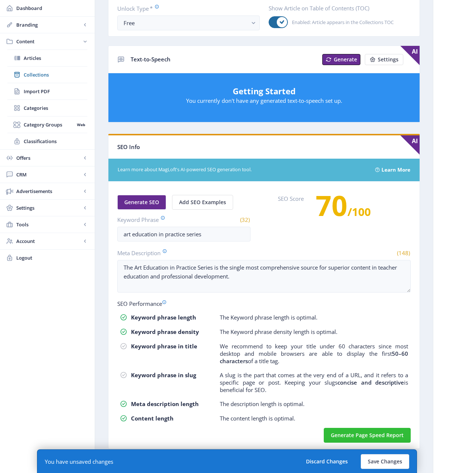
scroll to position [261, 0]
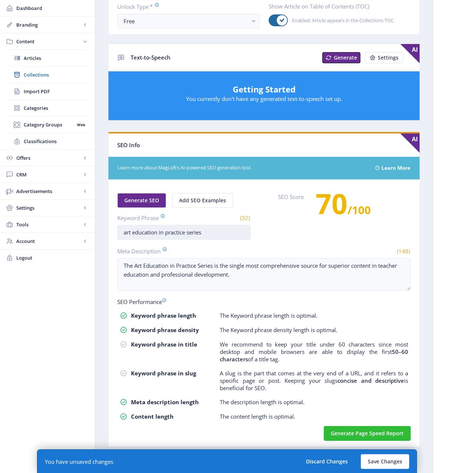
click at [169, 229] on input "art education in practice series" at bounding box center [183, 232] width 133 height 15
paste input "get published in schoolarts magazine"
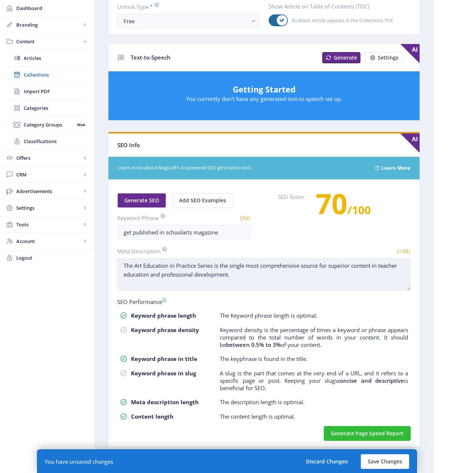
click at [202, 282] on textarea "The Art Education in Practice Series is the single most comprehensive source fo…" at bounding box center [264, 274] width 294 height 33
paste textarea "Get published in SchoolArts magazine. Articles are written by art educators for…"
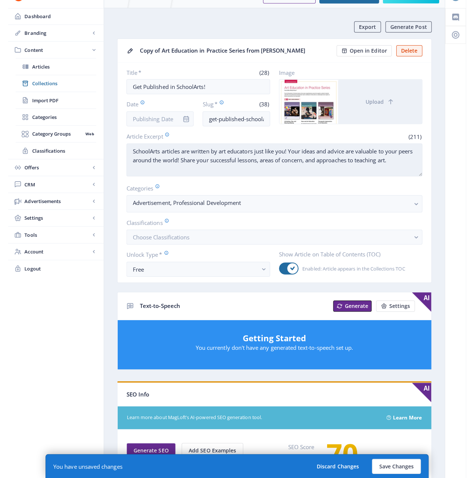
scroll to position [0, 0]
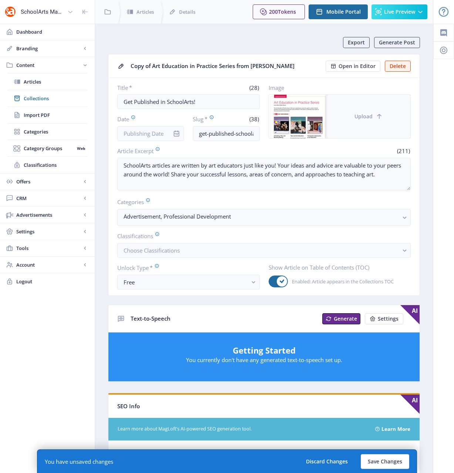
click at [365, 117] on span "Upload" at bounding box center [364, 117] width 18 height 6
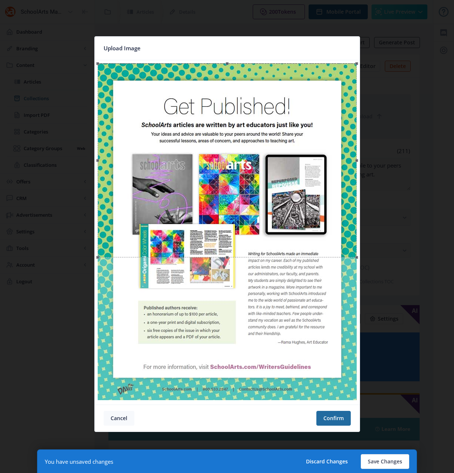
click at [125, 418] on button "Cancel" at bounding box center [119, 418] width 31 height 15
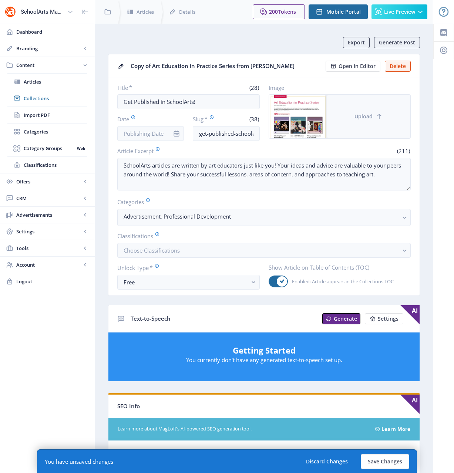
click at [361, 116] on span "Upload" at bounding box center [364, 117] width 18 height 6
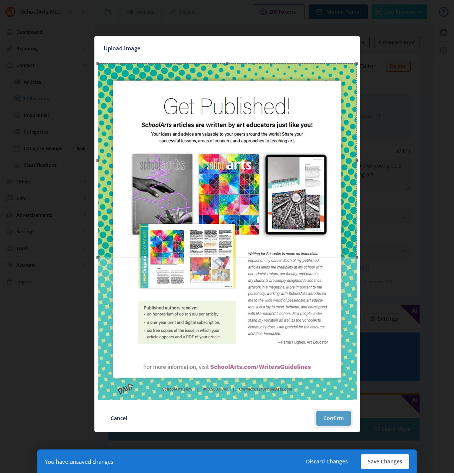
click at [329, 418] on button "Confirm" at bounding box center [334, 418] width 34 height 15
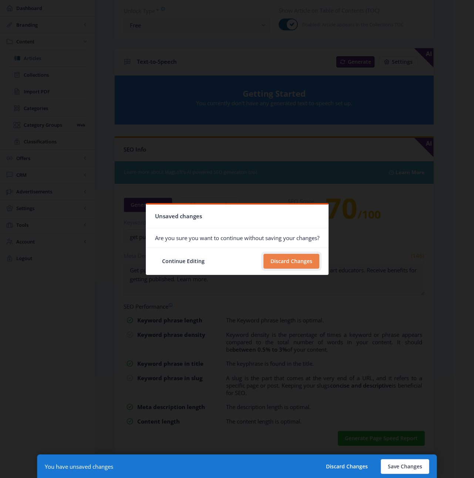
click at [297, 263] on button "Discard Changes" at bounding box center [292, 261] width 56 height 15
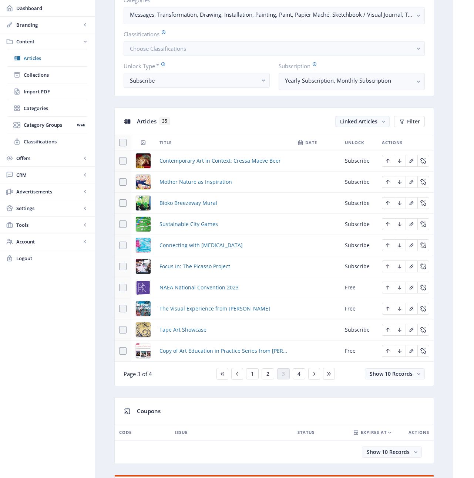
scroll to position [231, 0]
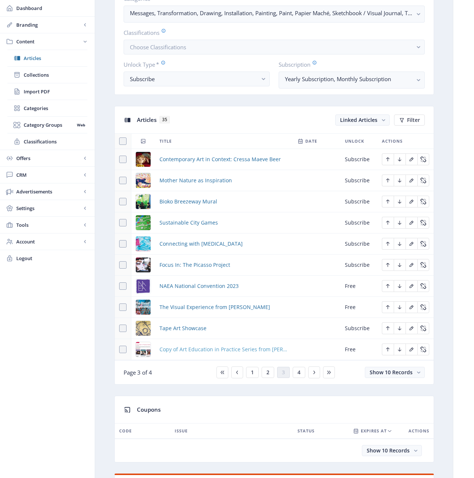
click at [228, 349] on span "Copy of Art Education in Practice Series from Davis" at bounding box center [224, 349] width 129 height 9
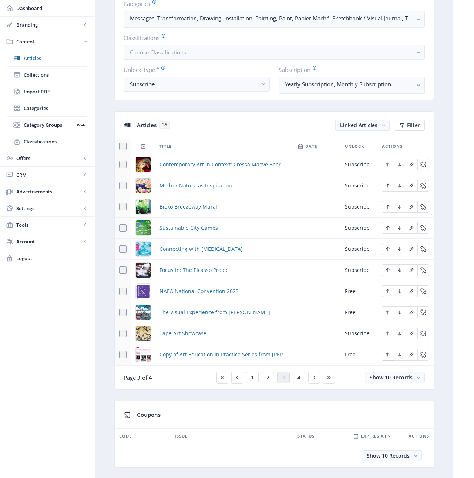
scroll to position [226, 0]
click at [398, 355] on icon "Edit page" at bounding box center [400, 354] width 6 height 6
click at [217, 355] on span "Copy of Kiss-Off® Stain Remover" at bounding box center [200, 353] width 81 height 9
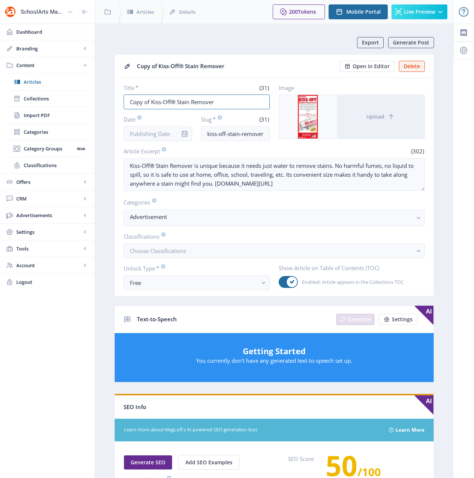
drag, startPoint x: 153, startPoint y: 102, endPoint x: 113, endPoint y: 100, distance: 39.3
click at [113, 100] on app-content-article "Export Generate Post Copy of Kiss-Off® Stain Remover Open in Editor Delete Titl…" at bounding box center [274, 378] width 332 height 683
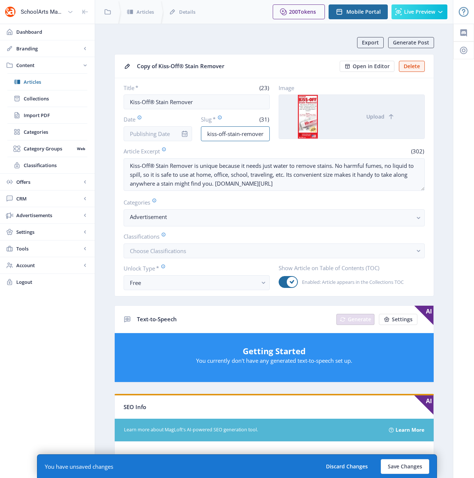
scroll to position [0, 24]
drag, startPoint x: 238, startPoint y: 132, endPoint x: 286, endPoint y: 131, distance: 47.8
click at [286, 131] on div "Title * (23) Kiss-Off® Stain Remover Date Slug * (31) kiss-off-stain-remover-12…" at bounding box center [274, 112] width 301 height 57
click at [267, 134] on input "kiss-off-stain-remover-123-iarw" at bounding box center [235, 133] width 69 height 15
drag, startPoint x: 266, startPoint y: 134, endPoint x: 247, endPoint y: 133, distance: 18.9
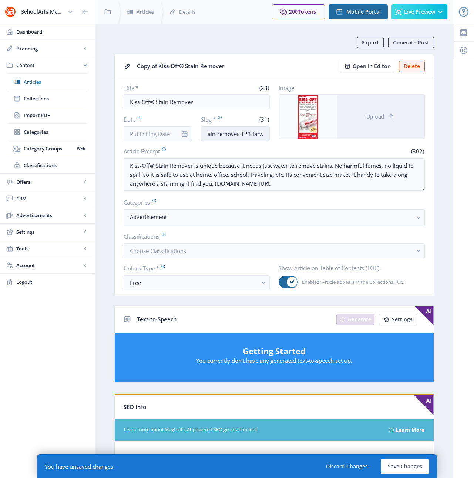
click at [247, 133] on input "kiss-off-stain-remover-123-iarw" at bounding box center [235, 133] width 69 height 15
click at [409, 462] on button "Save Changes" at bounding box center [405, 466] width 48 height 15
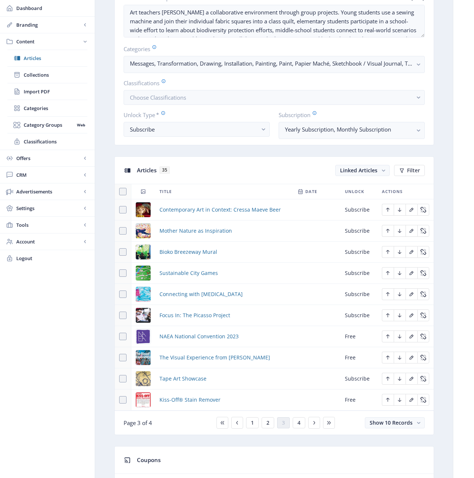
scroll to position [182, 0]
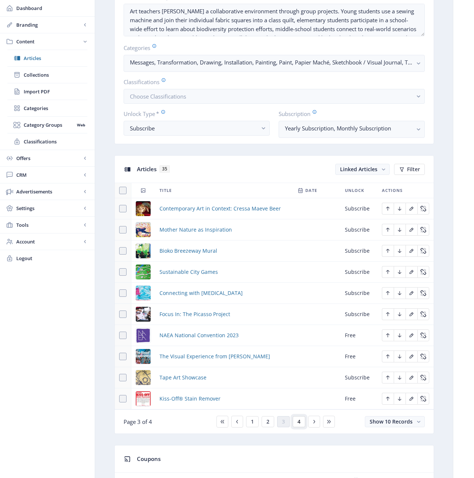
click at [298, 421] on span "4" at bounding box center [299, 421] width 3 height 6
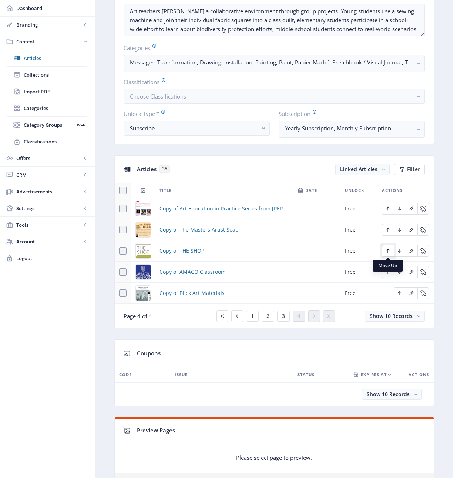
click at [389, 251] on icon "Edit page" at bounding box center [388, 251] width 6 height 6
click at [388, 227] on icon "Edit page" at bounding box center [388, 230] width 6 height 6
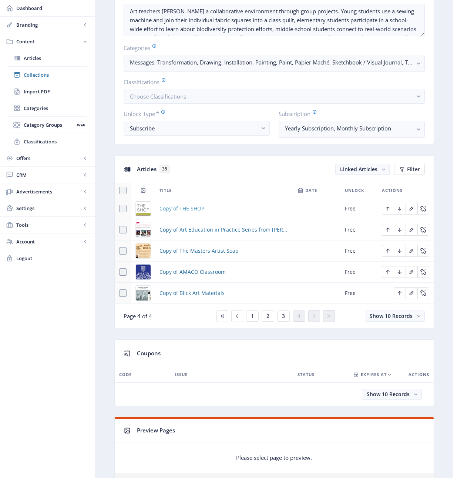
click at [191, 208] on span "Copy of THE SHOP" at bounding box center [182, 208] width 45 height 9
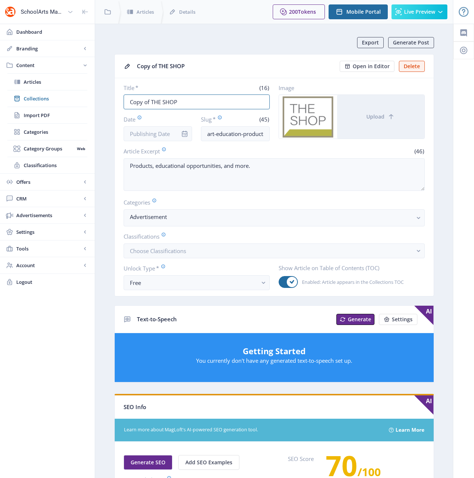
drag, startPoint x: 151, startPoint y: 103, endPoint x: 101, endPoint y: 97, distance: 50.3
click at [101, 97] on nb-layout-column "Export Generate Post Copy of THE SHOP Open in Editor Delete Title * (16) Copy o…" at bounding box center [274, 379] width 359 height 711
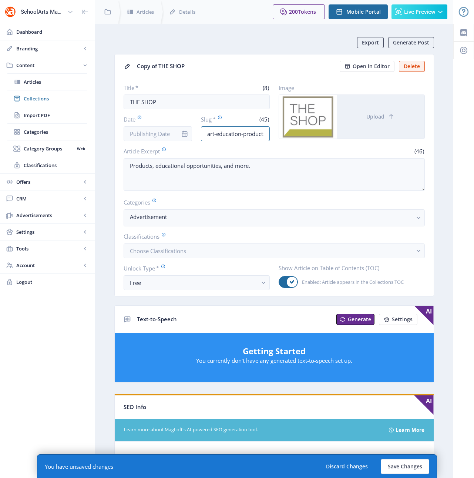
scroll to position [0, 65]
drag, startPoint x: 238, startPoint y: 135, endPoint x: 307, endPoint y: 135, distance: 68.9
click at [307, 135] on div "Title * (8) THE SHOP Date Slug * (45) art-education-products-opportunities-123-…" at bounding box center [274, 112] width 301 height 57
click at [264, 133] on input "art-education-products-opportunities-123-brgv" at bounding box center [235, 133] width 69 height 15
drag, startPoint x: 256, startPoint y: 134, endPoint x: 247, endPoint y: 136, distance: 9.1
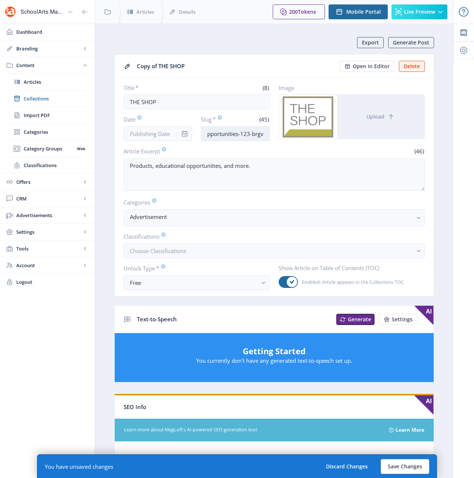
click at [247, 136] on input "art-education-products-opportunities-123-brgv" at bounding box center [235, 133] width 69 height 15
click at [408, 466] on button "Save Changes" at bounding box center [405, 466] width 48 height 15
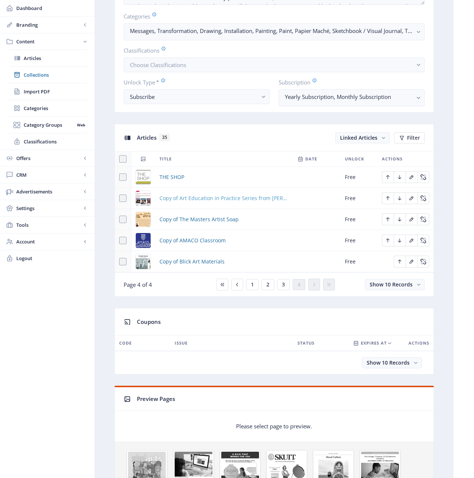
scroll to position [213, 0]
click at [242, 198] on span "Copy of Art Education in Practice Series from Davis" at bounding box center [224, 198] width 129 height 9
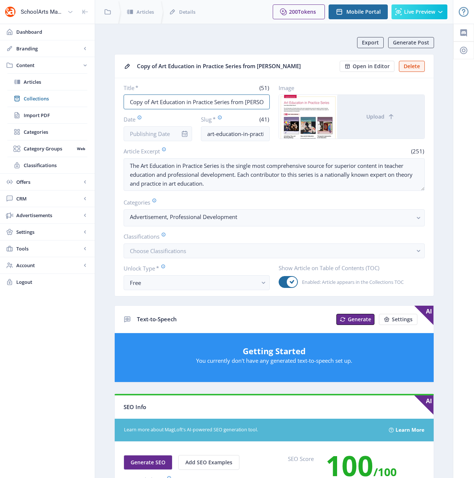
drag, startPoint x: 151, startPoint y: 102, endPoint x: 111, endPoint y: 101, distance: 40.0
click at [111, 101] on app-content-article "Export Generate Post Copy of Art Education in Practice Series from Davis Open i…" at bounding box center [274, 364] width 332 height 654
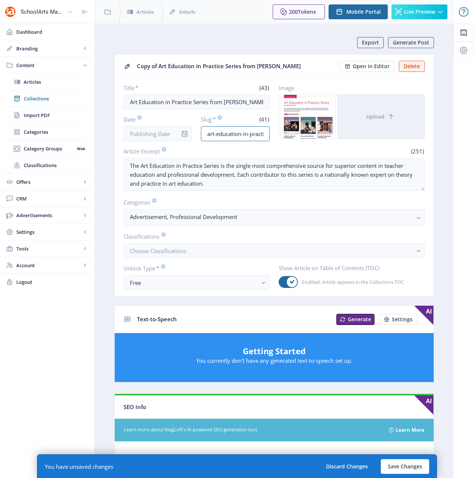
scroll to position [0, 50]
drag, startPoint x: 244, startPoint y: 133, endPoint x: 308, endPoint y: 133, distance: 63.3
click at [308, 133] on div "Title * (43) Art Education in Practice Series from Davis Date Slug * (41) art-e…" at bounding box center [274, 112] width 301 height 57
click at [266, 131] on input "art-education-in-practice-series-123-xo0v" at bounding box center [235, 133] width 69 height 15
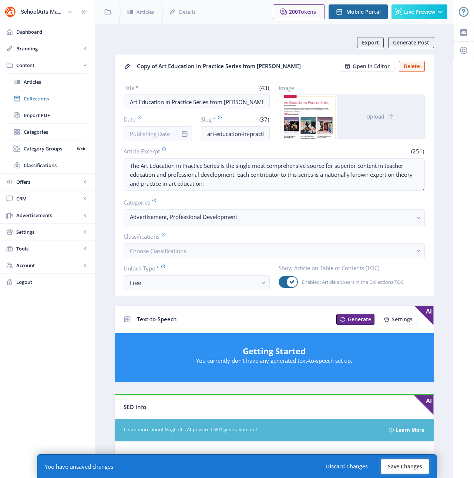
click at [390, 468] on button "Save Changes" at bounding box center [405, 466] width 48 height 15
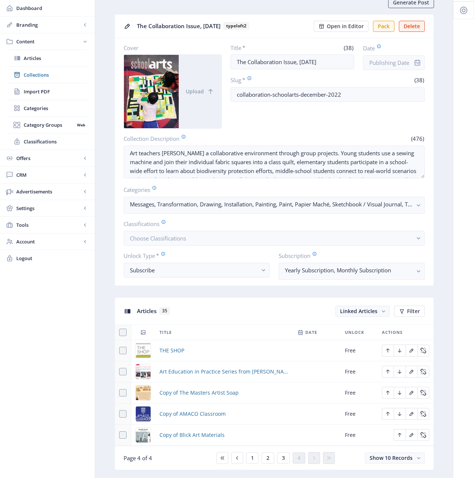
scroll to position [130, 0]
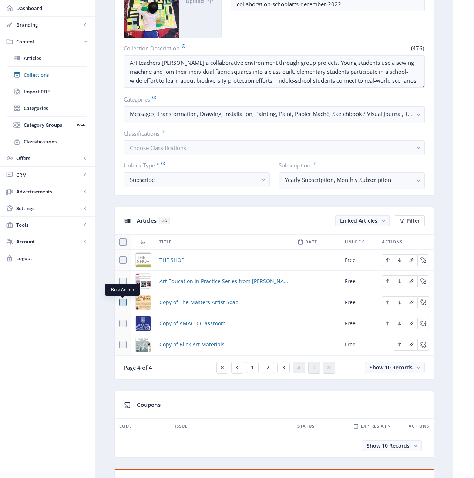
click at [122, 302] on span at bounding box center [122, 301] width 7 height 7
click at [120, 302] on input "checkbox" at bounding box center [119, 302] width 0 height 0
click at [122, 303] on use at bounding box center [122, 302] width 3 height 3
click at [120, 302] on input "checkbox" at bounding box center [119, 302] width 0 height 0
click at [254, 300] on div "Copy of The Masters Artist Soap" at bounding box center [224, 302] width 129 height 9
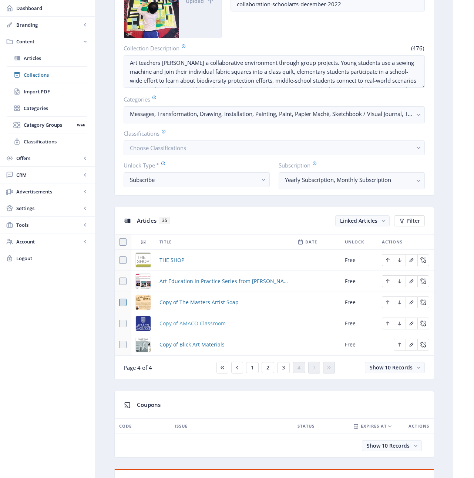
click at [199, 324] on span "Copy of AMACO Classroom" at bounding box center [193, 323] width 66 height 9
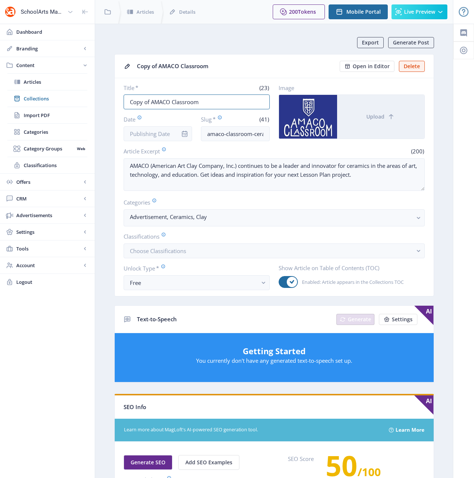
drag, startPoint x: 151, startPoint y: 102, endPoint x: 112, endPoint y: 100, distance: 38.9
click at [112, 100] on app-content-article "Export Generate Post Copy of AMACO Classroom Open in Editor Delete Title * (23)…" at bounding box center [274, 378] width 332 height 683
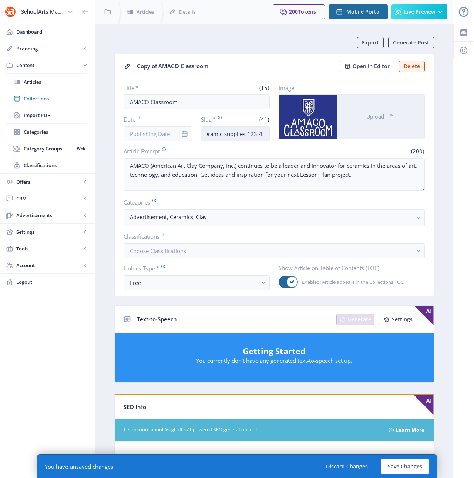
scroll to position [0, 57]
drag, startPoint x: 254, startPoint y: 133, endPoint x: 246, endPoint y: 139, distance: 10.3
click at [246, 140] on input "amaco-classroom-ceramic-supplies-123-4z36" at bounding box center [235, 133] width 69 height 15
click at [267, 134] on input "amaco-classroom-ceramic-supplies-123-4z36" at bounding box center [235, 133] width 69 height 15
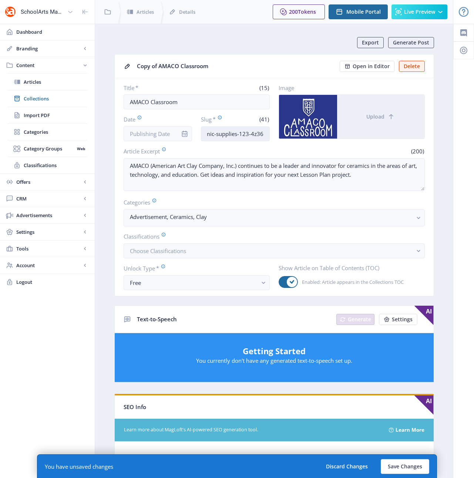
drag, startPoint x: 264, startPoint y: 133, endPoint x: 258, endPoint y: 133, distance: 5.6
click at [249, 135] on input "amaco-classroom-ceramic-supplies-123-4z36" at bounding box center [235, 133] width 69 height 15
drag, startPoint x: 264, startPoint y: 133, endPoint x: 246, endPoint y: 135, distance: 17.9
click at [246, 135] on input "amaco-classroom-ceramic-supplies-123-4z36" at bounding box center [235, 133] width 69 height 15
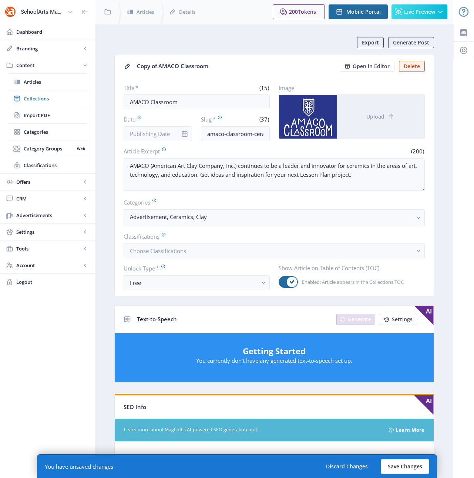
drag, startPoint x: 425, startPoint y: 468, endPoint x: 420, endPoint y: 470, distance: 5.6
click at [423, 469] on div "You have unsaved changes Discard Changes Save Changes" at bounding box center [237, 466] width 400 height 24
click at [416, 468] on button "Save Changes" at bounding box center [405, 466] width 48 height 15
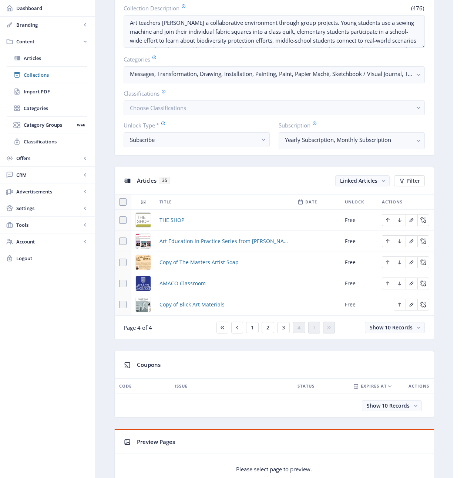
scroll to position [169, 0]
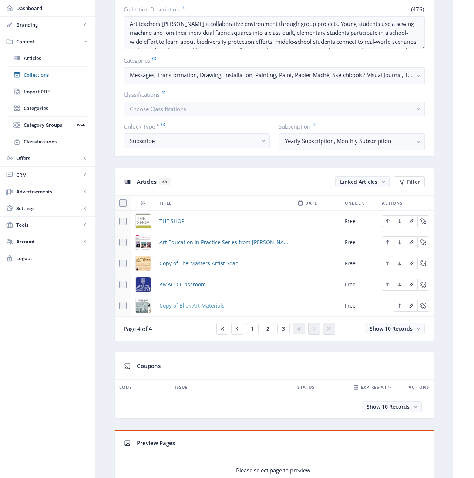
click at [202, 305] on span "Copy of Blick Art Materials" at bounding box center [192, 305] width 65 height 9
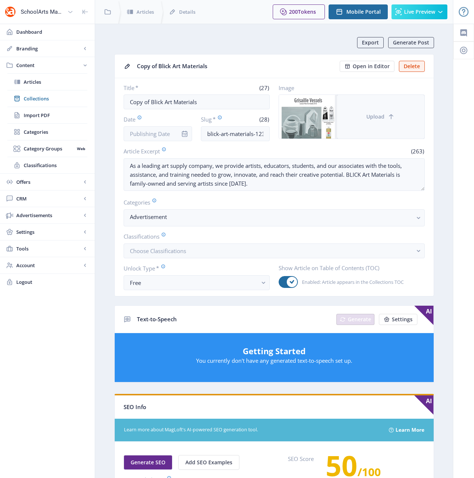
click at [376, 122] on button "Upload" at bounding box center [380, 117] width 87 height 44
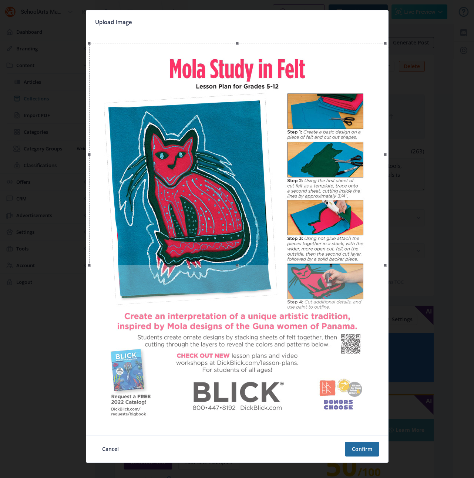
drag, startPoint x: 276, startPoint y: 221, endPoint x: 276, endPoint y: 227, distance: 5.9
click at [276, 227] on div at bounding box center [237, 154] width 296 height 222
click at [356, 452] on button "Confirm" at bounding box center [362, 448] width 34 height 15
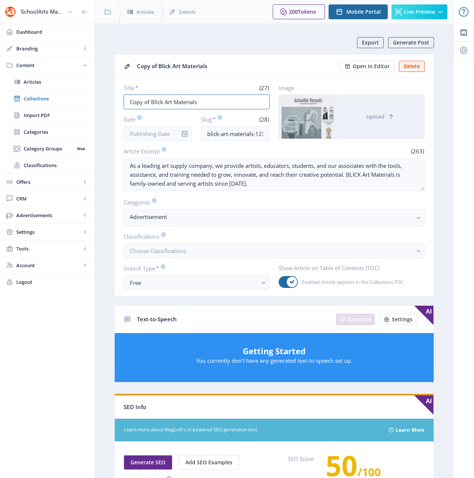
drag, startPoint x: 151, startPoint y: 102, endPoint x: 103, endPoint y: 97, distance: 48.8
click at [103, 97] on nb-layout-column "Export Generate Post Copy of Blick Art Materials Open in Editor Delete Title * …" at bounding box center [274, 376] width 359 height 704
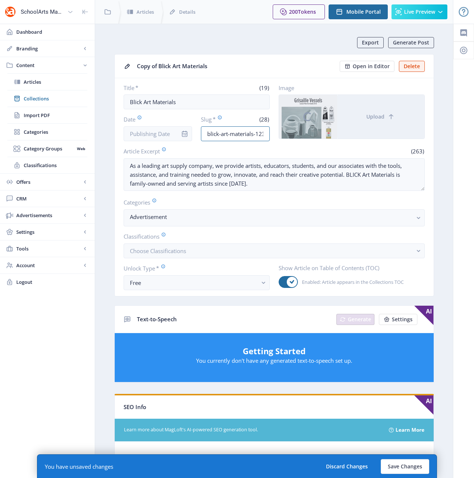
scroll to position [0, 16]
drag, startPoint x: 262, startPoint y: 134, endPoint x: 275, endPoint y: 137, distance: 12.8
click at [275, 137] on div "Title * (19) Blick Art Materials Date Slug * (28) blick-art-materials-123-a7ds …" at bounding box center [274, 112] width 301 height 57
click at [406, 464] on button "Save Changes" at bounding box center [405, 466] width 48 height 15
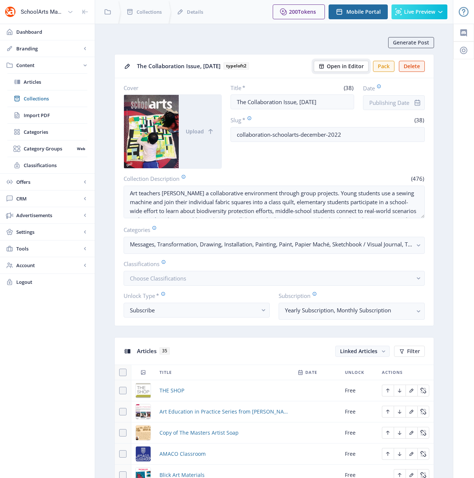
click at [339, 64] on span "Open in Editor" at bounding box center [345, 66] width 37 height 6
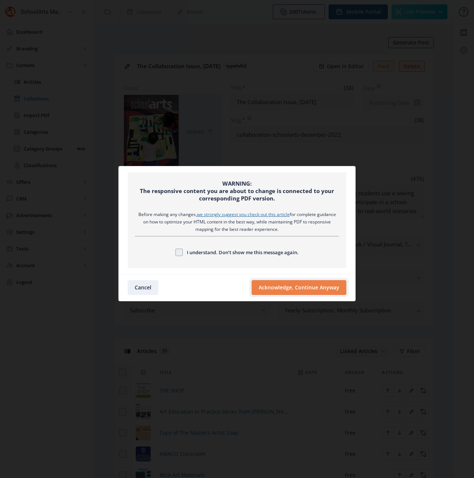
click at [302, 283] on button "Acknowledge, Continue Anyway" at bounding box center [299, 287] width 95 height 15
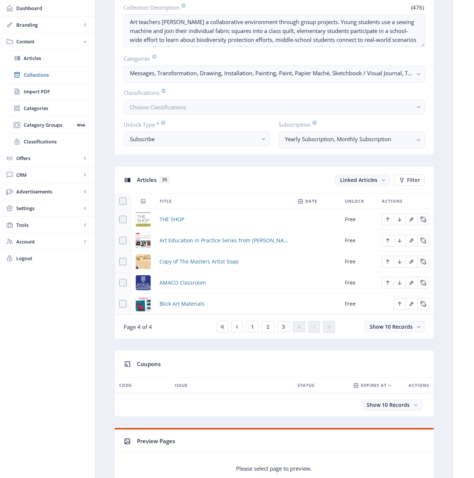
scroll to position [156, 0]
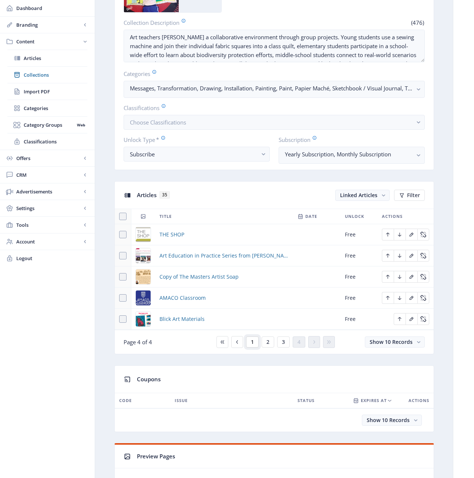
click at [253, 341] on span "1" at bounding box center [252, 342] width 3 height 6
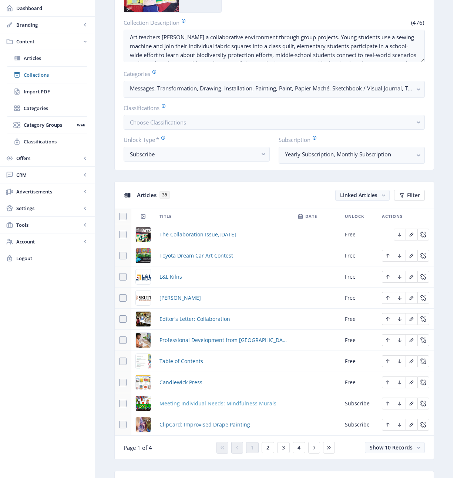
click at [256, 402] on span "Meeting Individual Needs: Mindfulness Murals" at bounding box center [218, 403] width 117 height 9
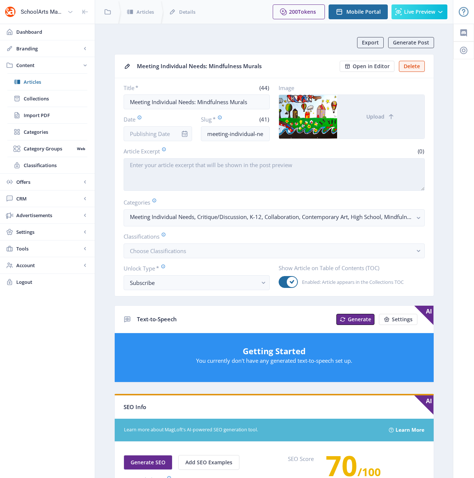
click at [178, 181] on textarea "Article Excerpt" at bounding box center [274, 174] width 301 height 33
paste textarea "Teens in a residential treatment program participate in mural projects that fos…"
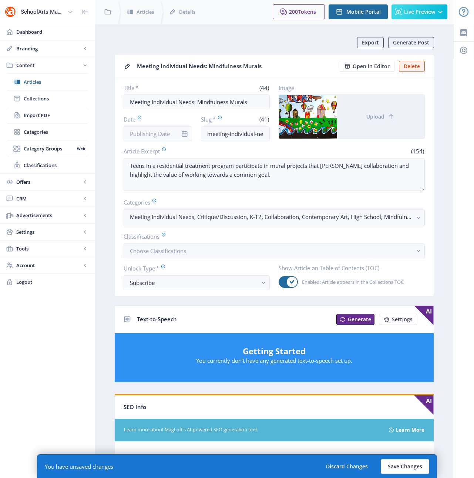
drag, startPoint x: 413, startPoint y: 458, endPoint x: 412, endPoint y: 462, distance: 4.5
click at [412, 462] on div "You have unsaved changes Discard Changes Save Changes" at bounding box center [237, 466] width 400 height 24
click at [413, 464] on button "Save Changes" at bounding box center [405, 466] width 48 height 15
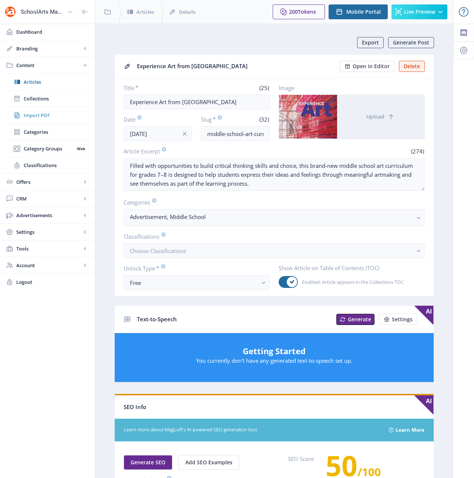
scroll to position [257, 0]
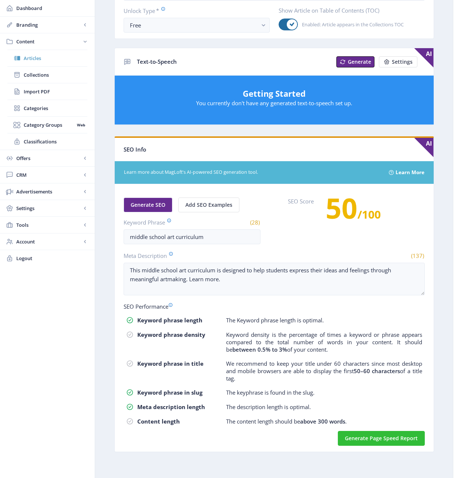
click at [39, 57] on span "Articles" at bounding box center [56, 57] width 64 height 7
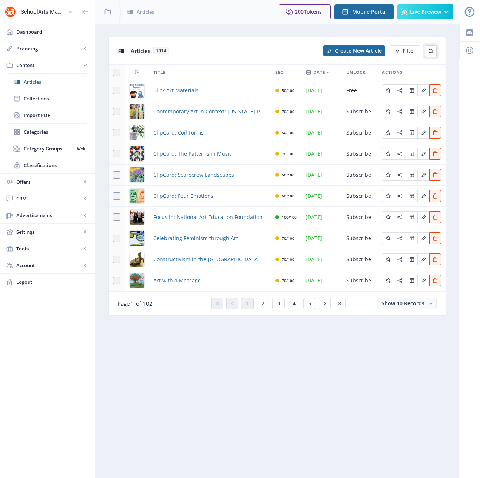
click at [431, 49] on icon at bounding box center [430, 51] width 4 height 4
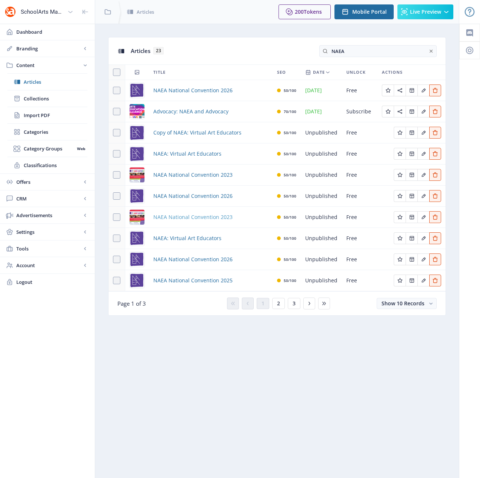
type input "NAEA"
click at [194, 217] on span "NAEA National Convention 2023" at bounding box center [192, 216] width 79 height 9
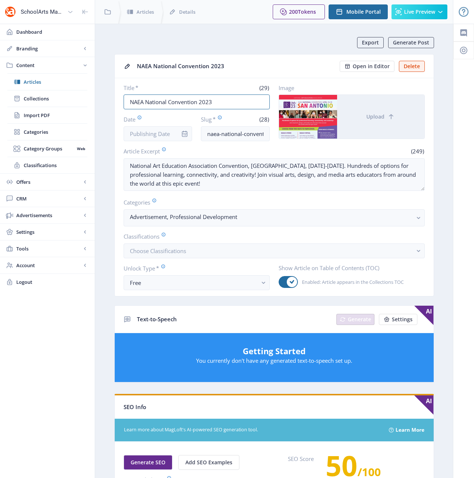
drag, startPoint x: 220, startPoint y: 101, endPoint x: 117, endPoint y: 98, distance: 102.2
click at [117, 98] on nb-card-body "Title * (29) NAEA National Convention 2023 Date Slug * (28) naea-national-conve…" at bounding box center [274, 187] width 319 height 218
click at [222, 132] on input "naea-national-convention-423" at bounding box center [235, 133] width 69 height 15
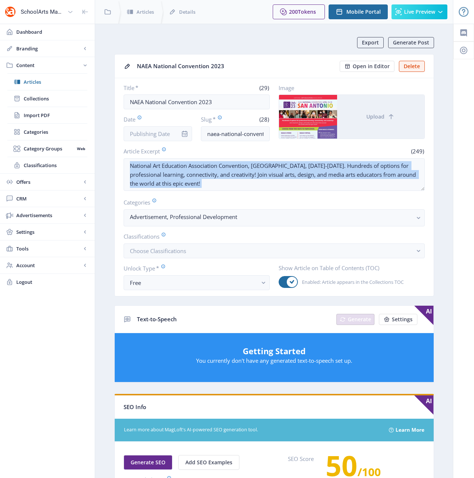
click at [208, 192] on nb-card-body "Title * (29) NAEA National Convention 2023 Date Slug * (28) naea-national-conve…" at bounding box center [274, 187] width 319 height 218
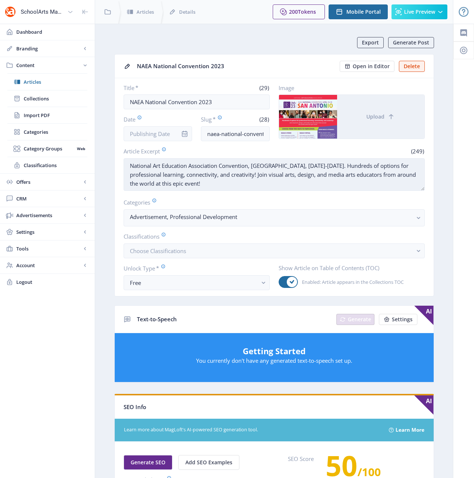
click at [201, 178] on textarea "National Art Education Association Convention, [GEOGRAPHIC_DATA], [DATE]-[DATE]…" at bounding box center [274, 174] width 301 height 33
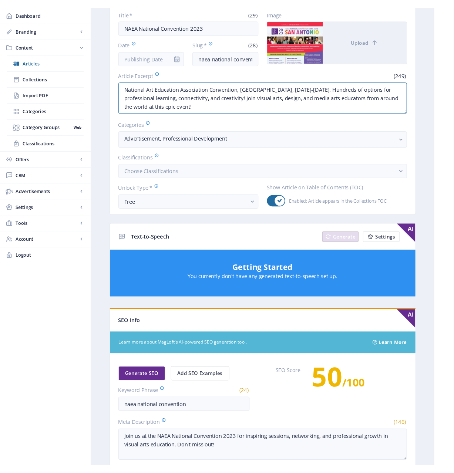
scroll to position [250, 0]
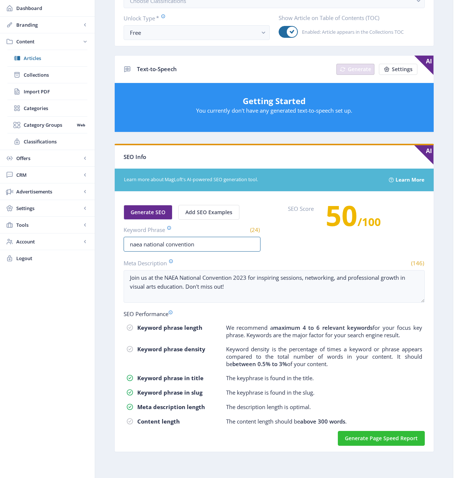
drag, startPoint x: 197, startPoint y: 247, endPoint x: 101, endPoint y: 244, distance: 96.7
click at [101, 244] on nb-layout-column "Export Generate Post NAEA National Convention 2023 Open in Editor Delete Title …" at bounding box center [274, 126] width 359 height 704
drag, startPoint x: 238, startPoint y: 292, endPoint x: 88, endPoint y: 261, distance: 152.4
click at [88, 261] on div "SchoolArts Magazine Dashboard Branding App Appearance Brand Brief Pages SEO Web…" at bounding box center [237, 113] width 474 height 727
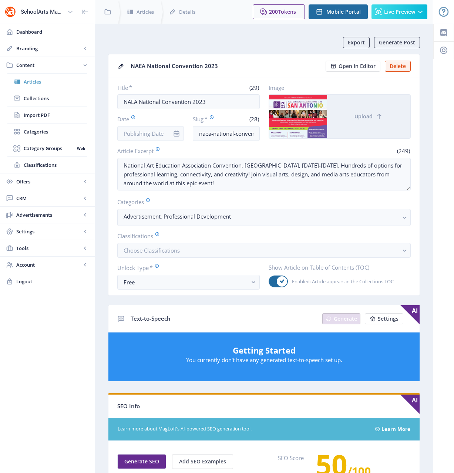
click at [39, 82] on span "Articles" at bounding box center [56, 81] width 64 height 7
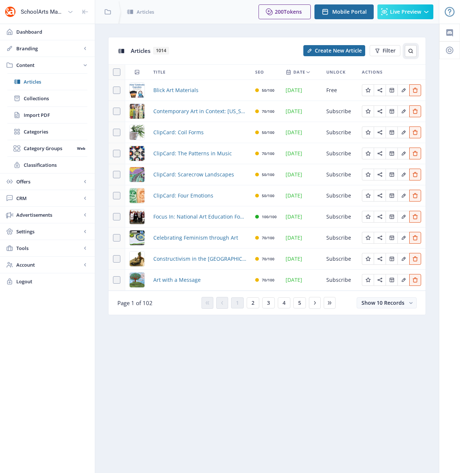
click at [412, 52] on icon at bounding box center [410, 51] width 4 height 4
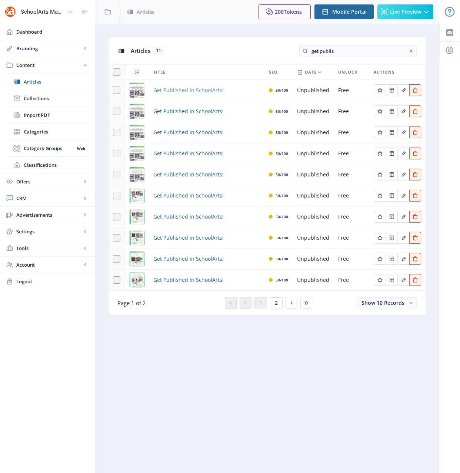
type input "get publis"
click at [192, 90] on span "Get Published in SchoolArts!" at bounding box center [188, 90] width 70 height 9
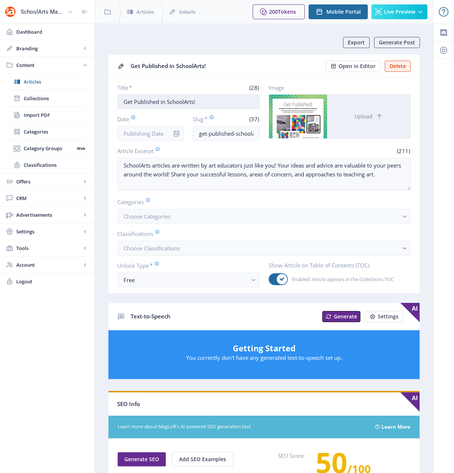
click at [205, 101] on input "Get Published in SchoolArts!" at bounding box center [188, 101] width 143 height 15
click at [205, 102] on input "Get Published in SchoolArts!" at bounding box center [188, 101] width 143 height 15
click at [224, 135] on input "get-published-schoolarts-magazine-323" at bounding box center [226, 133] width 67 height 15
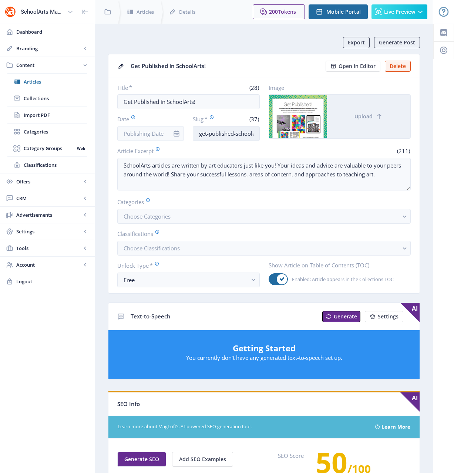
click at [224, 136] on input "get-published-schoolarts-magazine-323" at bounding box center [226, 133] width 67 height 15
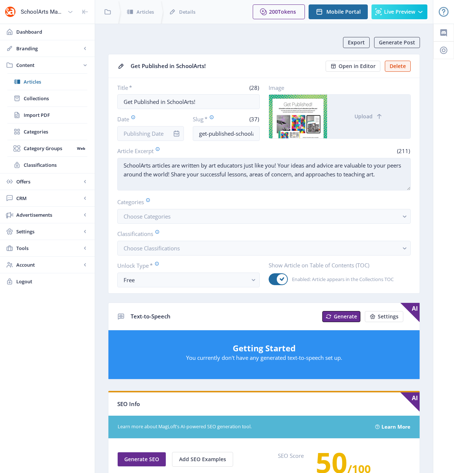
click at [185, 171] on textarea "SchoolArts articles are written by art educators just like you! Your ideas and …" at bounding box center [264, 174] width 294 height 33
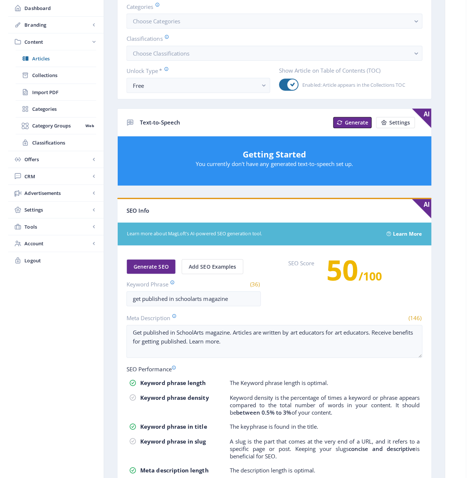
scroll to position [197, 0]
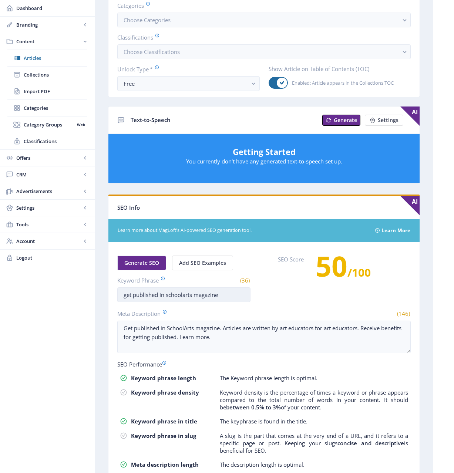
click at [170, 294] on input "get published in schoolarts magazine" at bounding box center [183, 295] width 133 height 15
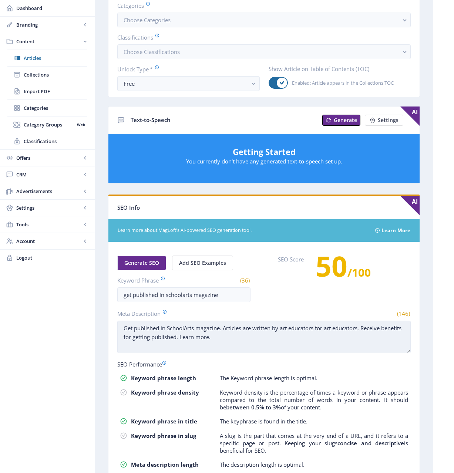
click at [177, 345] on textarea "Get published in SchoolArts magazine. Articles are written by art educators for…" at bounding box center [264, 337] width 294 height 33
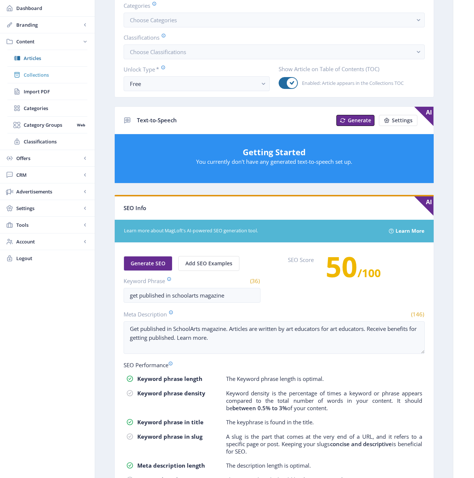
click at [43, 75] on span "Collections" at bounding box center [56, 74] width 64 height 7
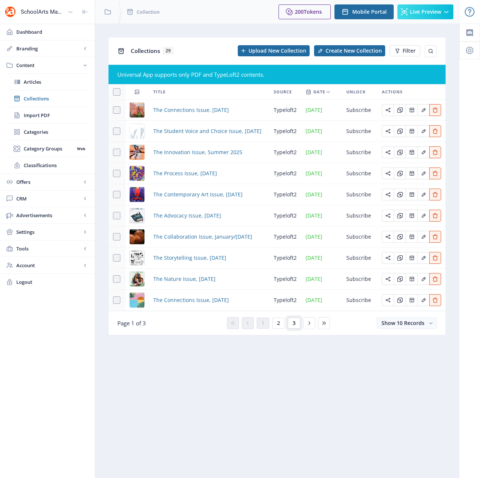
click at [296, 326] on button "3" at bounding box center [294, 322] width 13 height 11
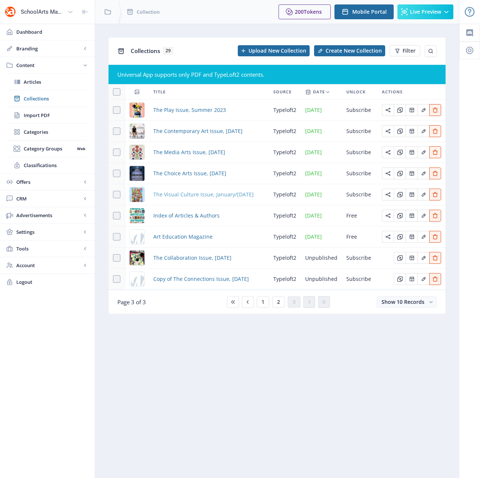
click at [175, 192] on span "The Visual Culture Issue, January/[DATE]" at bounding box center [203, 194] width 100 height 9
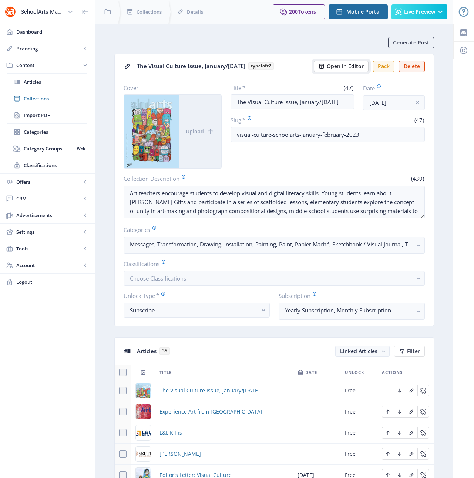
click at [341, 63] on span "Open in Editor" at bounding box center [345, 66] width 37 height 6
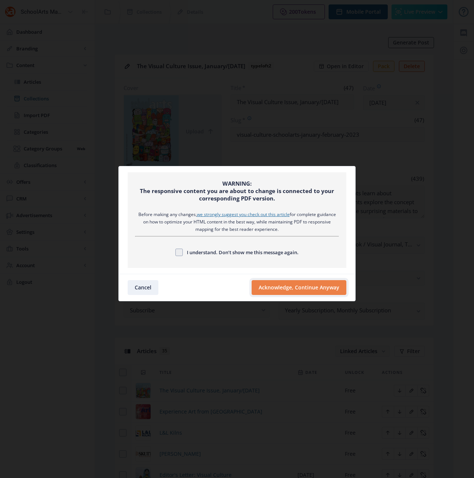
click at [282, 291] on button "Acknowledge, Continue Anyway" at bounding box center [299, 287] width 95 height 15
